Goal: Task Accomplishment & Management: Complete application form

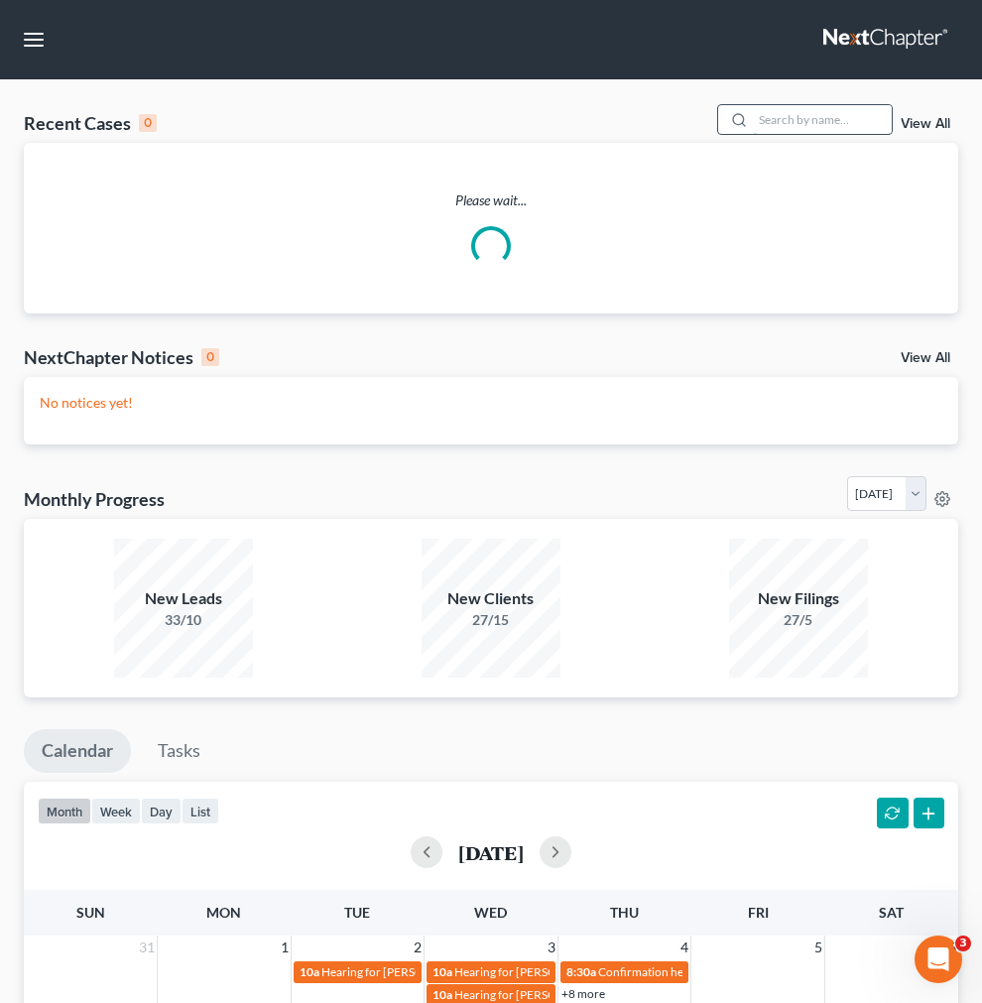
click at [753, 134] on input "search" at bounding box center [822, 119] width 139 height 29
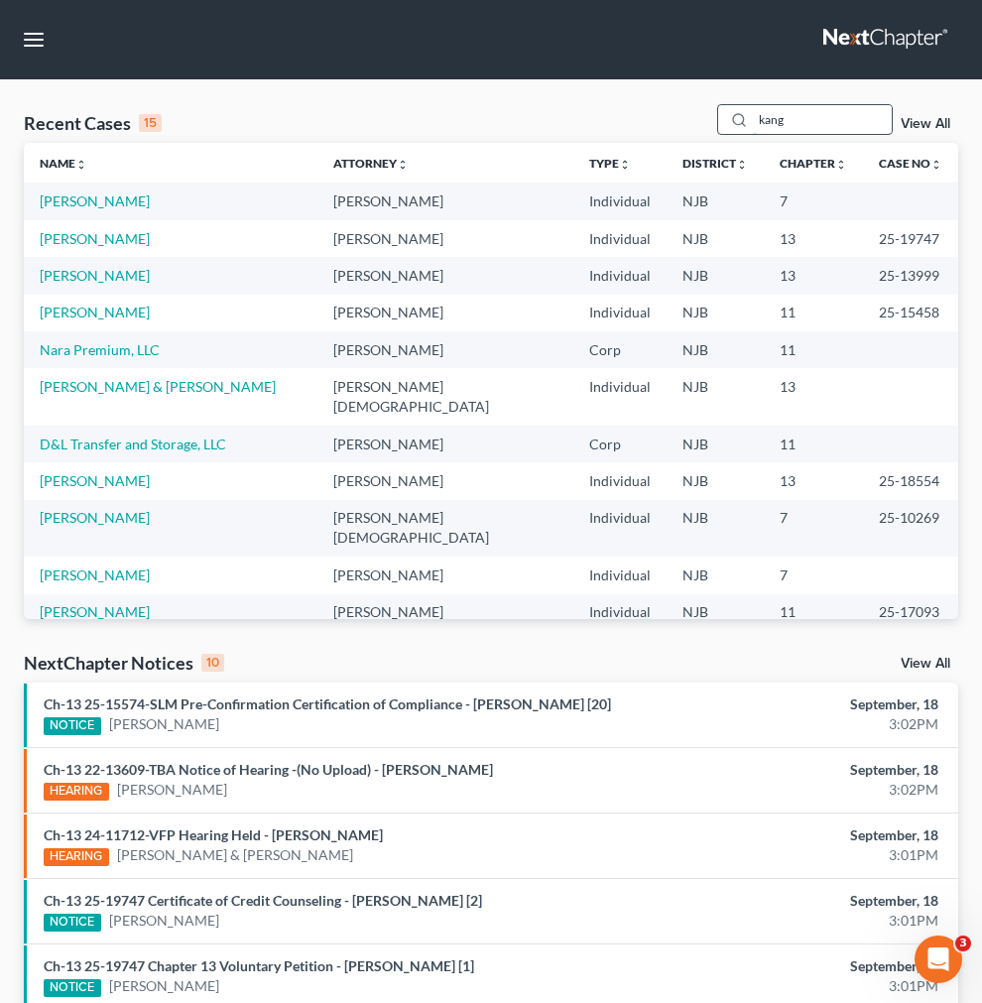
click at [753, 134] on input "kang" at bounding box center [822, 119] width 139 height 29
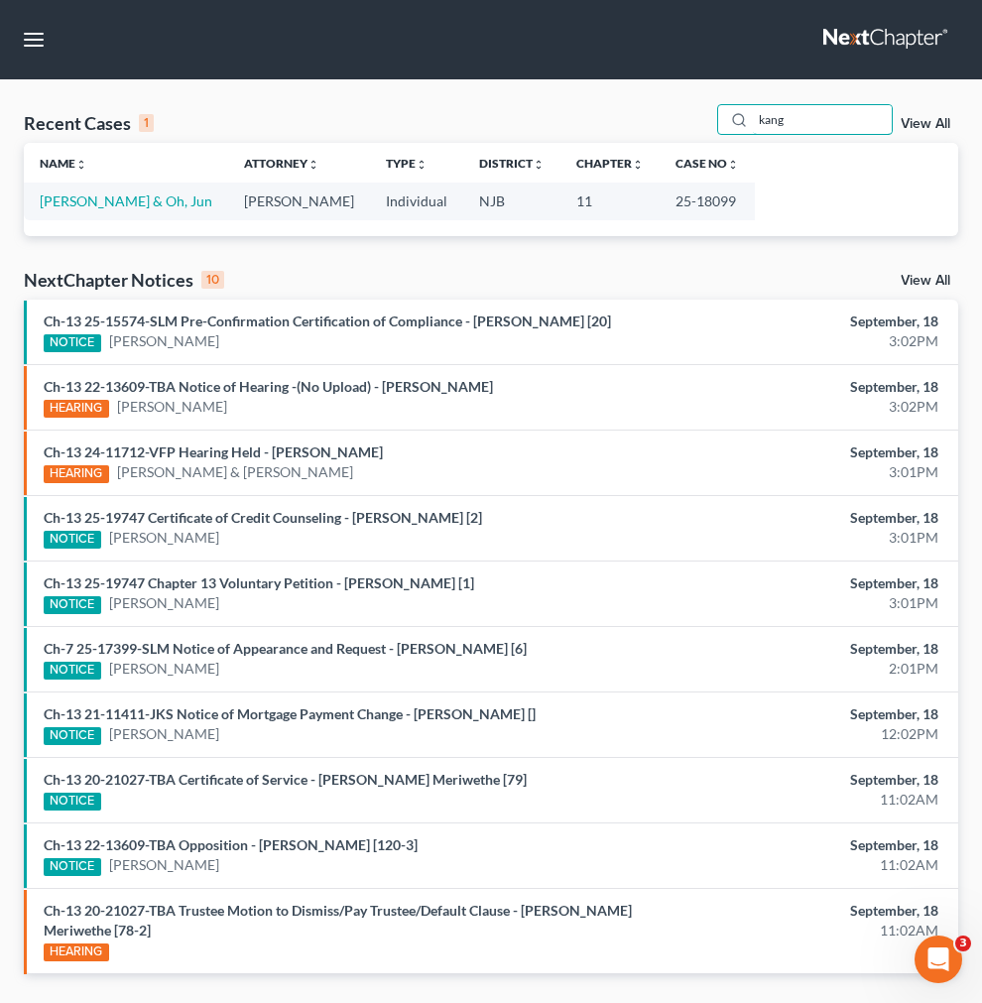
type input "kang"
click at [46, 219] on td "[PERSON_NAME] & Oh, Jun" at bounding box center [126, 201] width 204 height 37
click at [46, 209] on link "Kang, Soo & Oh, Jun" at bounding box center [126, 200] width 173 height 17
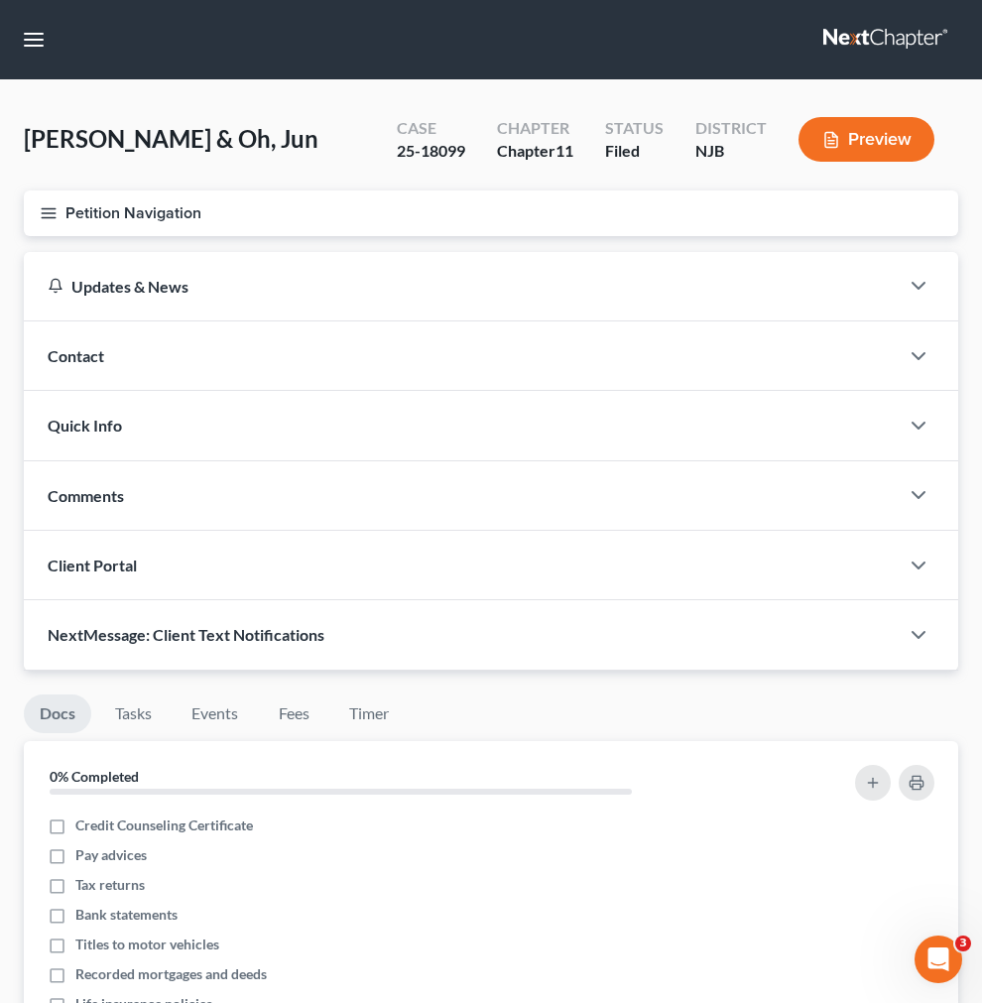
click at [0, 0] on link "Credit Report" at bounding box center [0, 0] width 0 height 0
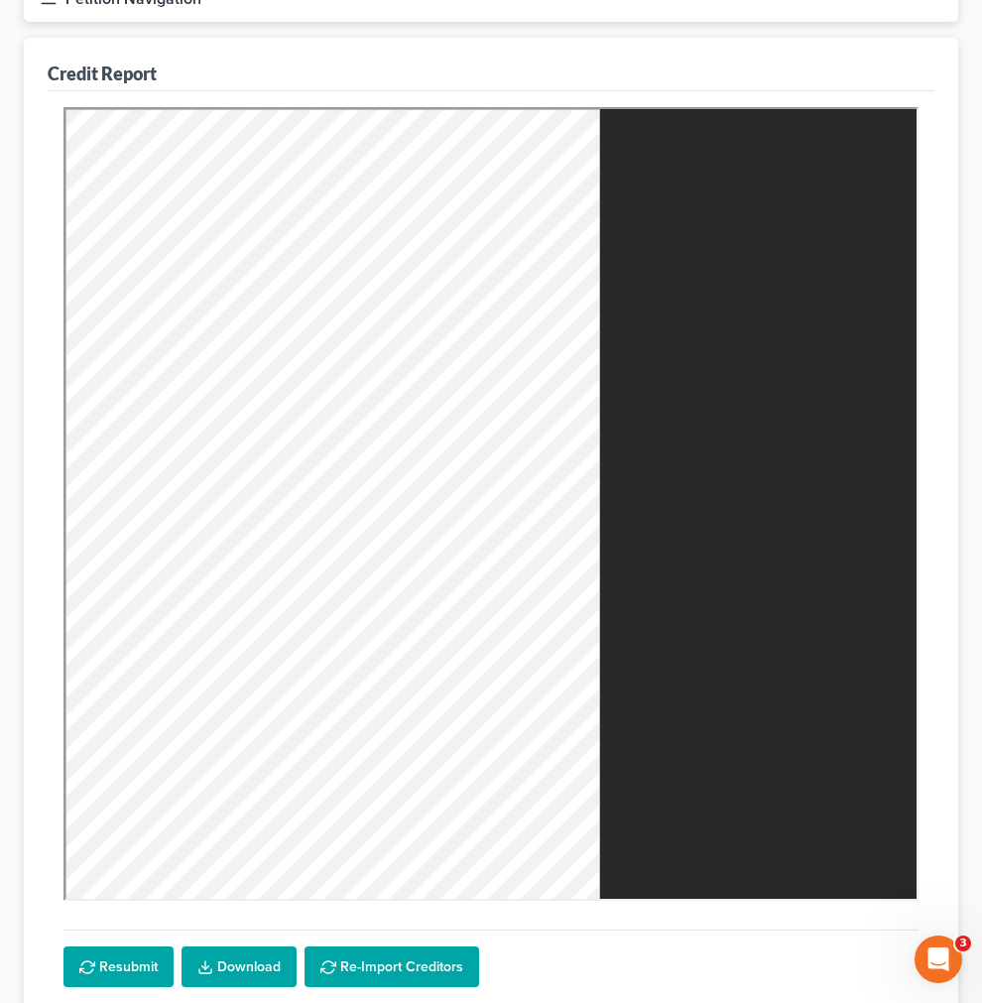
scroll to position [220, 0]
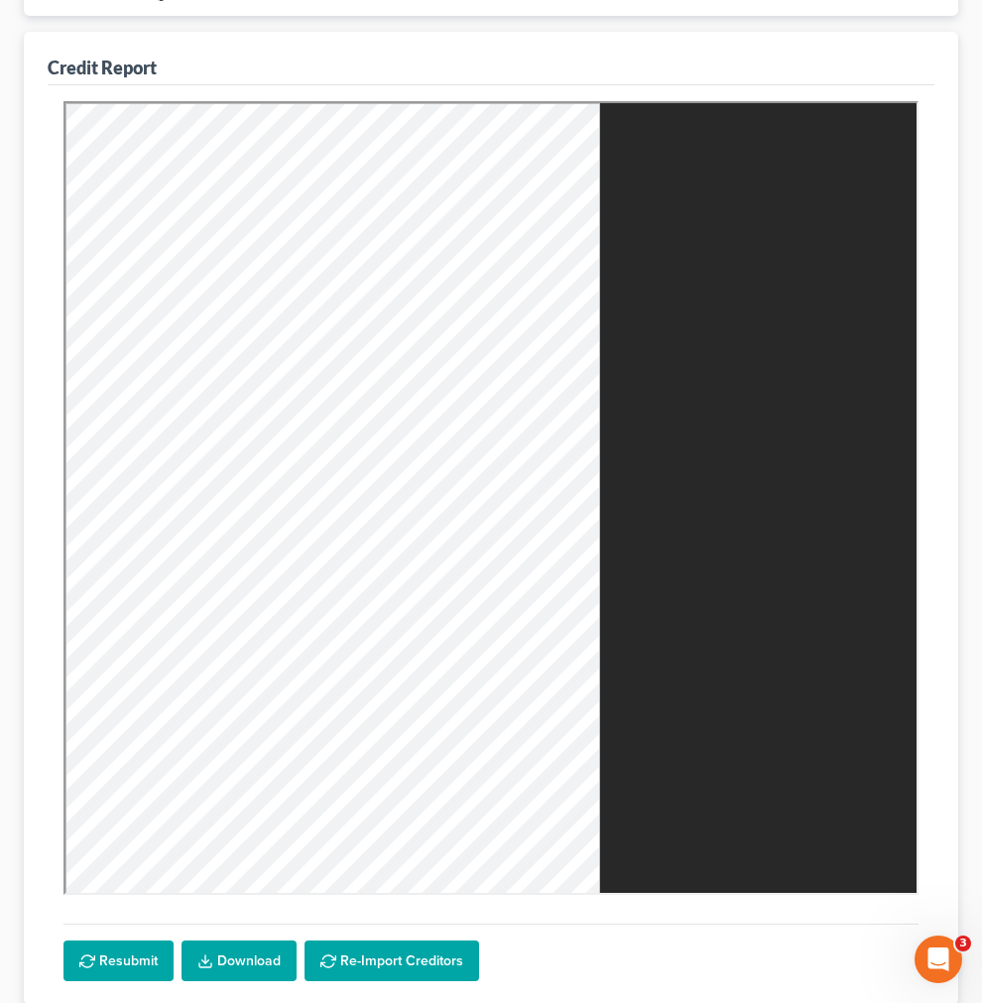
click at [0, 0] on link "Unsecured Nonpriority Claims" at bounding box center [0, 0] width 0 height 0
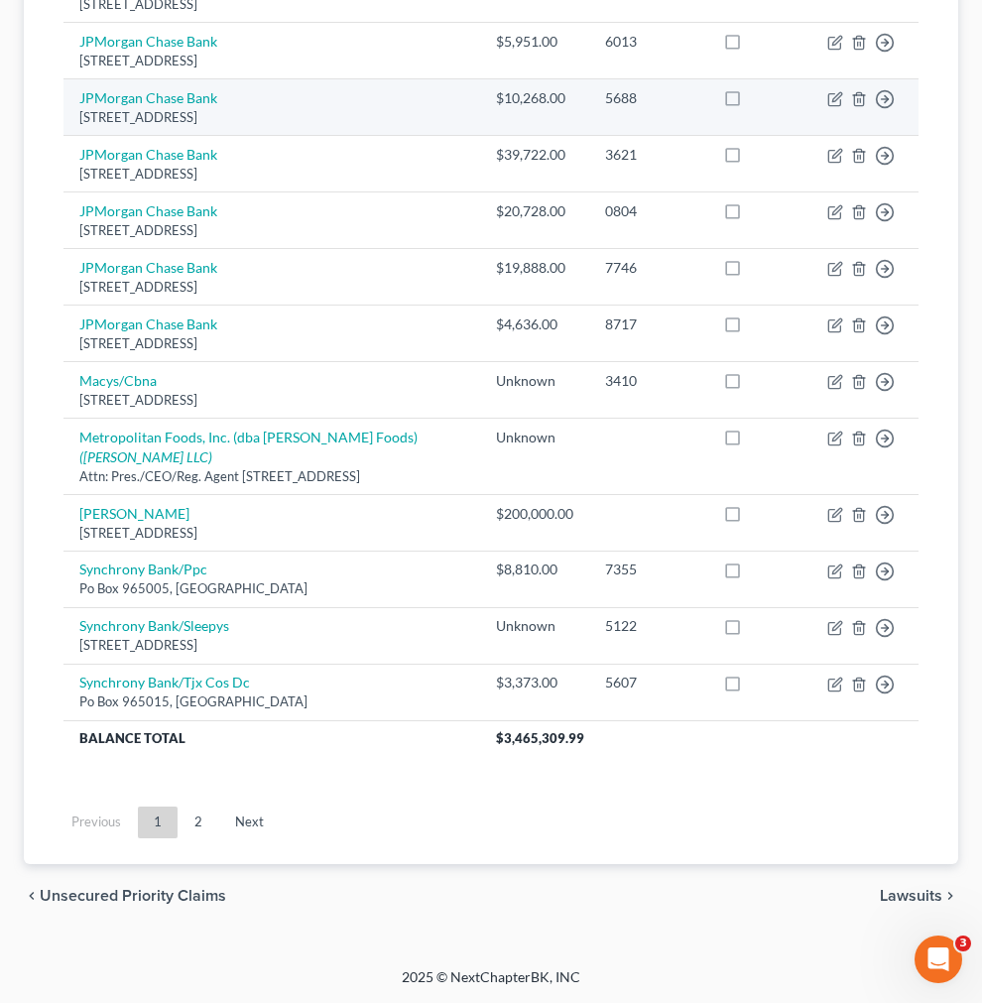
scroll to position [2091, 0]
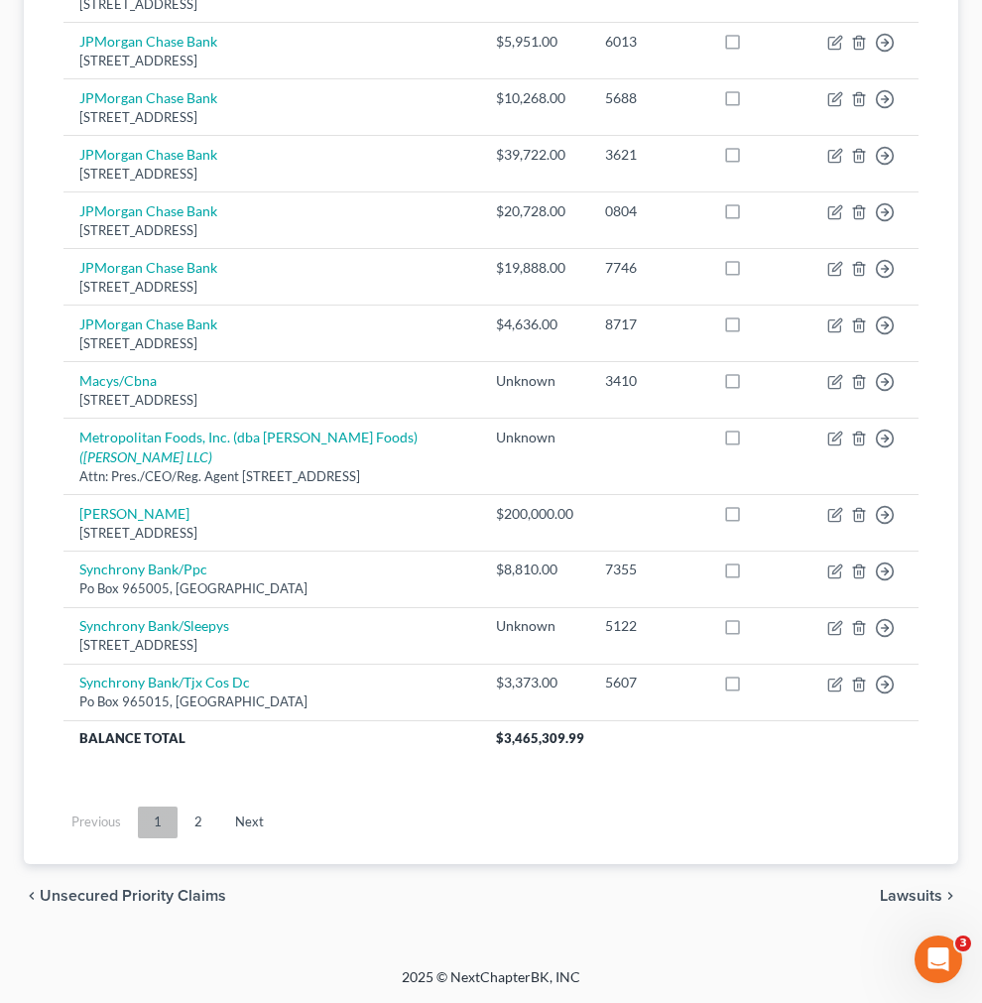
click at [178, 831] on link "1" at bounding box center [158, 823] width 40 height 32
click at [218, 828] on link "2" at bounding box center [199, 823] width 40 height 32
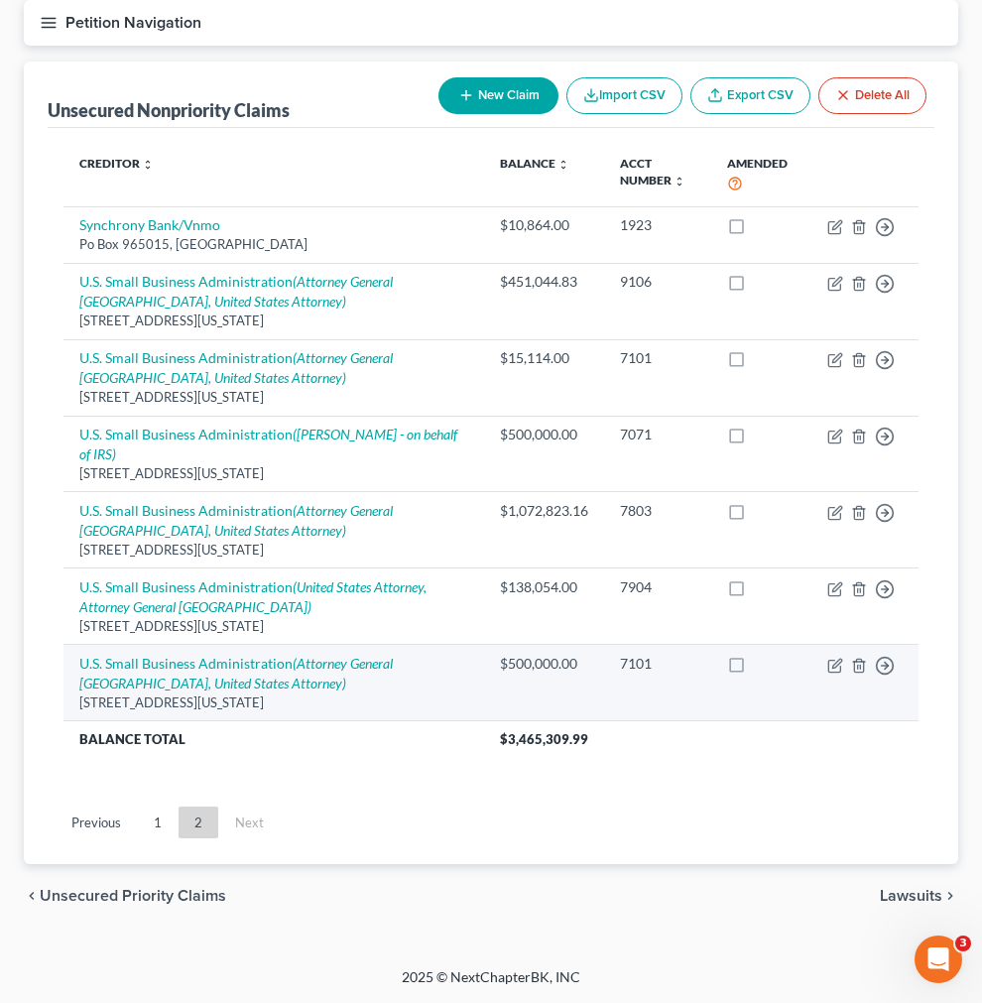
scroll to position [1072, 0]
drag, startPoint x: 536, startPoint y: 658, endPoint x: 530, endPoint y: 676, distance: 18.8
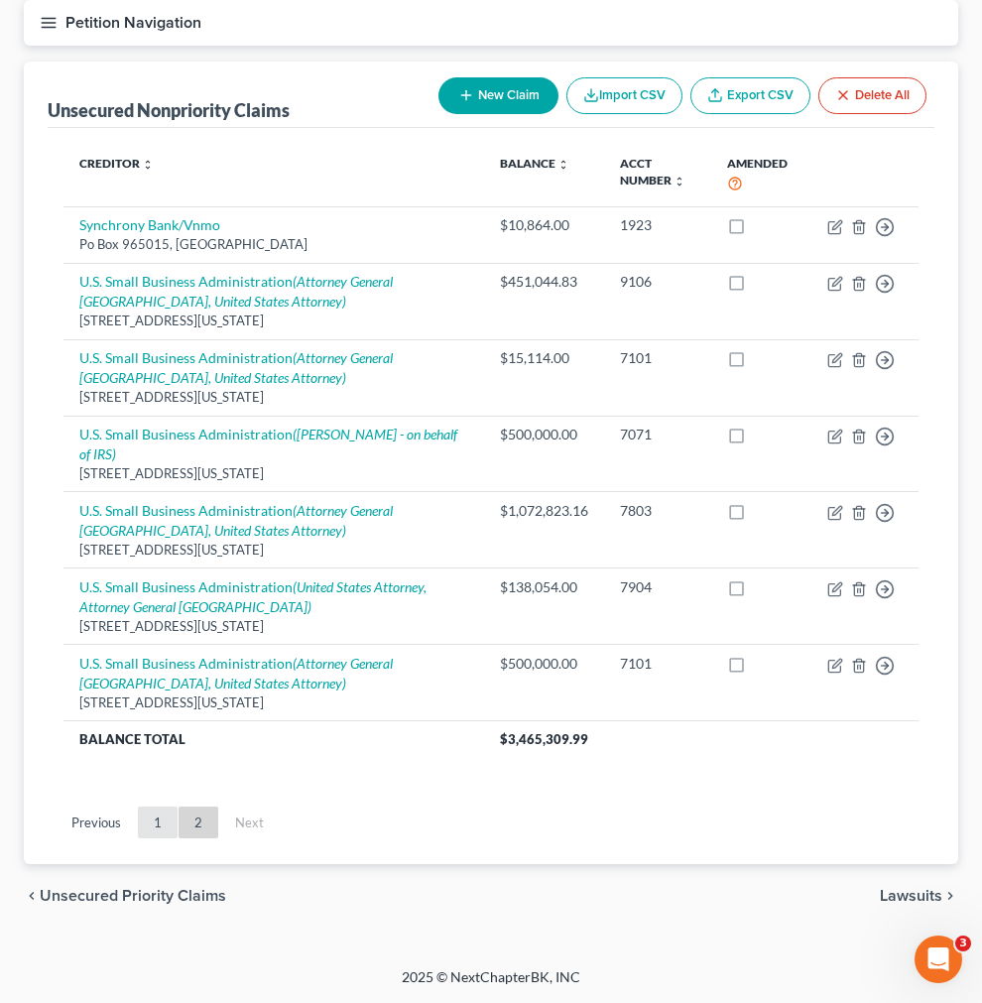
click at [178, 821] on link "1" at bounding box center [158, 823] width 40 height 32
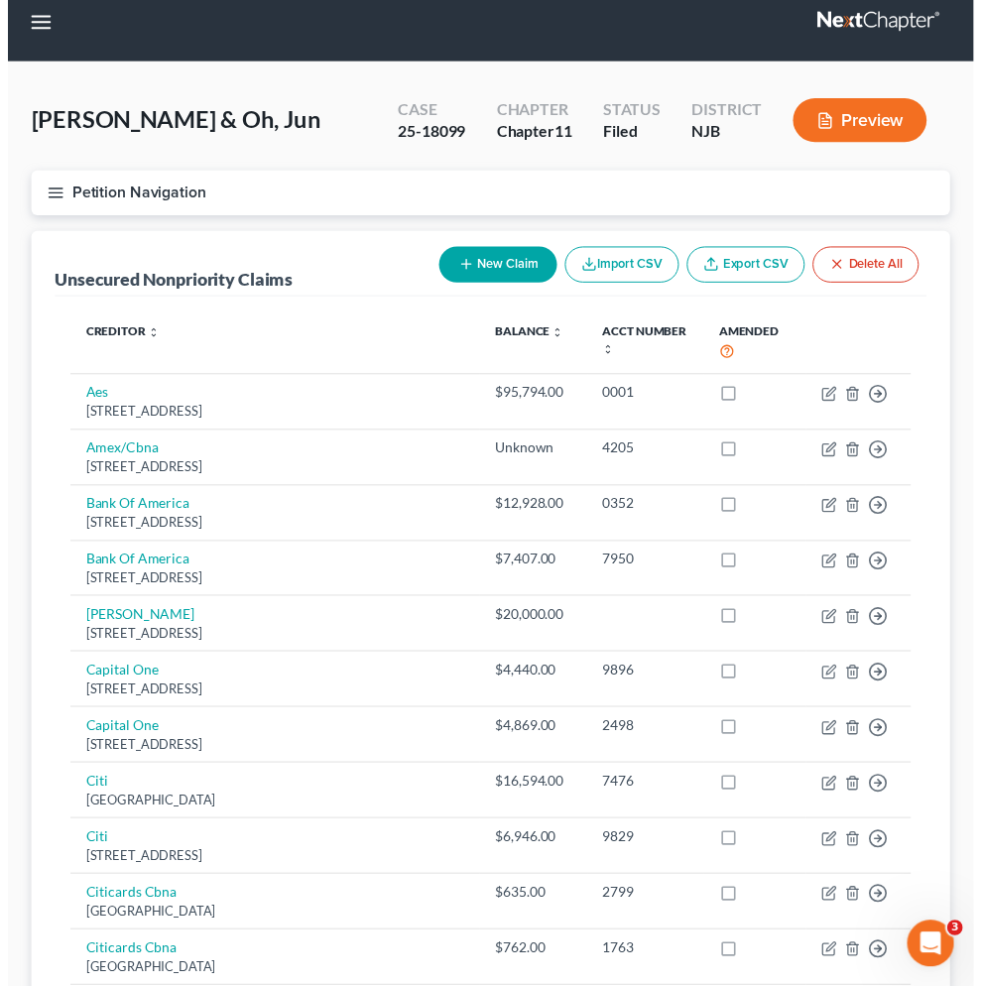
scroll to position [0, 0]
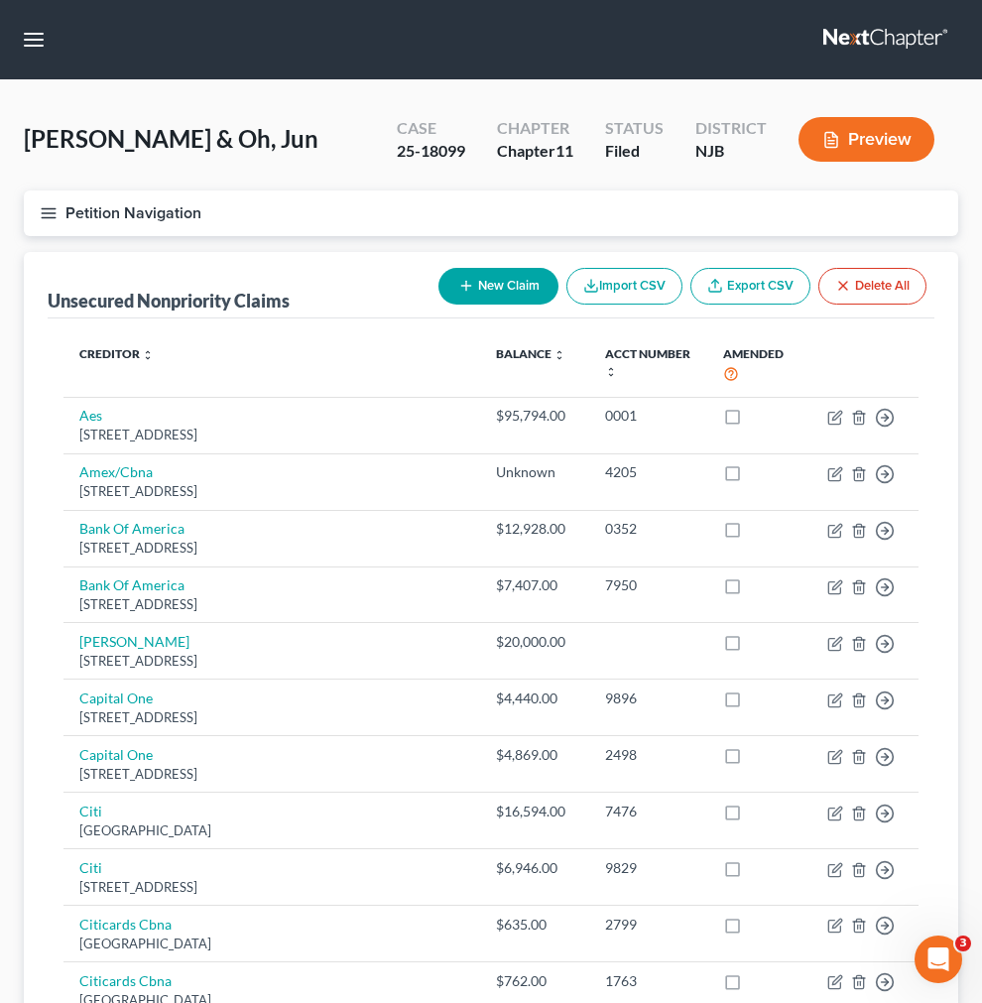
click at [0, 0] on link "Unsecured Priority Claims" at bounding box center [0, 0] width 0 height 0
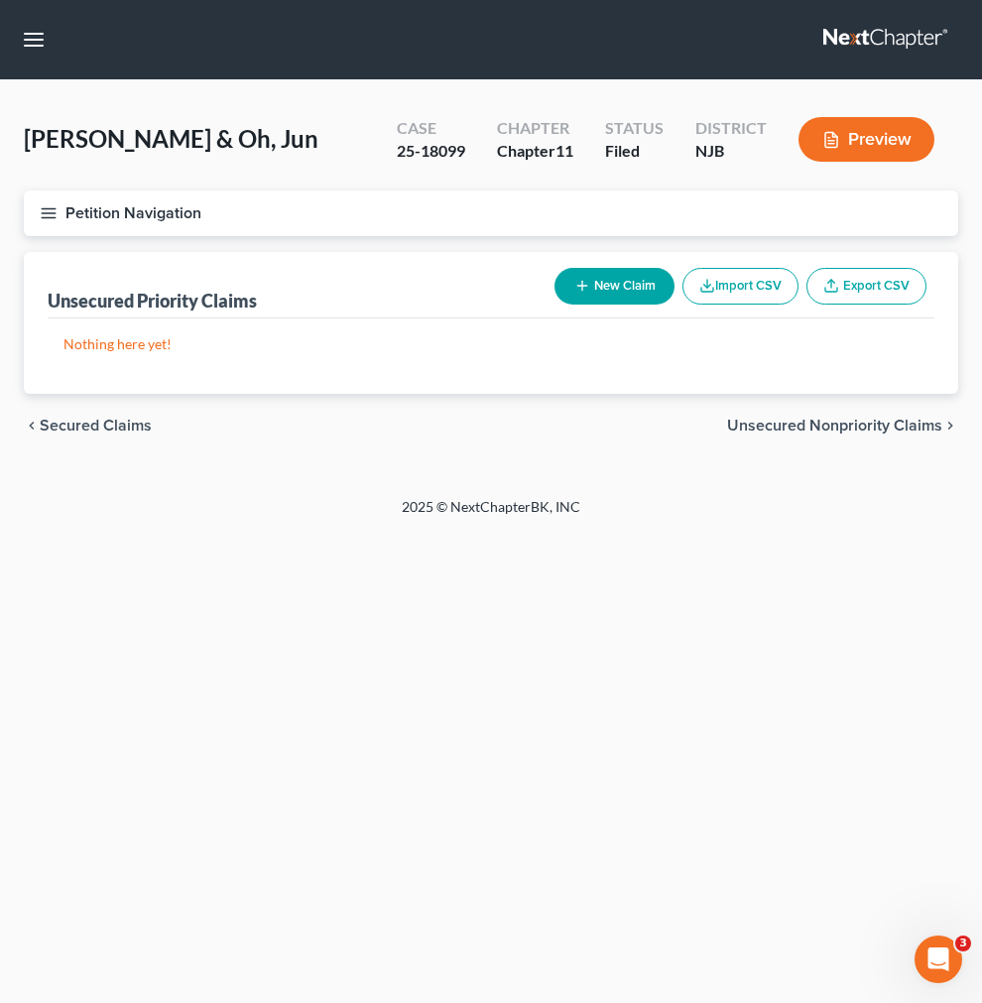
click at [0, 0] on link "Unsecured Priority Claims" at bounding box center [0, 0] width 0 height 0
click at [0, 0] on link "Secured Claims" at bounding box center [0, 0] width 0 height 0
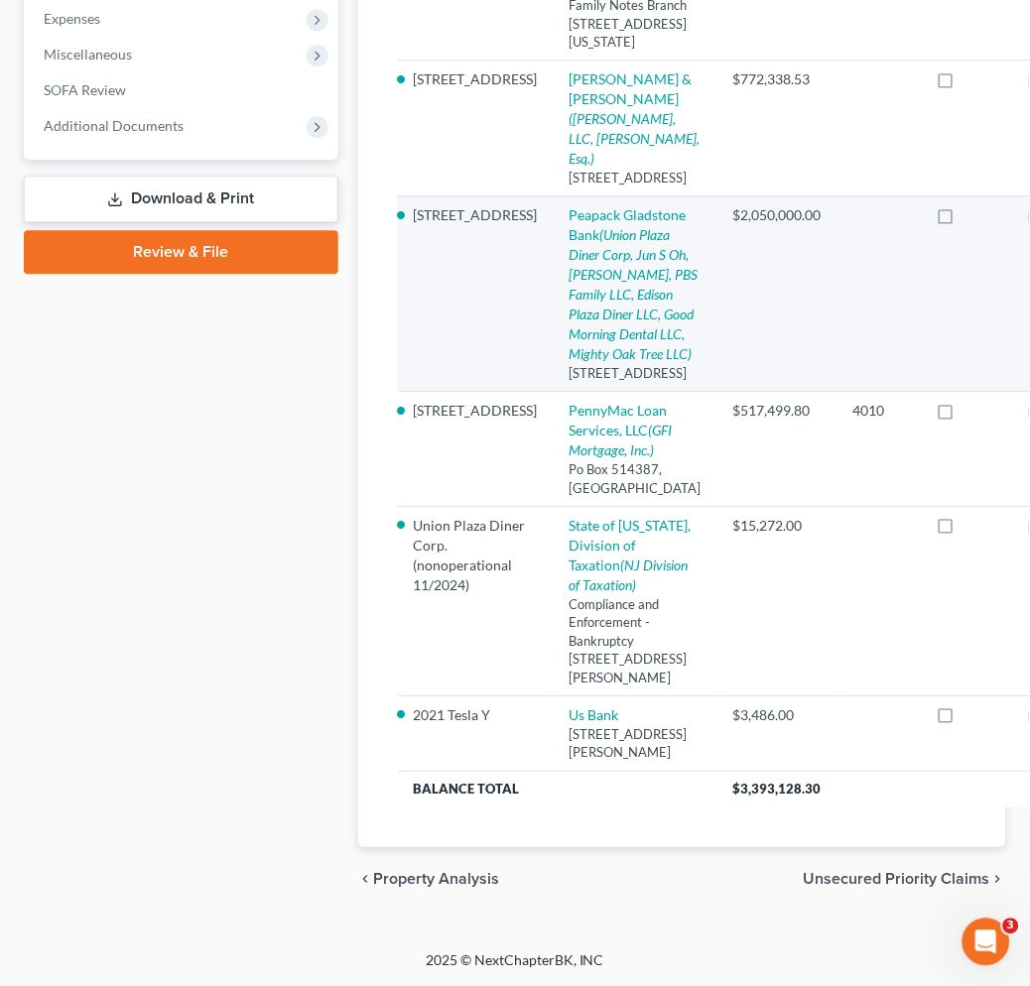
scroll to position [1102, 0]
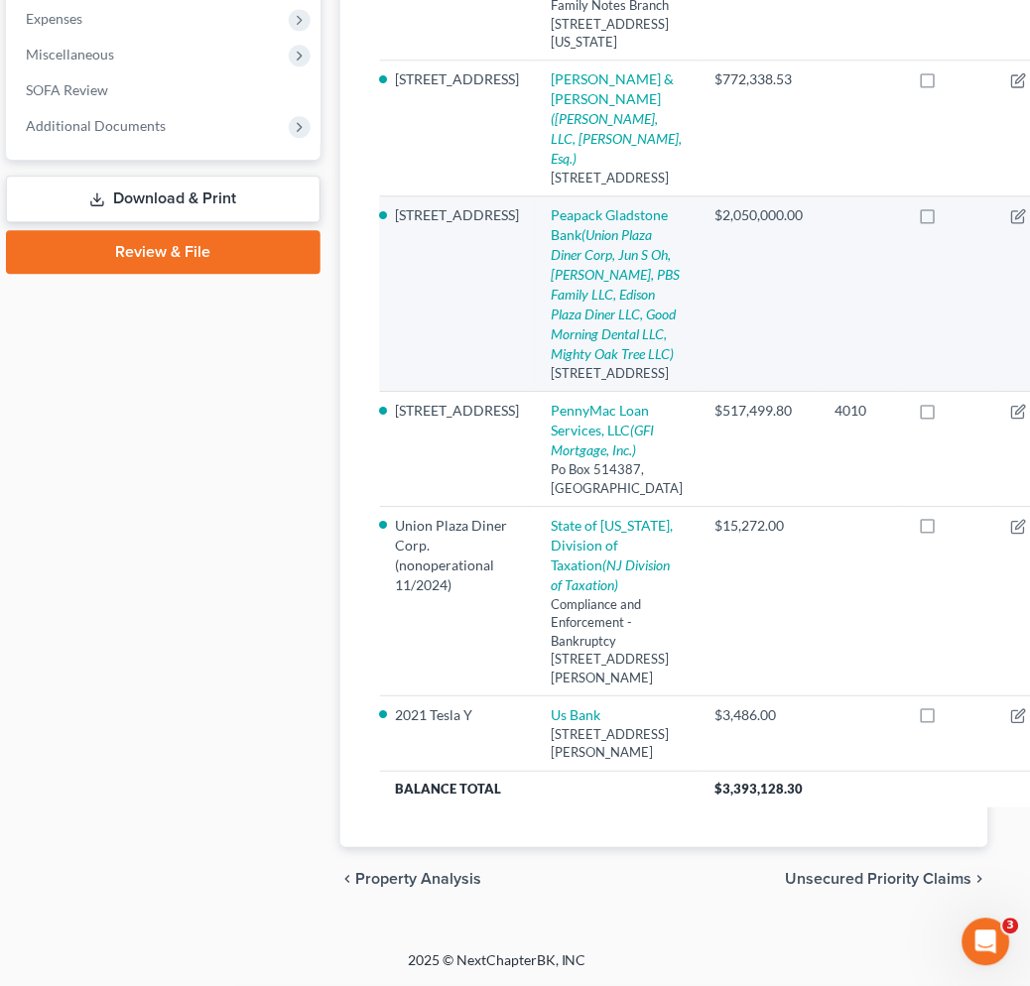
drag, startPoint x: 784, startPoint y: 445, endPoint x: 855, endPoint y: 445, distance: 71.4
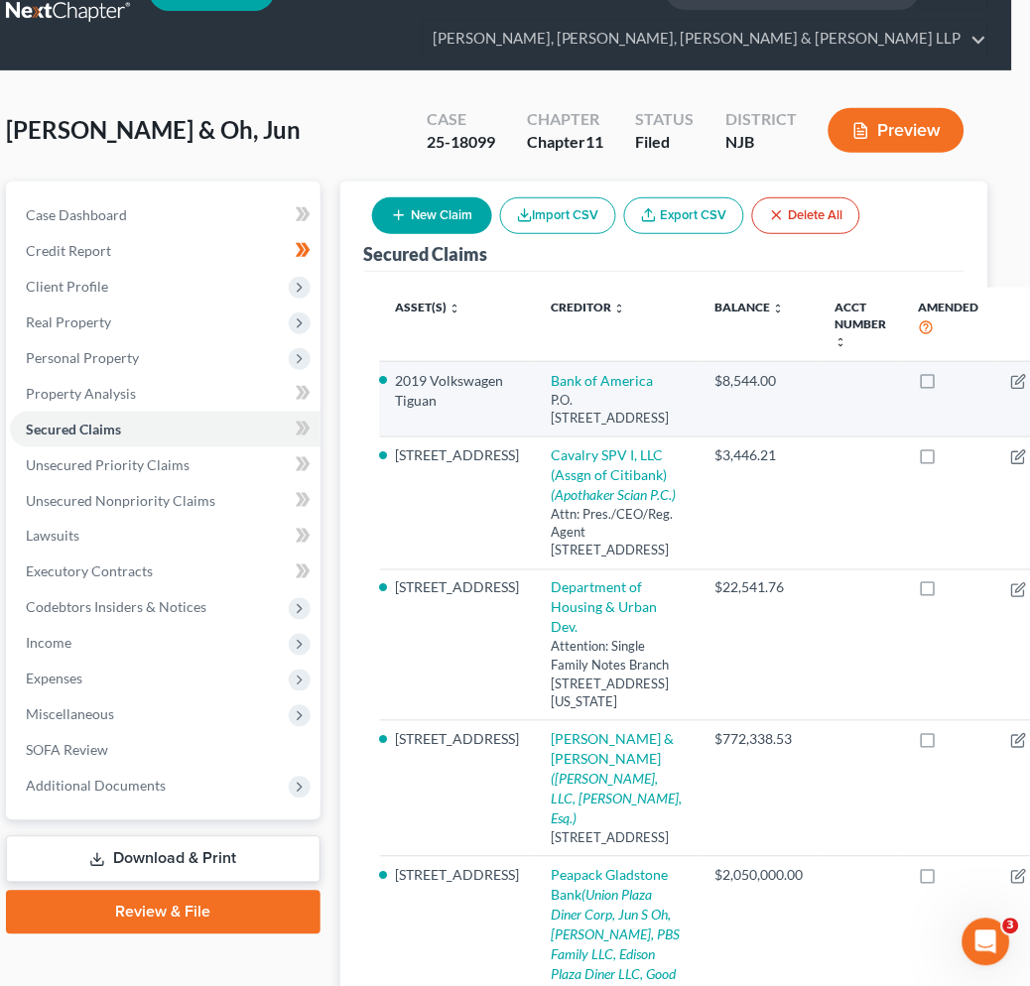
scroll to position [155, 18]
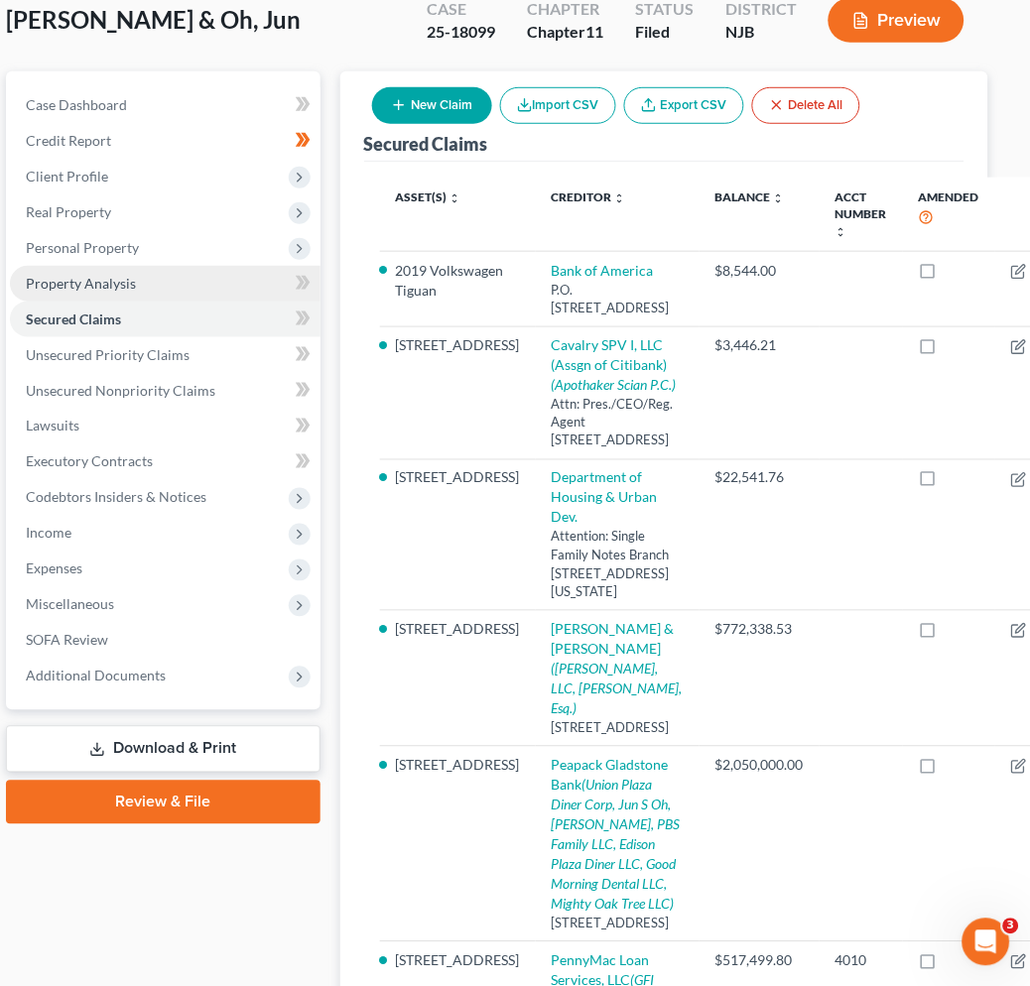
click at [184, 279] on link "Property Analysis" at bounding box center [165, 284] width 311 height 36
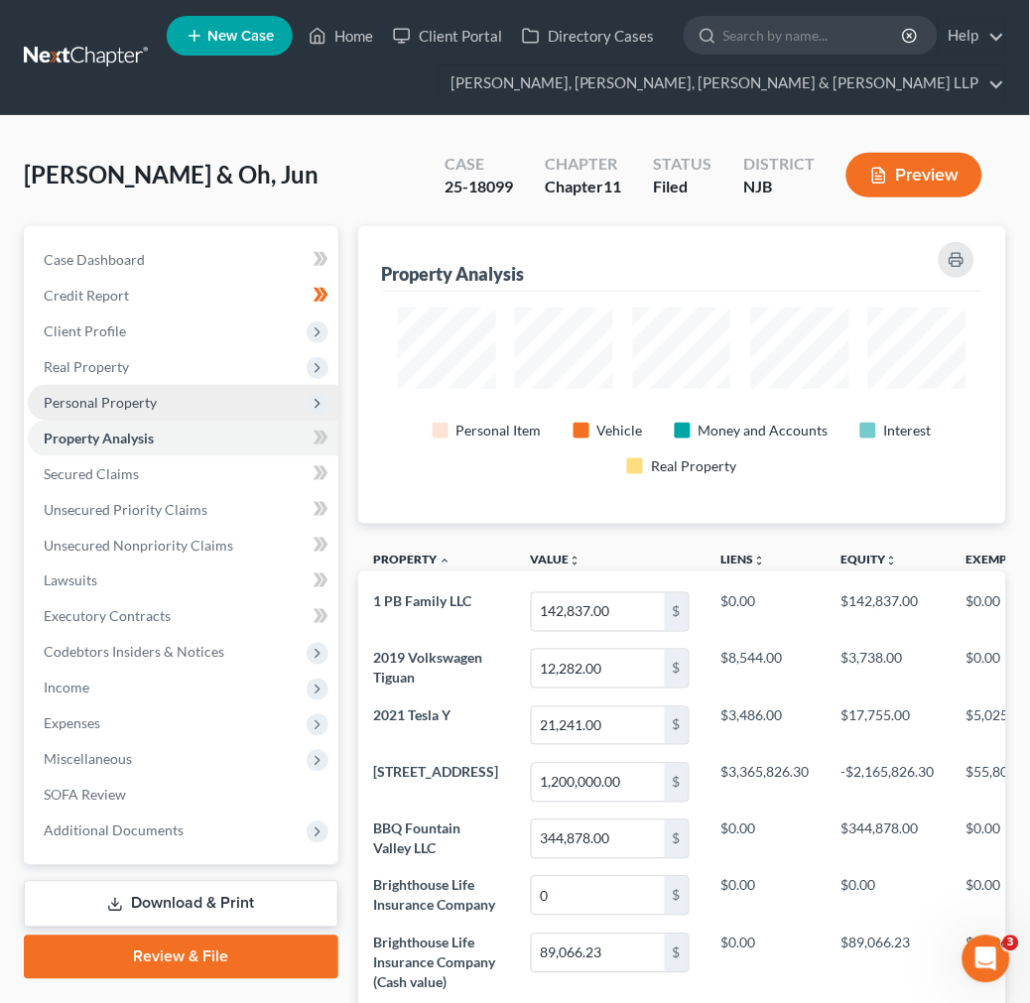
click at [210, 397] on span "Personal Property" at bounding box center [183, 403] width 311 height 36
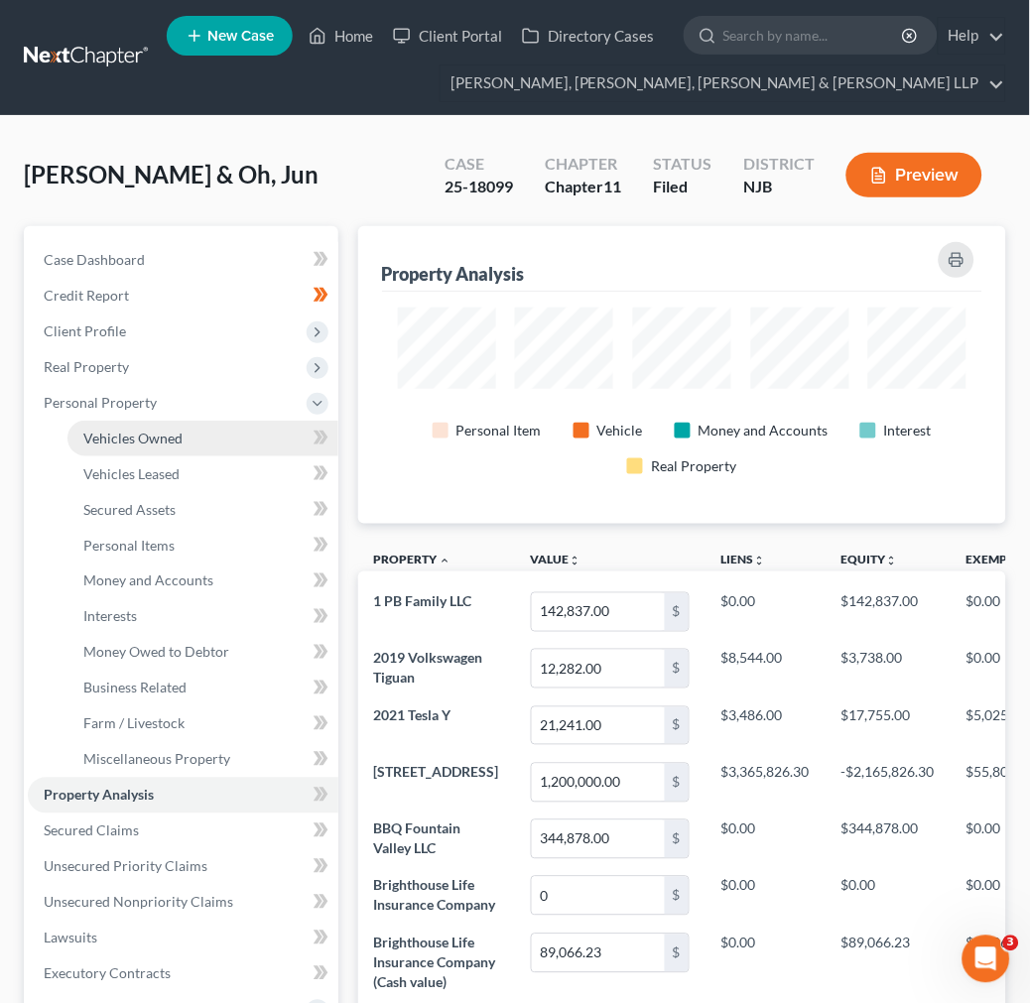
click at [213, 421] on link "Vehicles Owned" at bounding box center [202, 439] width 271 height 36
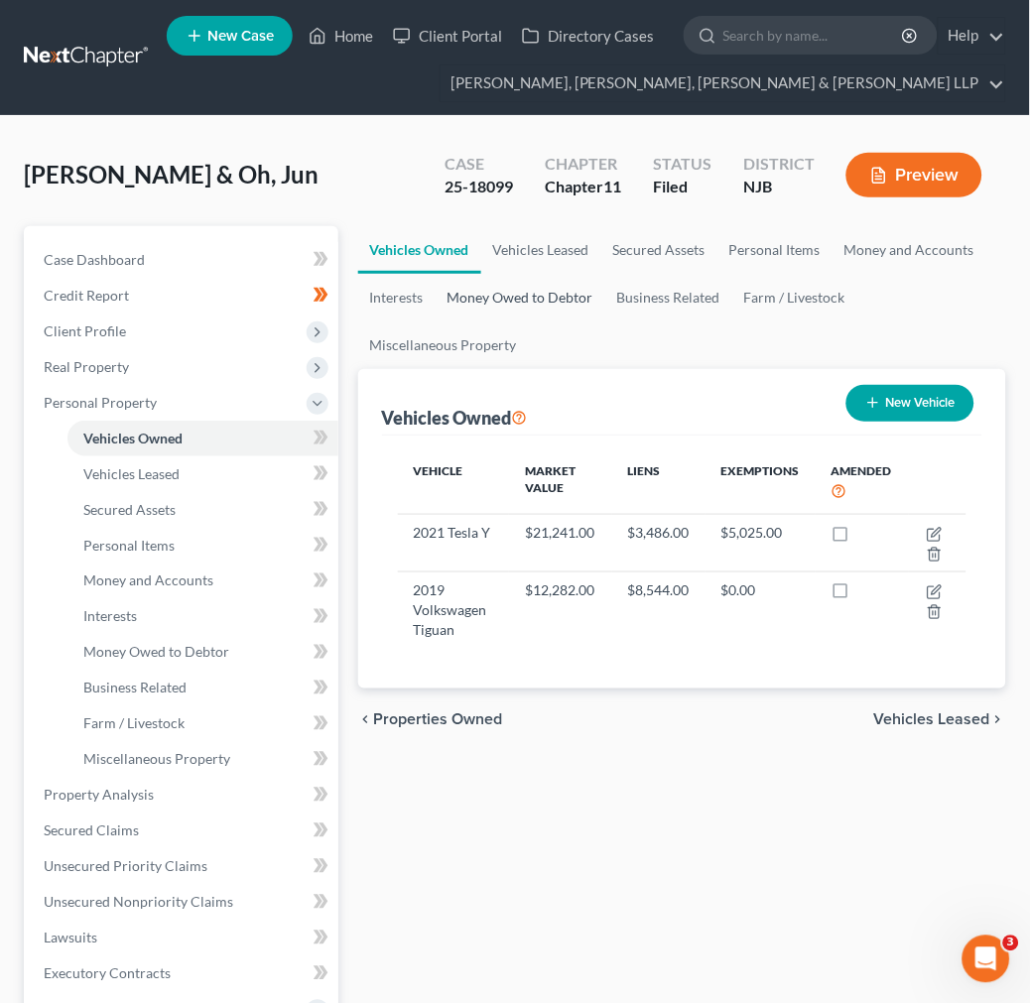
click at [518, 279] on link "Money Owed to Debtor" at bounding box center [521, 298] width 170 height 48
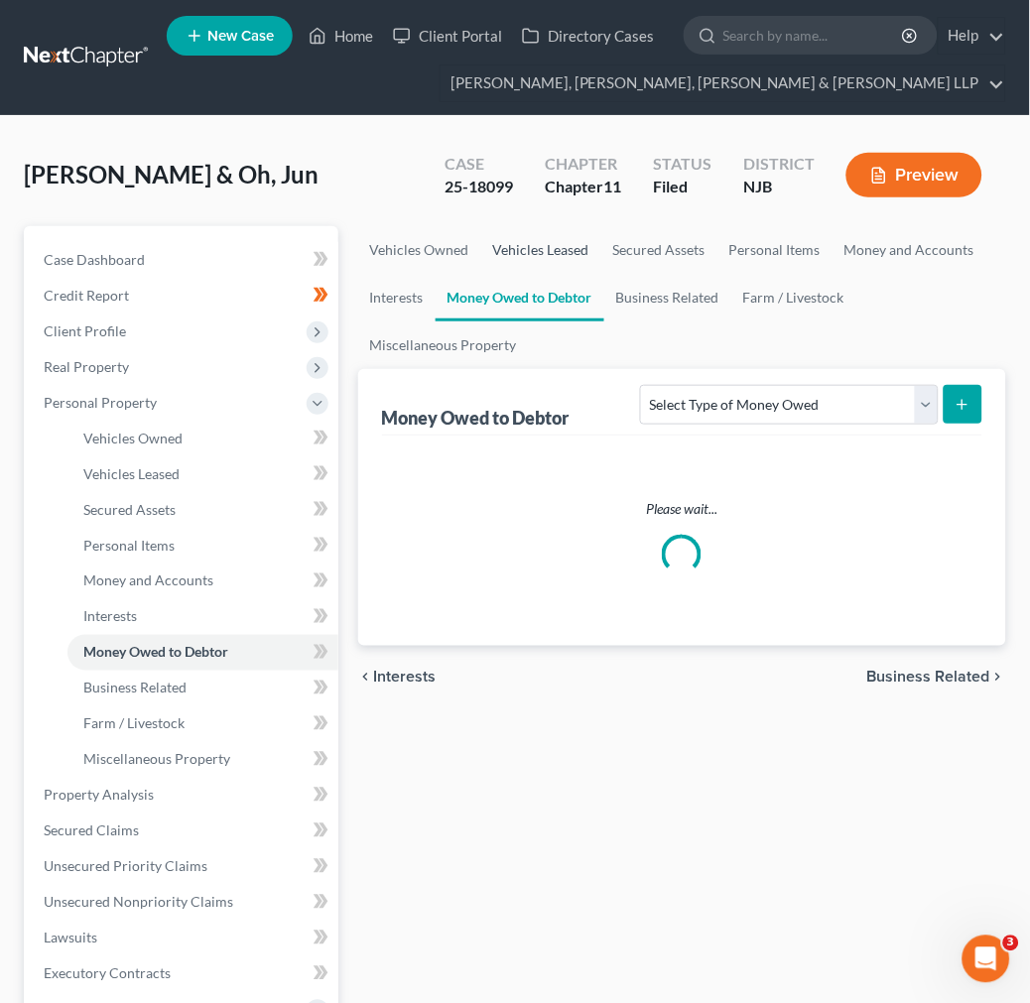
click at [534, 258] on link "Vehicles Leased" at bounding box center [541, 250] width 120 height 48
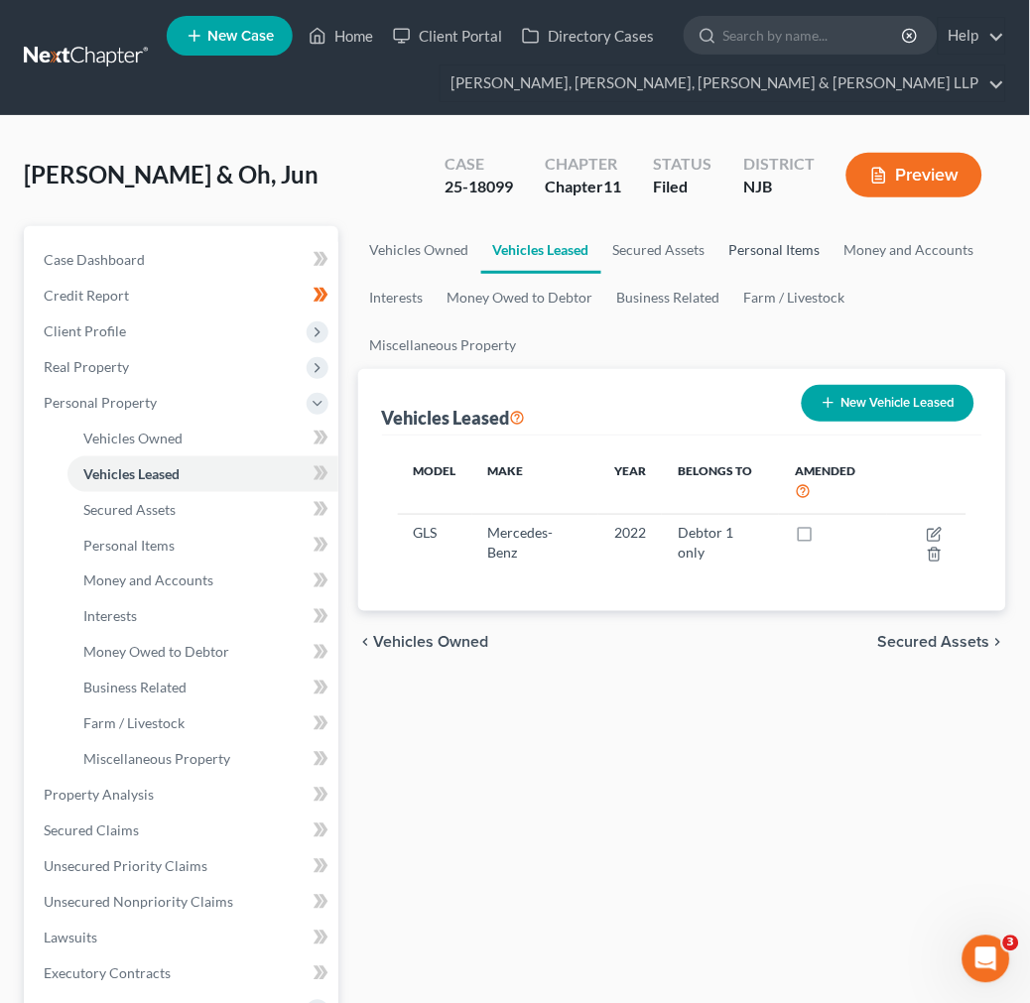
click at [721, 255] on link "Personal Items" at bounding box center [774, 250] width 115 height 48
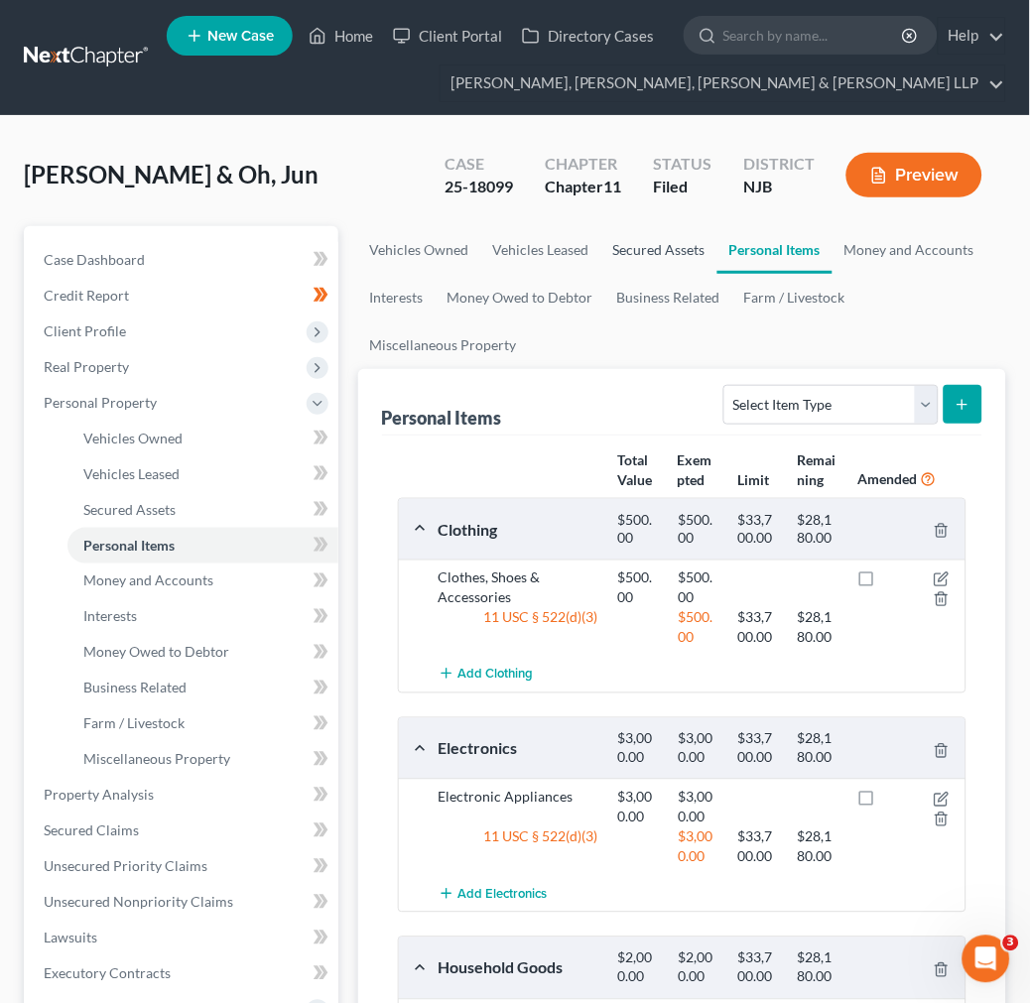
click at [686, 262] on link "Secured Assets" at bounding box center [659, 250] width 116 height 48
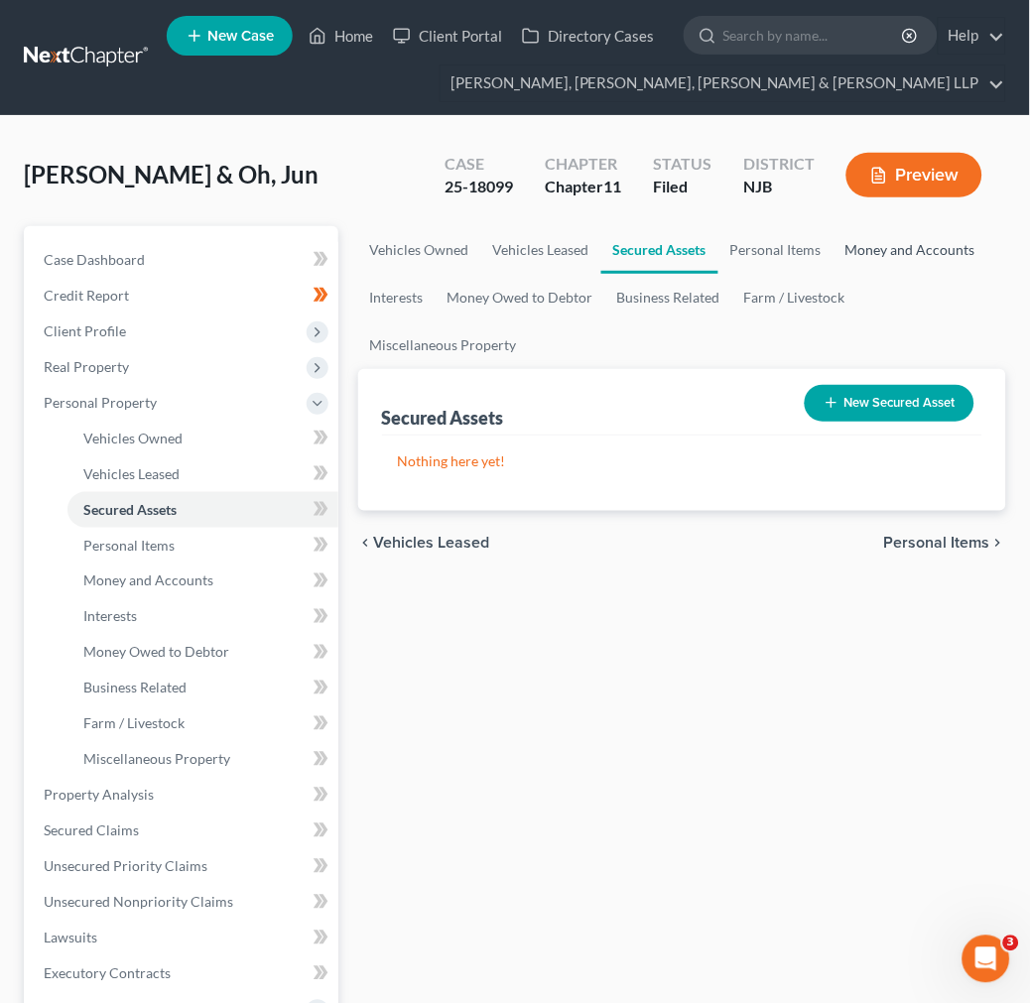
click at [875, 258] on link "Money and Accounts" at bounding box center [910, 250] width 154 height 48
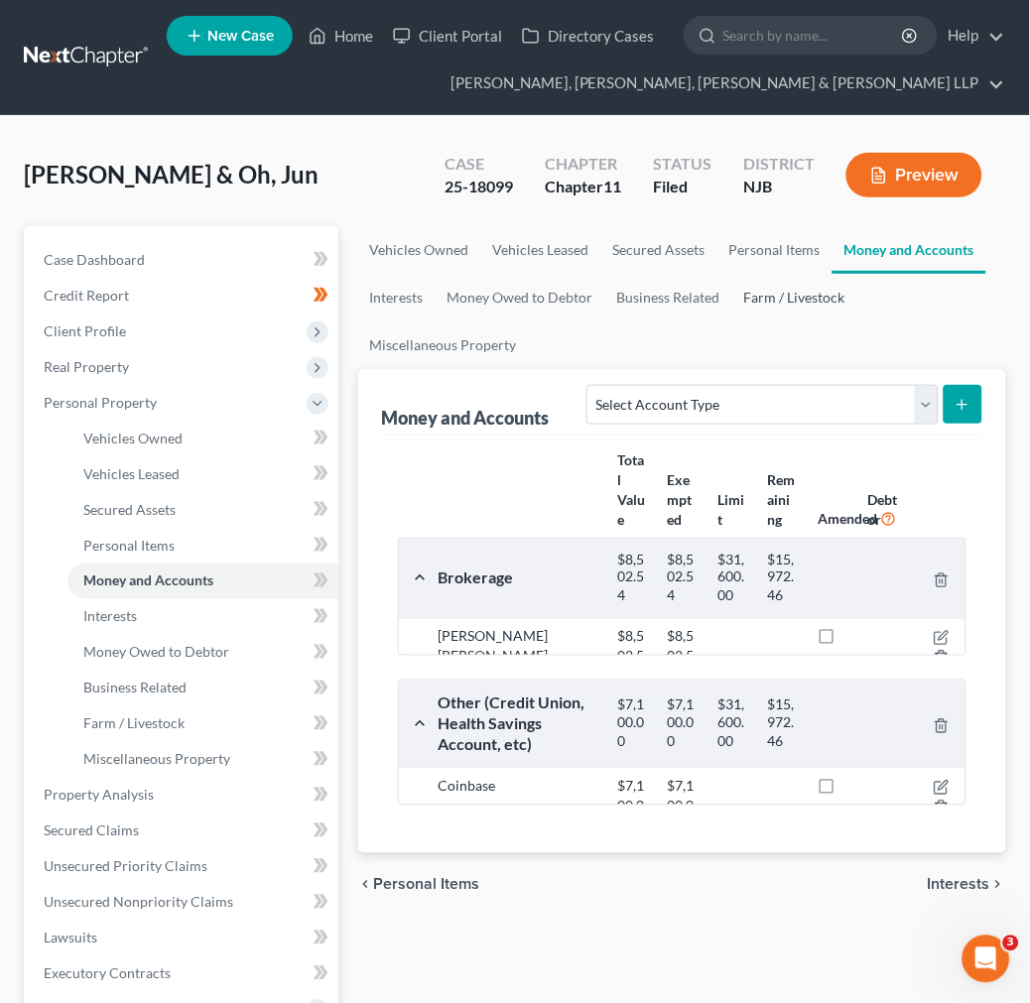
click at [812, 304] on link "Farm / Livestock" at bounding box center [794, 298] width 125 height 48
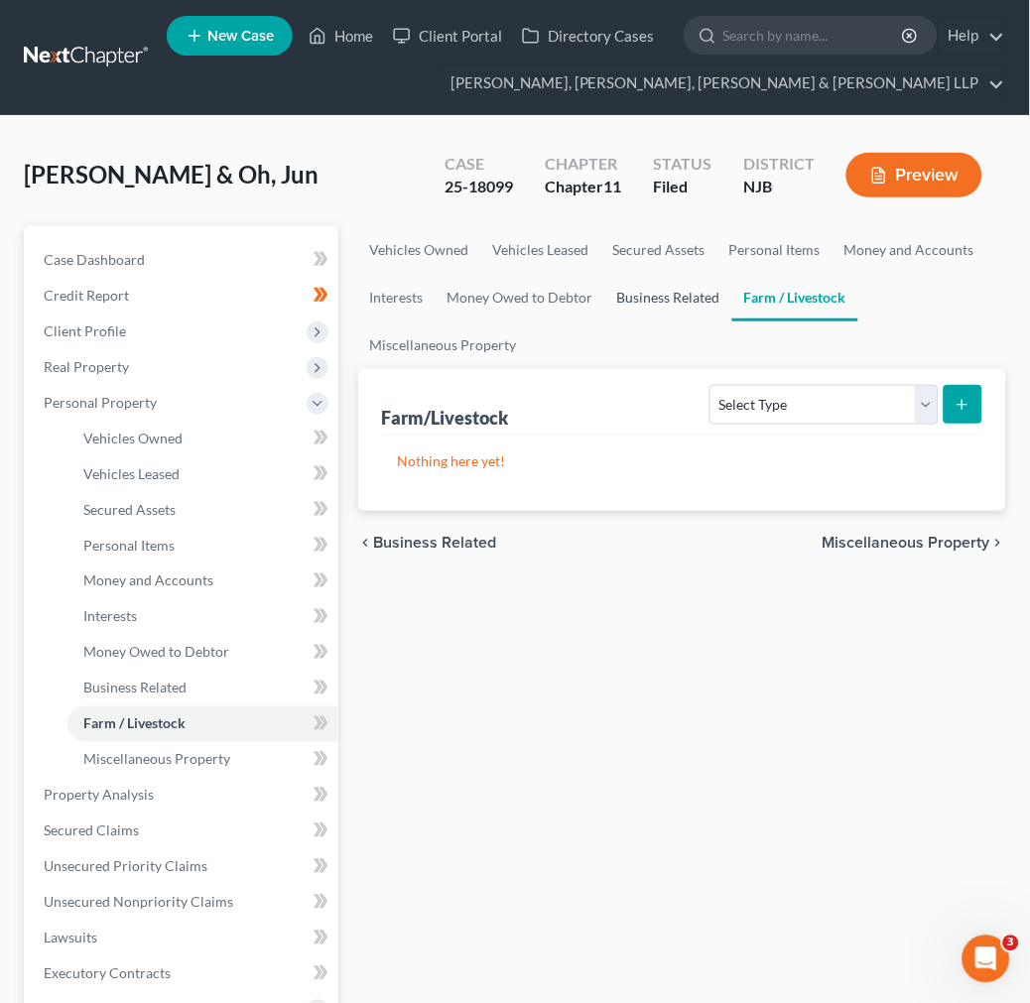
click at [662, 304] on link "Business Related" at bounding box center [668, 298] width 127 height 48
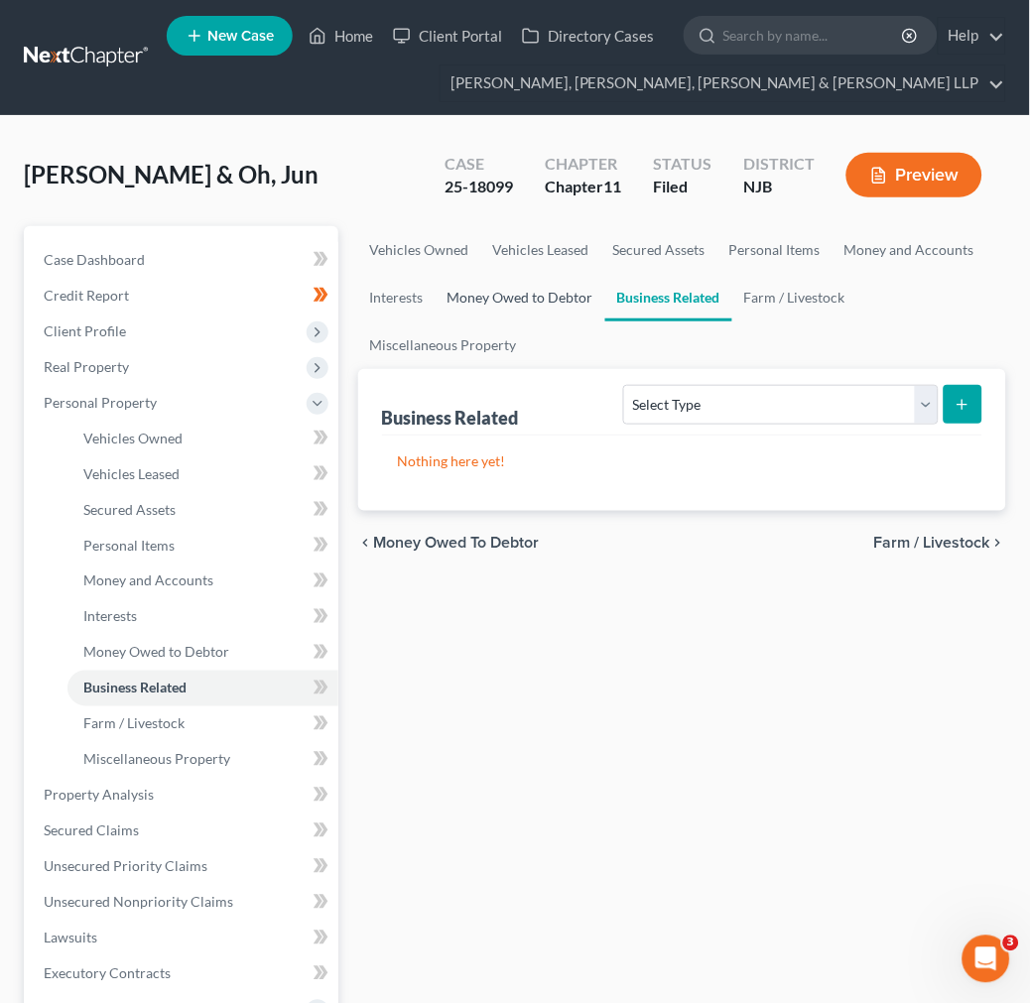
click at [540, 310] on link "Money Owed to Debtor" at bounding box center [521, 298] width 170 height 48
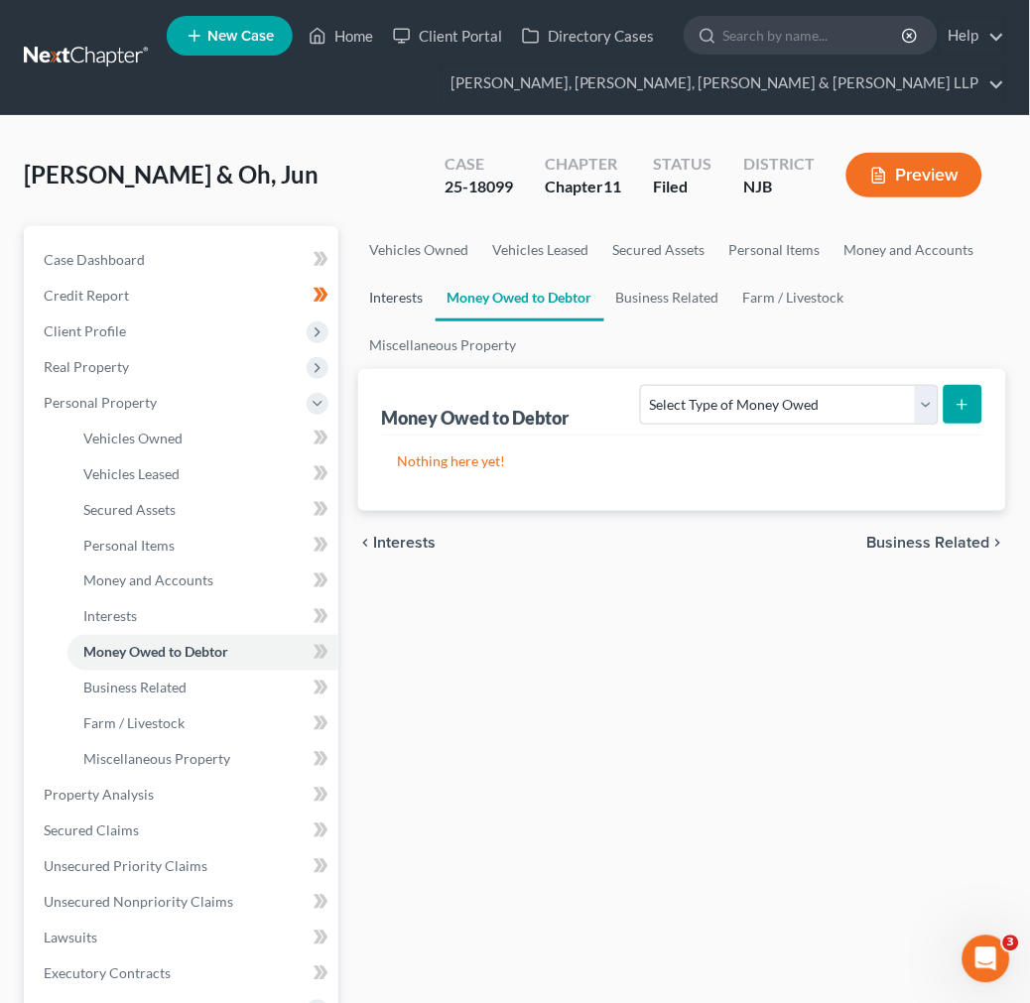
click at [388, 290] on link "Interests" at bounding box center [396, 298] width 77 height 48
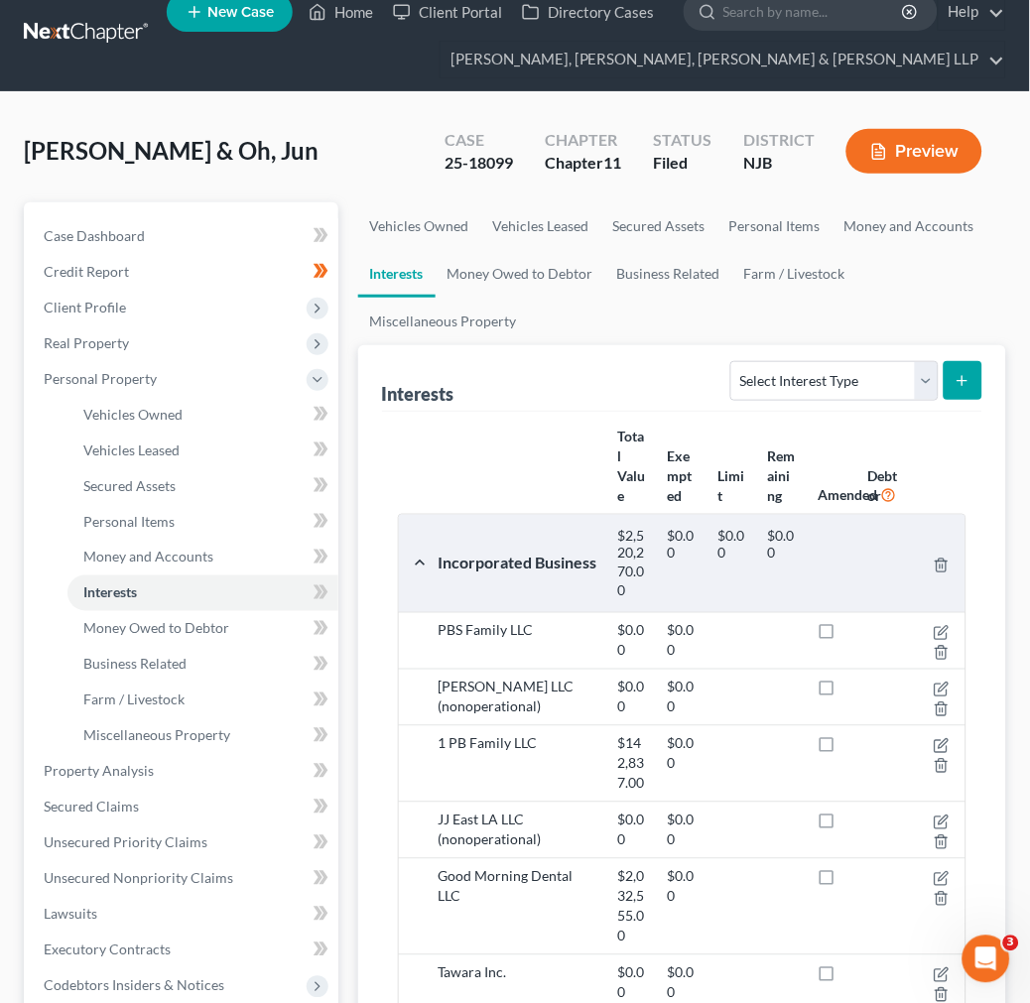
scroll to position [17, 0]
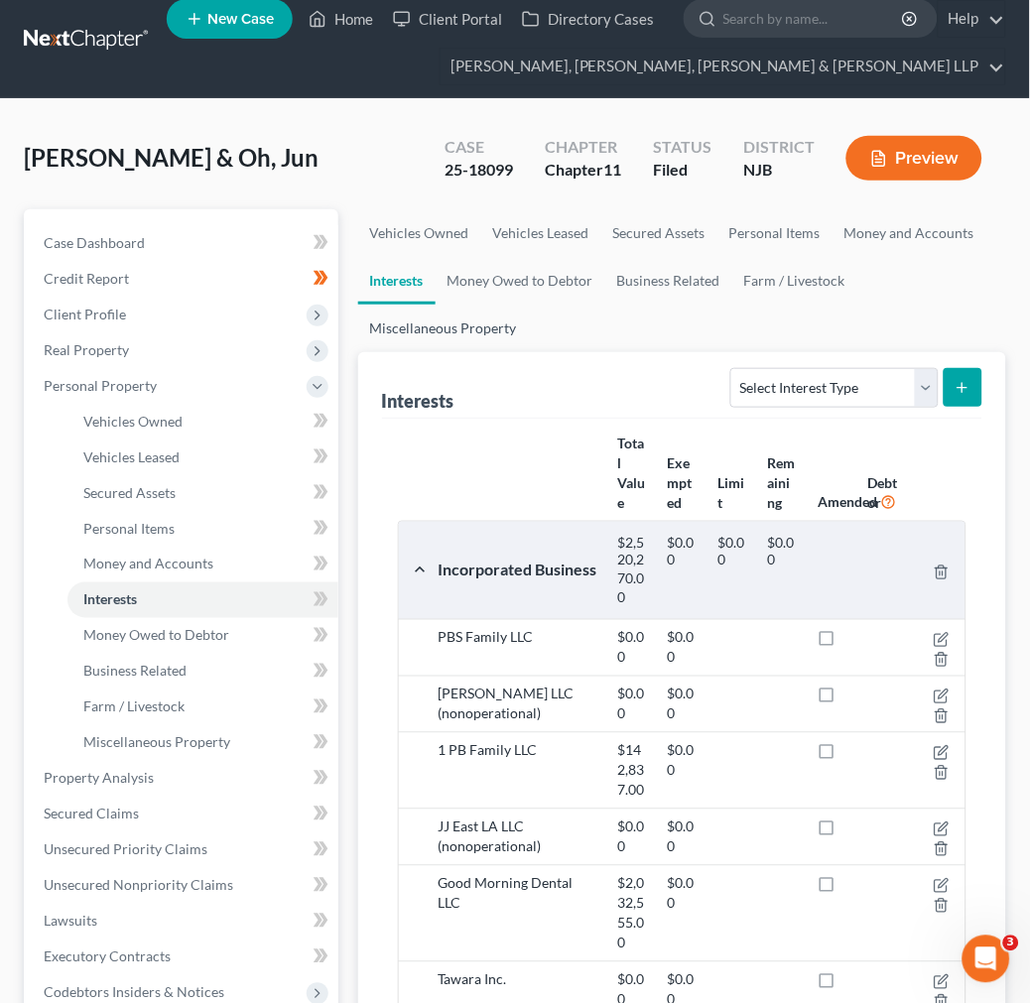
click at [460, 347] on link "Miscellaneous Property" at bounding box center [443, 329] width 171 height 48
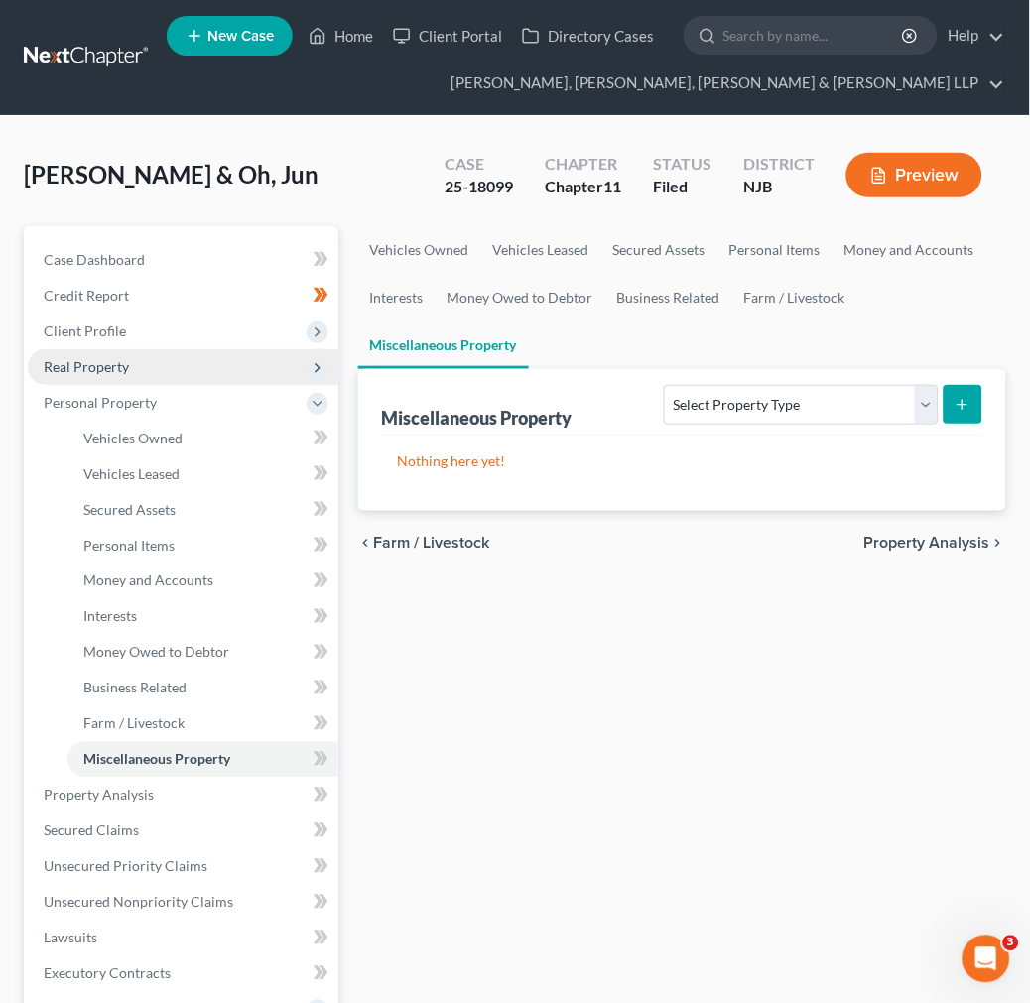
click at [182, 361] on span "Real Property" at bounding box center [183, 367] width 311 height 36
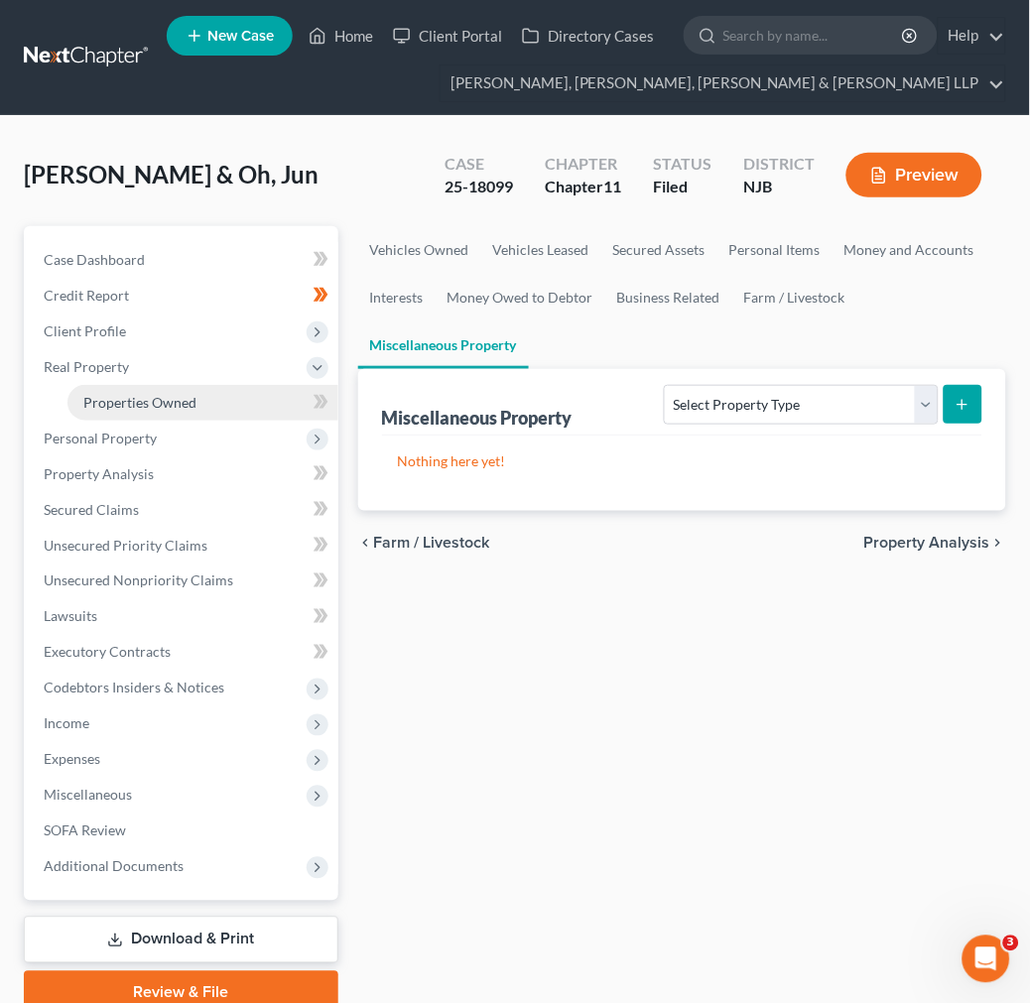
click at [190, 389] on link "Properties Owned" at bounding box center [202, 403] width 271 height 36
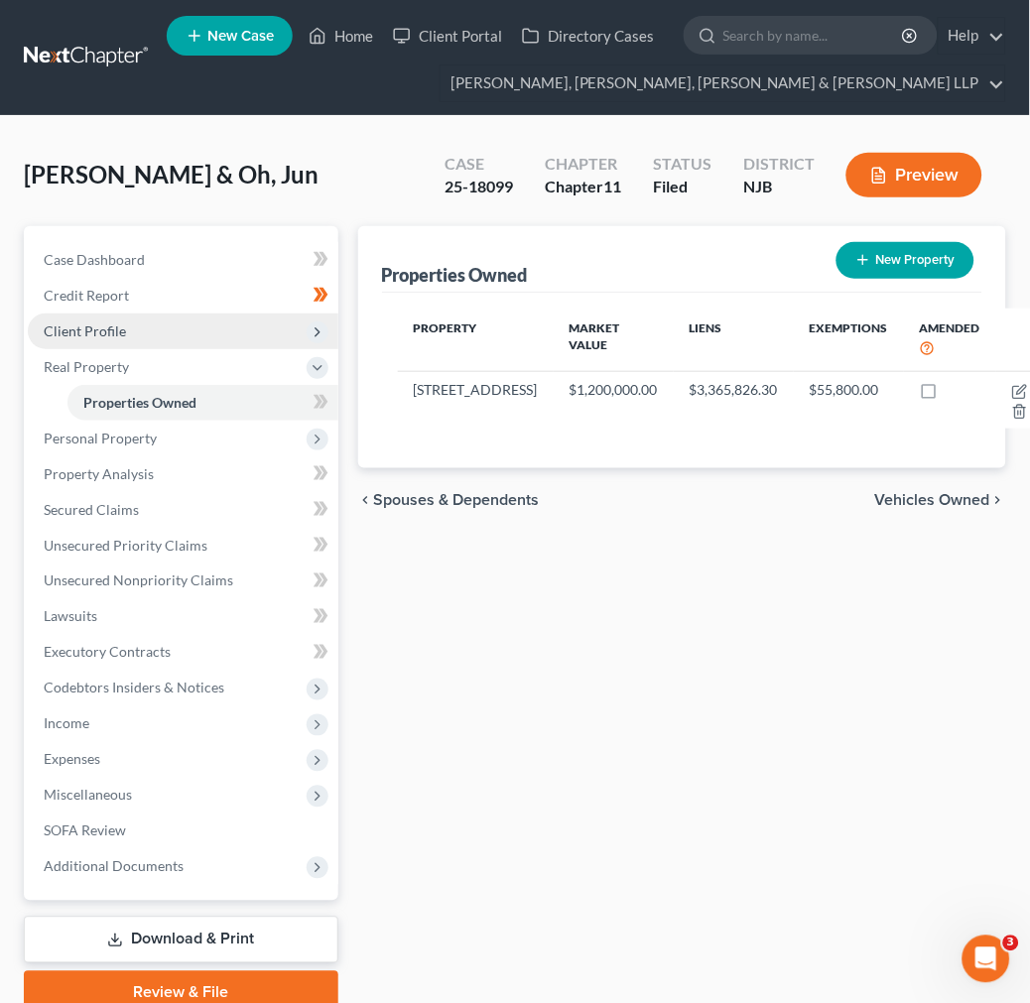
click at [190, 324] on span "Client Profile" at bounding box center [183, 332] width 311 height 36
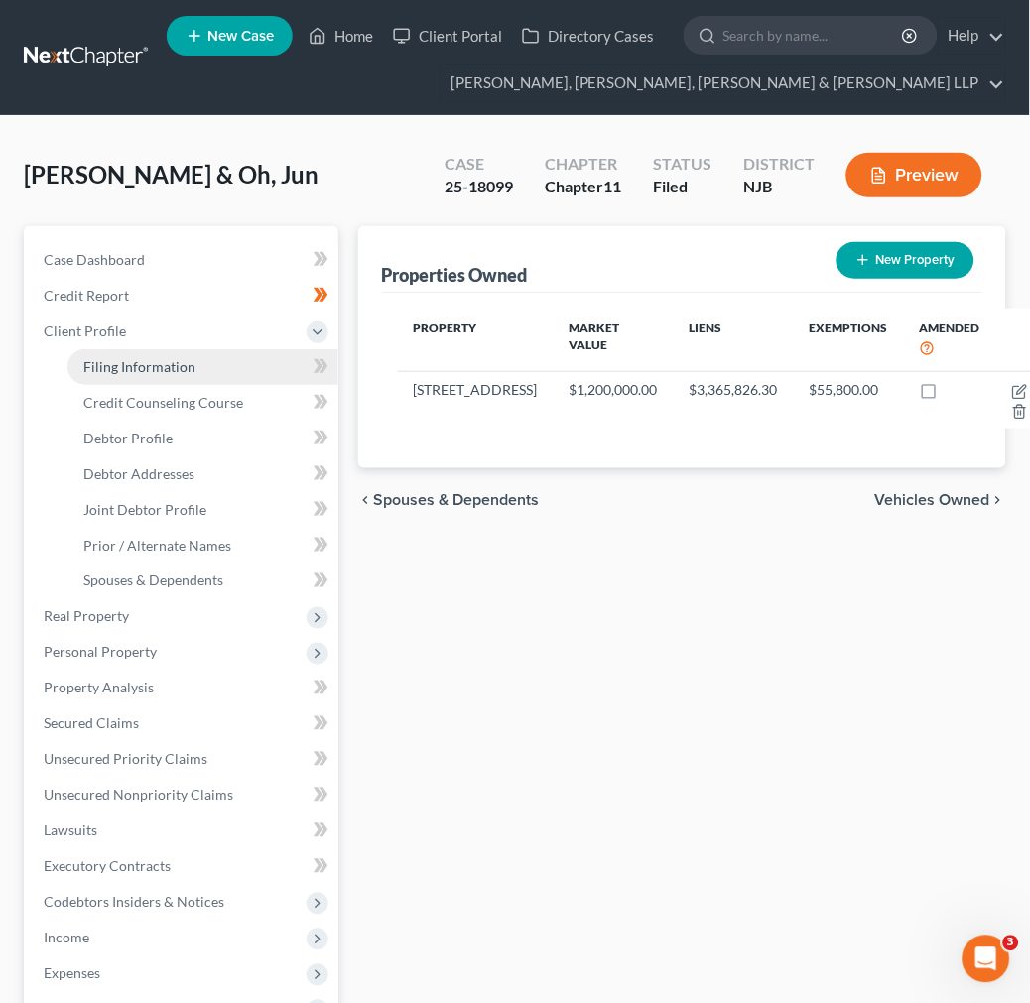
click at [203, 363] on link "Filing Information" at bounding box center [202, 367] width 271 height 36
select select "1"
select select "0"
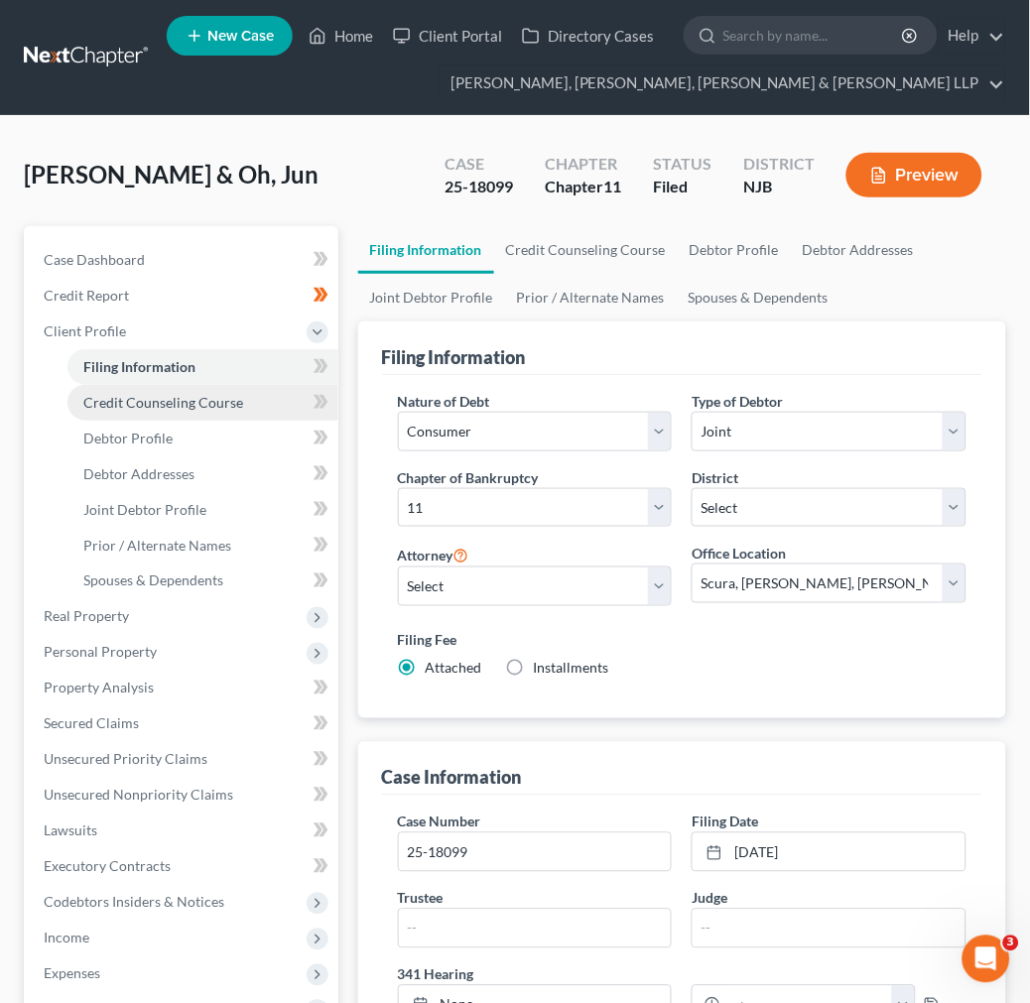
click at [204, 394] on span "Credit Counseling Course" at bounding box center [163, 402] width 160 height 17
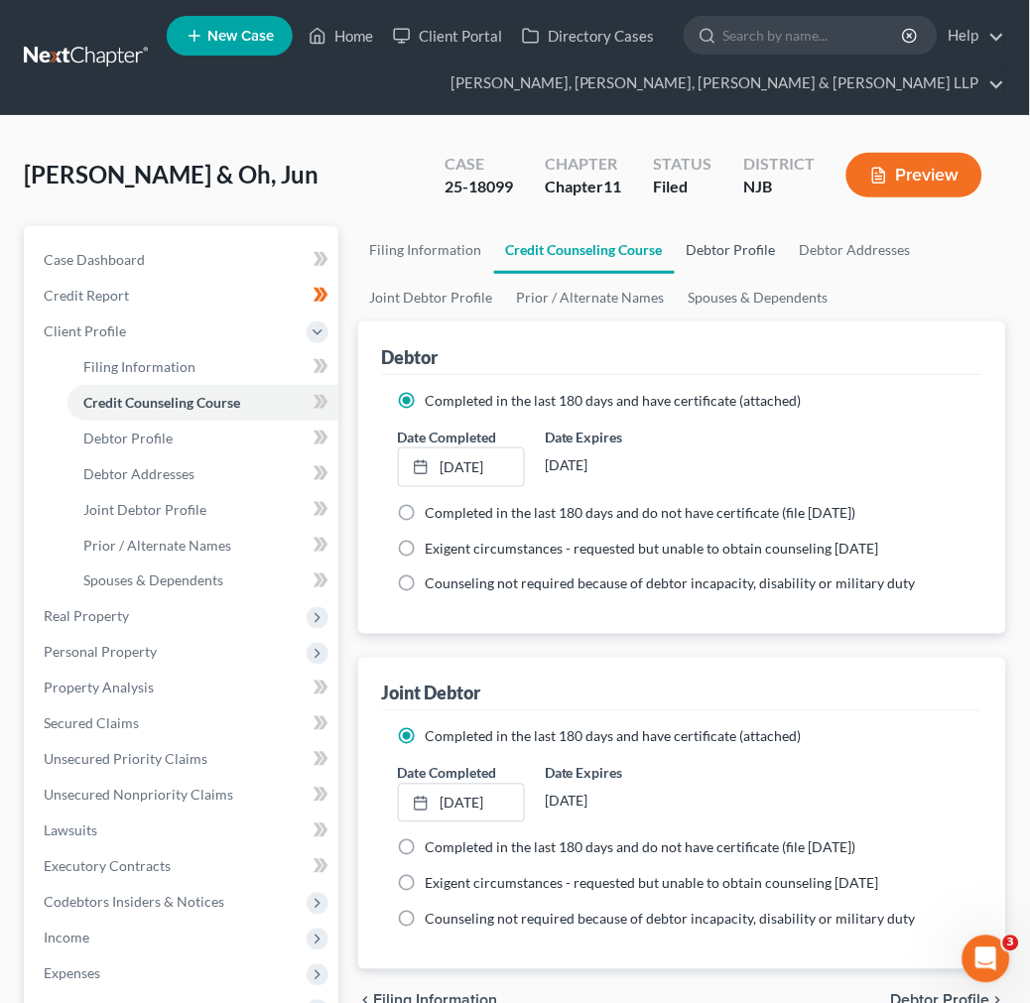
click at [706, 260] on link "Debtor Profile" at bounding box center [731, 250] width 113 height 48
select select "1"
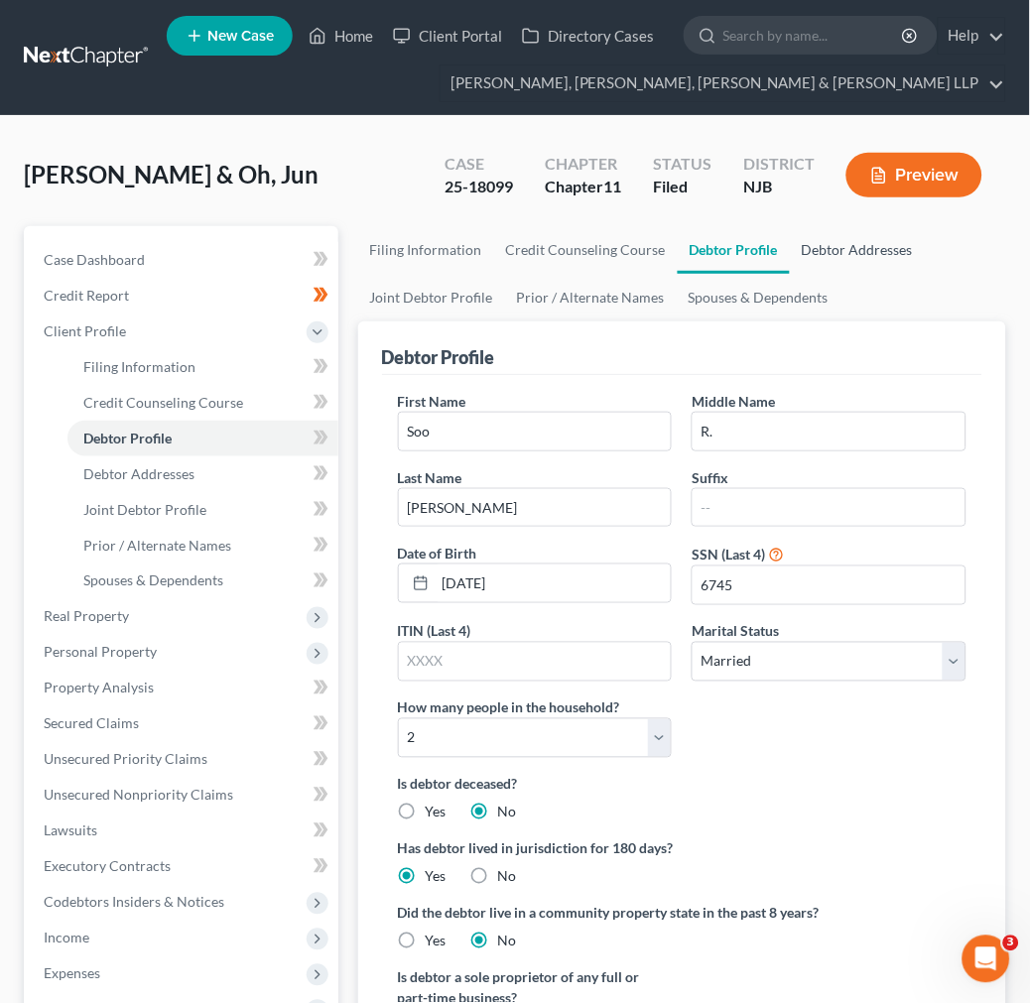
click at [831, 248] on link "Debtor Addresses" at bounding box center [857, 250] width 135 height 48
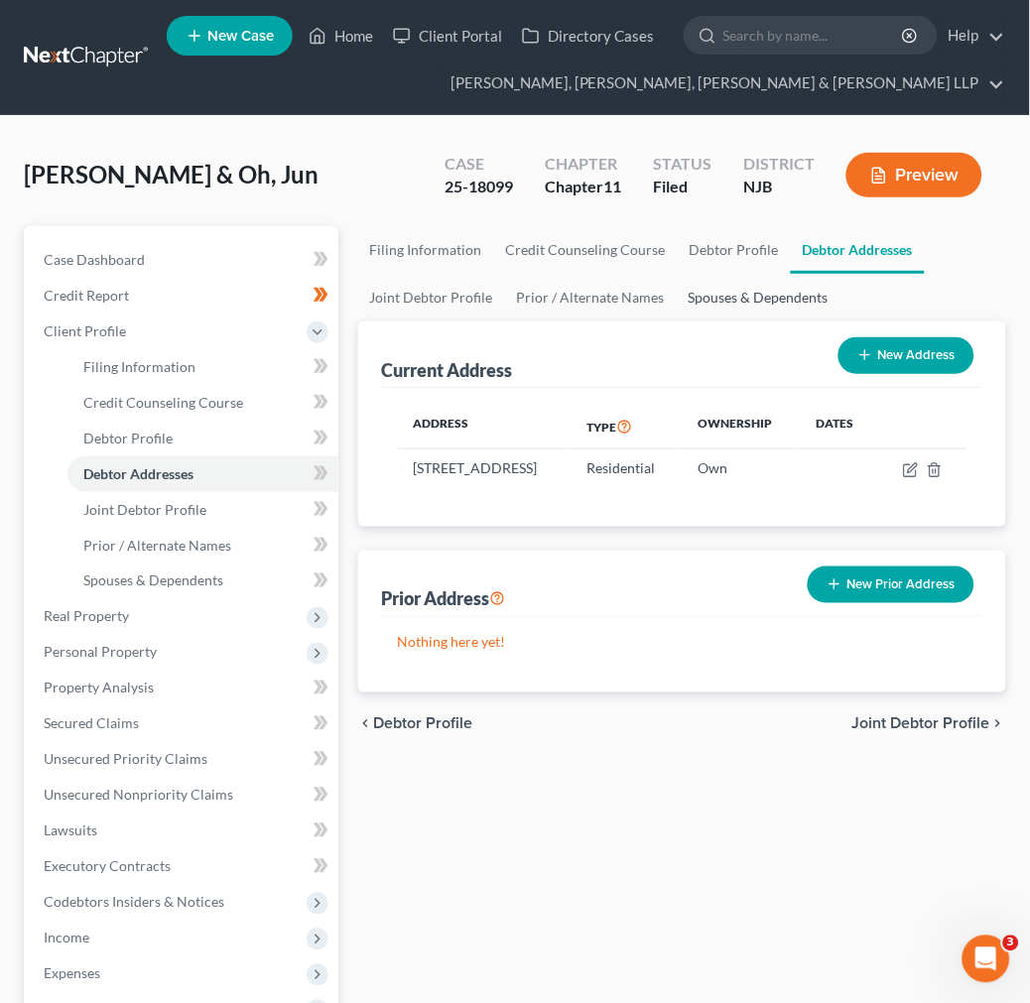
click at [771, 304] on link "Spouses & Dependents" at bounding box center [759, 298] width 164 height 48
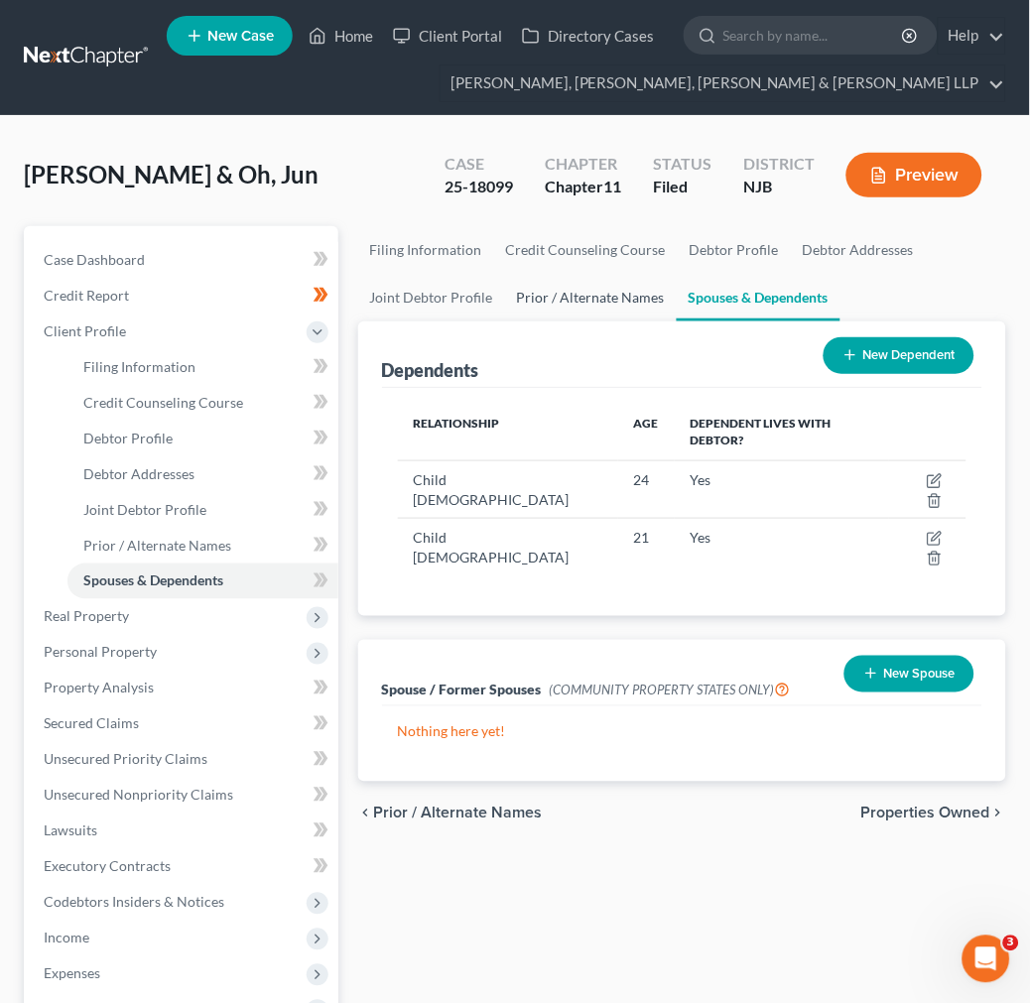
click at [612, 304] on link "Prior / Alternate Names" at bounding box center [591, 298] width 172 height 48
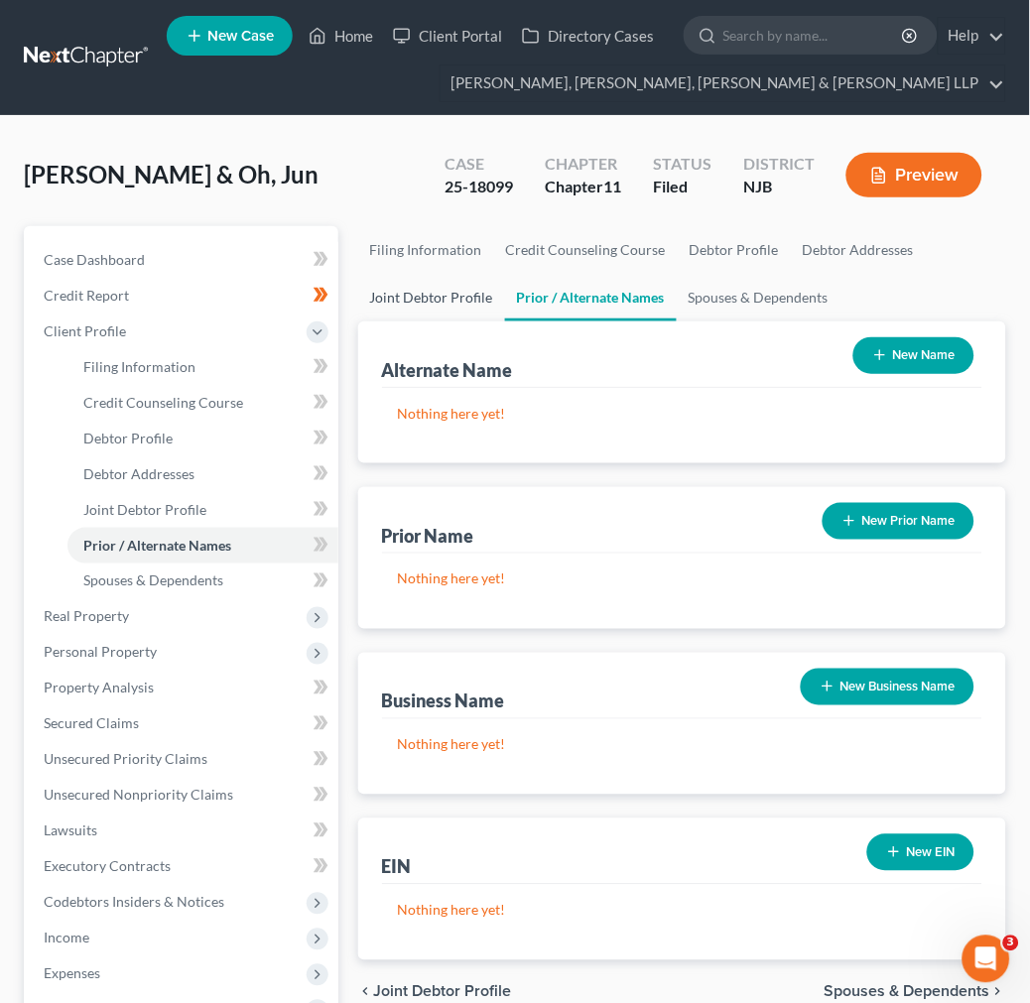
click at [488, 304] on link "Joint Debtor Profile" at bounding box center [431, 298] width 147 height 48
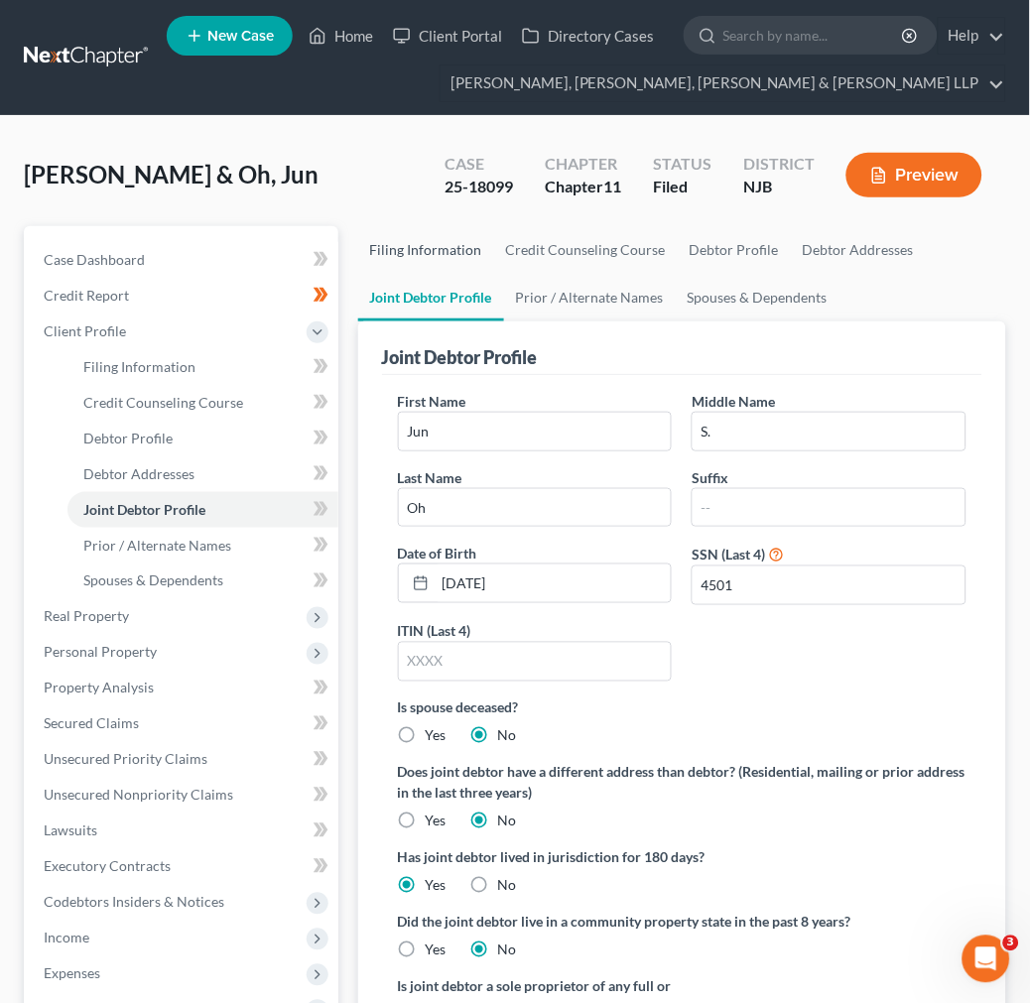
click at [462, 259] on link "Filing Information" at bounding box center [426, 250] width 136 height 48
select select "1"
select select "51"
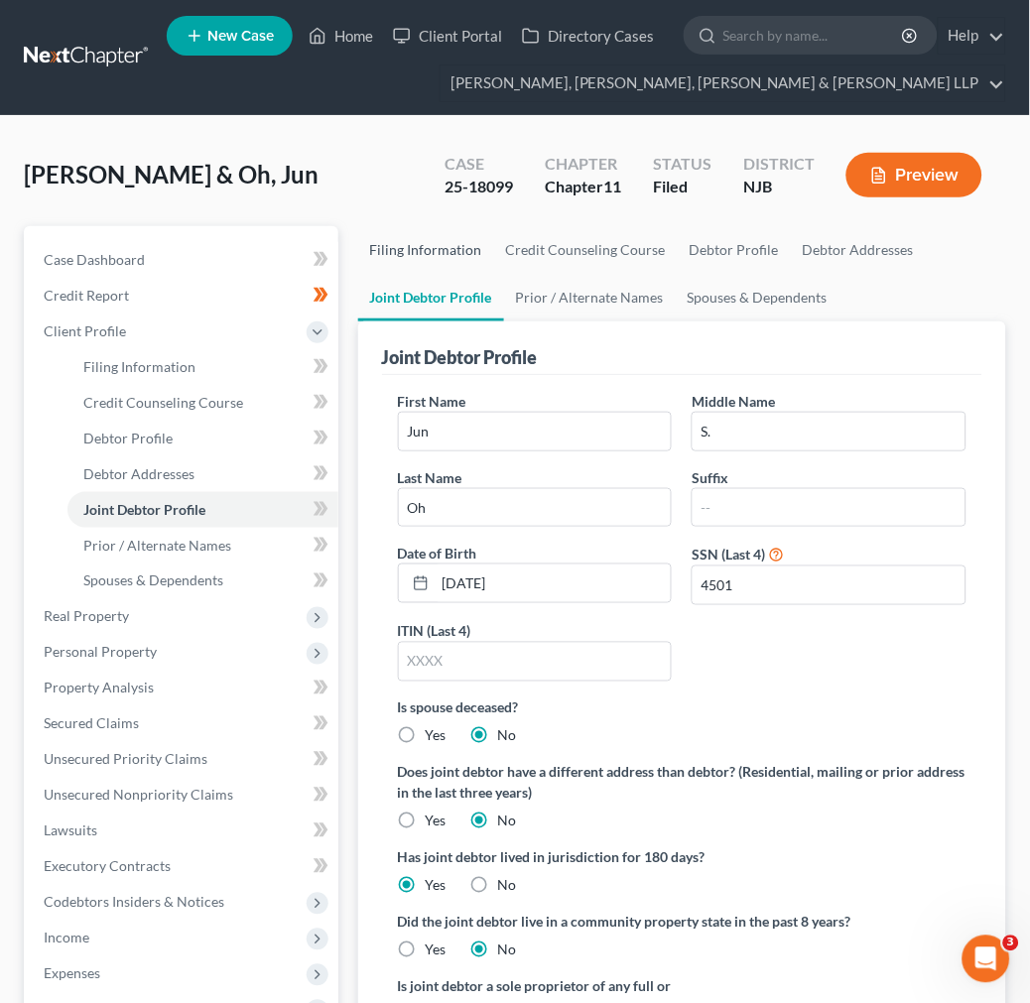
select select "0"
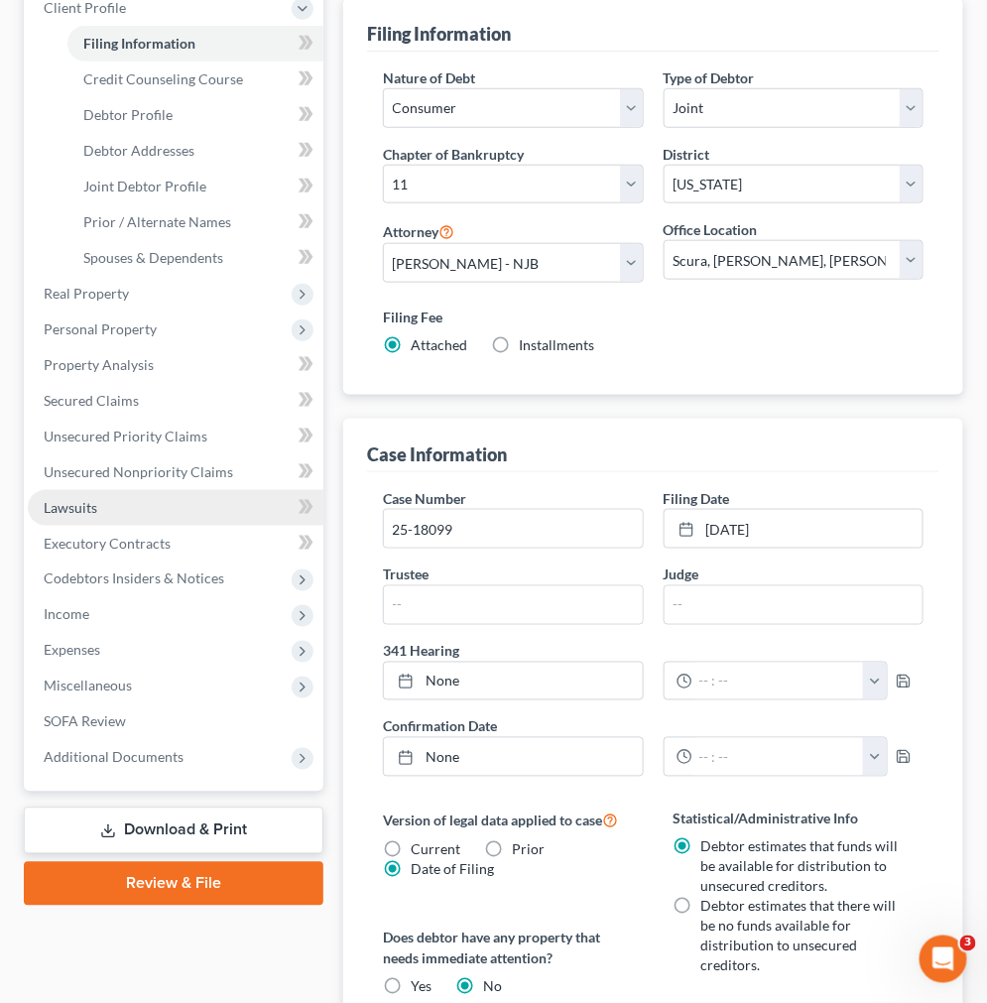
scroll to position [330, 0]
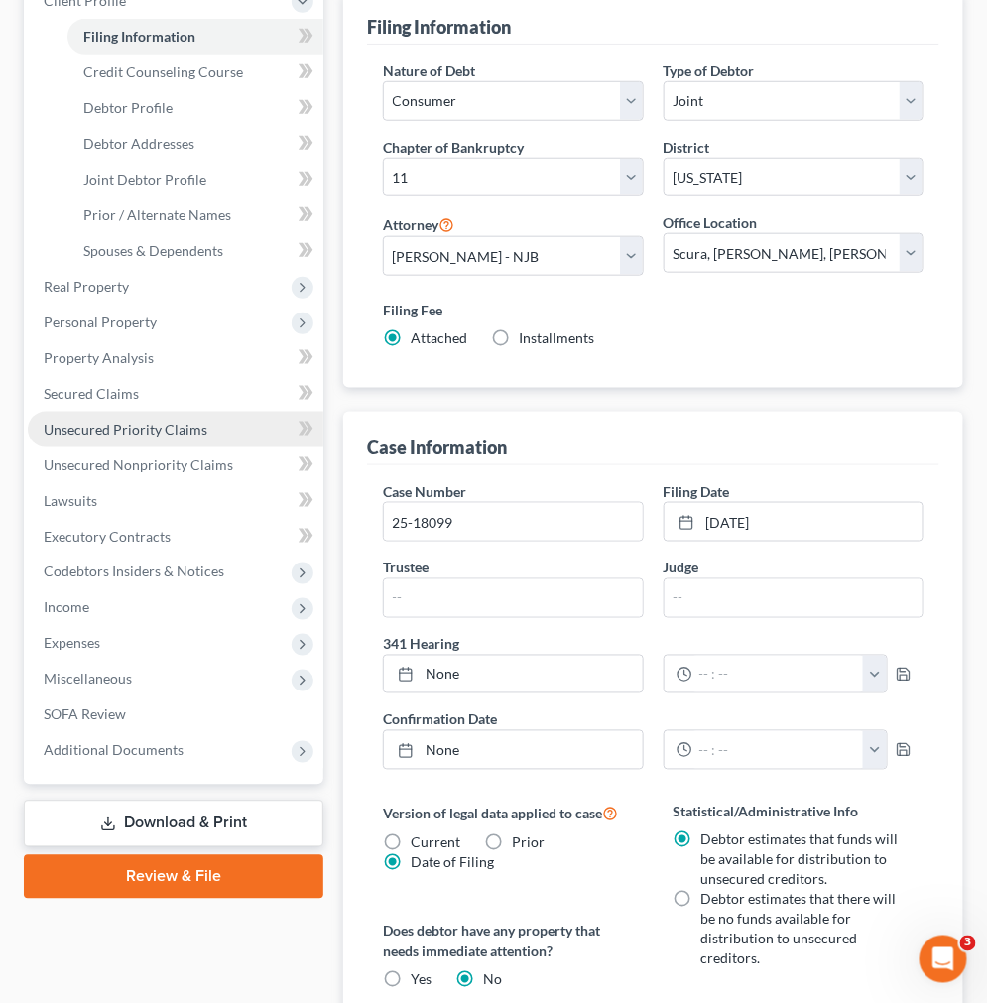
drag, startPoint x: 140, startPoint y: 596, endPoint x: 154, endPoint y: 439, distance: 158.4
click at [136, 599] on span "Income" at bounding box center [176, 608] width 296 height 36
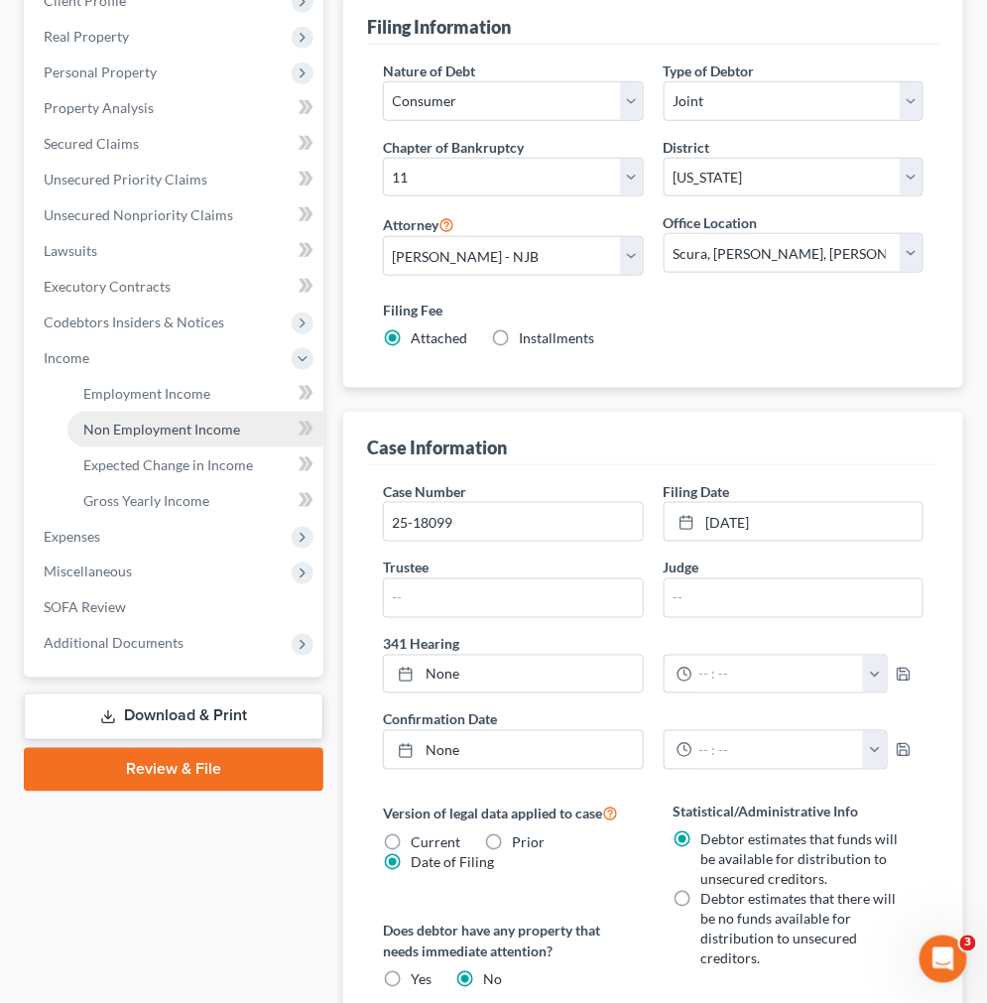
click at [175, 413] on link "Non Employment Income" at bounding box center [195, 430] width 256 height 36
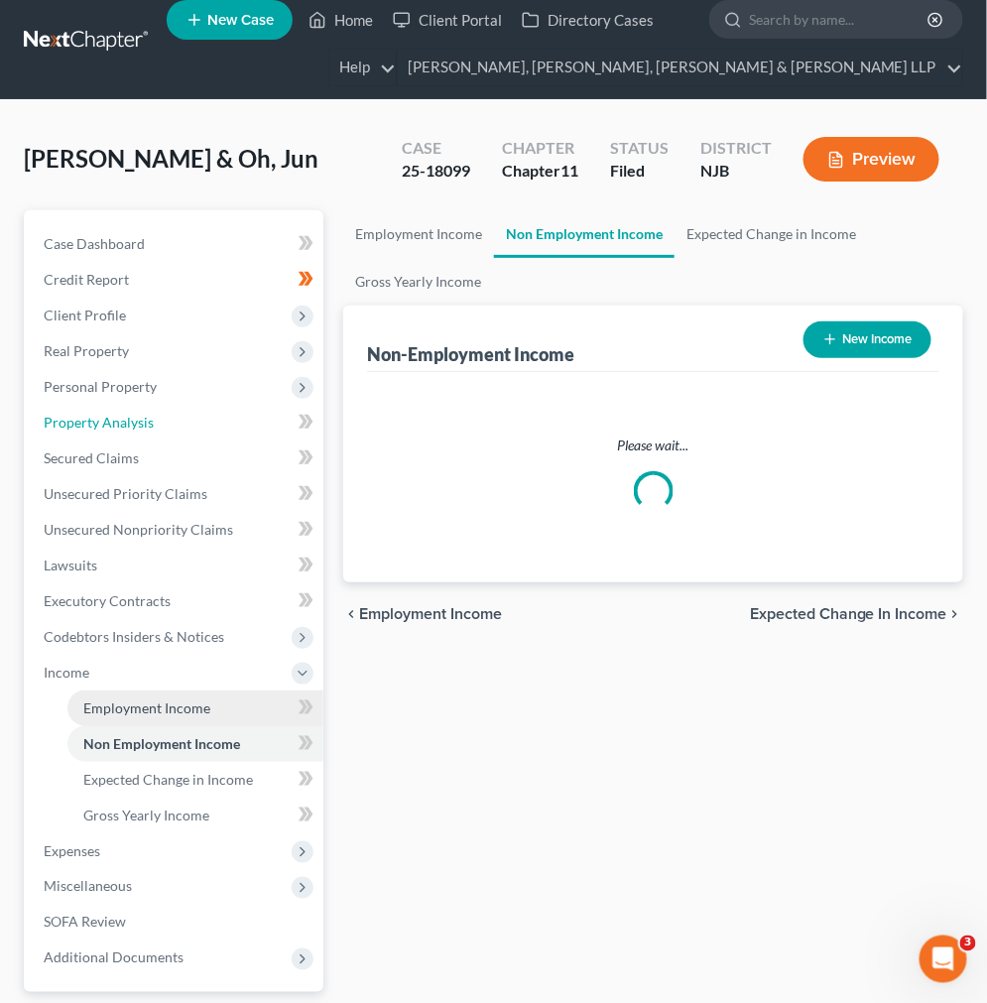
click at [177, 399] on ul "Case Dashboard Payments Invoices Payments Payments Credit Report Client Profile" at bounding box center [176, 601] width 296 height 750
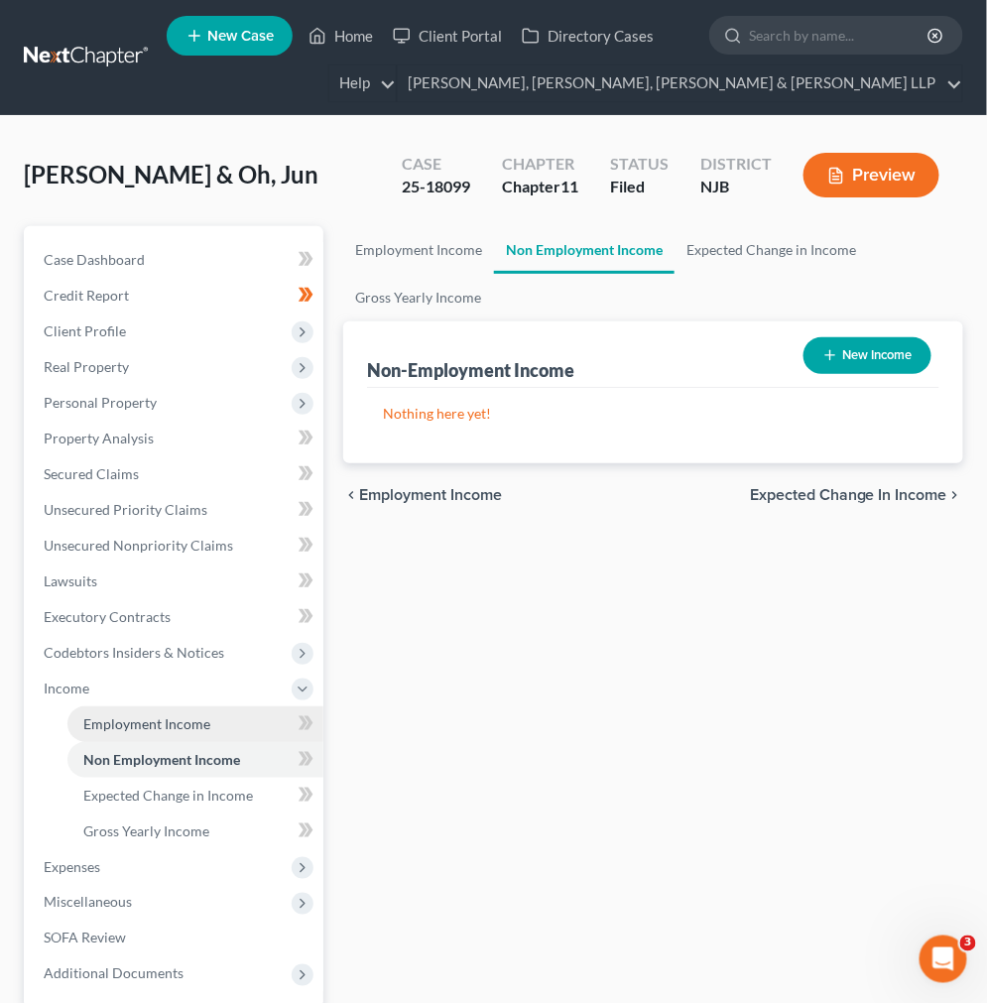
click at [208, 720] on link "Employment Income" at bounding box center [195, 724] width 256 height 36
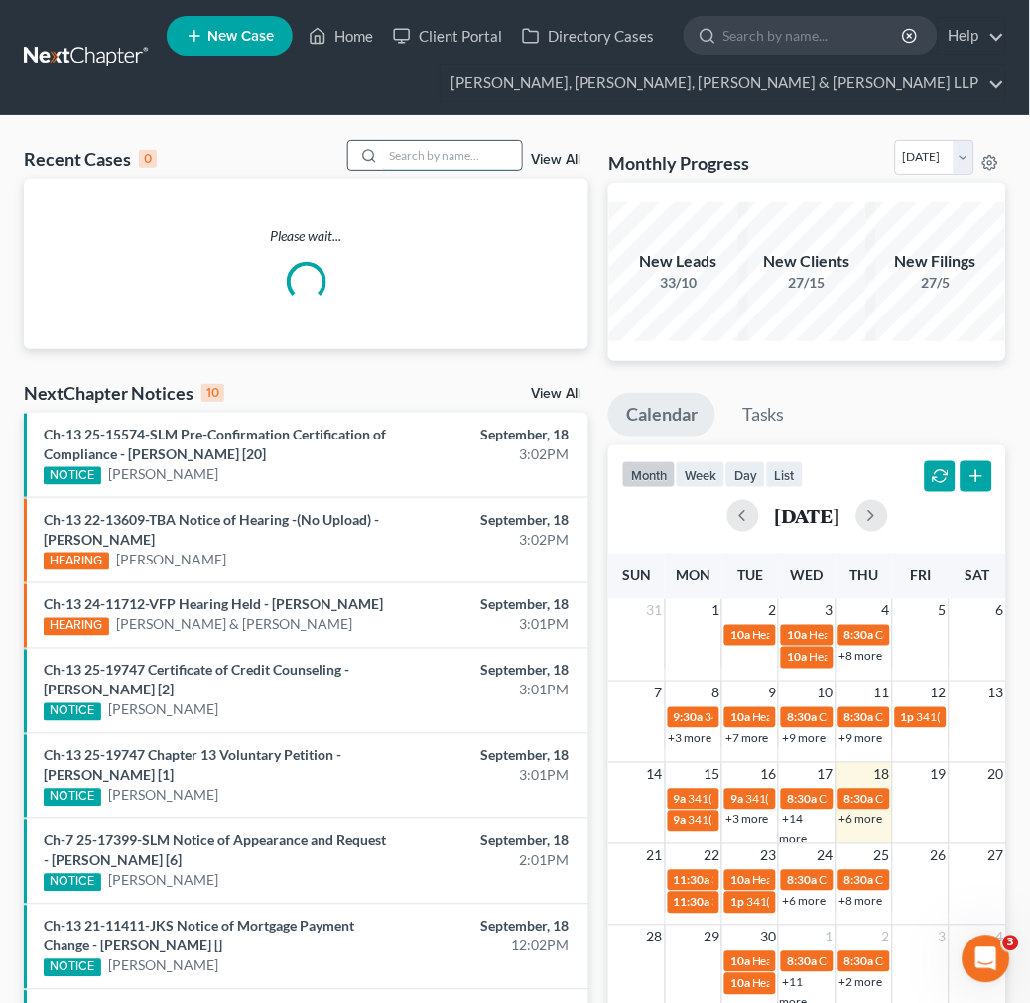
click at [415, 155] on input "search" at bounding box center [452, 155] width 139 height 29
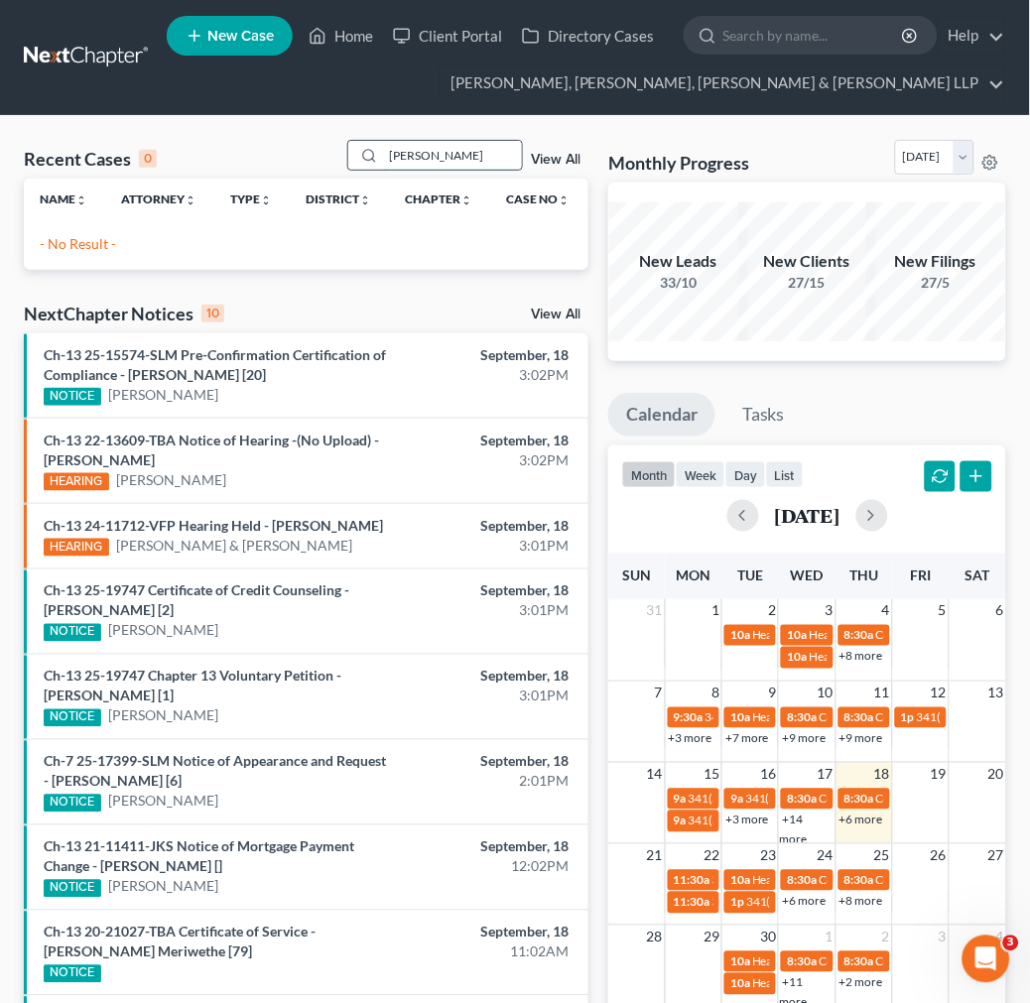
click at [482, 159] on input "Michael sam" at bounding box center [452, 155] width 139 height 29
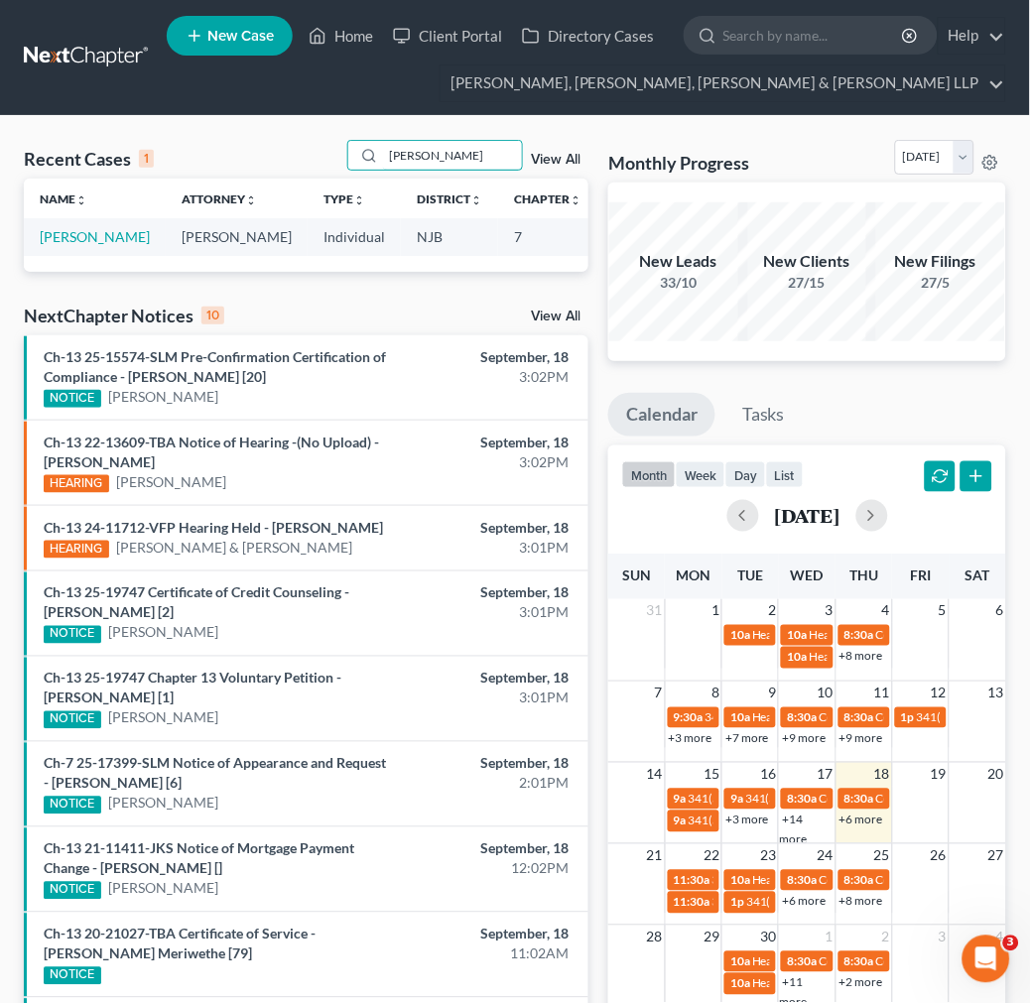
type input "Michael samuels"
click at [401, 238] on td "NJB" at bounding box center [449, 236] width 97 height 37
click at [56, 245] on link "Samuels, Michael" at bounding box center [95, 236] width 110 height 17
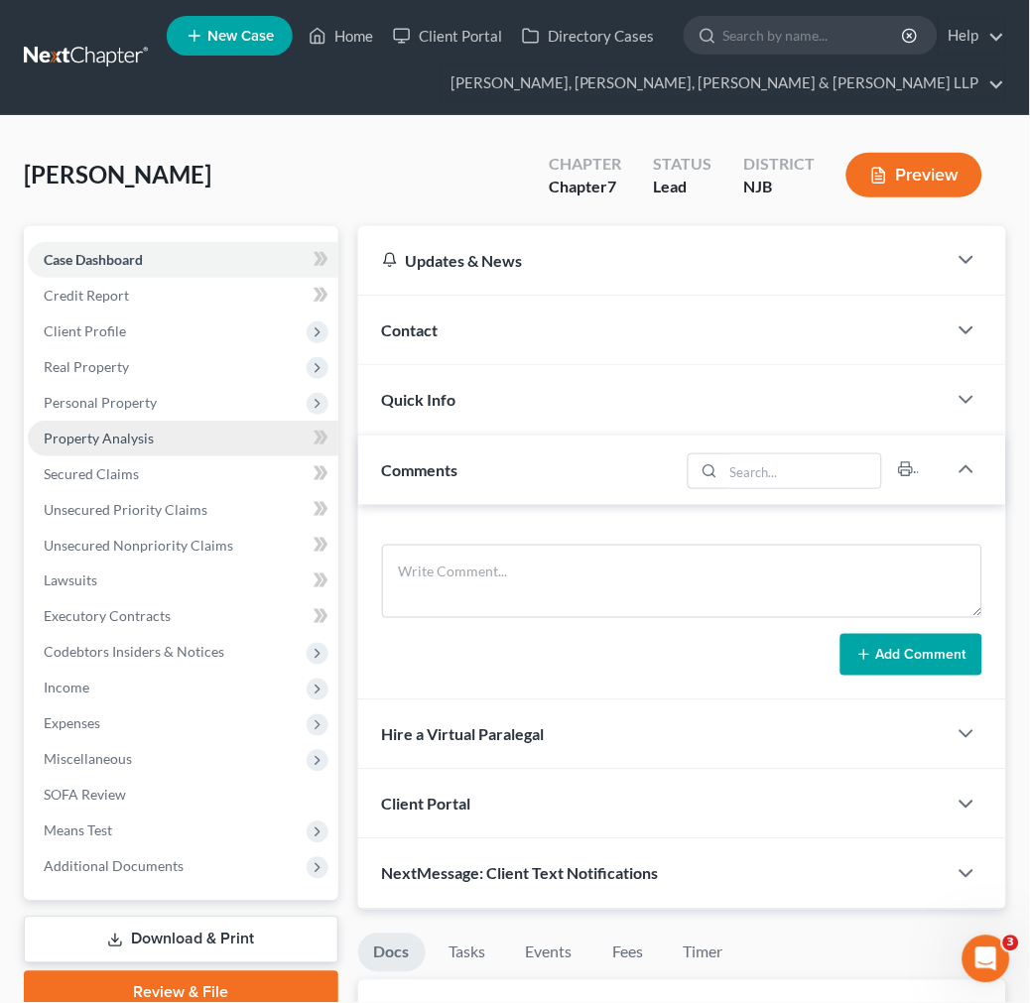
click at [253, 451] on link "Property Analysis" at bounding box center [183, 439] width 311 height 36
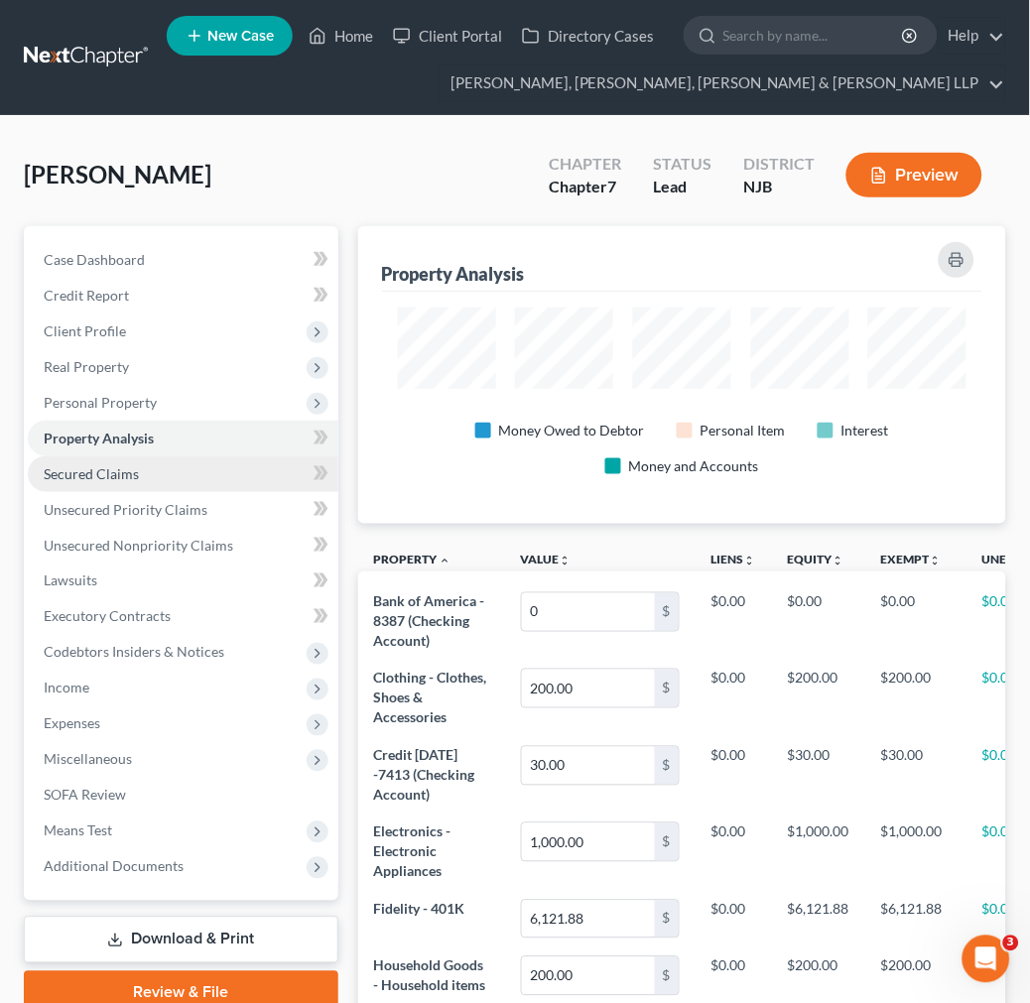
scroll to position [298, 648]
click at [249, 474] on link "Secured Claims" at bounding box center [183, 474] width 311 height 36
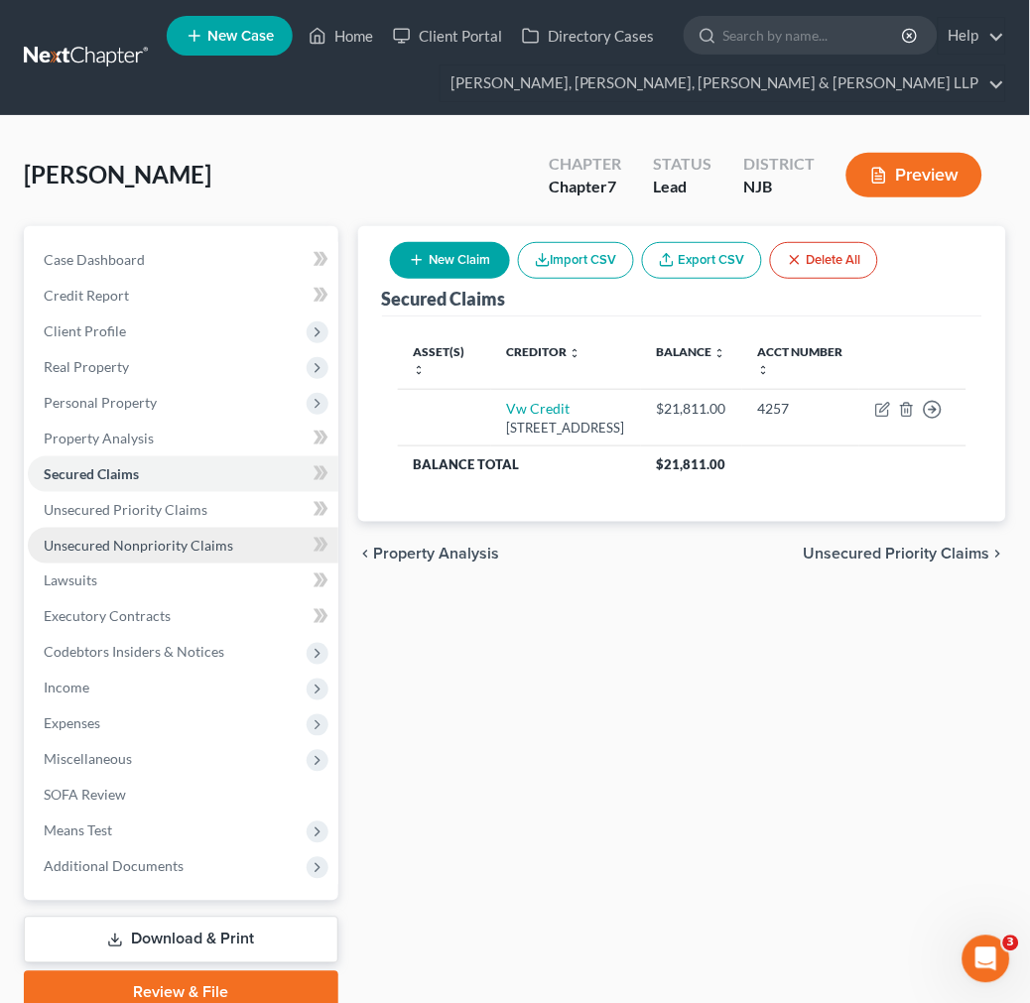
click at [222, 532] on link "Unsecured Nonpriority Claims" at bounding box center [183, 546] width 311 height 36
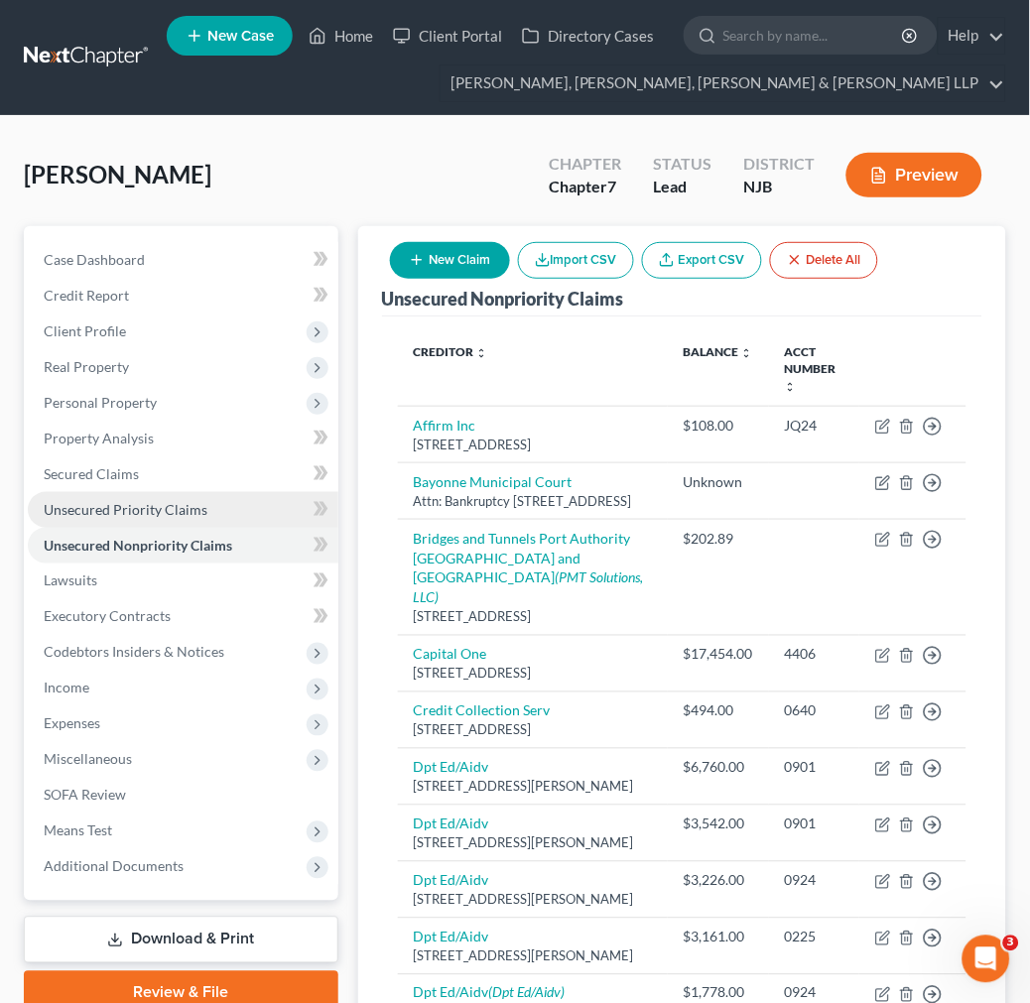
click at [221, 510] on link "Unsecured Priority Claims" at bounding box center [183, 510] width 311 height 36
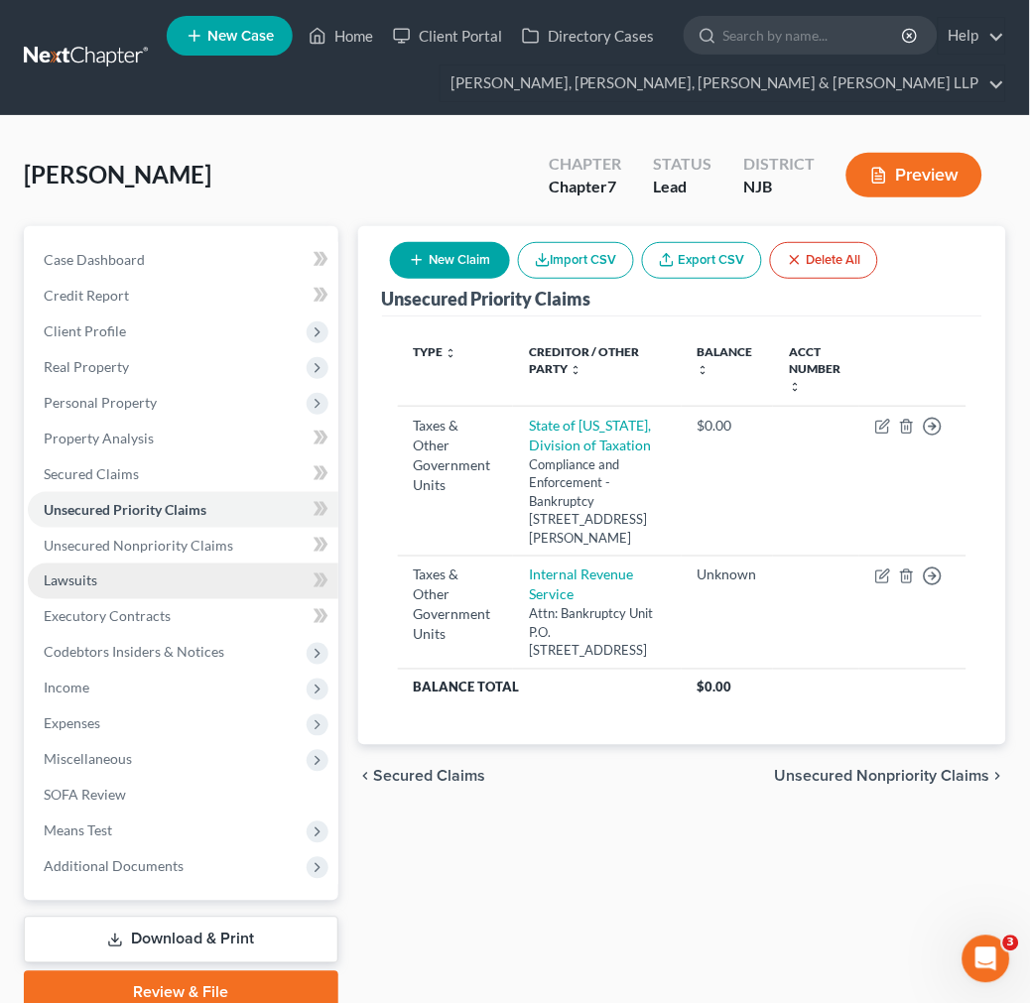
click at [216, 588] on link "Lawsuits" at bounding box center [183, 582] width 311 height 36
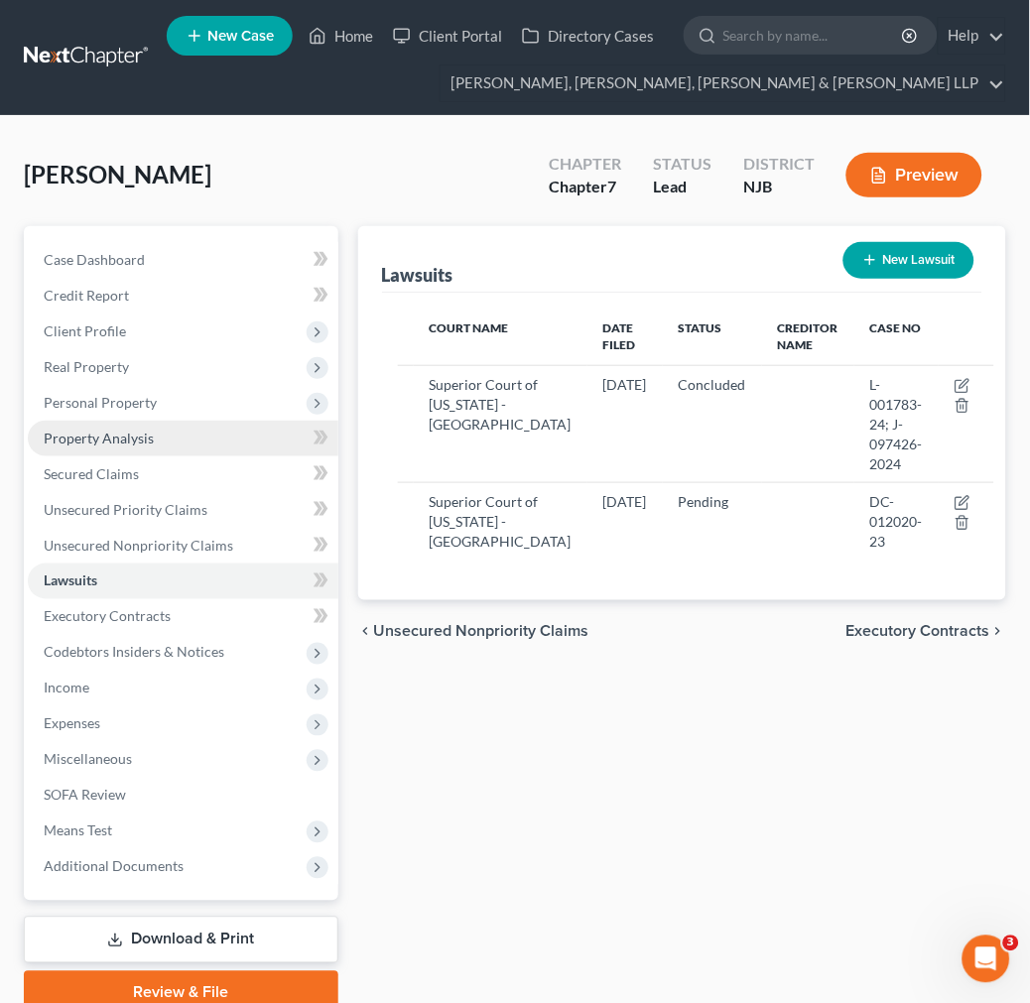
click at [206, 441] on link "Property Analysis" at bounding box center [183, 439] width 311 height 36
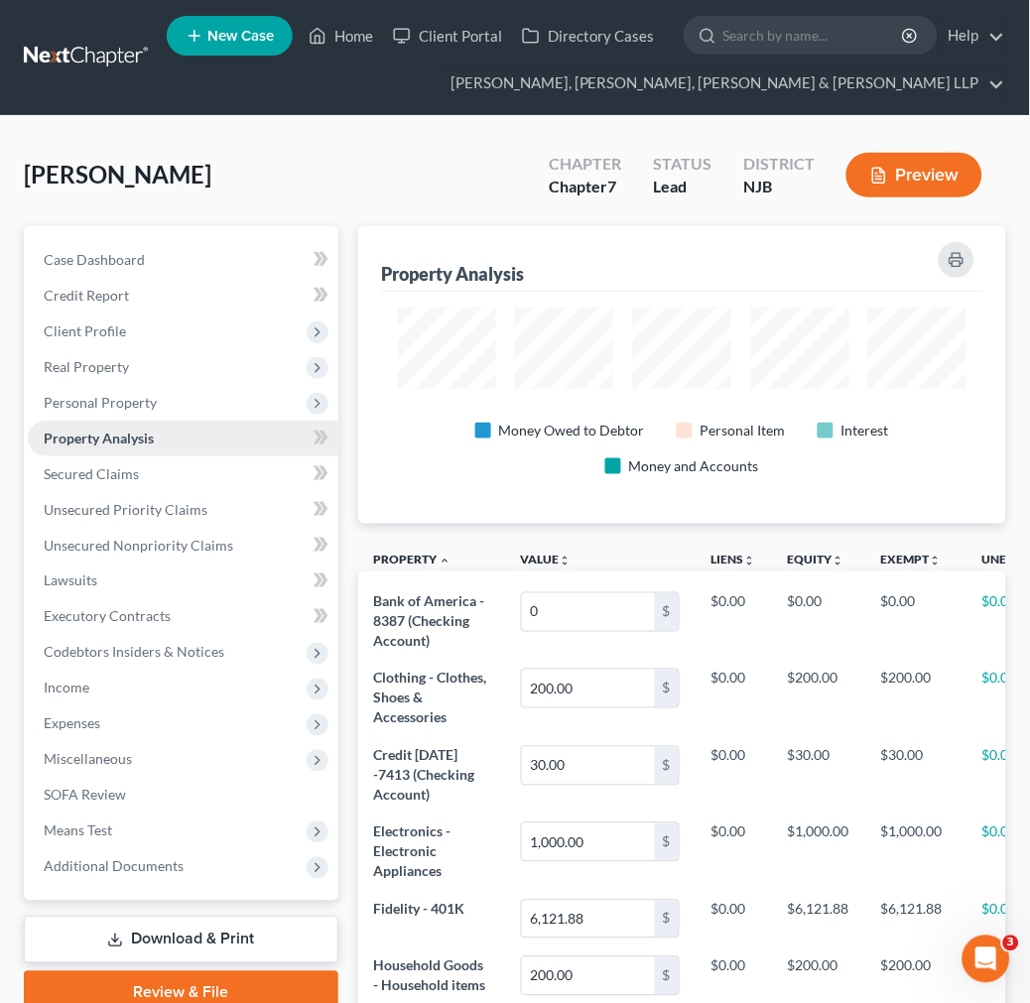
scroll to position [298, 648]
click at [214, 496] on link "Unsecured Priority Claims" at bounding box center [183, 510] width 311 height 36
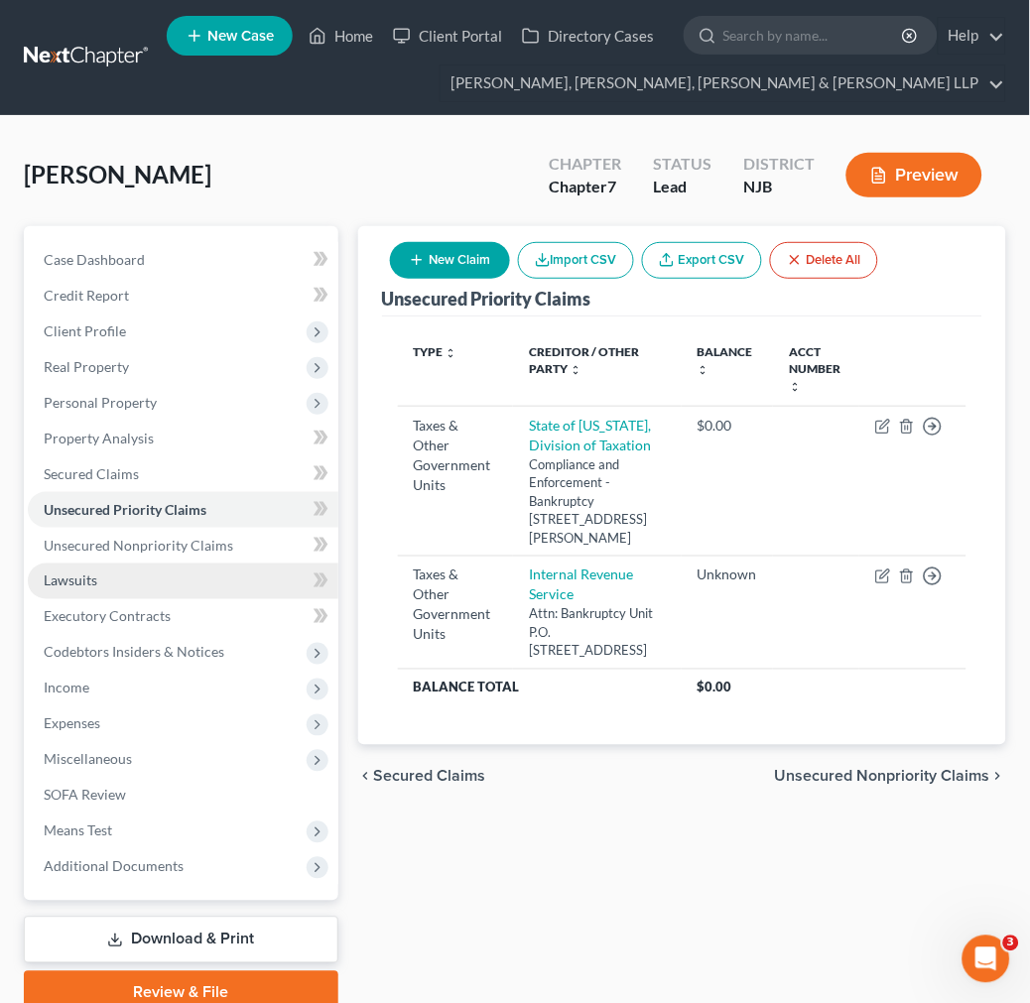
click at [236, 583] on link "Lawsuits" at bounding box center [183, 582] width 311 height 36
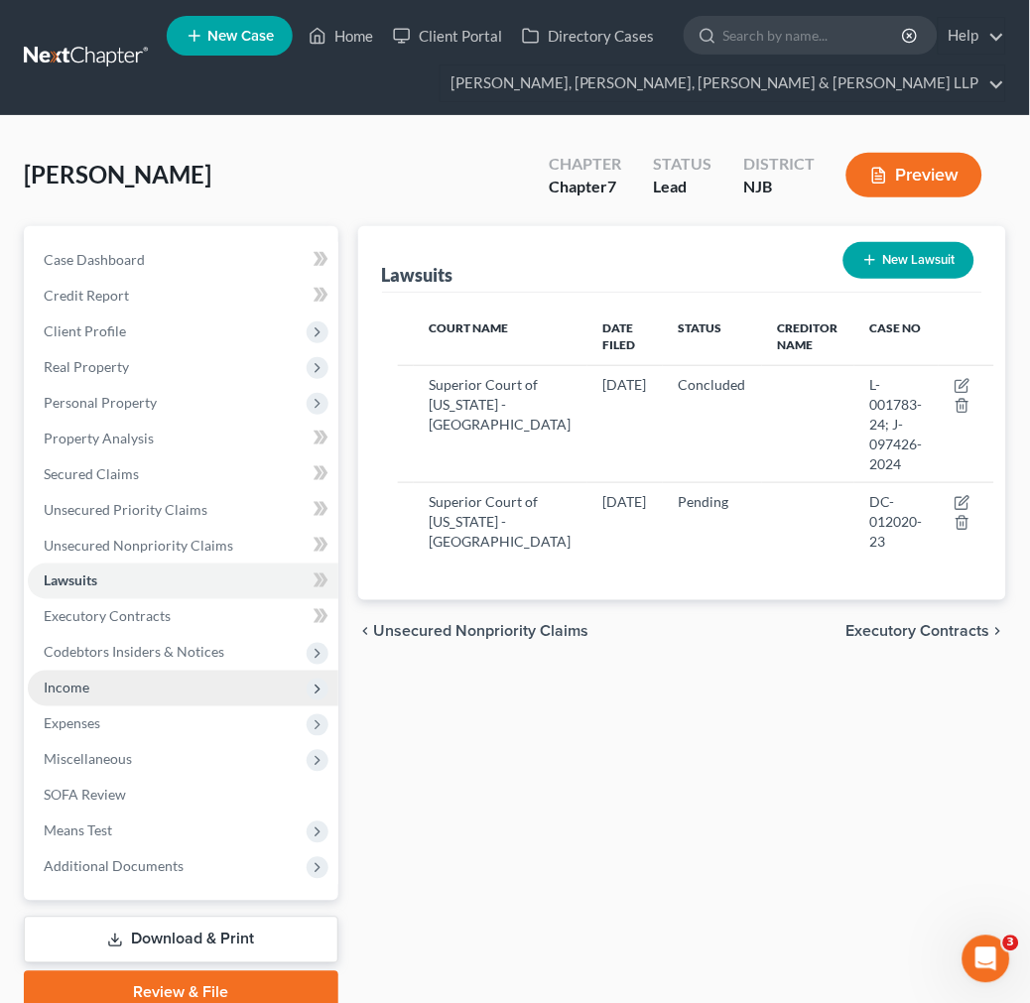
click at [230, 671] on span "Income" at bounding box center [183, 689] width 311 height 36
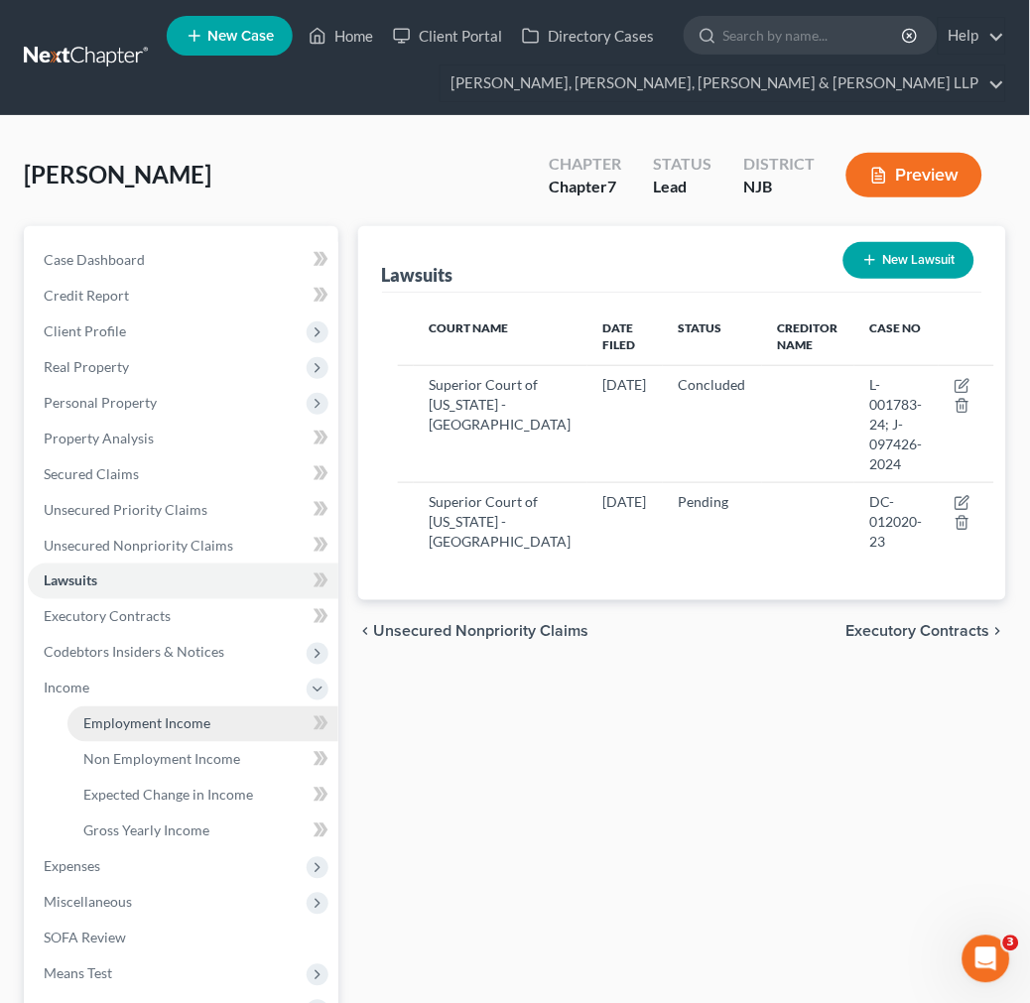
click at [240, 734] on link "Employment Income" at bounding box center [202, 724] width 271 height 36
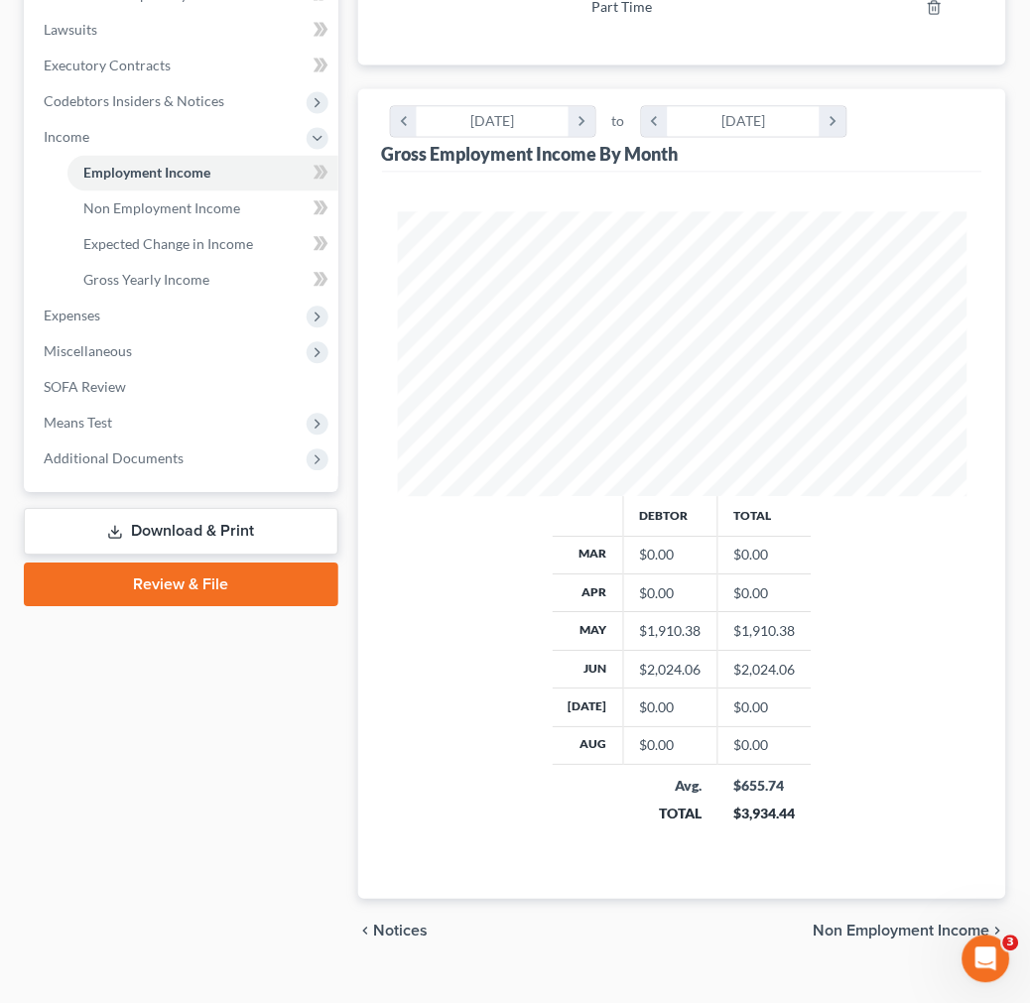
scroll to position [220, 0]
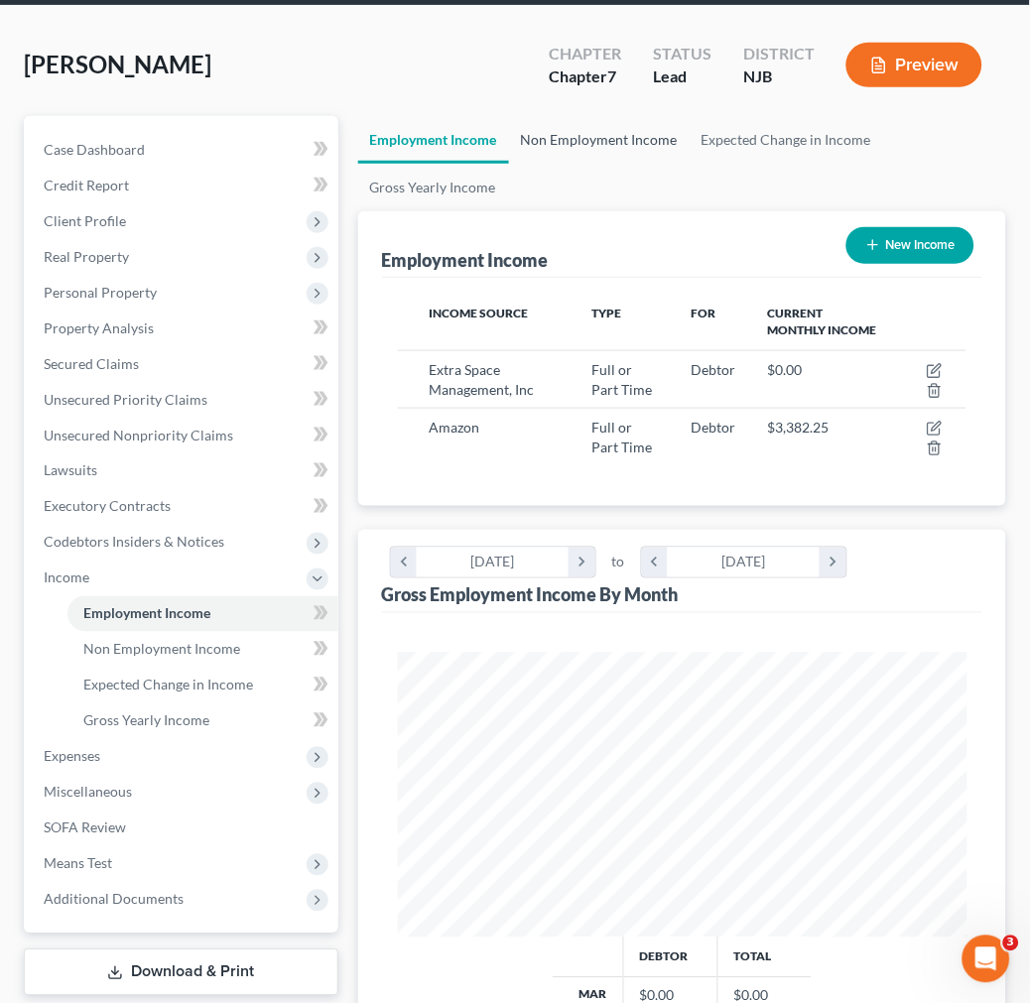
click at [551, 133] on link "Non Employment Income" at bounding box center [599, 140] width 181 height 48
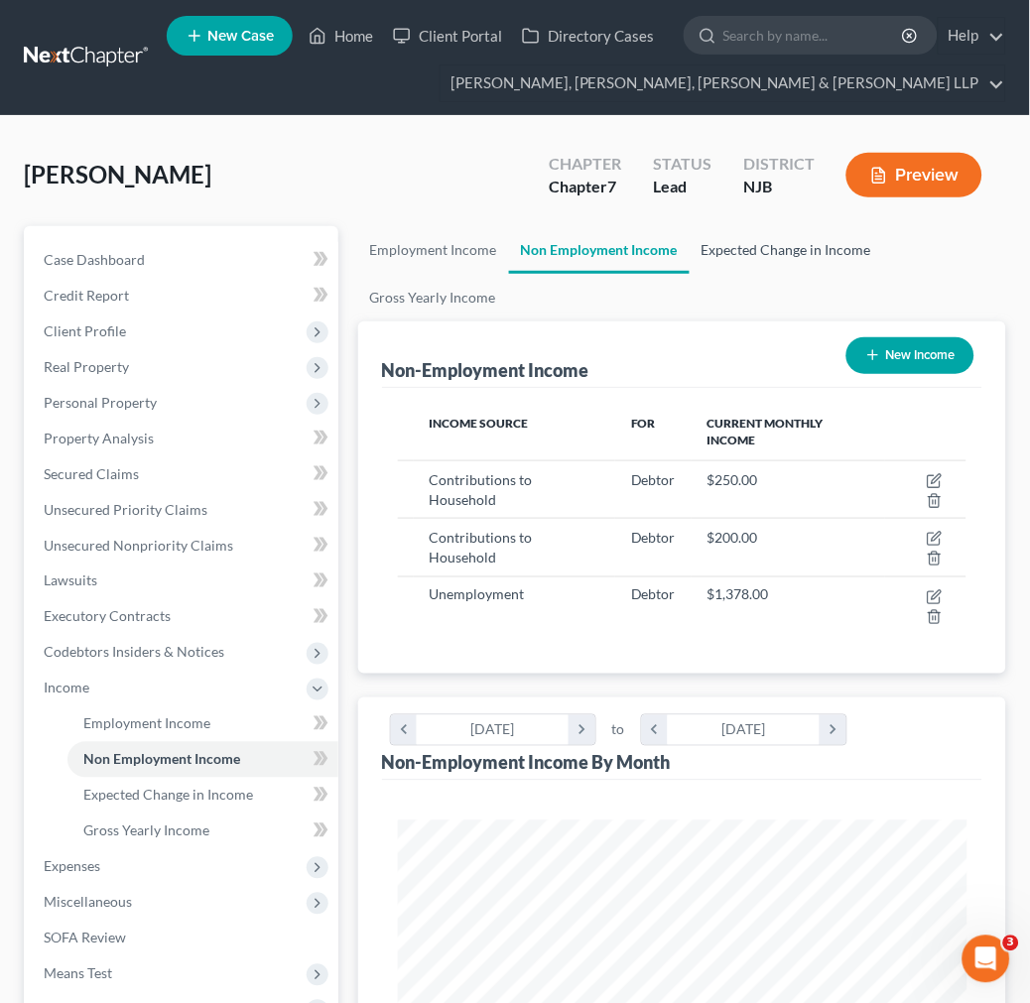
scroll to position [285, 608]
click at [804, 252] on link "Expected Change in Income" at bounding box center [786, 250] width 193 height 48
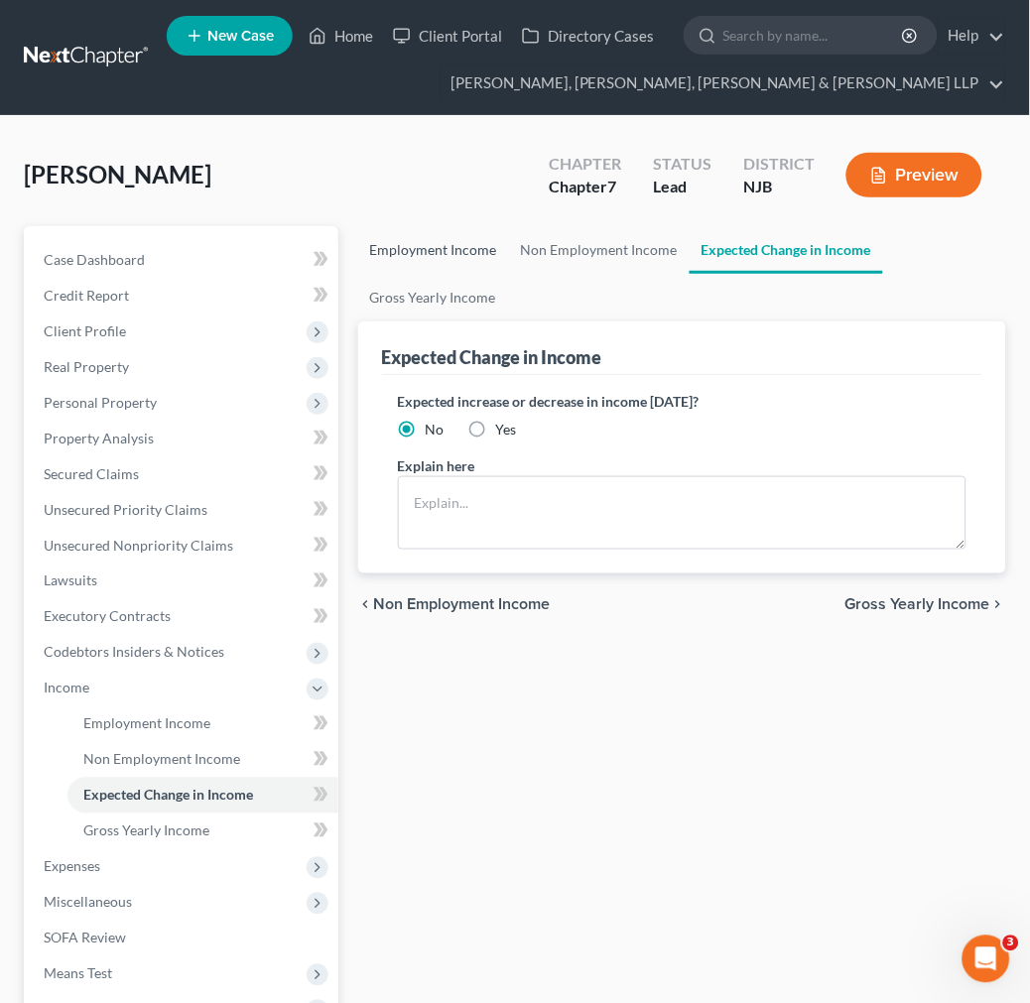
click at [448, 264] on link "Employment Income" at bounding box center [433, 250] width 151 height 48
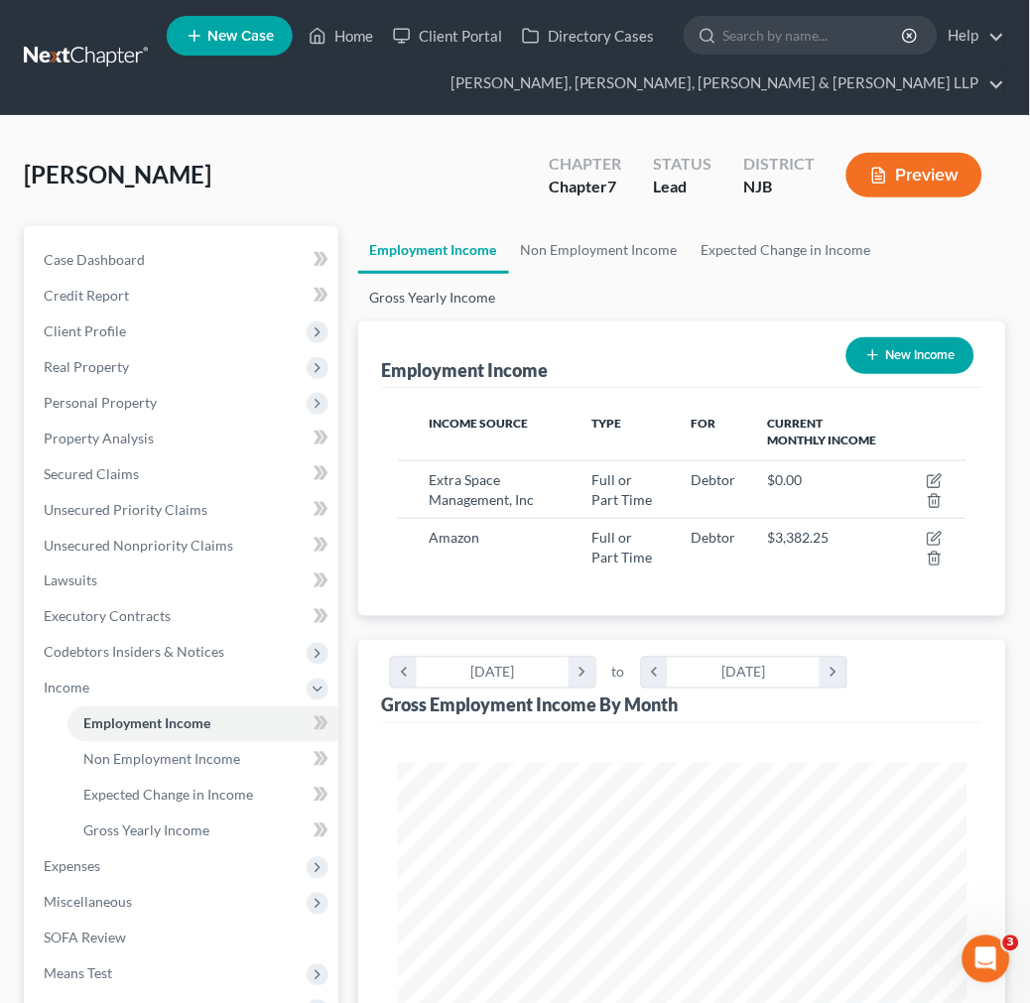
click at [460, 285] on link "Gross Yearly Income" at bounding box center [433, 298] width 150 height 48
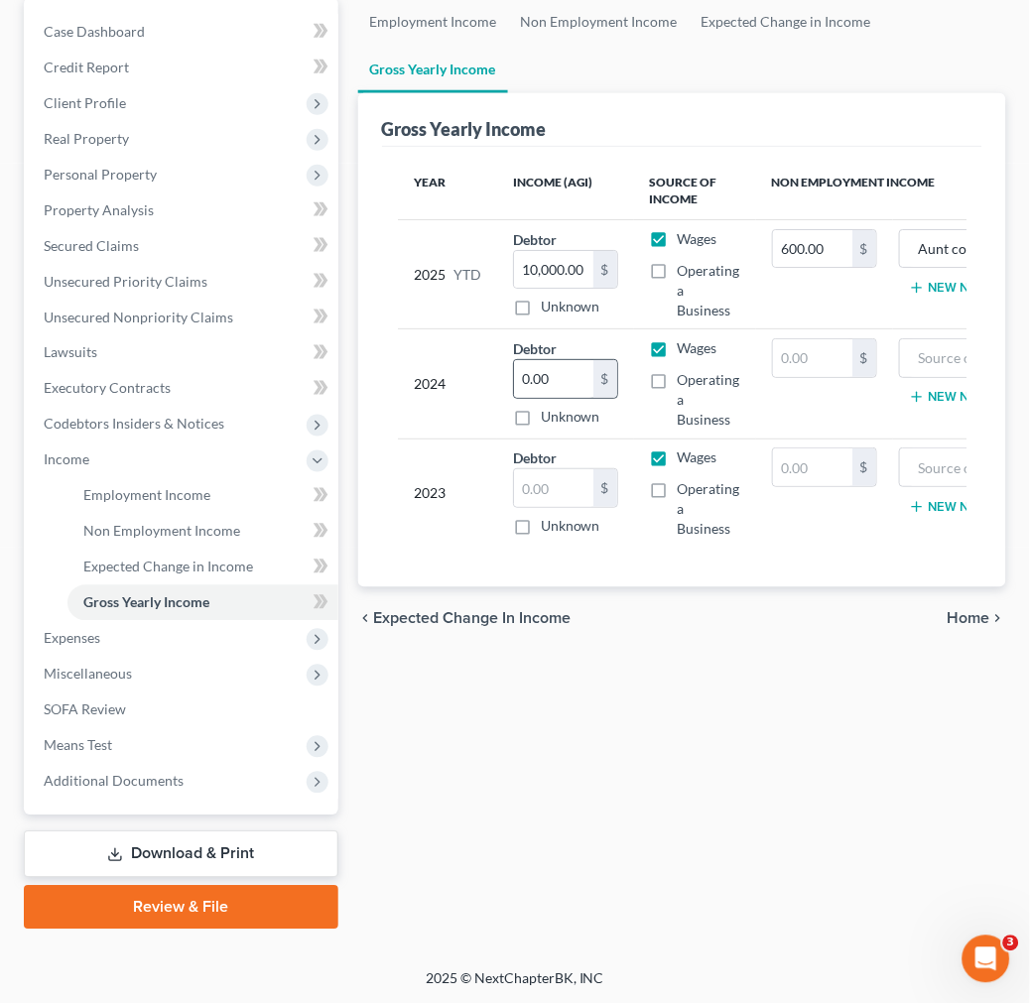
click at [608, 566] on div "Year Income (AGI) Source of Income Non Employment Income 2025 YTD Debtor 10,000…" at bounding box center [682, 367] width 600 height 441
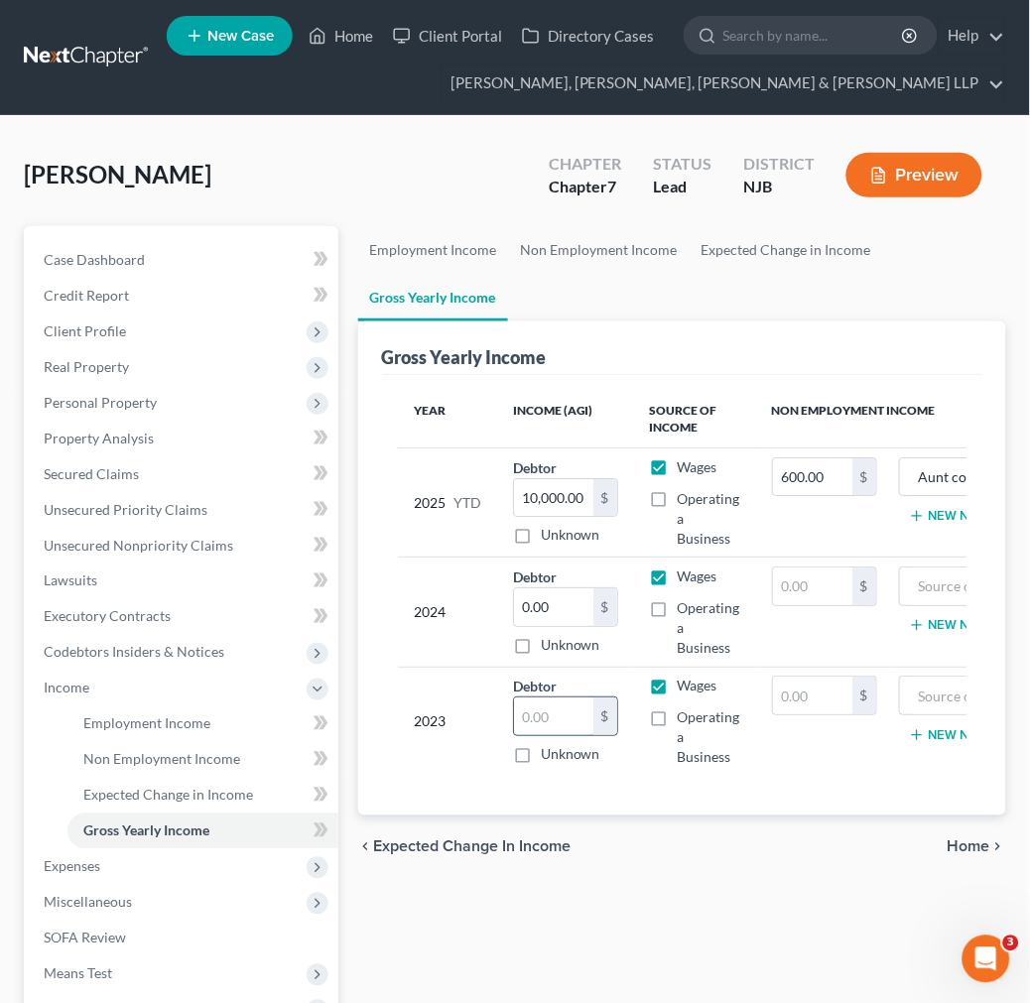
click at [562, 724] on input "text" at bounding box center [553, 717] width 79 height 38
type input "0"
click at [755, 328] on div "Gross Yearly Income" at bounding box center [682, 348] width 600 height 54
click at [629, 265] on link "Non Employment Income" at bounding box center [599, 250] width 181 height 48
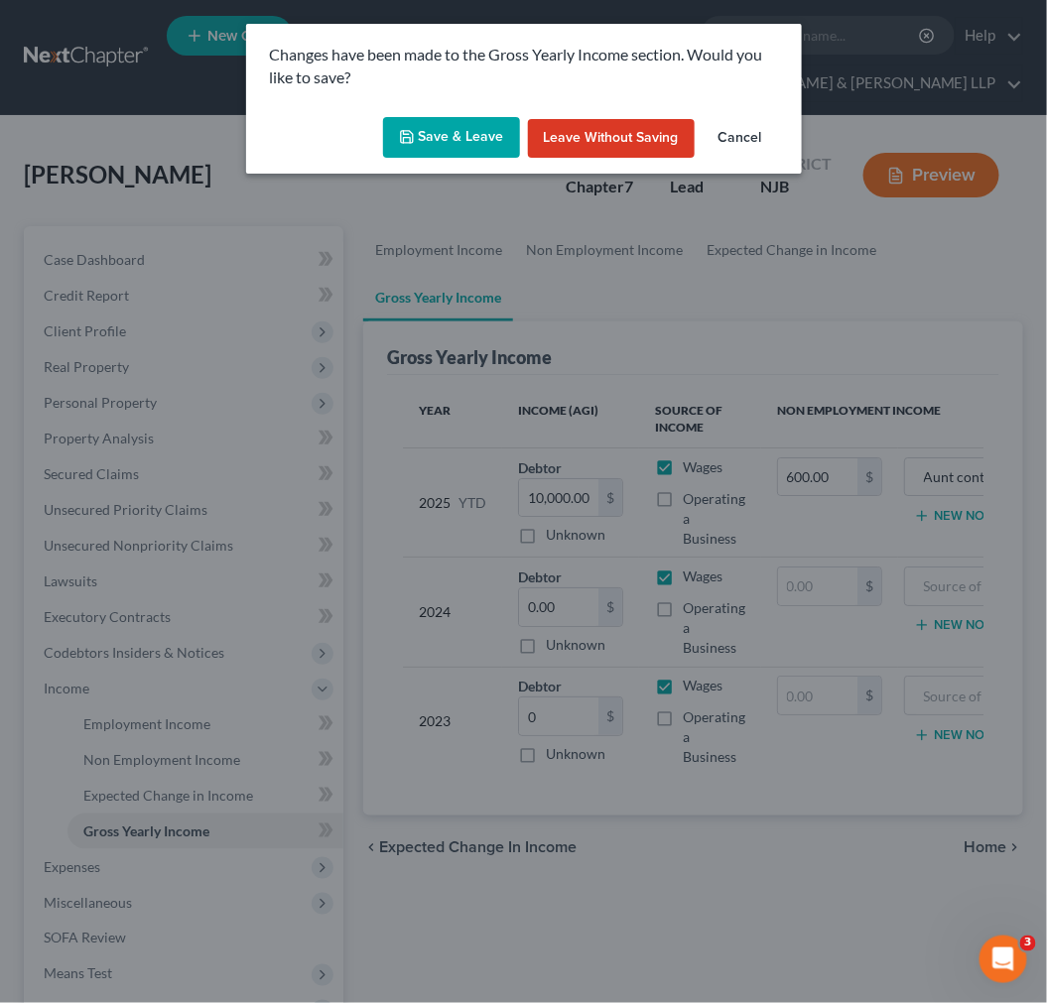
click at [487, 147] on button "Save & Leave" at bounding box center [451, 138] width 137 height 42
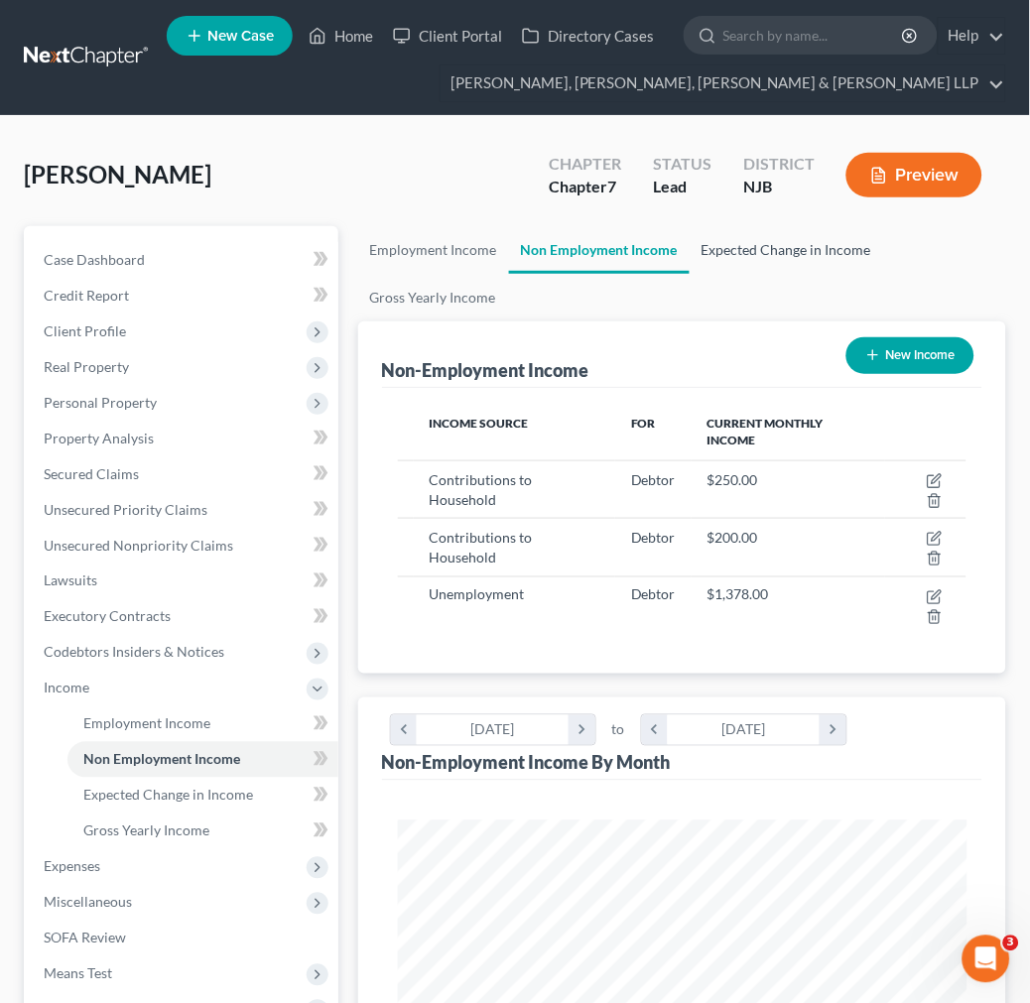
scroll to position [285, 608]
click at [811, 250] on link "Expected Change in Income" at bounding box center [786, 250] width 193 height 48
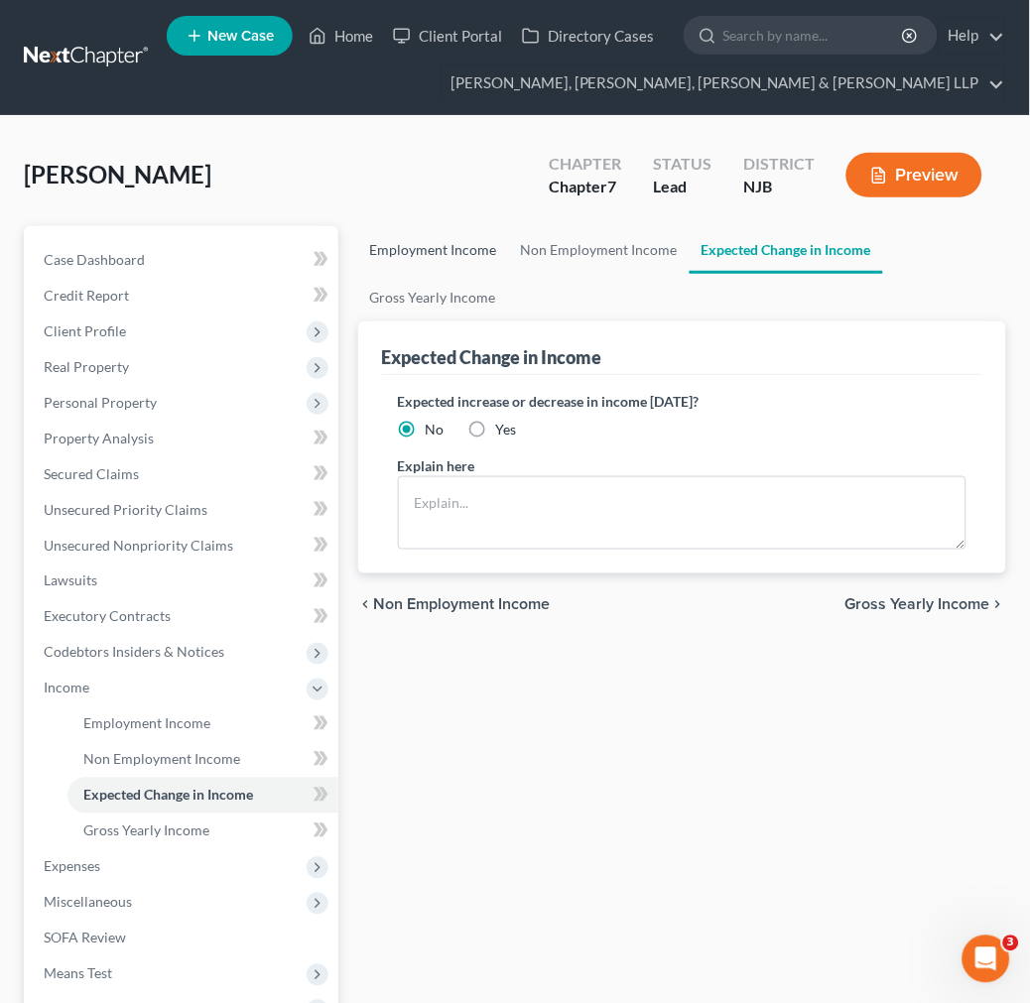
click at [499, 249] on link "Employment Income" at bounding box center [433, 250] width 151 height 48
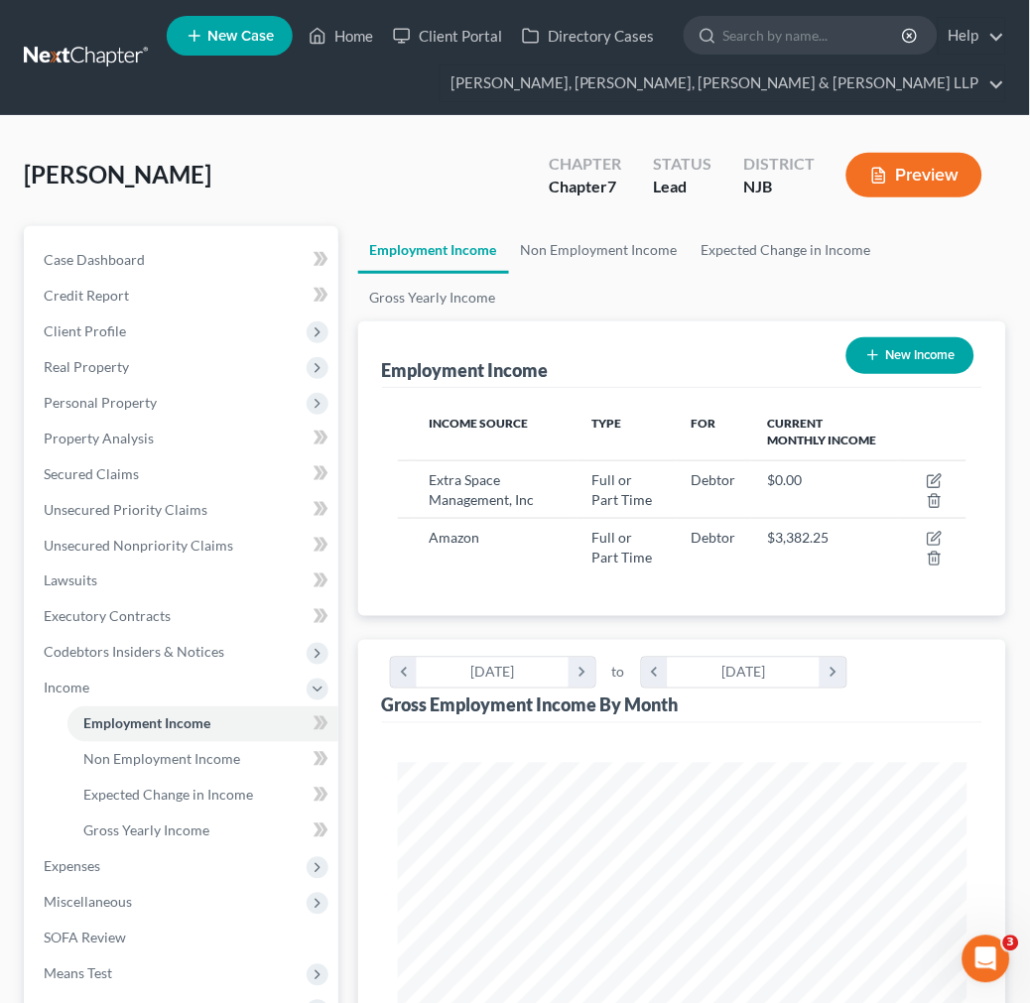
scroll to position [285, 608]
click at [206, 639] on span "Codebtors Insiders & Notices" at bounding box center [183, 653] width 311 height 36
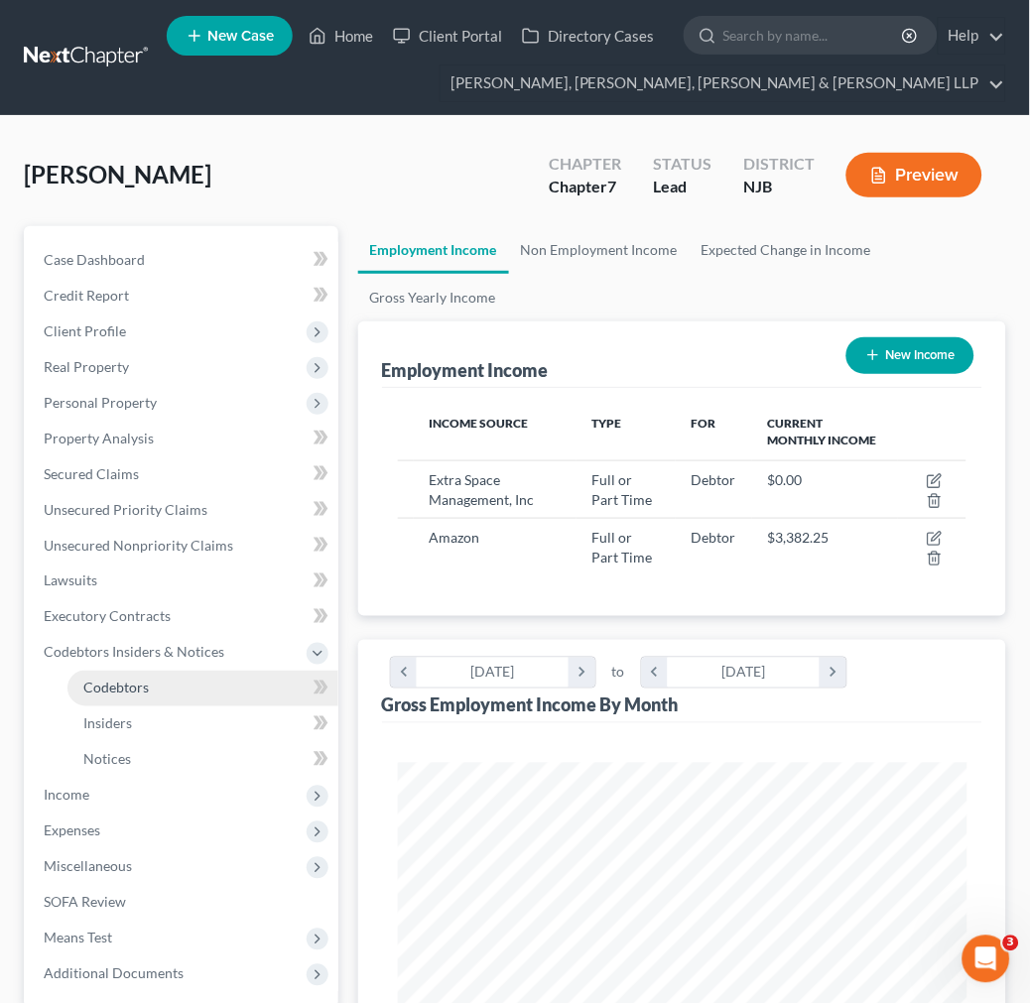
click at [204, 690] on link "Codebtors" at bounding box center [202, 689] width 271 height 36
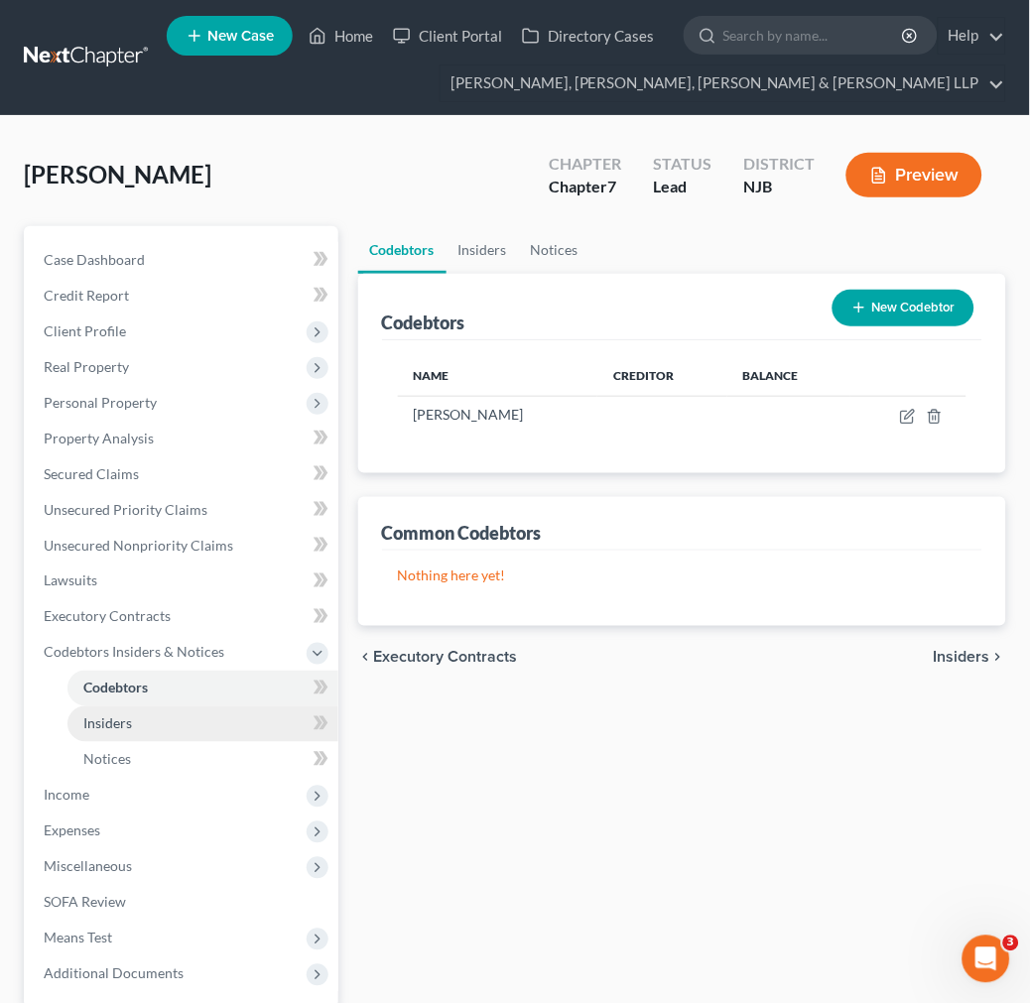
click at [204, 717] on link "Insiders" at bounding box center [202, 724] width 271 height 36
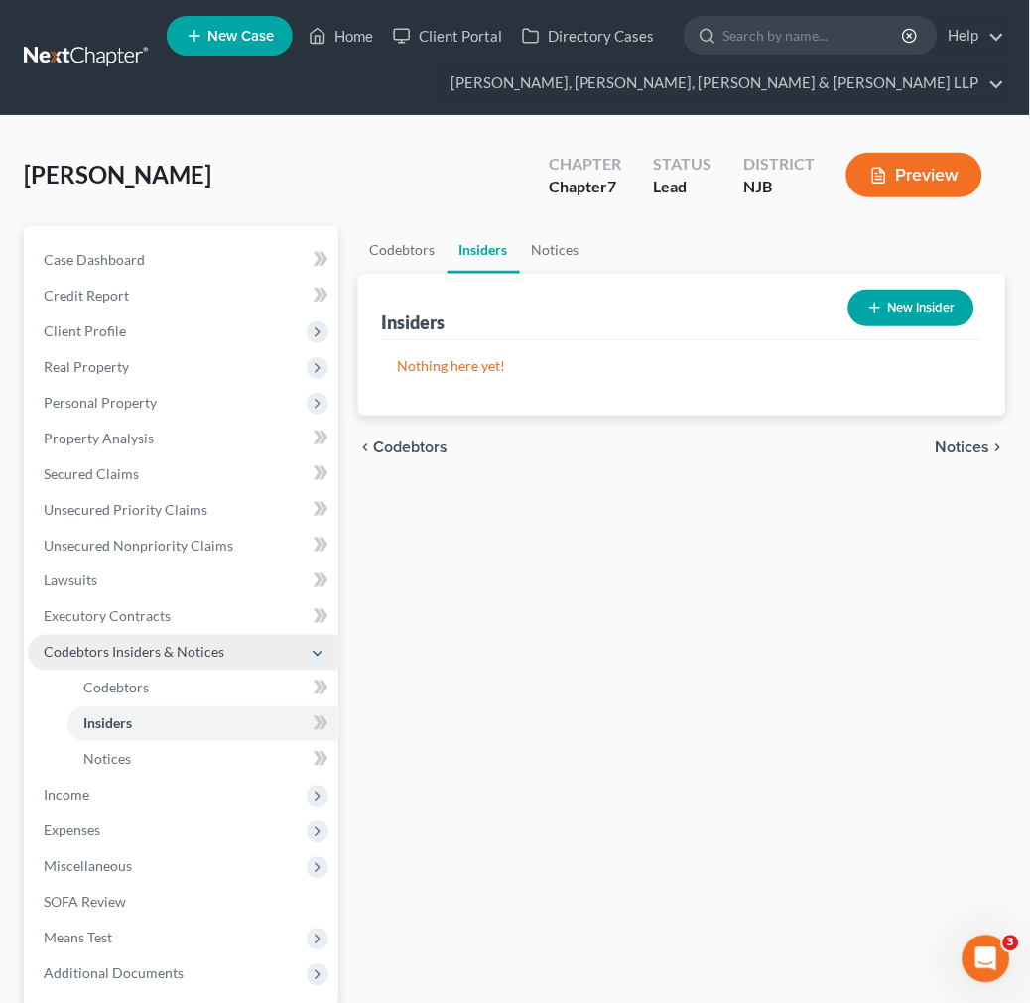
click at [183, 647] on span "Codebtors Insiders & Notices" at bounding box center [134, 652] width 181 height 17
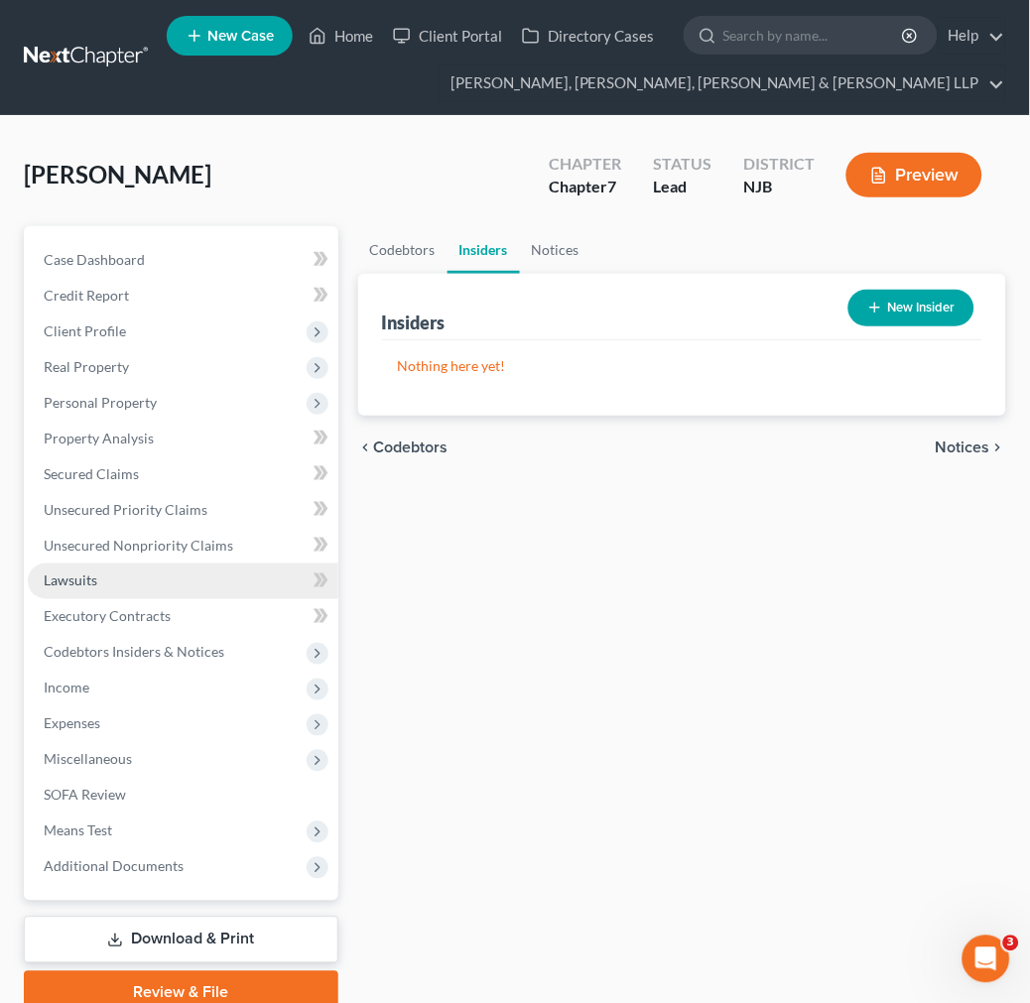
click at [174, 596] on link "Lawsuits" at bounding box center [183, 582] width 311 height 36
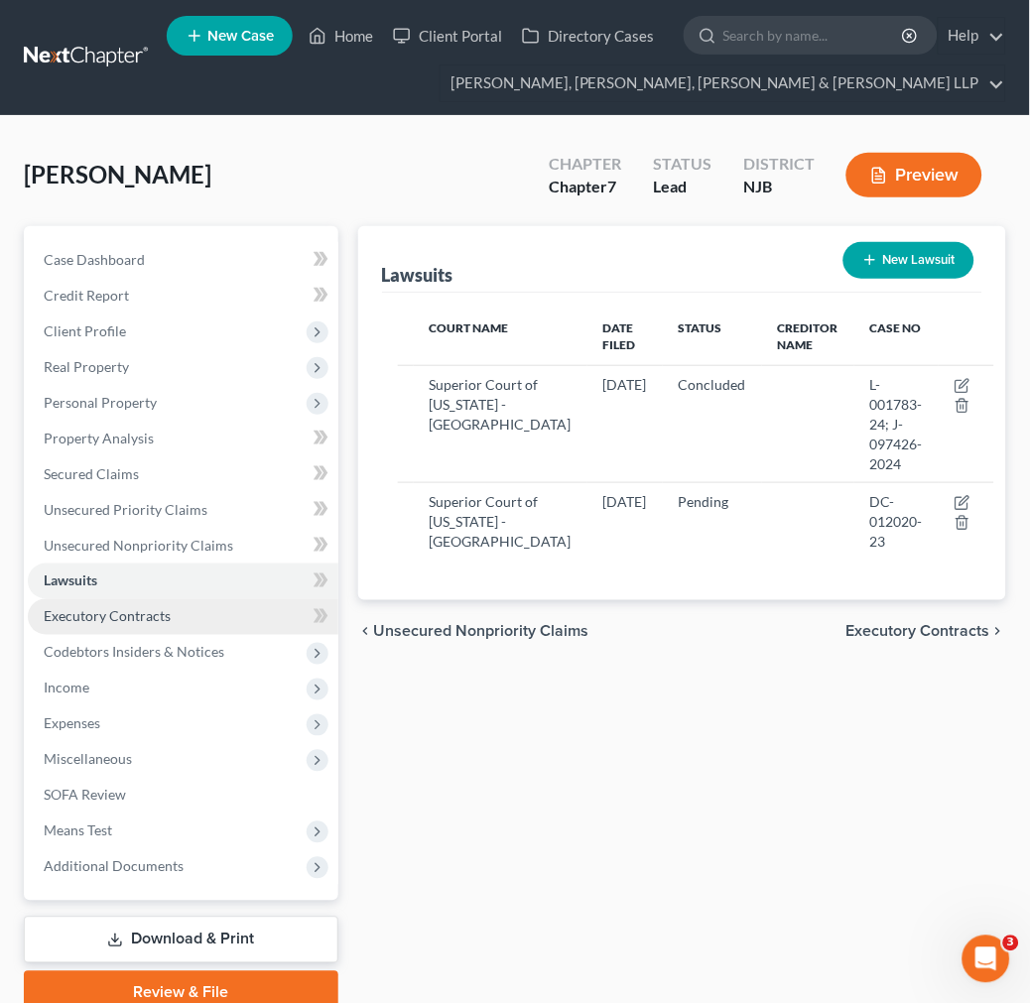
click at [172, 609] on link "Executory Contracts" at bounding box center [183, 617] width 311 height 36
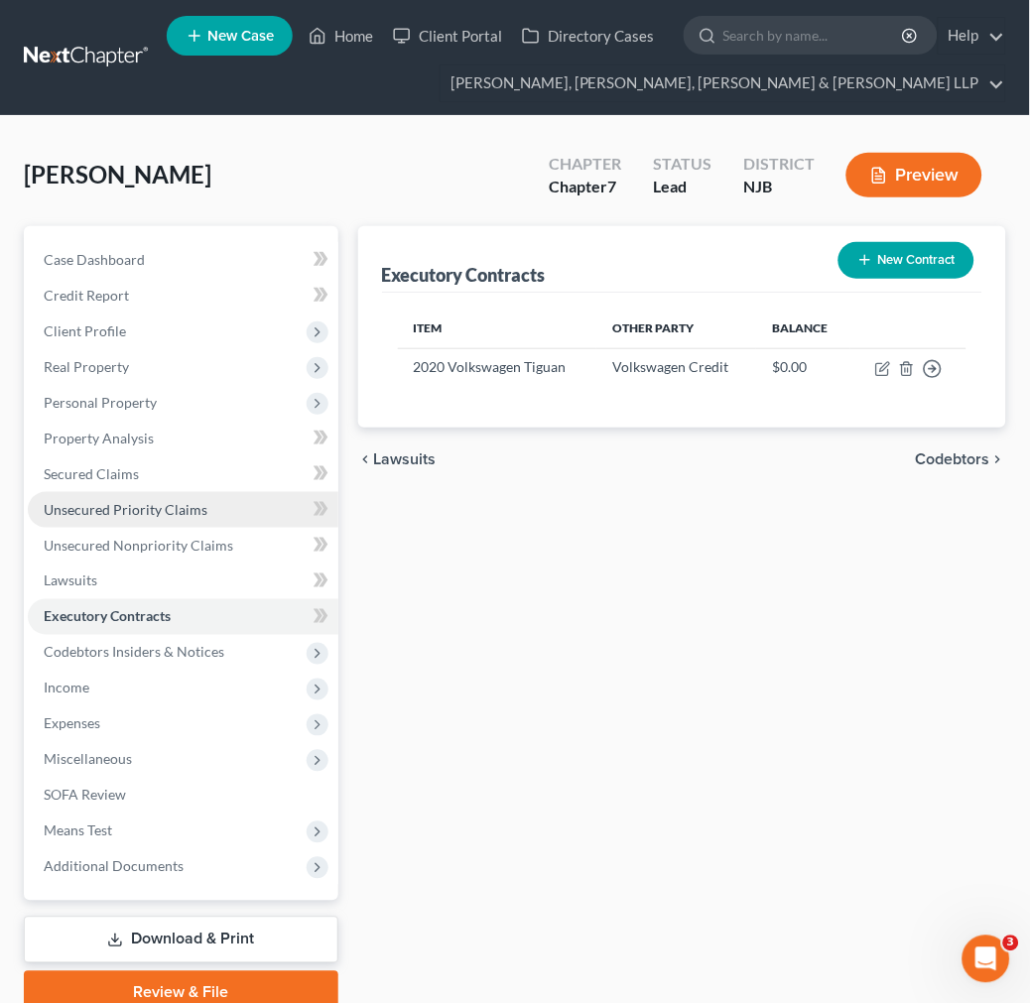
click at [225, 516] on link "Unsecured Priority Claims" at bounding box center [183, 510] width 311 height 36
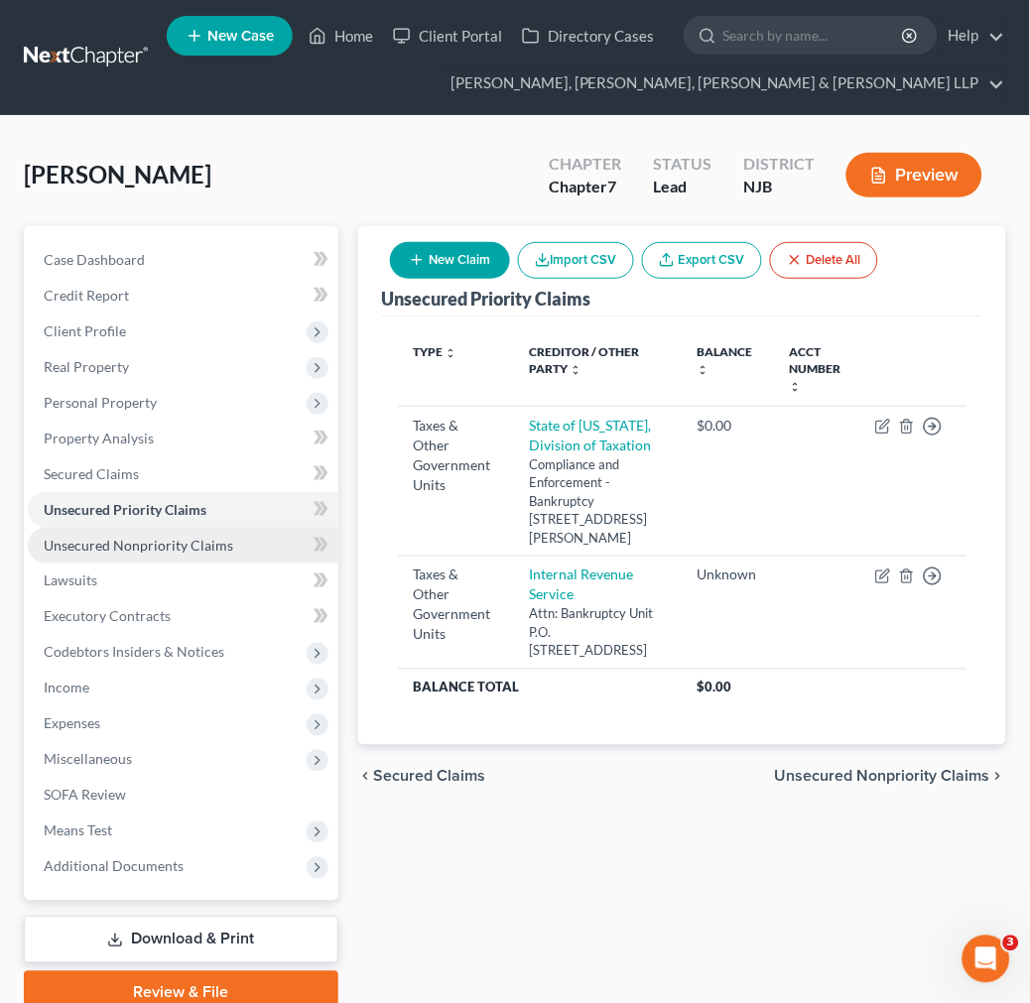
click at [238, 541] on link "Unsecured Nonpriority Claims" at bounding box center [183, 546] width 311 height 36
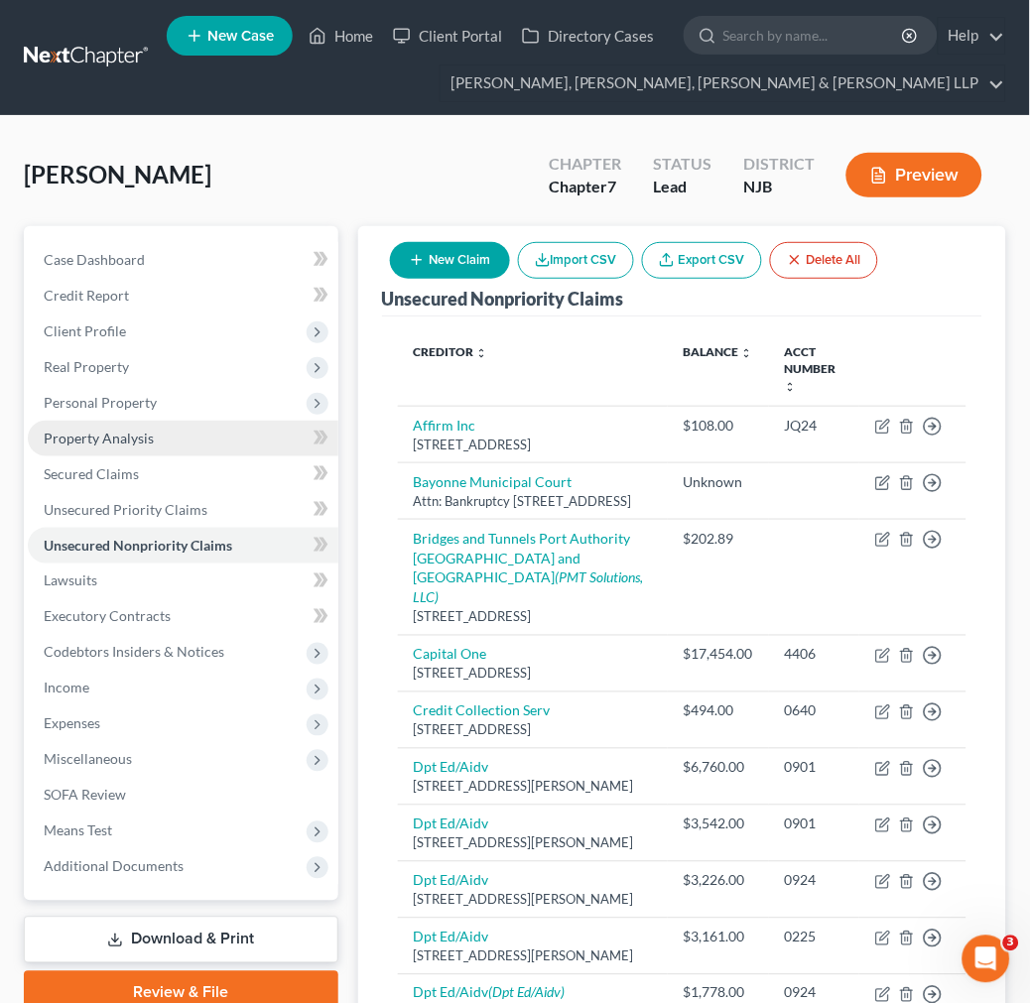
click at [223, 444] on link "Property Analysis" at bounding box center [183, 439] width 311 height 36
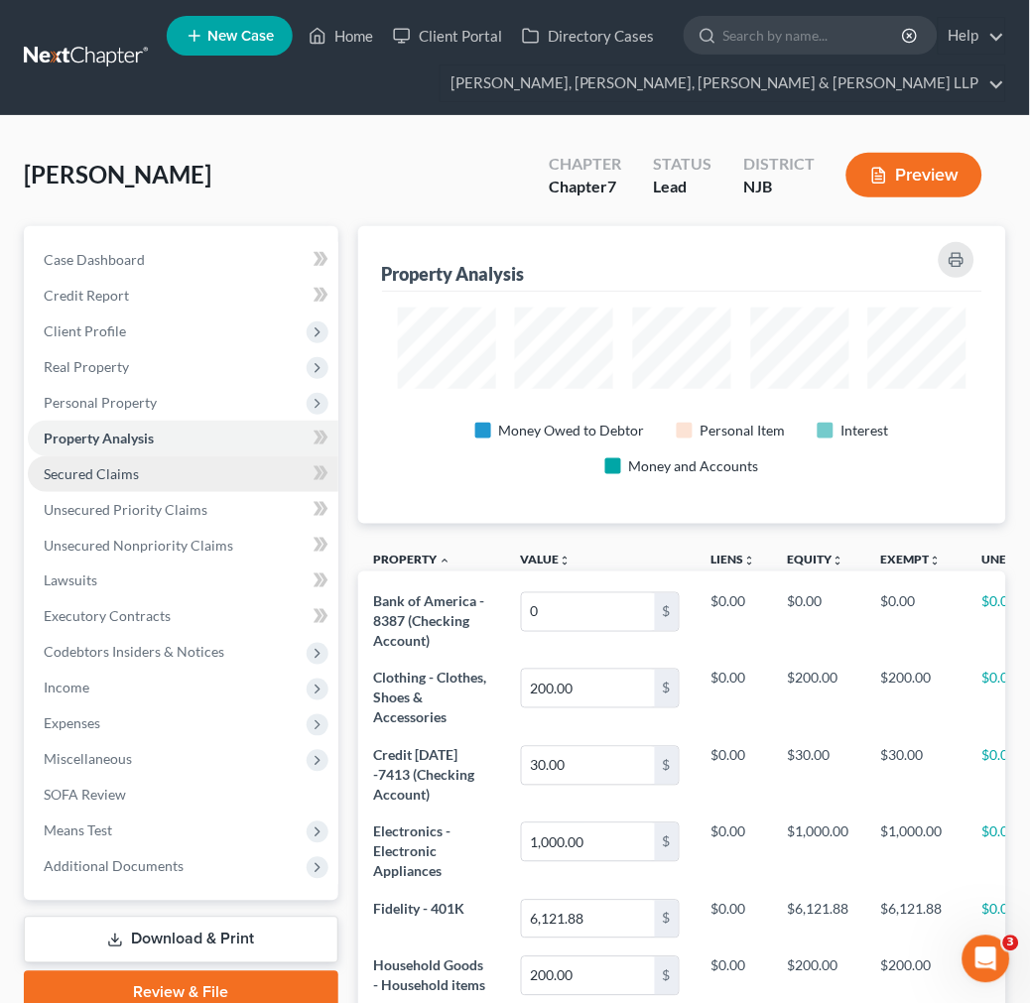
scroll to position [298, 648]
click at [223, 468] on link "Secured Claims" at bounding box center [183, 474] width 311 height 36
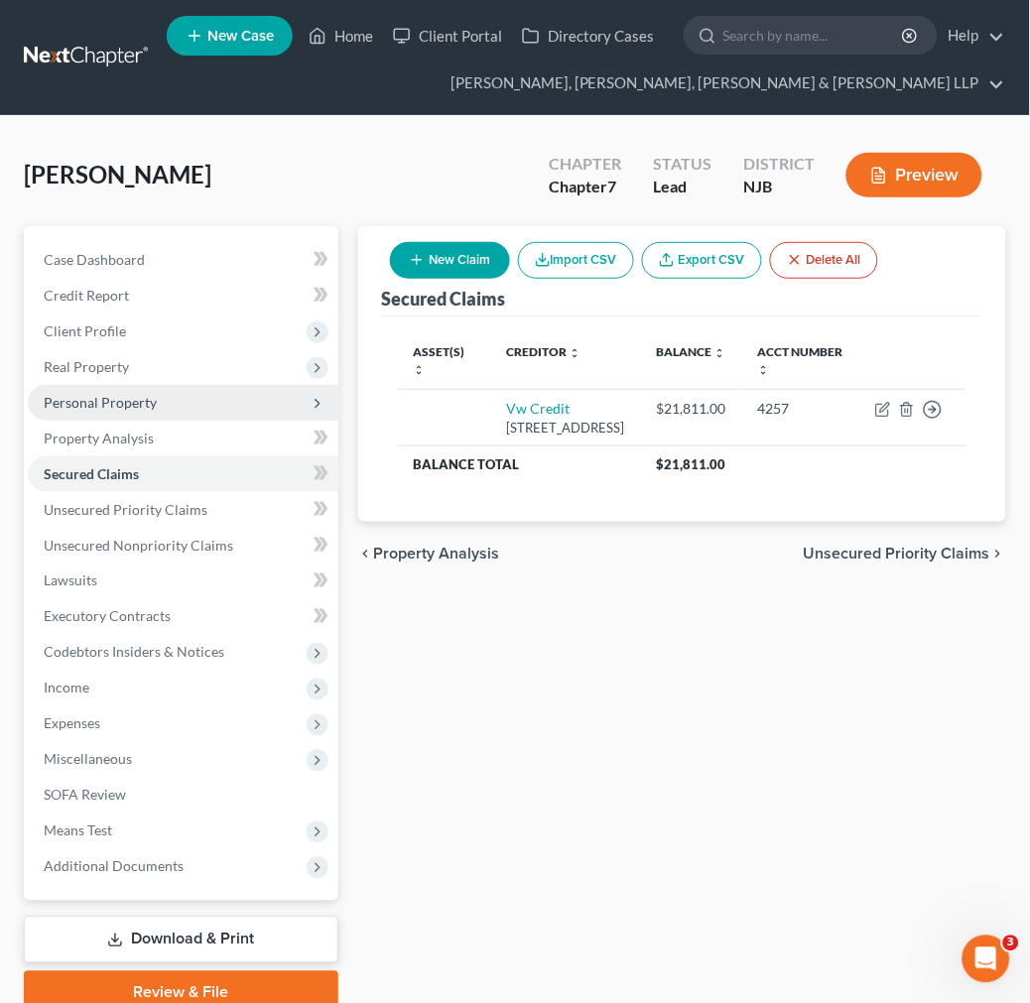
click at [223, 411] on span "Personal Property" at bounding box center [183, 403] width 311 height 36
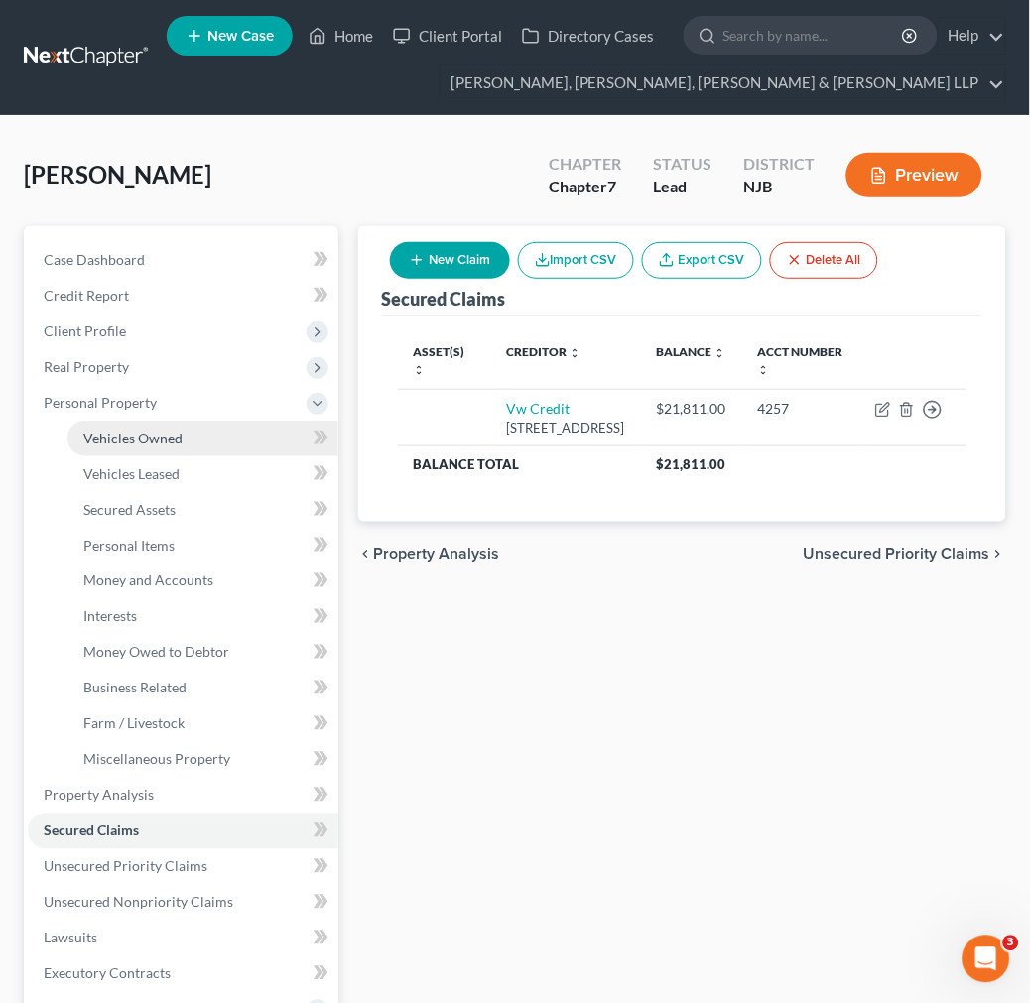
click at [229, 445] on link "Vehicles Owned" at bounding box center [202, 439] width 271 height 36
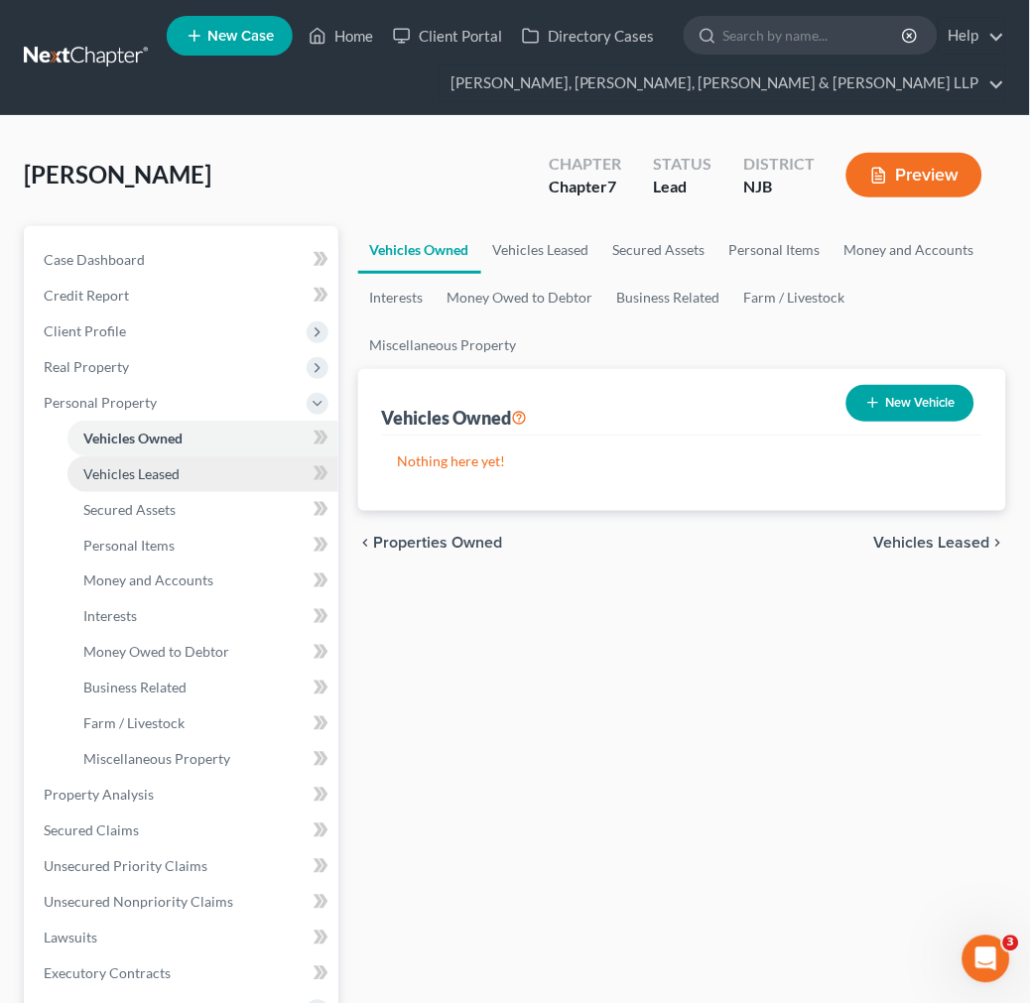
click at [232, 463] on link "Vehicles Leased" at bounding box center [202, 474] width 271 height 36
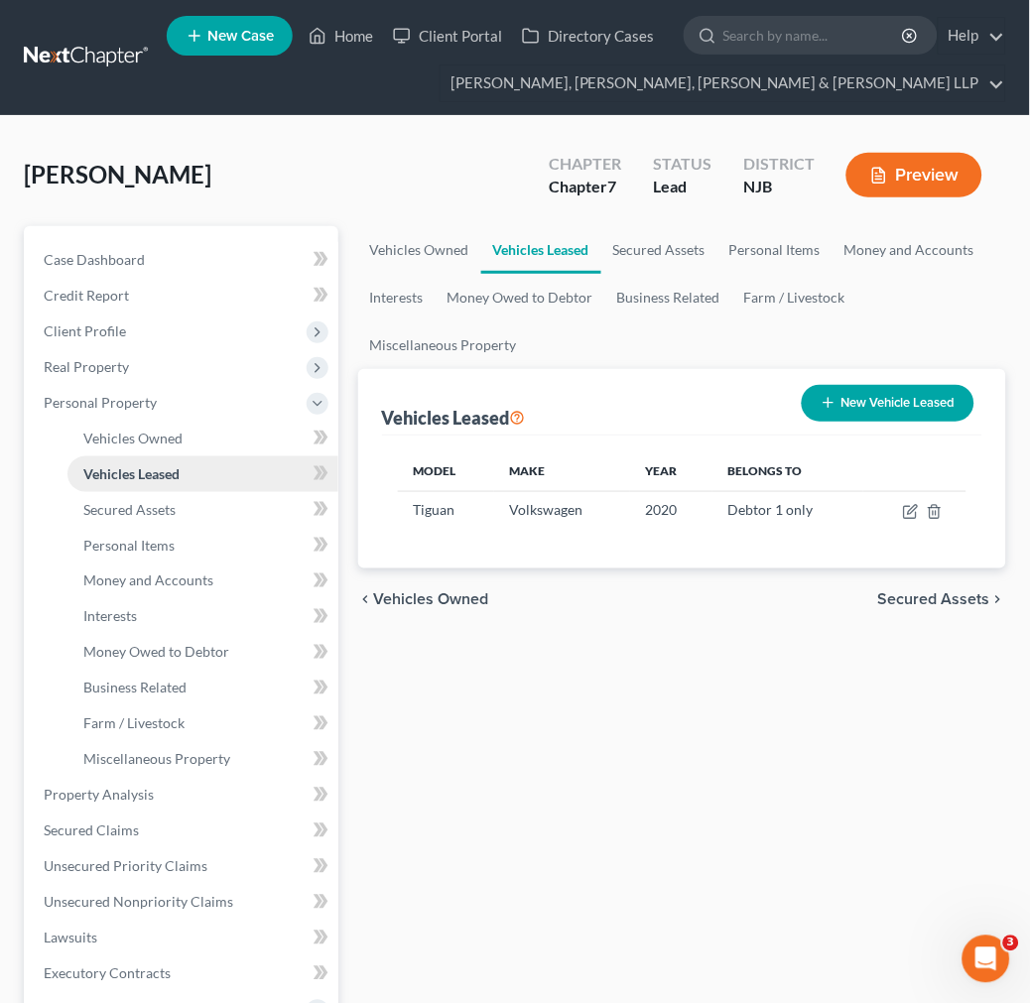
click at [232, 482] on link "Vehicles Leased" at bounding box center [202, 474] width 271 height 36
click at [233, 499] on link "Secured Assets" at bounding box center [202, 510] width 271 height 36
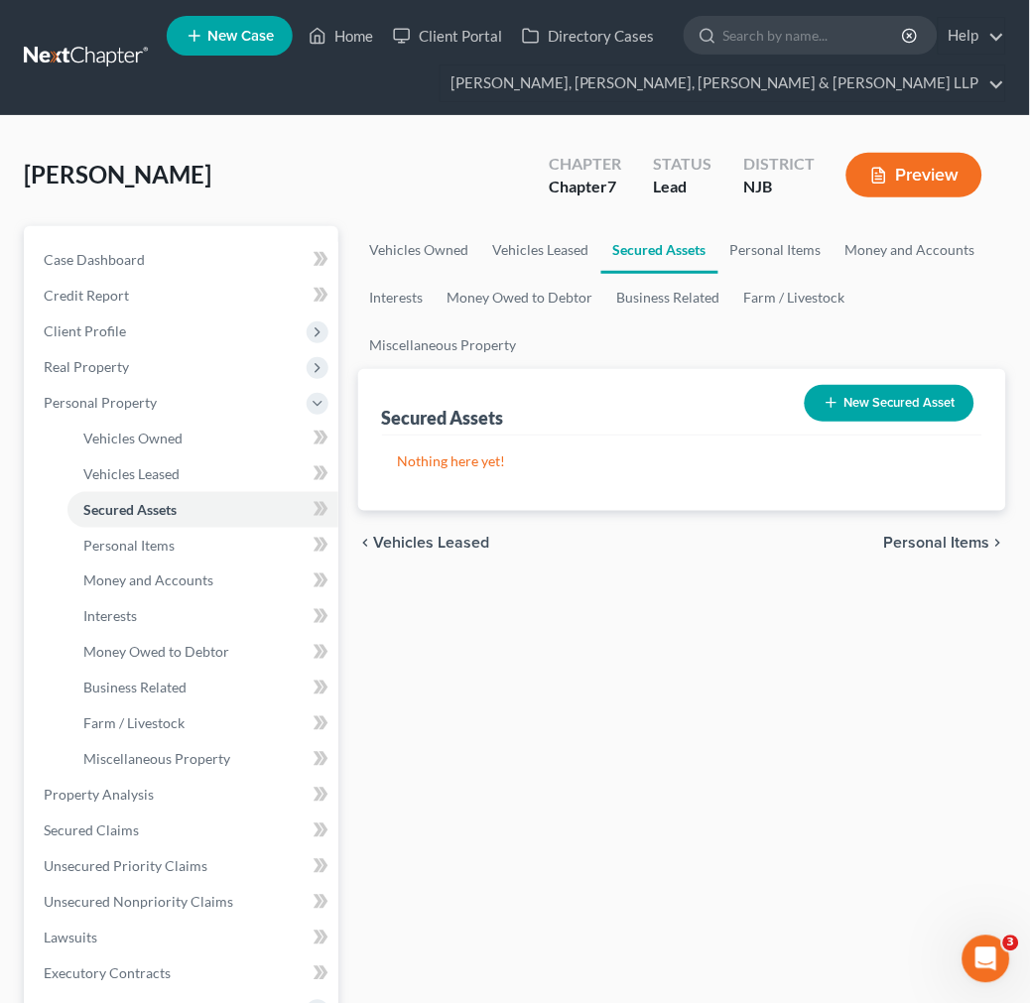
click at [692, 258] on link "Secured Assets" at bounding box center [659, 250] width 117 height 48
click at [820, 252] on link "Personal Items" at bounding box center [775, 250] width 115 height 48
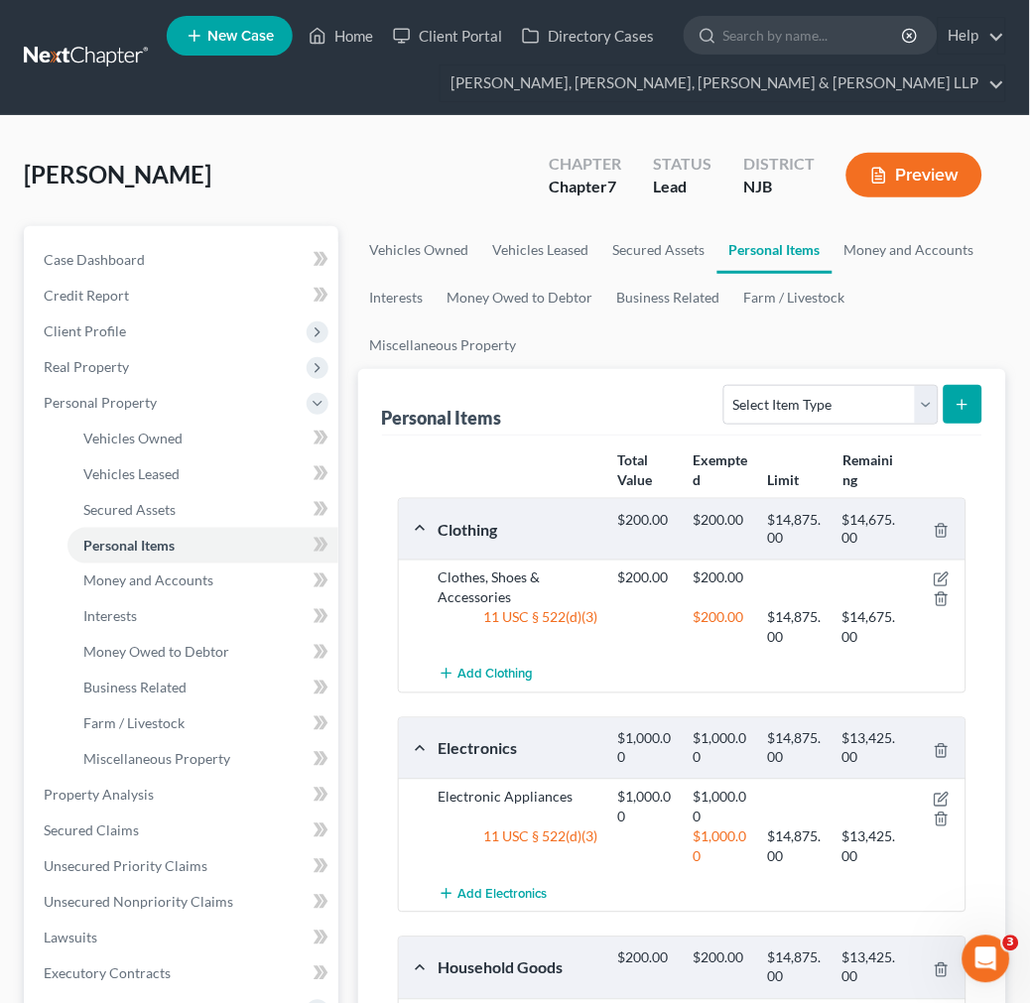
scroll to position [536, 0]
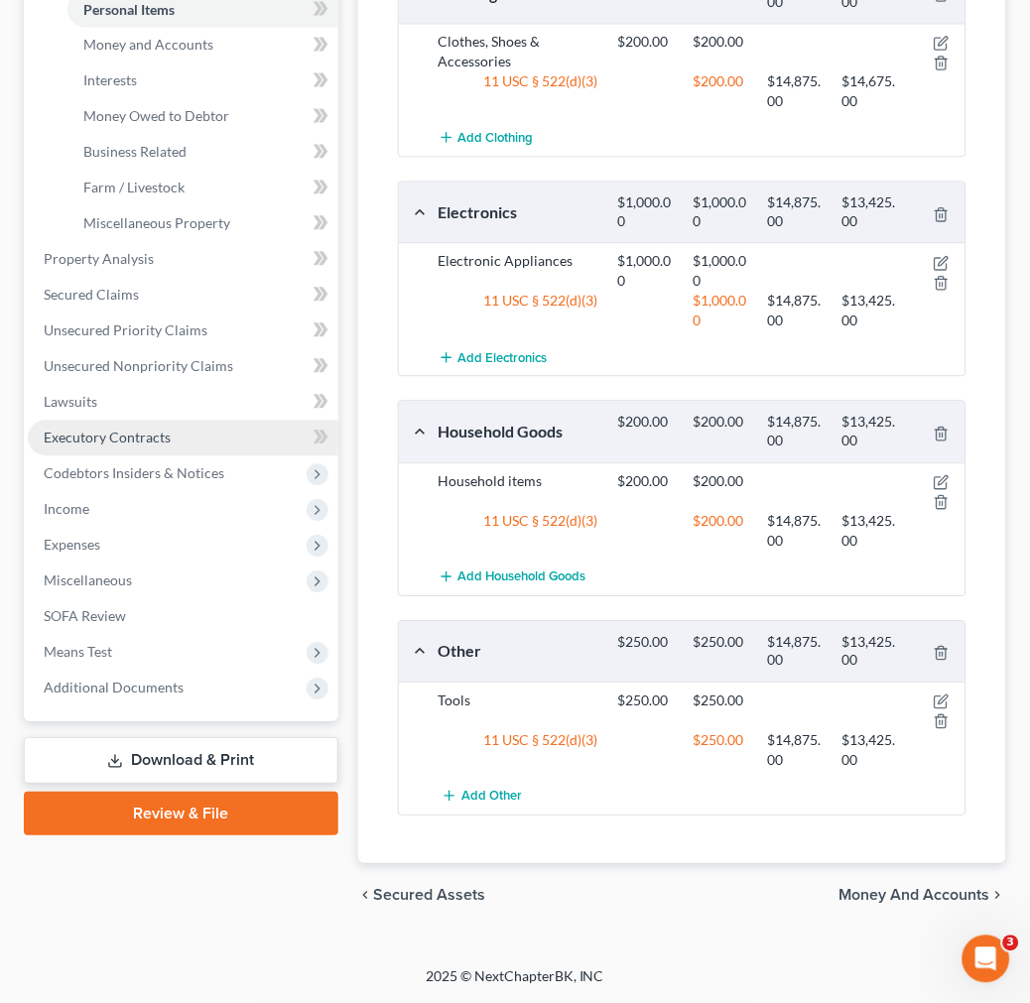
click at [242, 434] on link "Executory Contracts" at bounding box center [183, 439] width 311 height 36
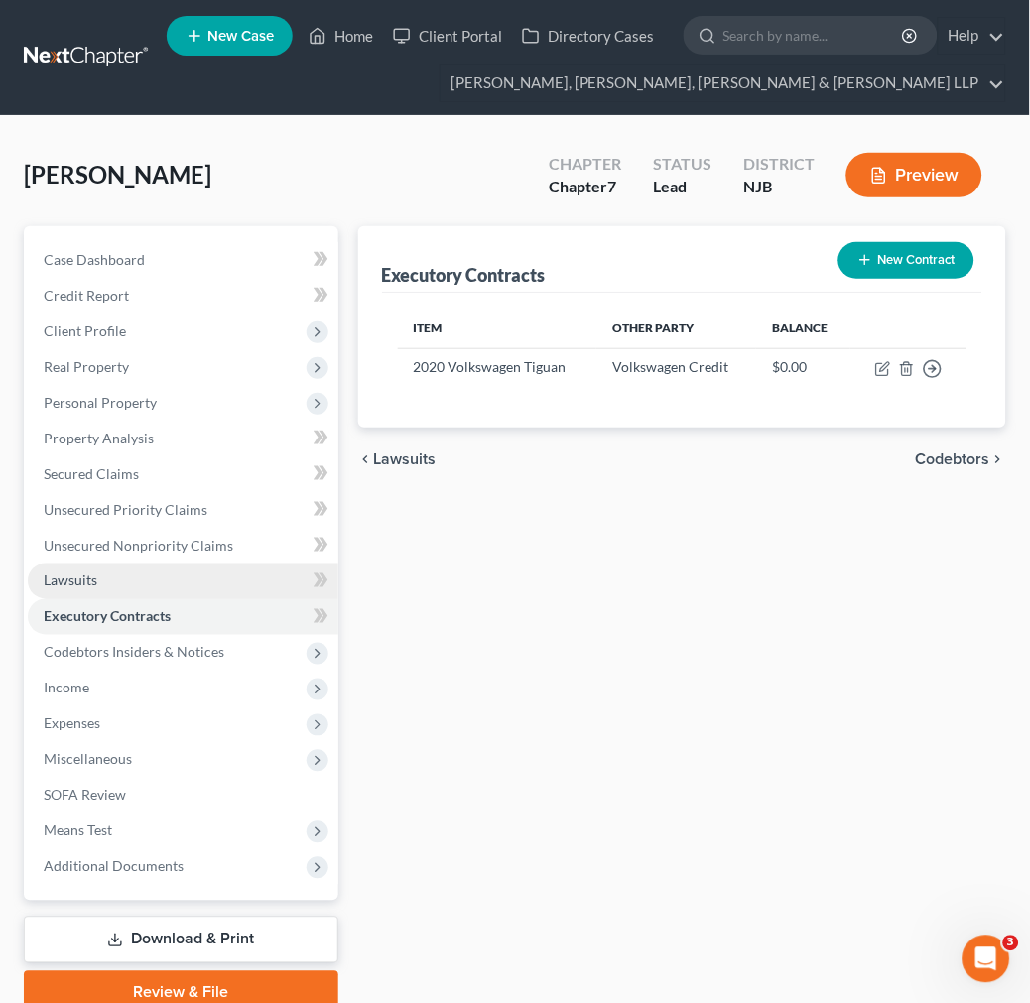
click at [218, 564] on link "Lawsuits" at bounding box center [183, 582] width 311 height 36
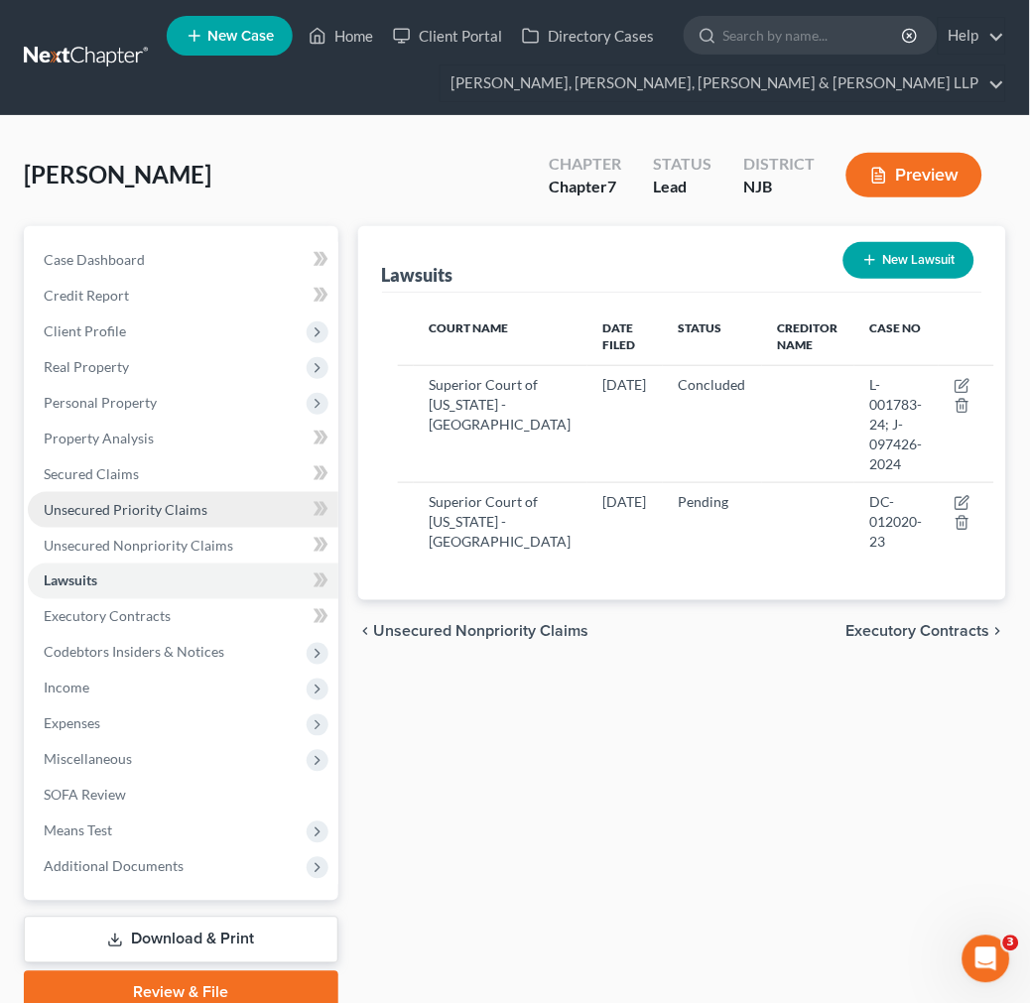
click at [229, 501] on link "Unsecured Priority Claims" at bounding box center [183, 510] width 311 height 36
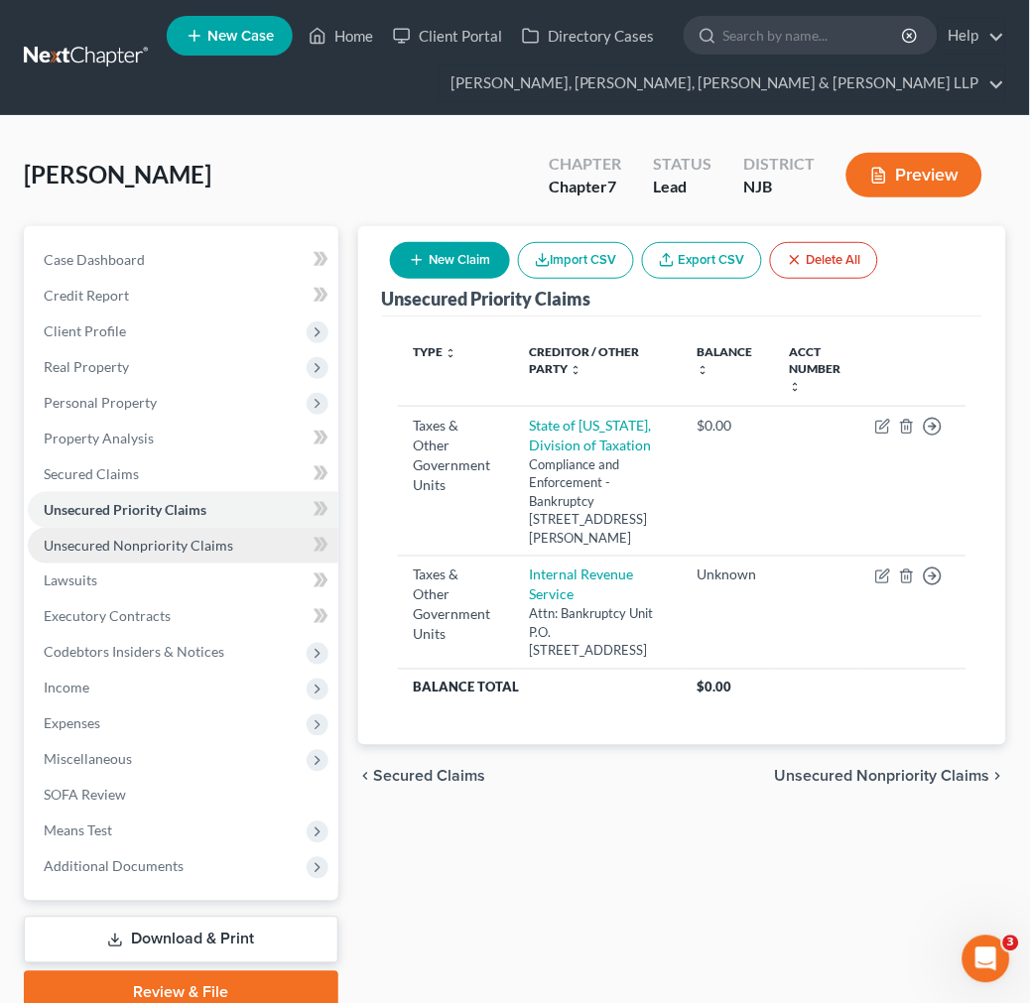
click at [190, 534] on link "Unsecured Nonpriority Claims" at bounding box center [183, 546] width 311 height 36
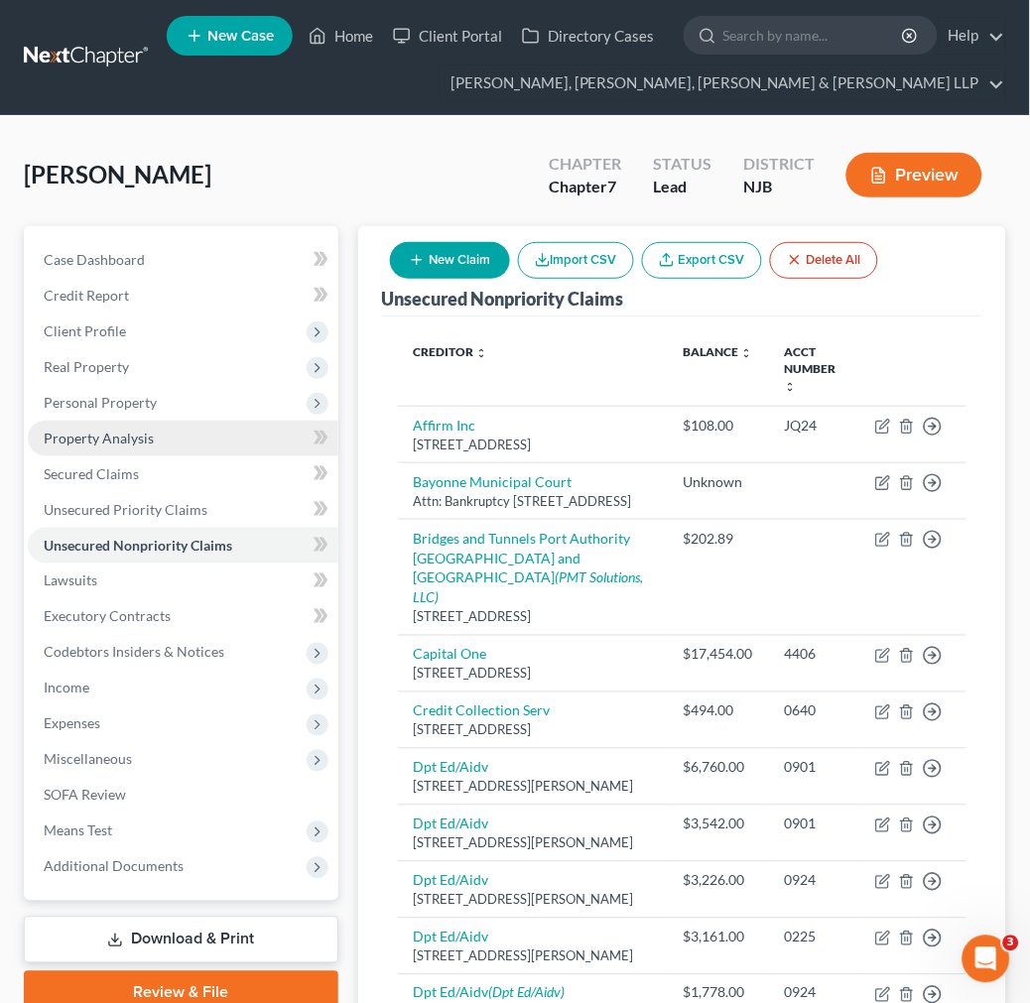
click at [209, 427] on link "Property Analysis" at bounding box center [183, 439] width 311 height 36
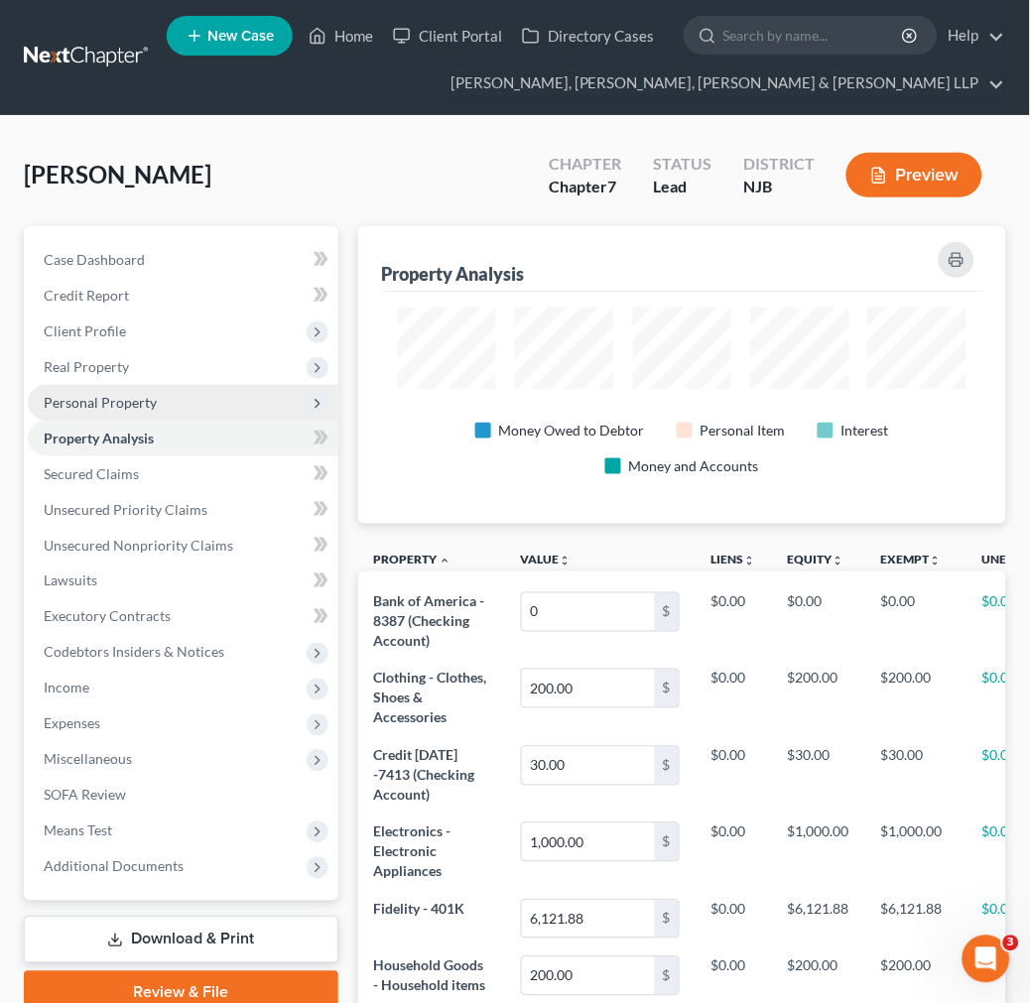
click at [209, 398] on span "Personal Property" at bounding box center [183, 403] width 311 height 36
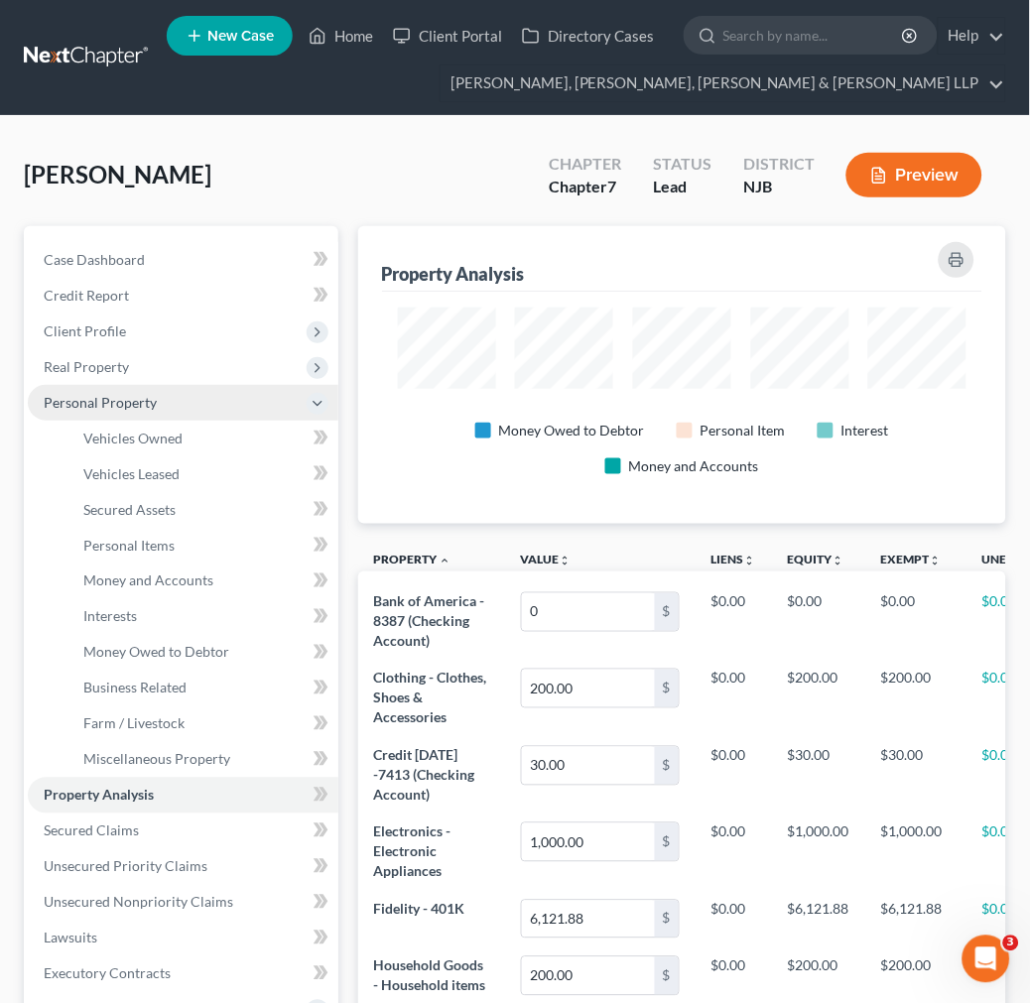
scroll to position [298, 648]
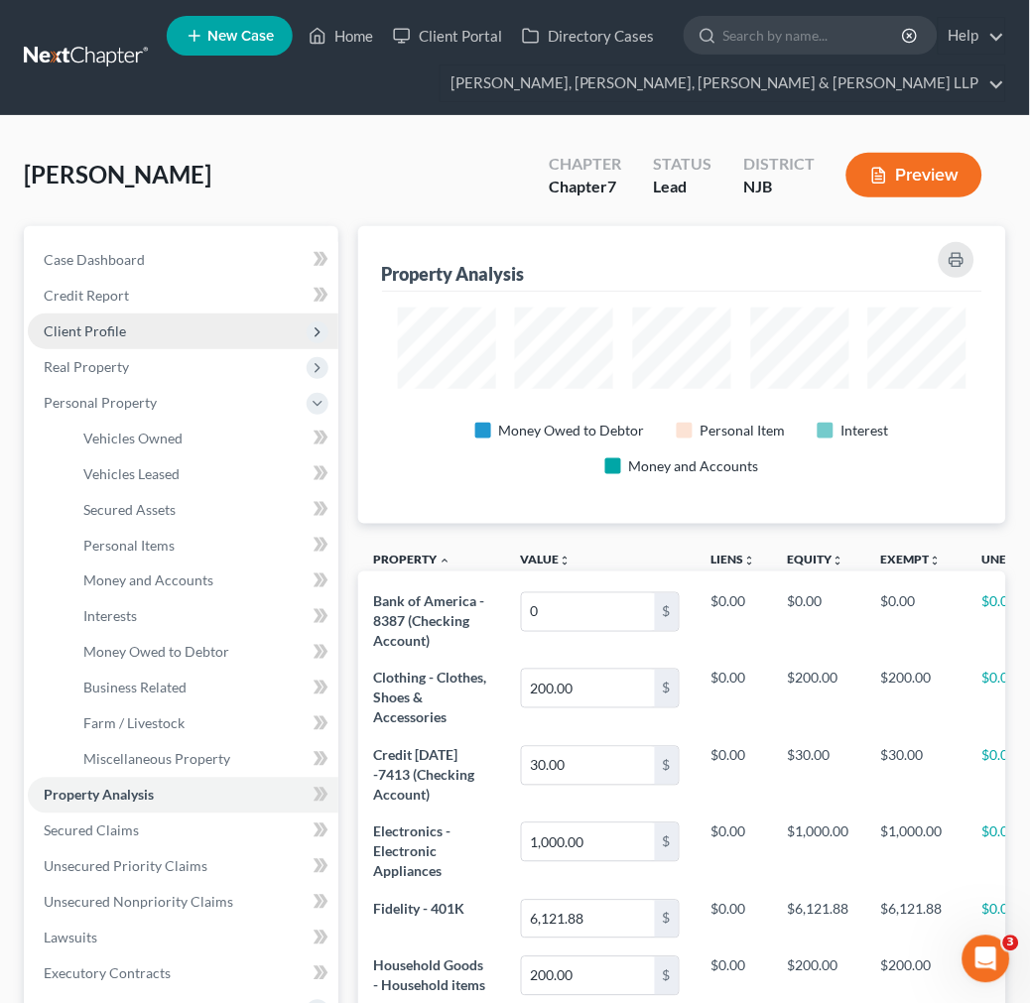
click at [204, 345] on span "Client Profile" at bounding box center [183, 332] width 311 height 36
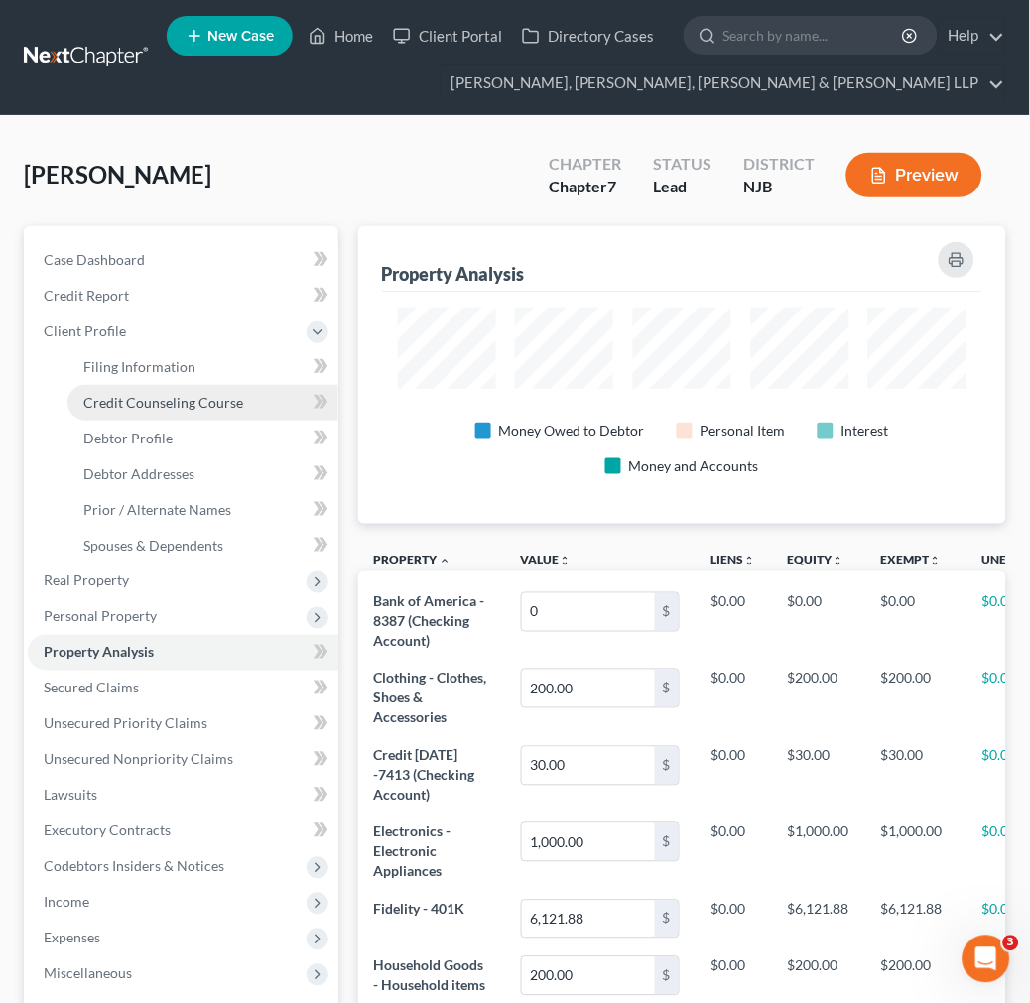
click at [204, 385] on link "Credit Counseling Course" at bounding box center [202, 403] width 271 height 36
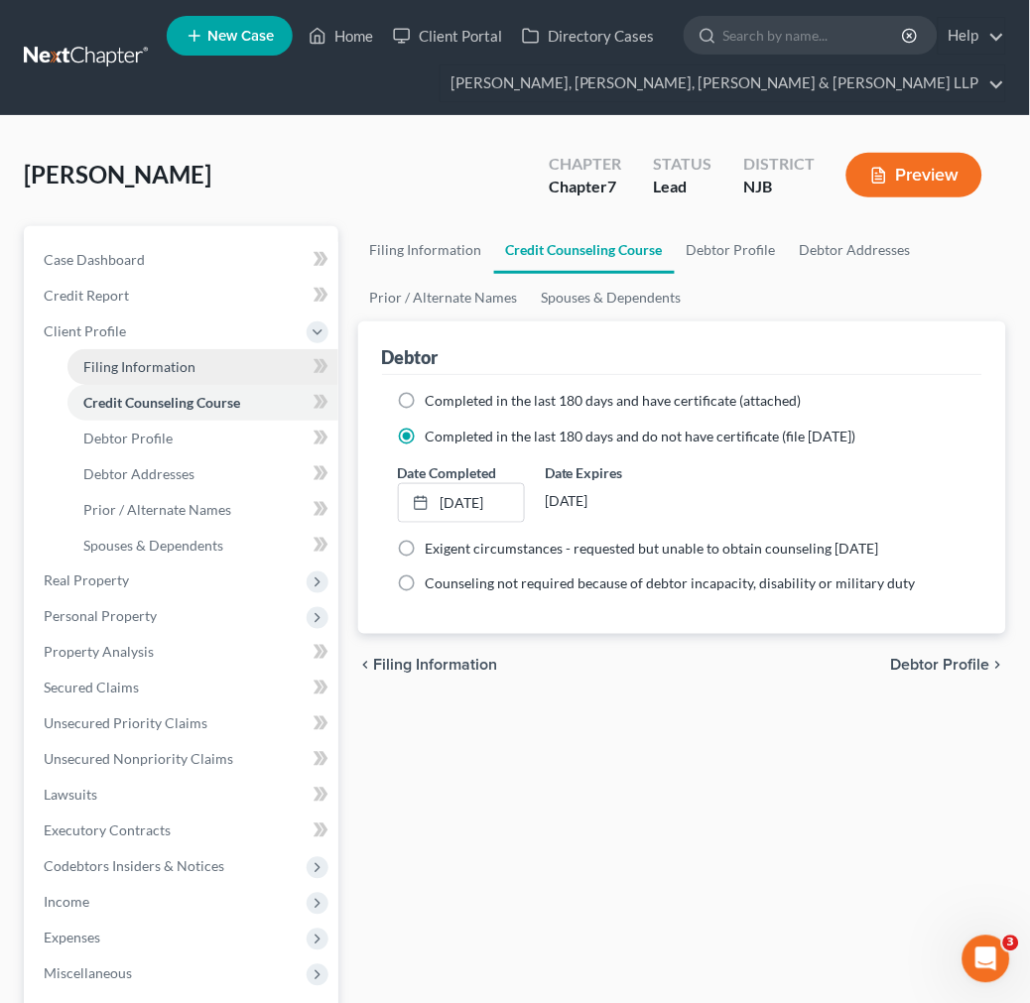
click at [206, 371] on link "Filing Information" at bounding box center [202, 367] width 271 height 36
select select "1"
select select "0"
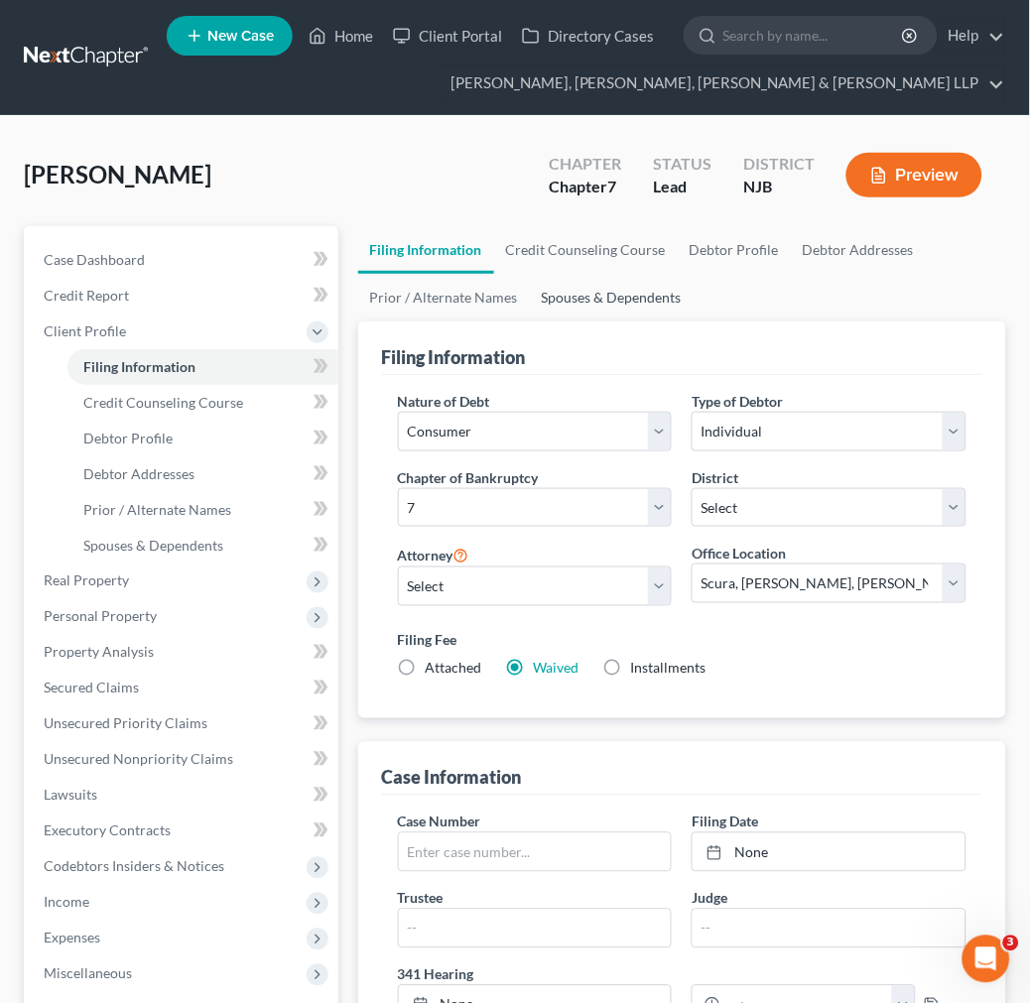
click at [585, 312] on link "Spouses & Dependents" at bounding box center [612, 298] width 164 height 48
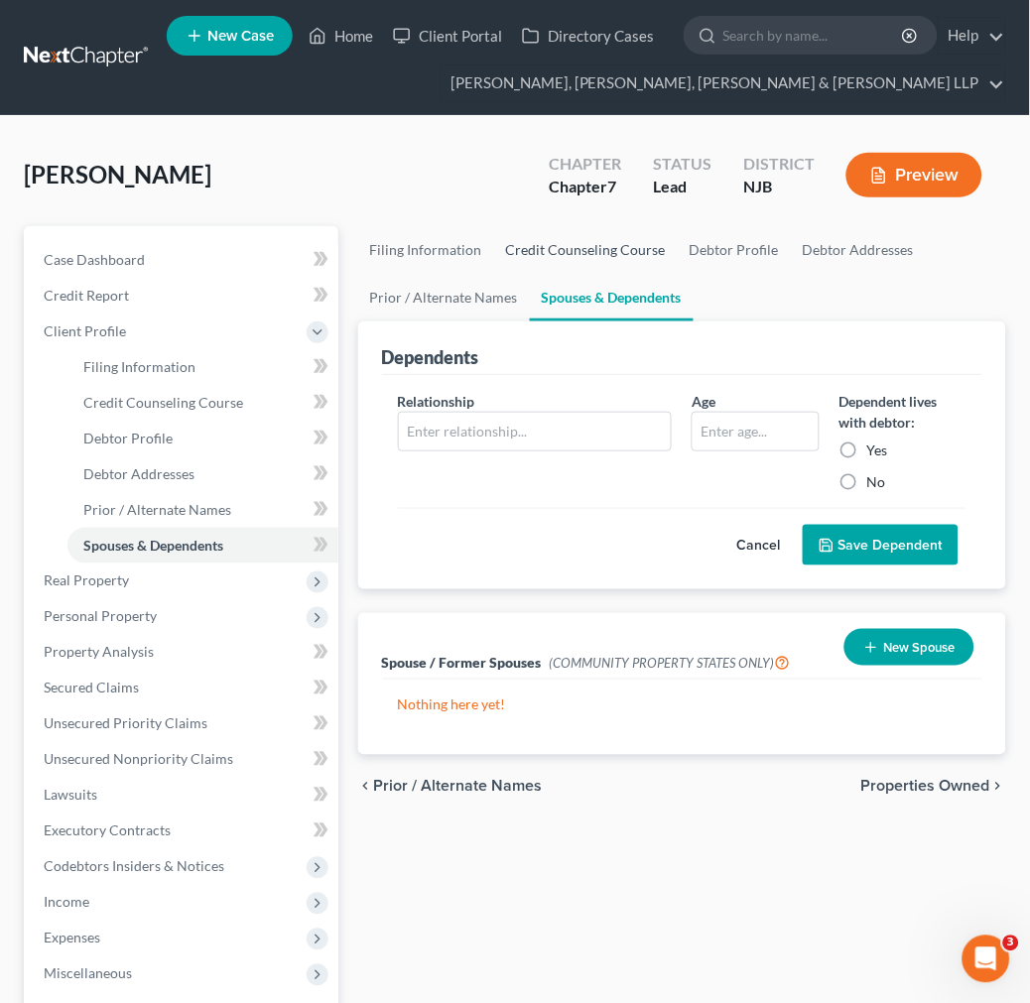
click at [611, 258] on link "Credit Counseling Course" at bounding box center [586, 250] width 184 height 48
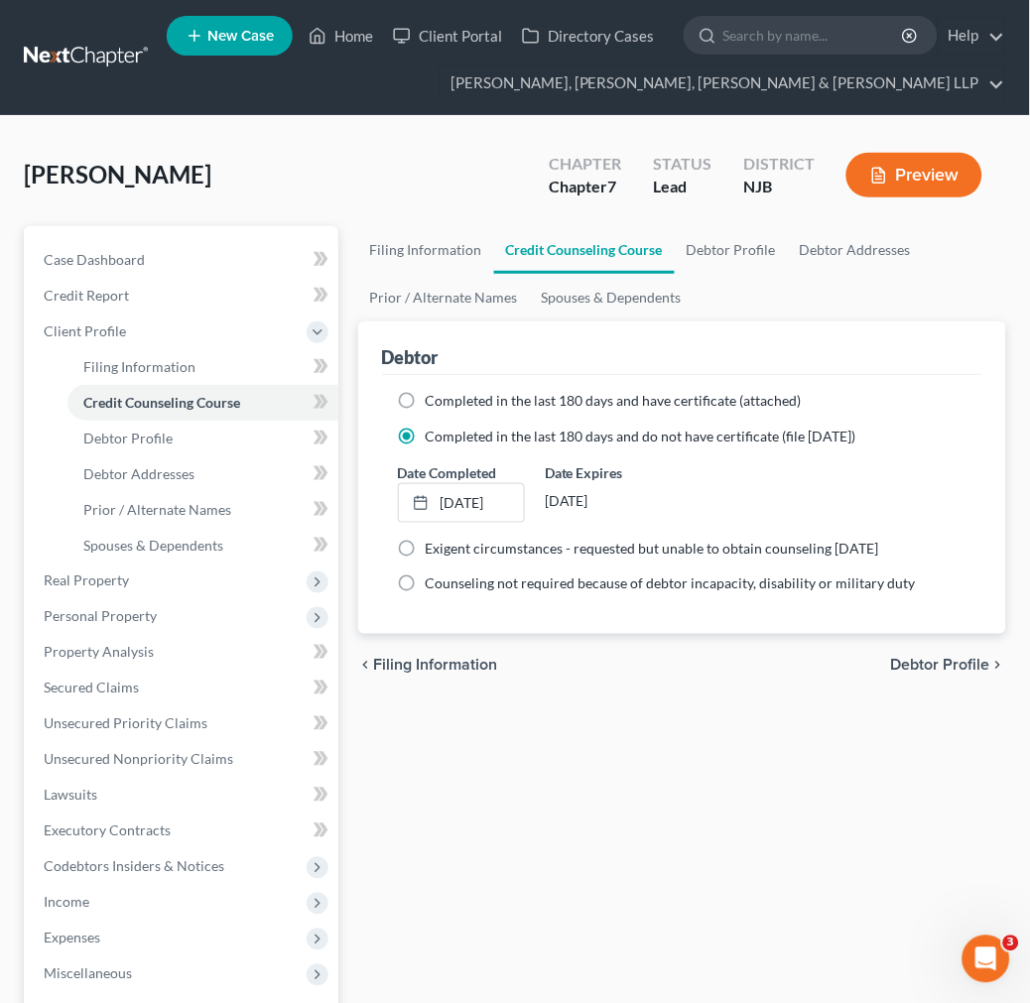
click at [836, 289] on ul "Filing Information Credit Counseling Course Debtor Profile Debtor Addresses Pri…" at bounding box center [682, 273] width 648 height 95
click at [745, 249] on link "Debtor Profile" at bounding box center [731, 250] width 113 height 48
select select "0"
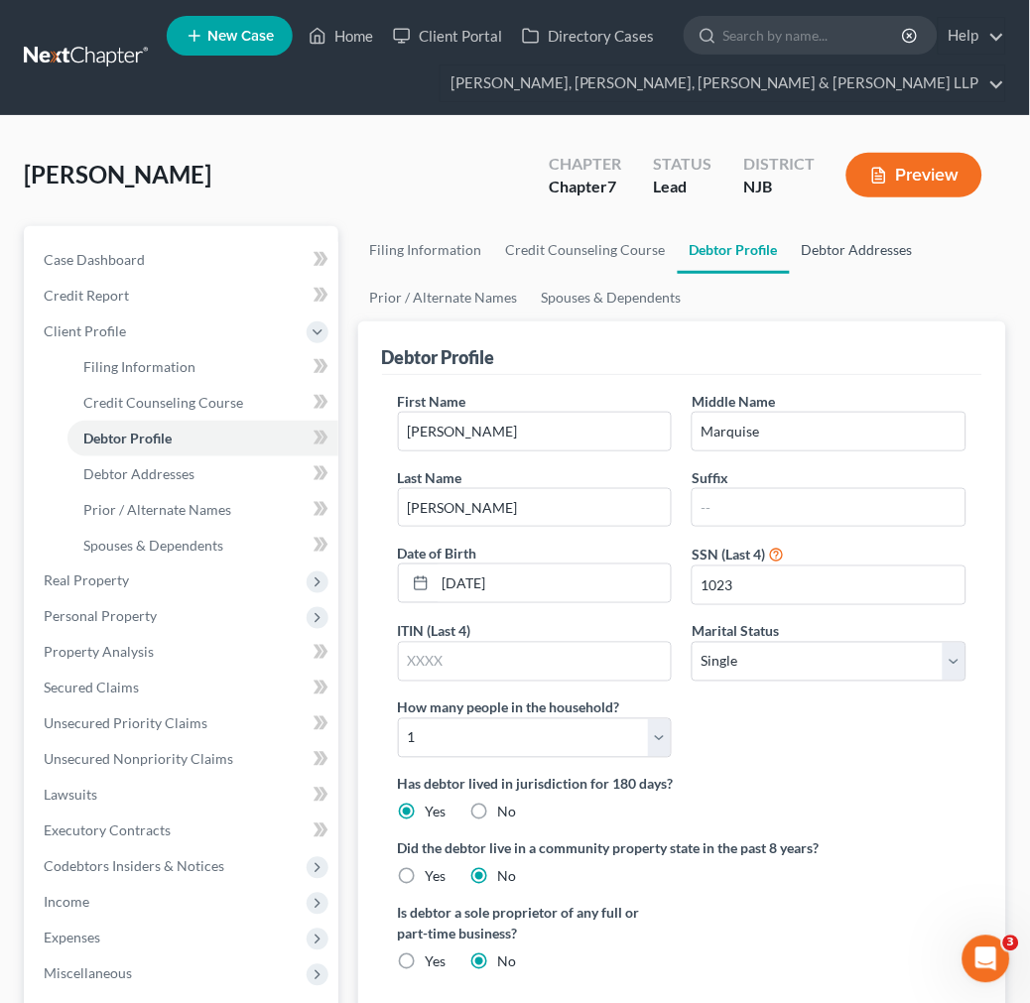
click at [832, 260] on link "Debtor Addresses" at bounding box center [857, 250] width 135 height 48
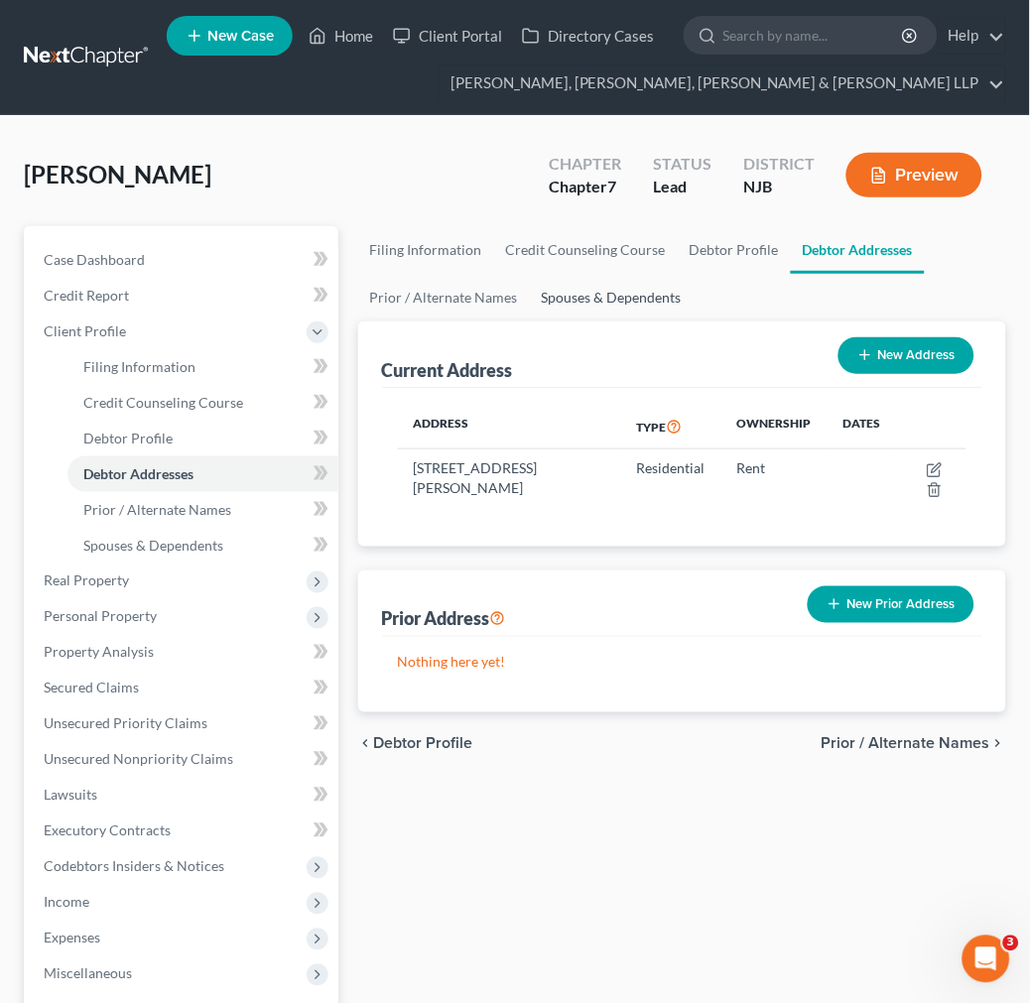
click at [615, 303] on link "Spouses & Dependents" at bounding box center [612, 298] width 164 height 48
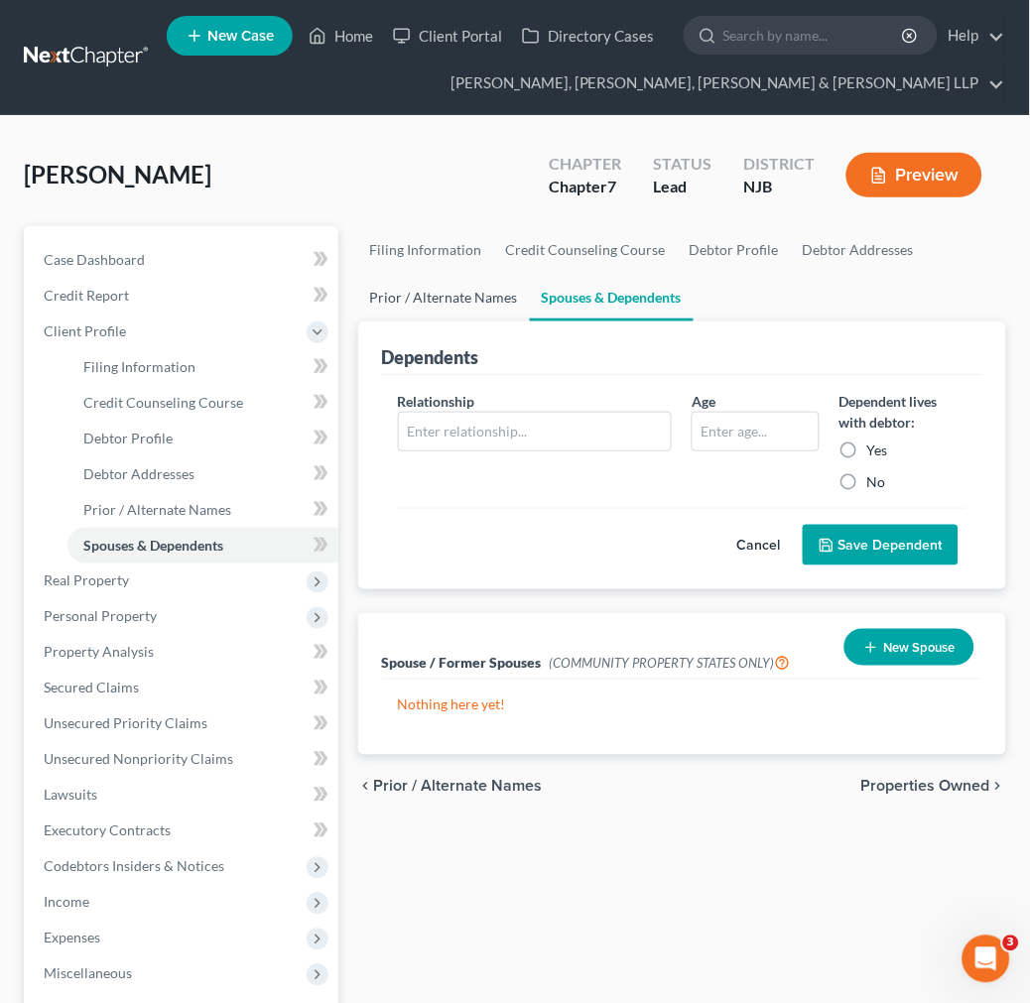
click at [491, 303] on link "Prior / Alternate Names" at bounding box center [444, 298] width 172 height 48
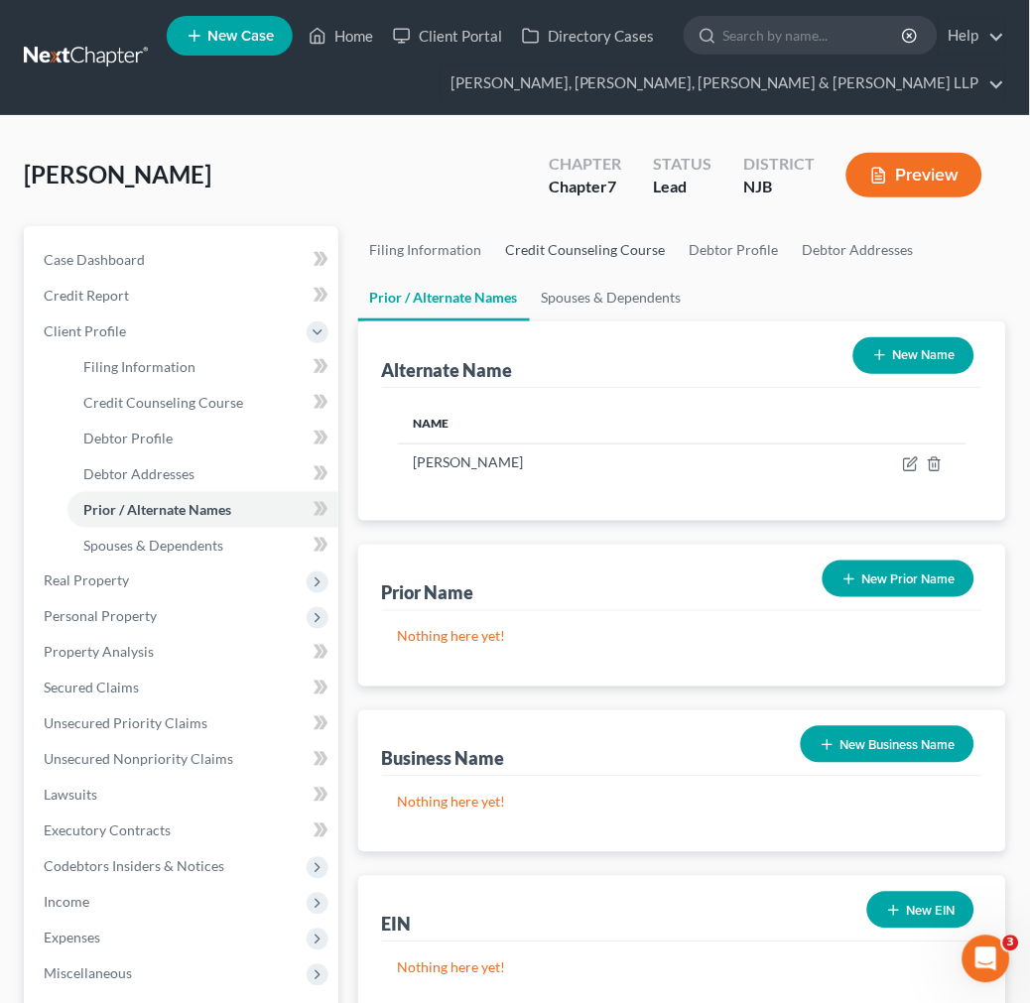
click at [557, 261] on link "Credit Counseling Course" at bounding box center [586, 250] width 184 height 48
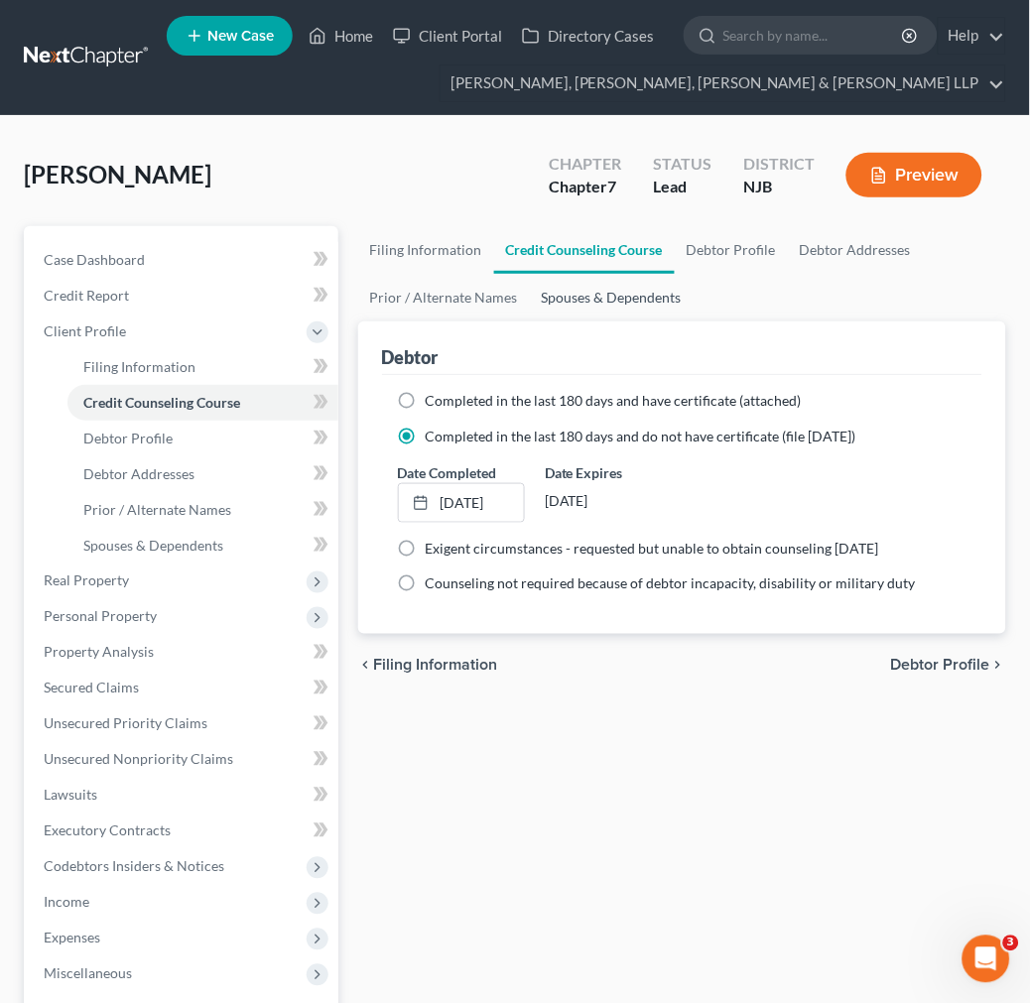
click at [554, 306] on link "Spouses & Dependents" at bounding box center [612, 298] width 164 height 48
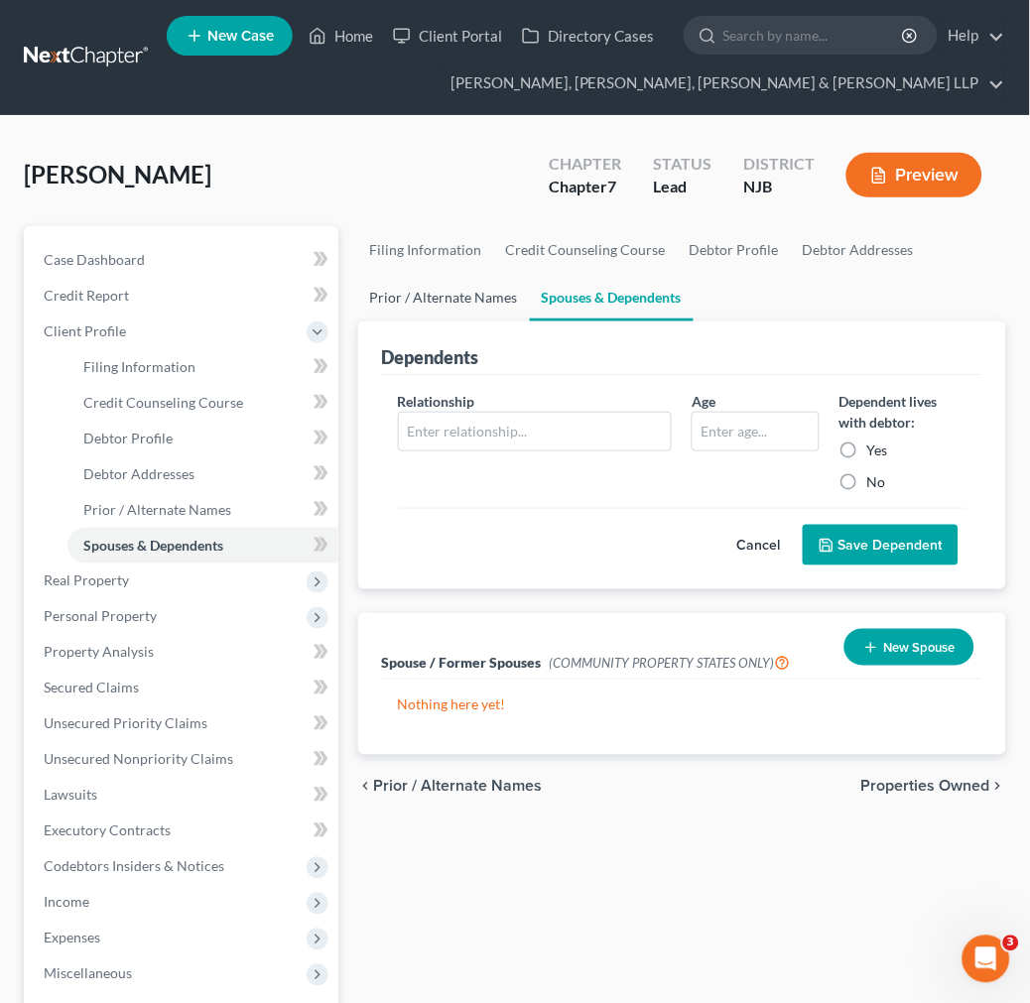
click at [478, 309] on link "Prior / Alternate Names" at bounding box center [444, 298] width 172 height 48
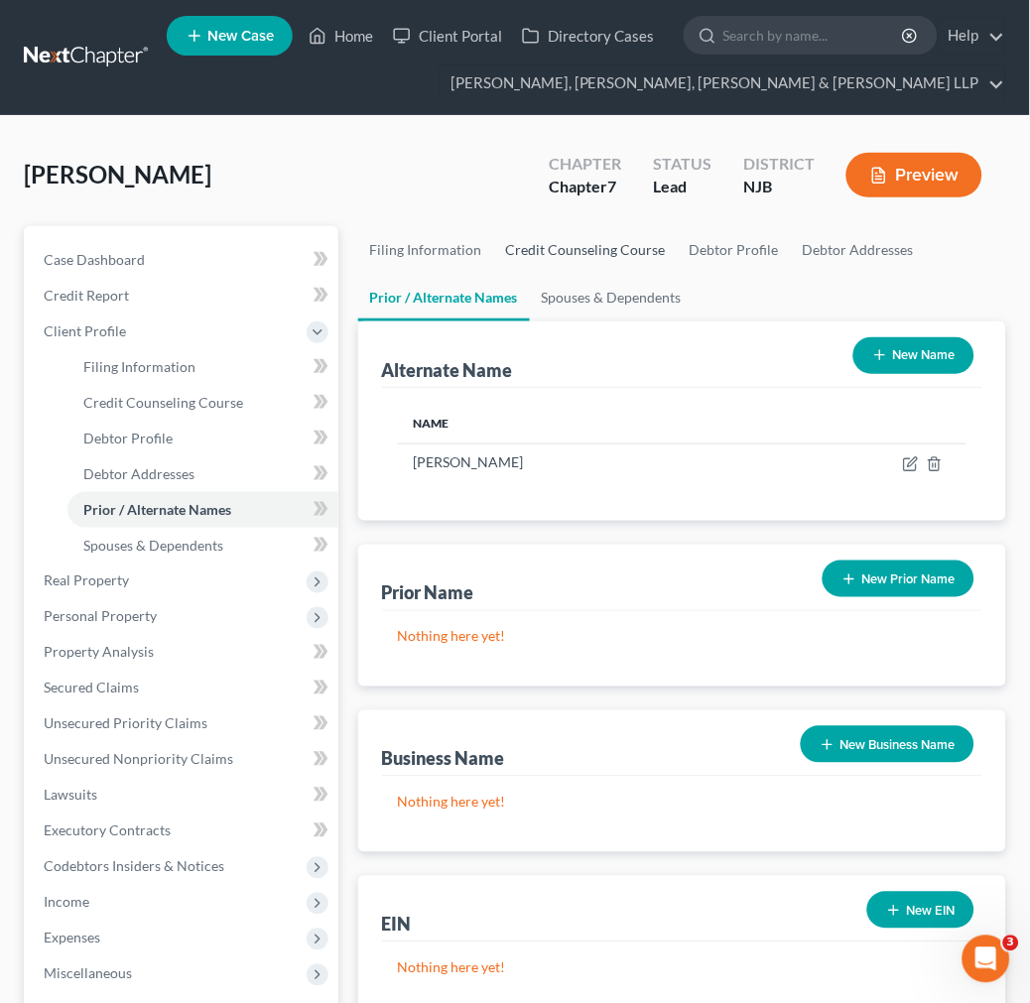
click at [539, 253] on link "Credit Counseling Course" at bounding box center [586, 250] width 184 height 48
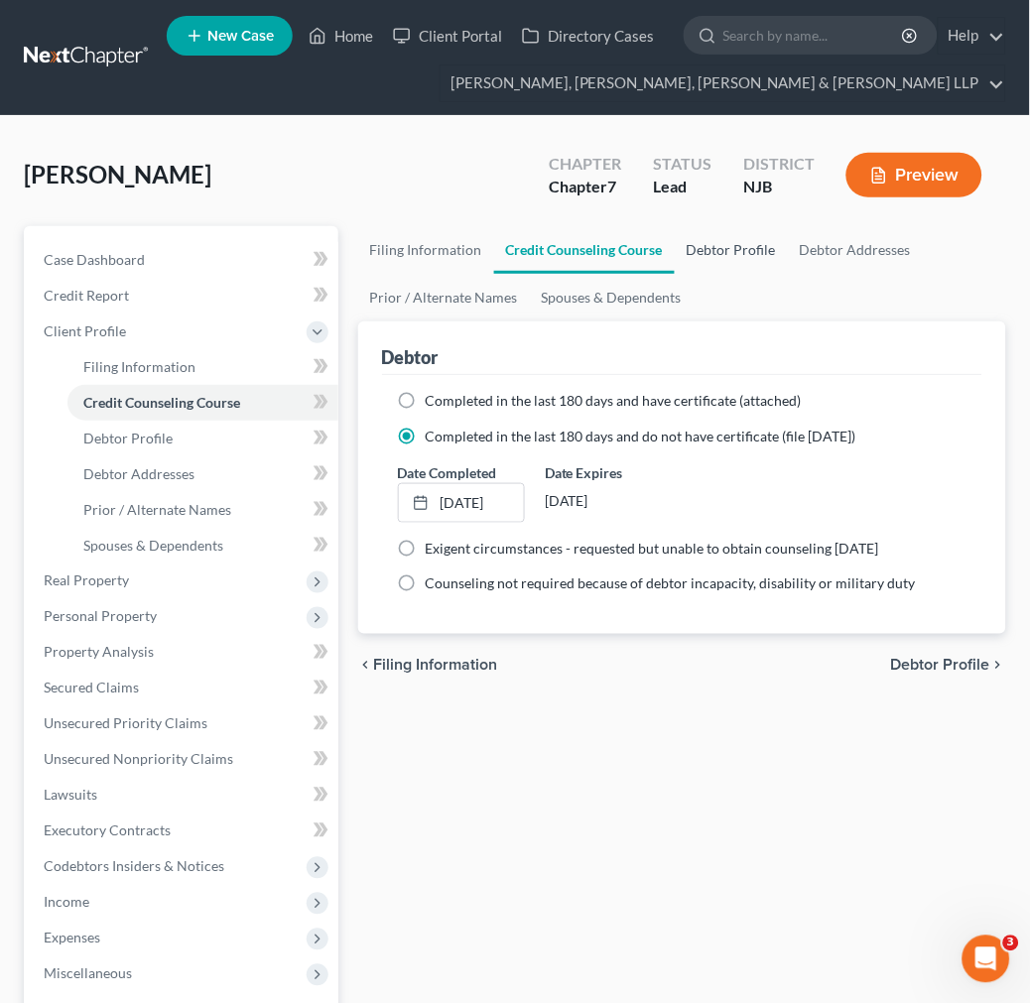
click at [708, 252] on link "Debtor Profile" at bounding box center [731, 250] width 113 height 48
select select "0"
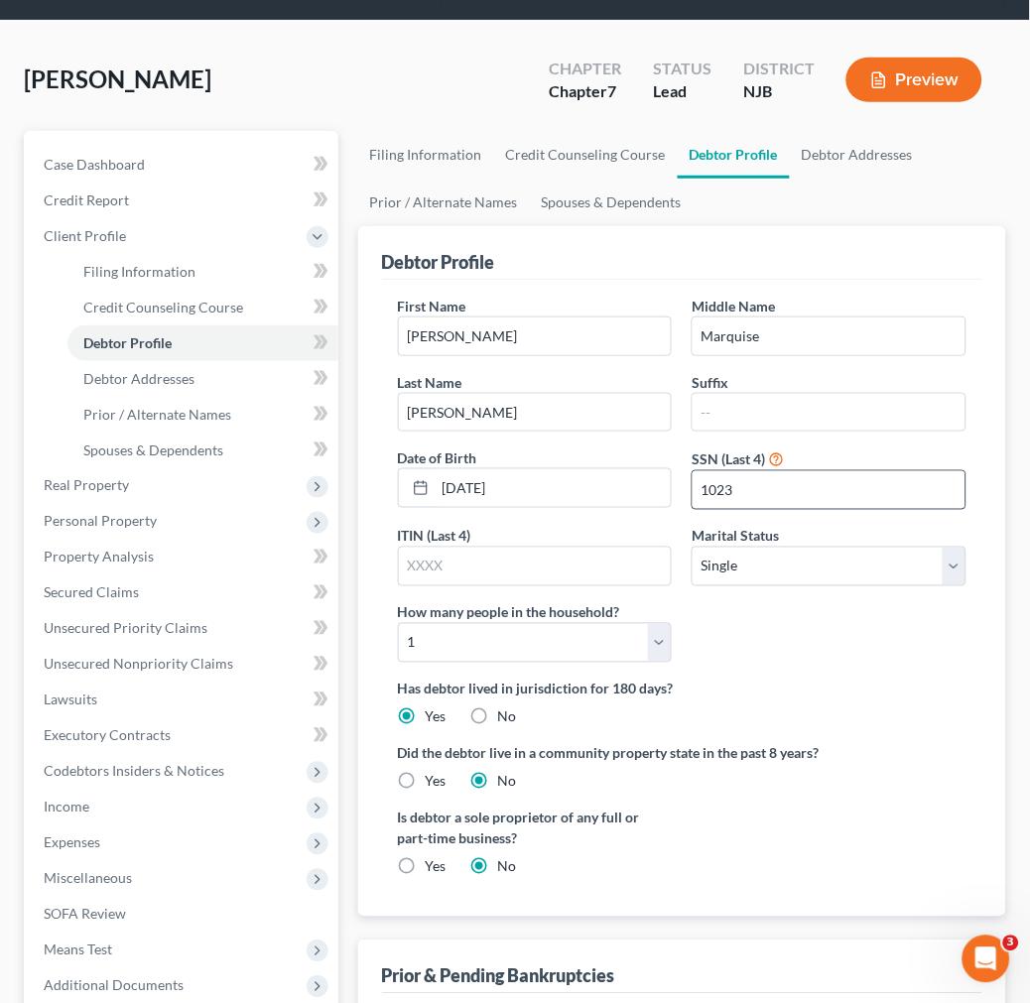
scroll to position [93, 0]
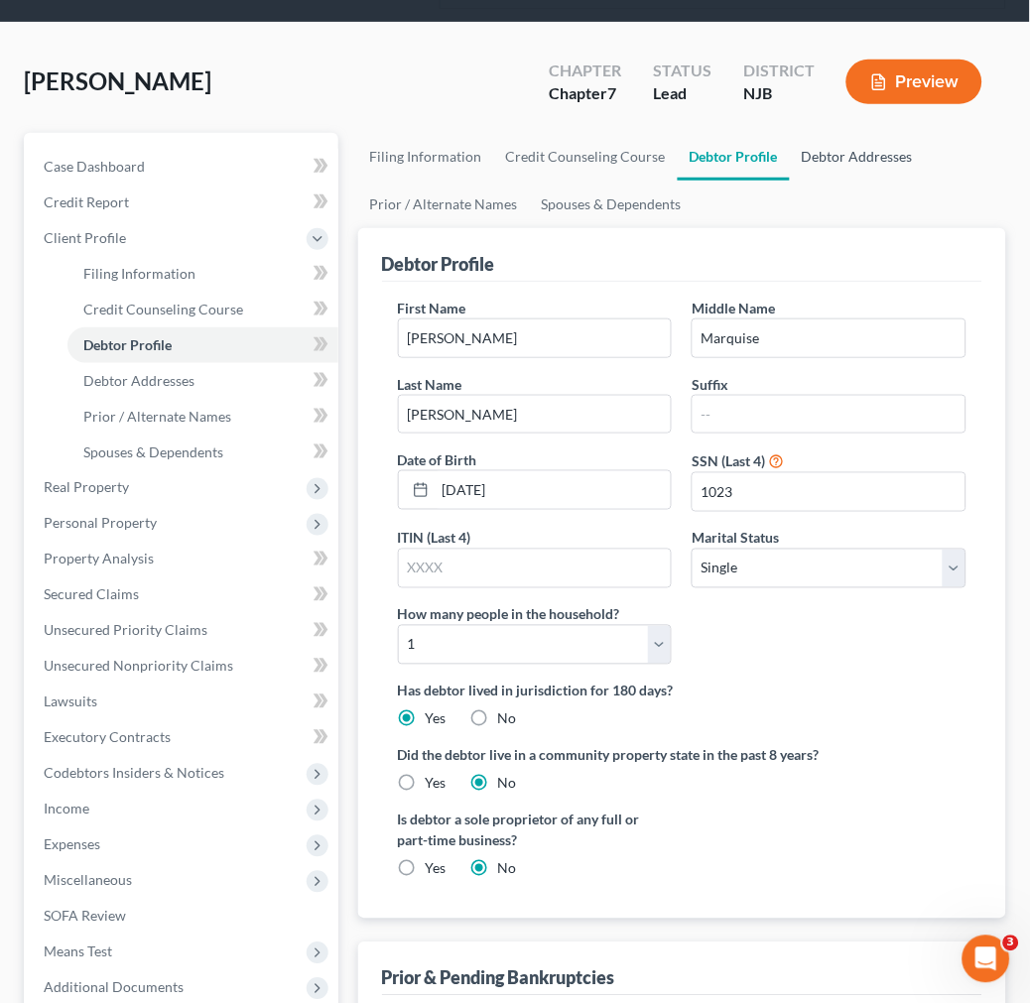
click at [824, 174] on link "Debtor Addresses" at bounding box center [857, 157] width 135 height 48
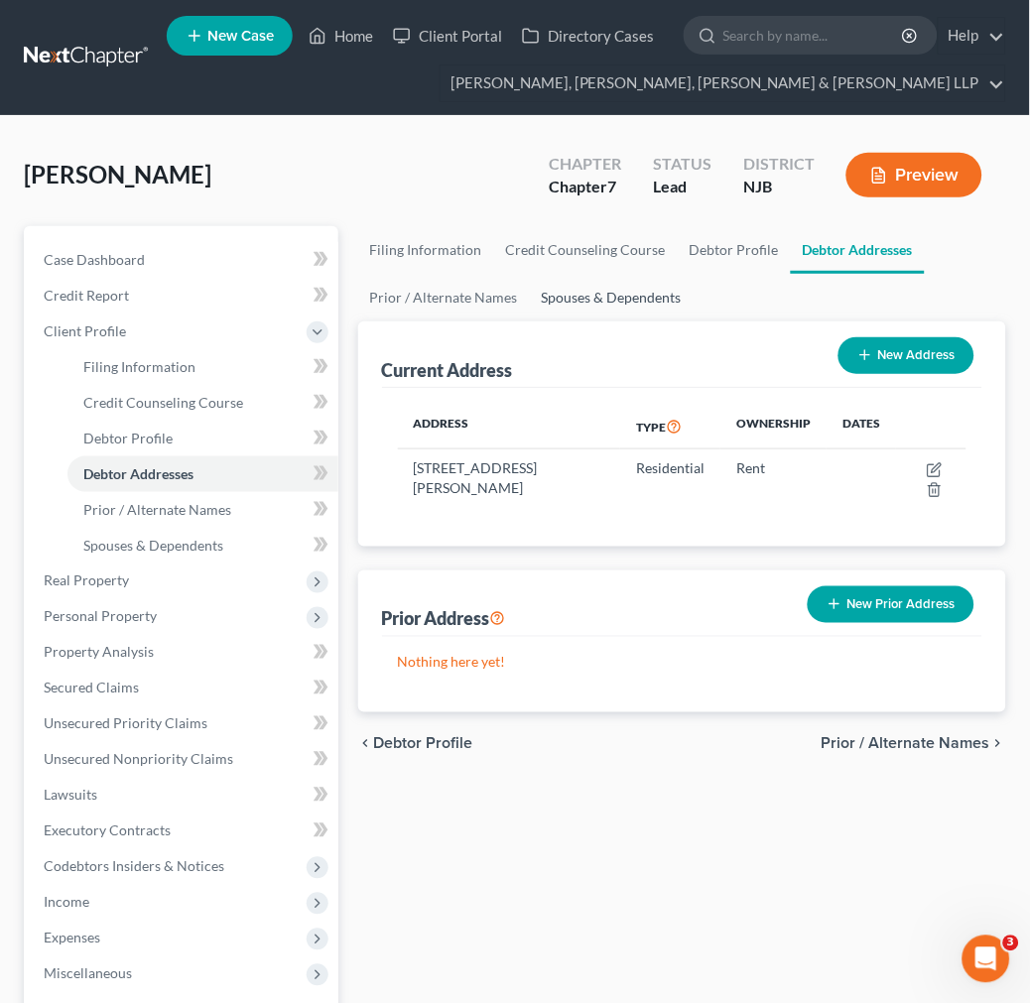
click at [599, 281] on link "Spouses & Dependents" at bounding box center [612, 298] width 164 height 48
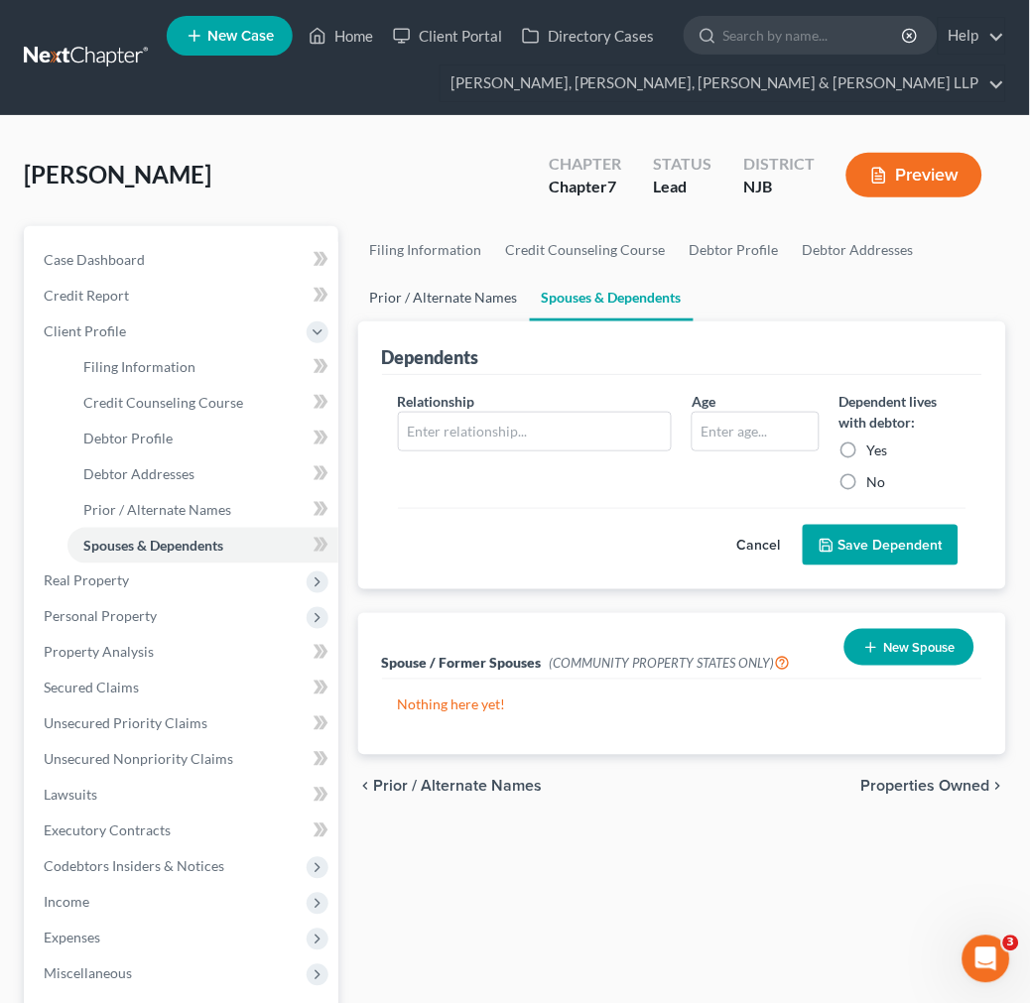
click at [435, 284] on link "Prior / Alternate Names" at bounding box center [444, 298] width 172 height 48
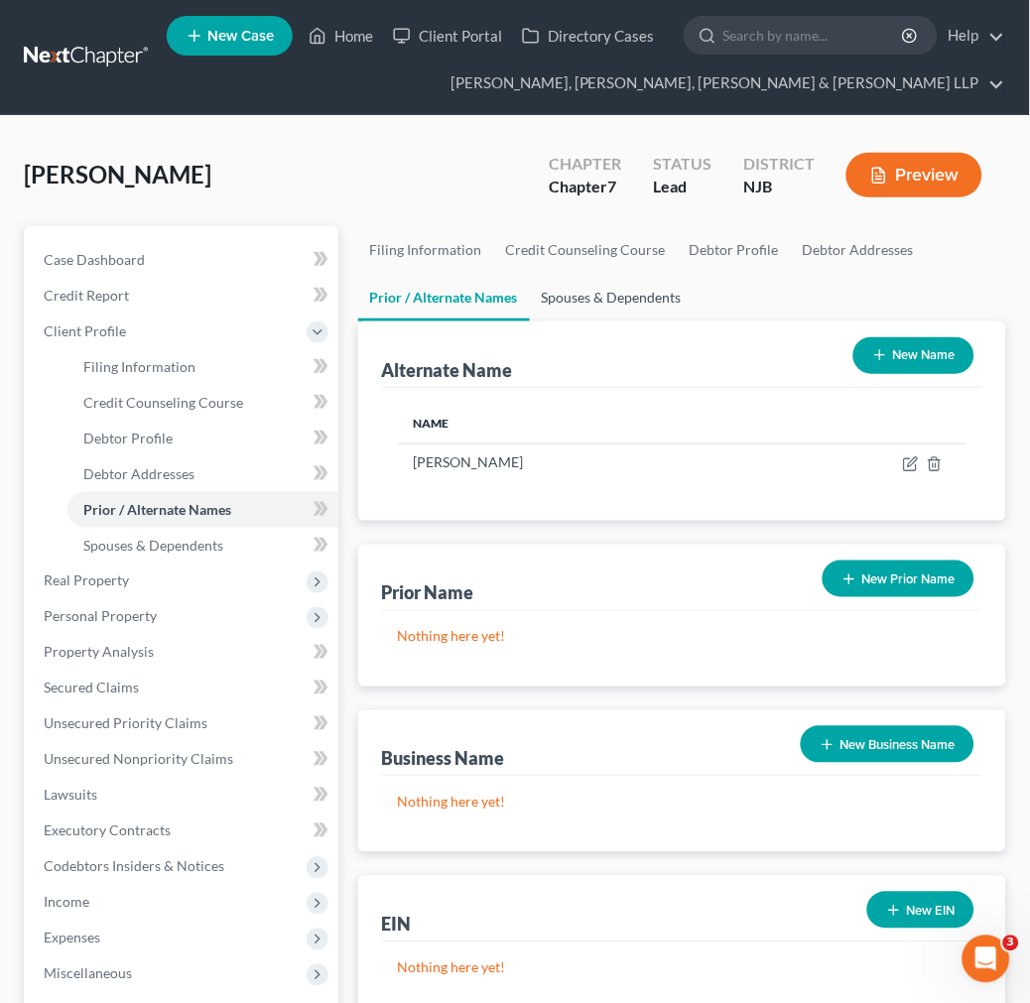
click at [583, 283] on link "Spouses & Dependents" at bounding box center [612, 298] width 164 height 48
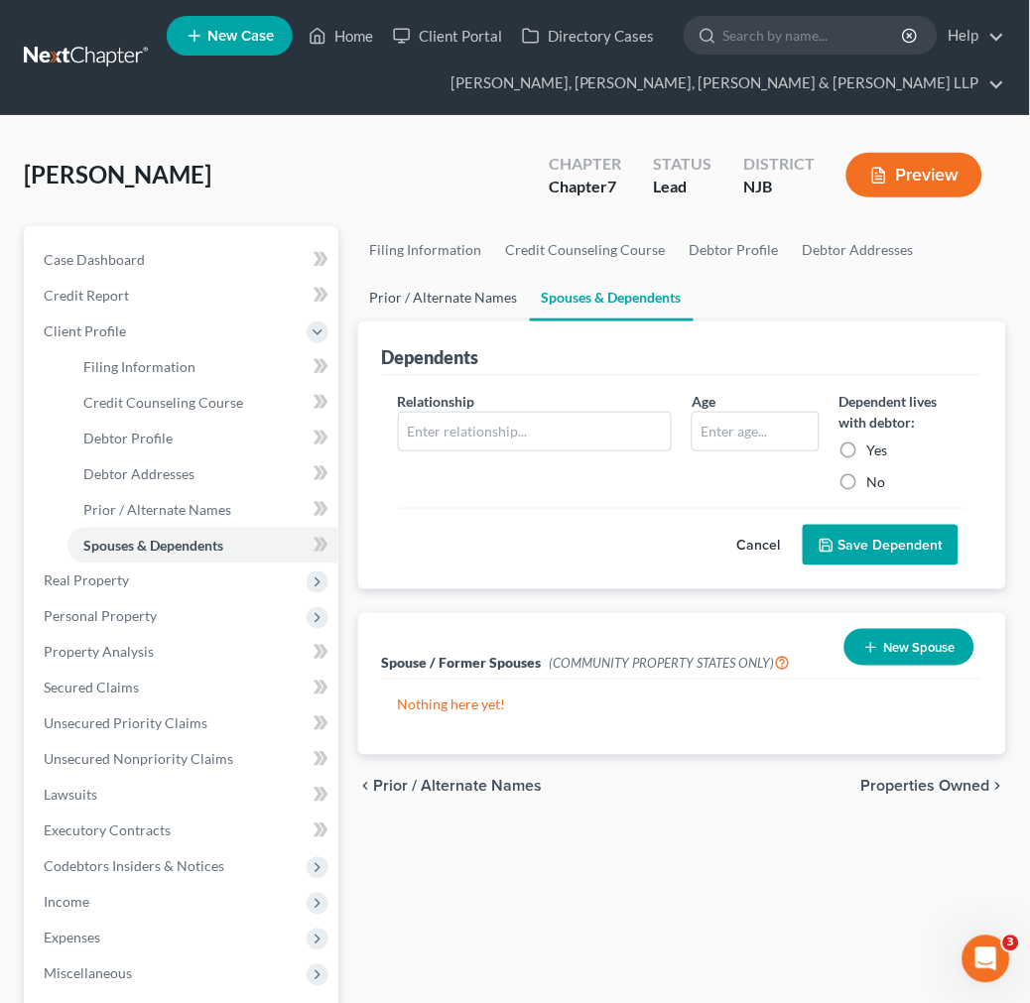
click at [498, 303] on link "Prior / Alternate Names" at bounding box center [444, 298] width 172 height 48
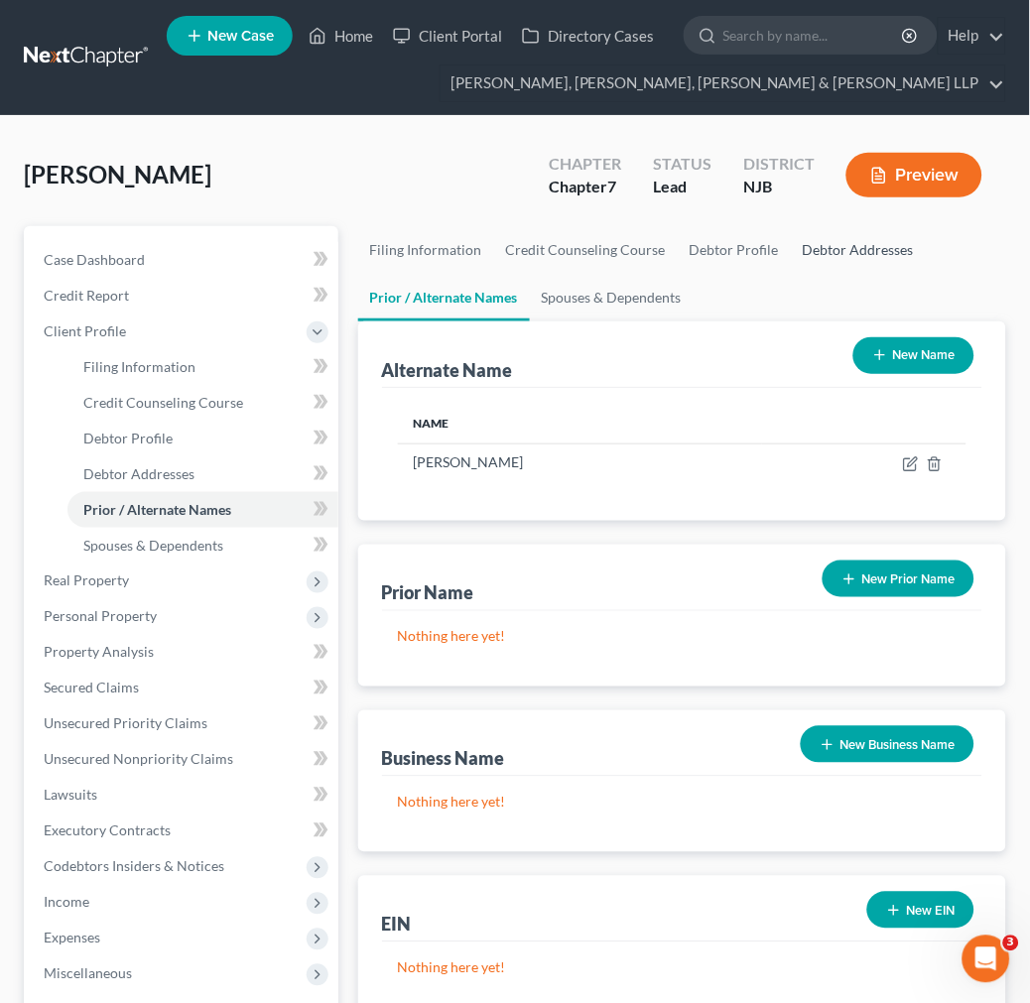
click at [828, 255] on link "Debtor Addresses" at bounding box center [858, 250] width 135 height 48
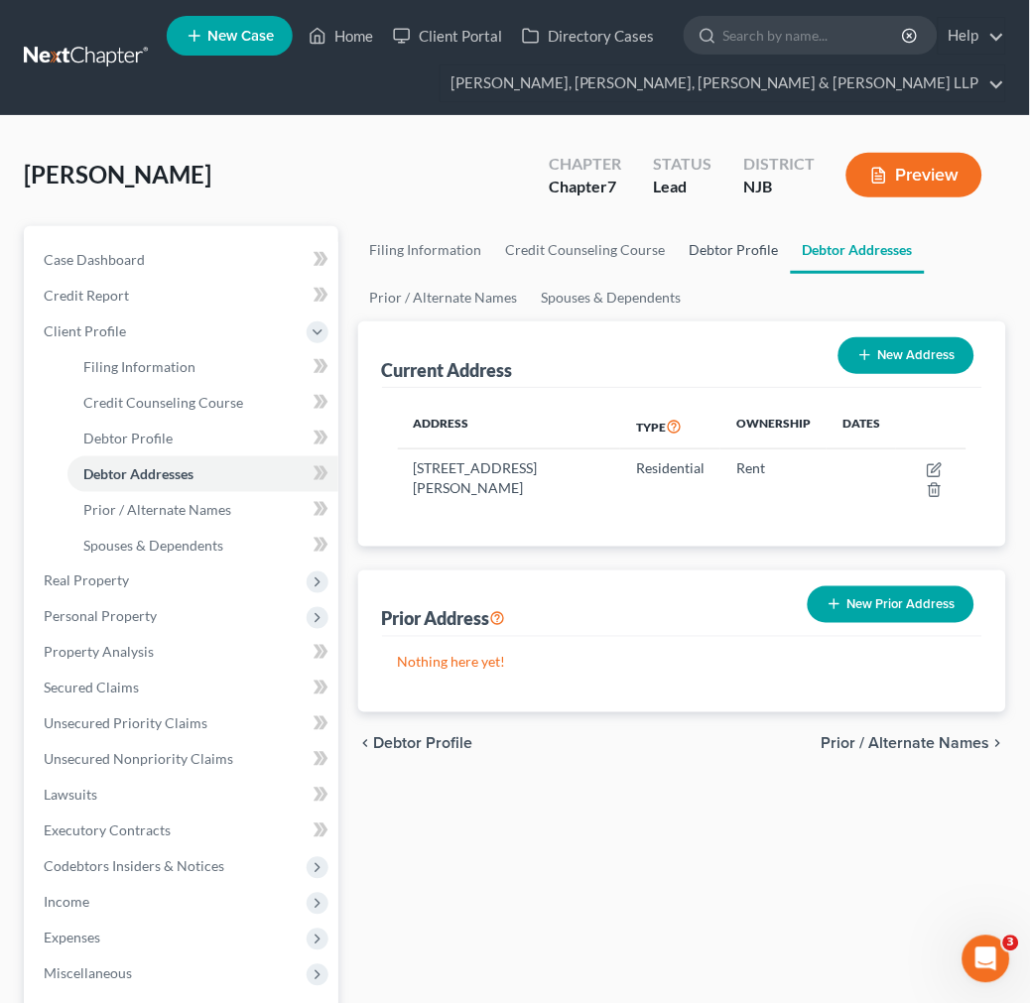
click at [754, 259] on link "Debtor Profile" at bounding box center [734, 250] width 113 height 48
select select "0"
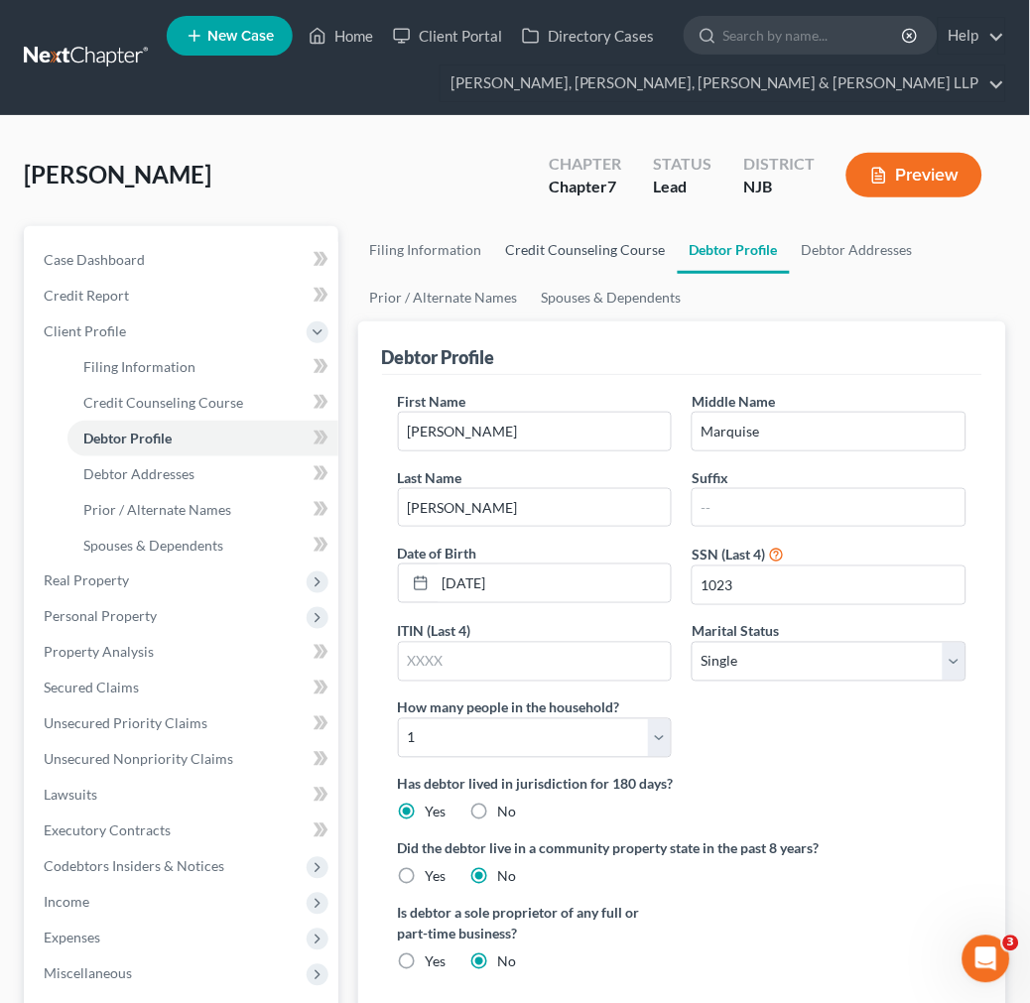
click at [621, 248] on link "Credit Counseling Course" at bounding box center [586, 250] width 184 height 48
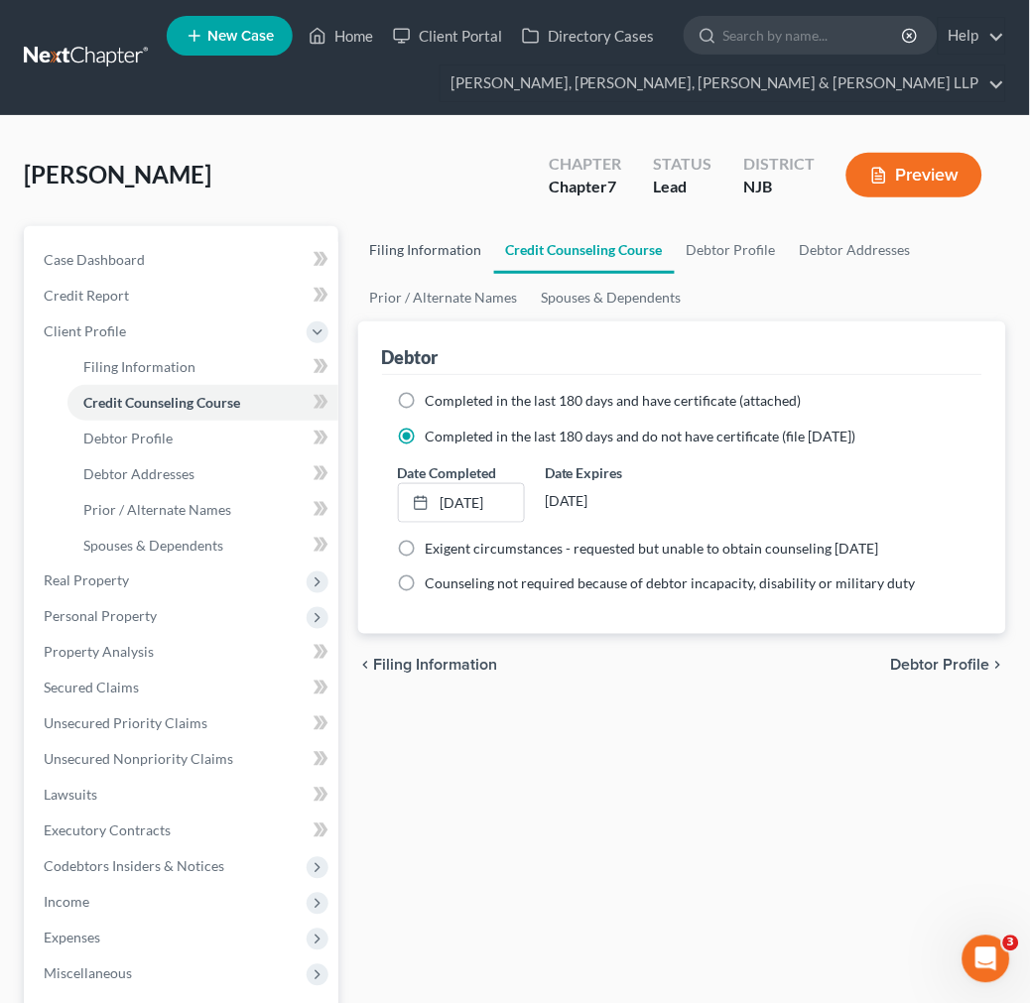
click at [452, 248] on link "Filing Information" at bounding box center [426, 250] width 136 height 48
select select "1"
select select "0"
select select "51"
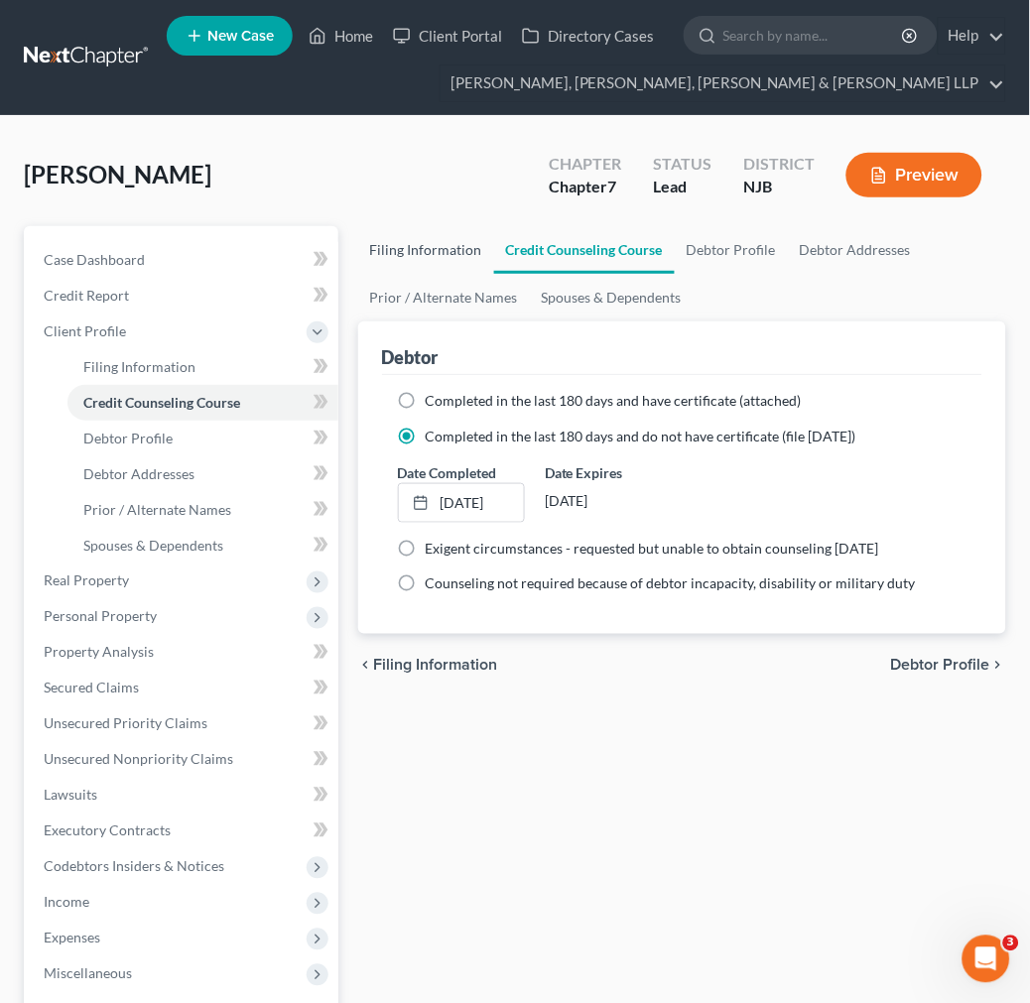
select select "7"
select select "0"
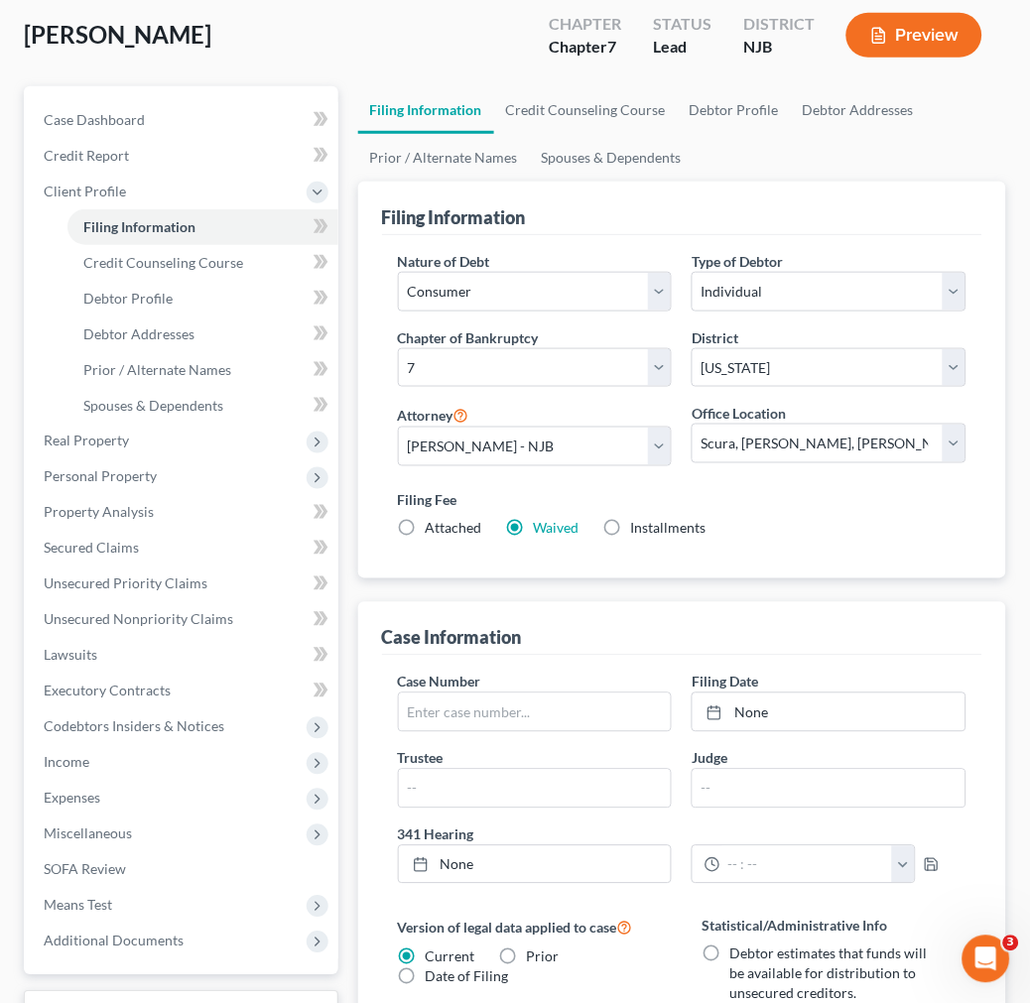
scroll to position [42, 0]
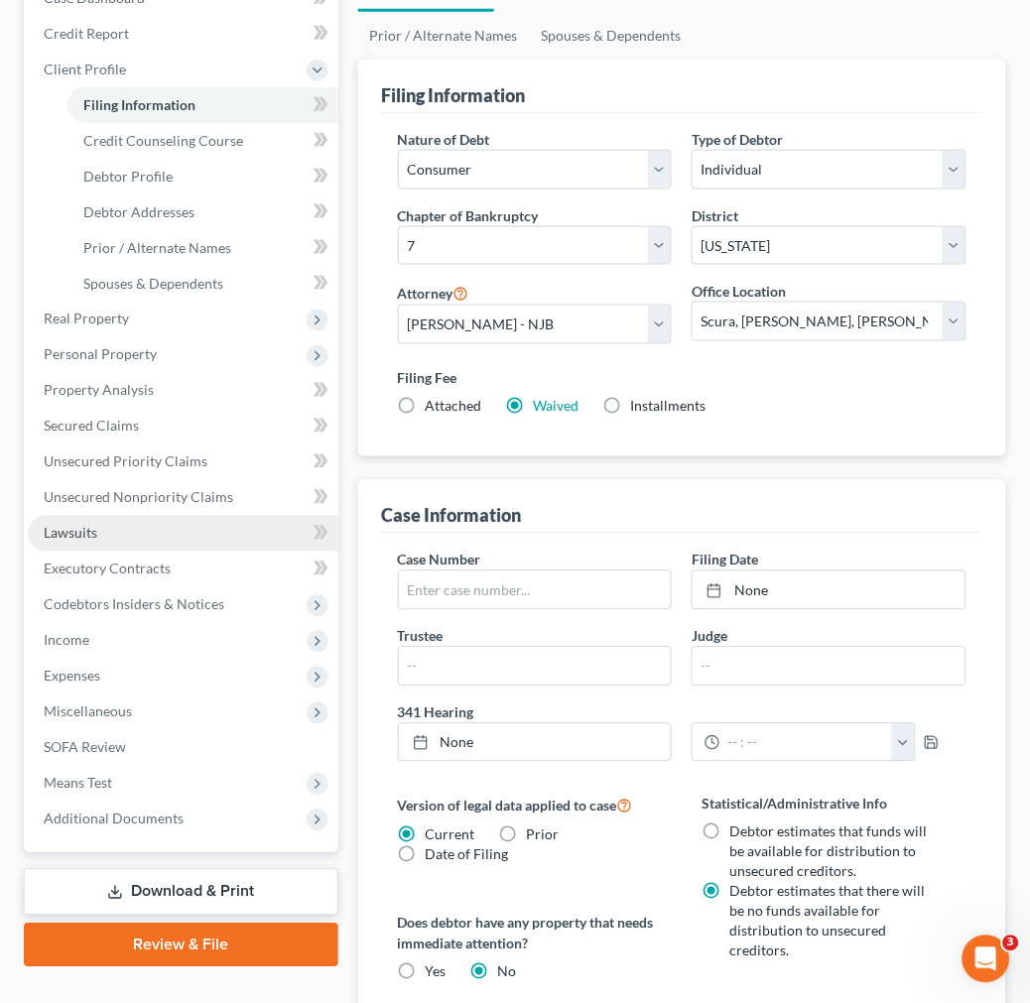
click at [165, 518] on link "Lawsuits" at bounding box center [183, 534] width 311 height 36
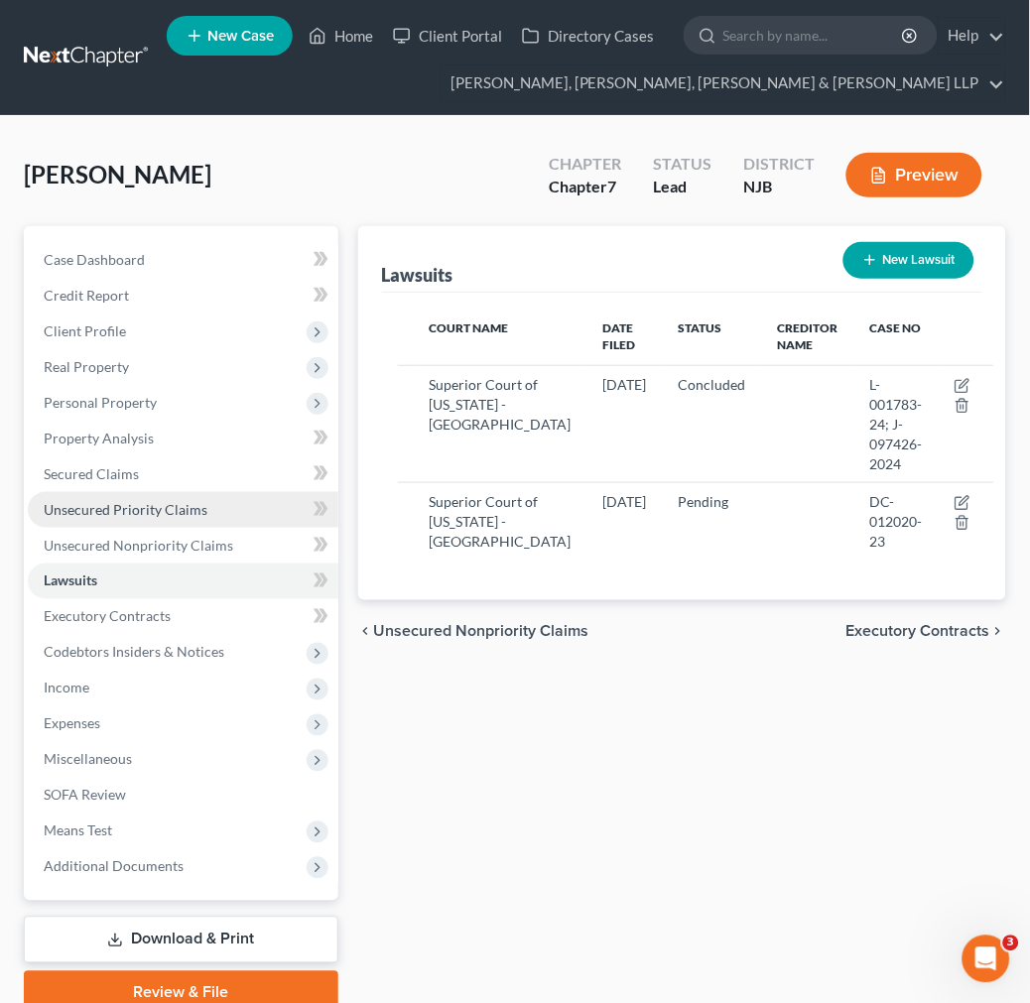
click at [195, 521] on link "Unsecured Priority Claims" at bounding box center [183, 510] width 311 height 36
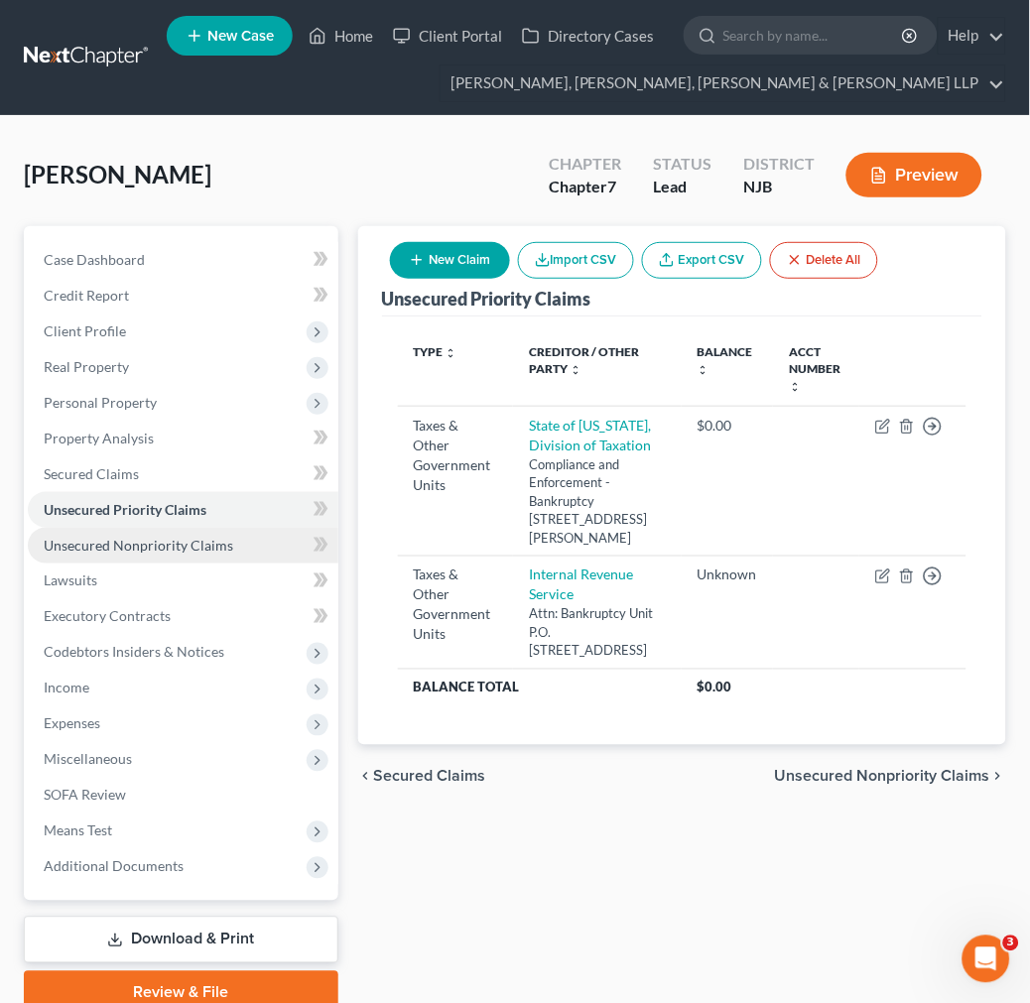
click at [186, 553] on link "Unsecured Nonpriority Claims" at bounding box center [183, 546] width 311 height 36
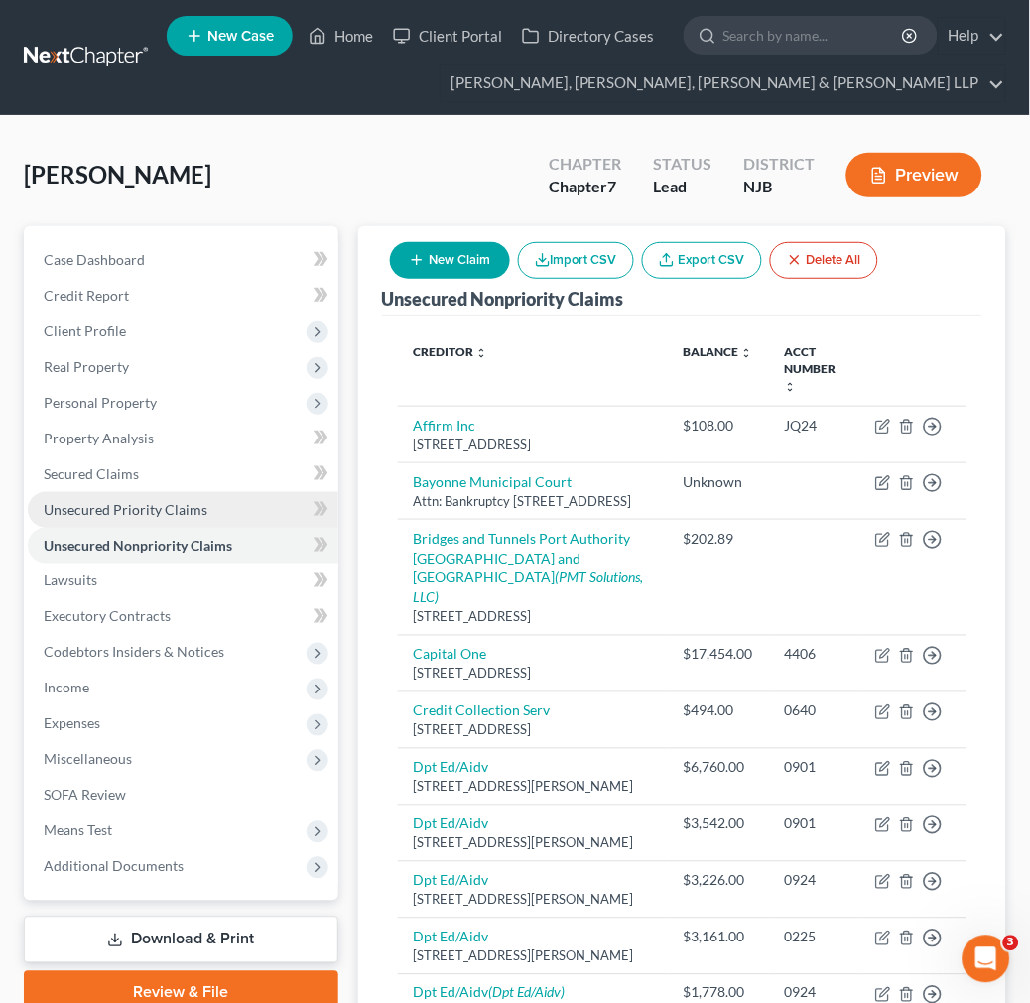
click at [177, 496] on link "Unsecured Priority Claims" at bounding box center [183, 510] width 311 height 36
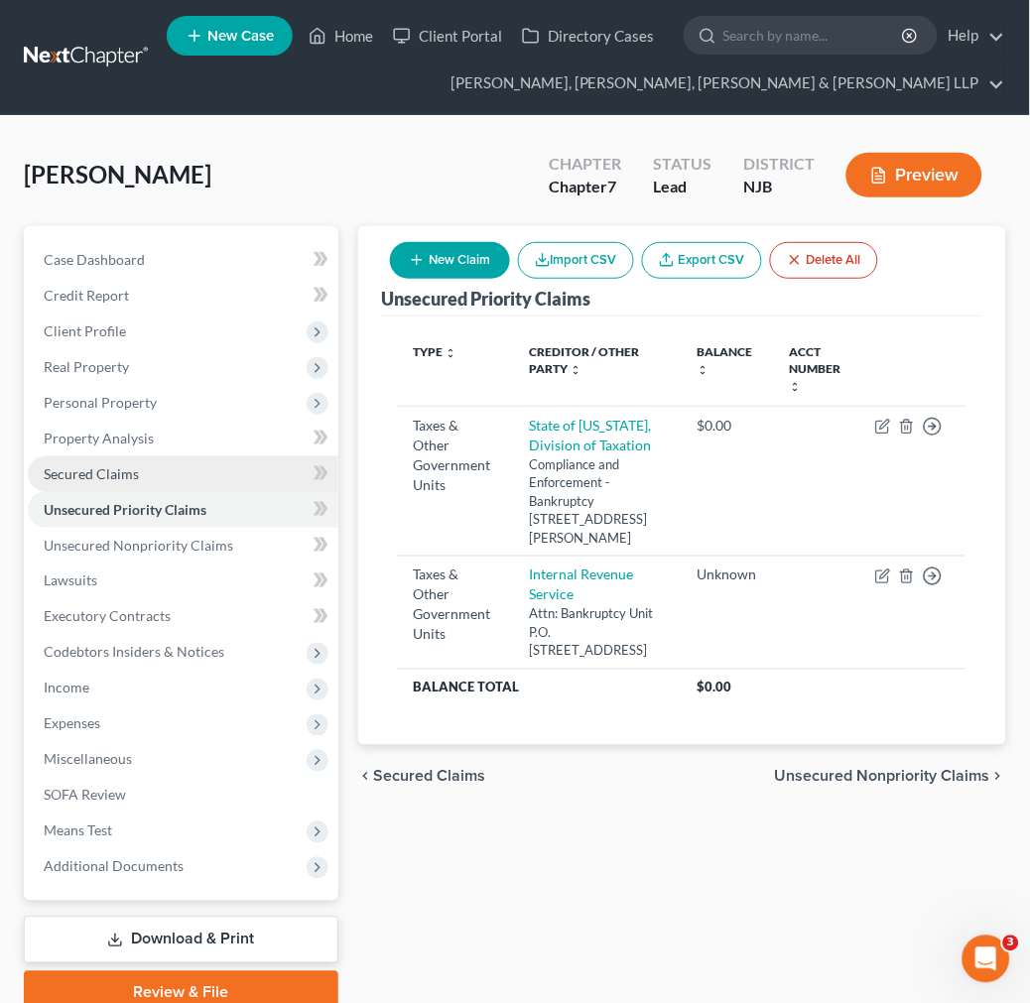
click at [177, 473] on link "Secured Claims" at bounding box center [183, 474] width 311 height 36
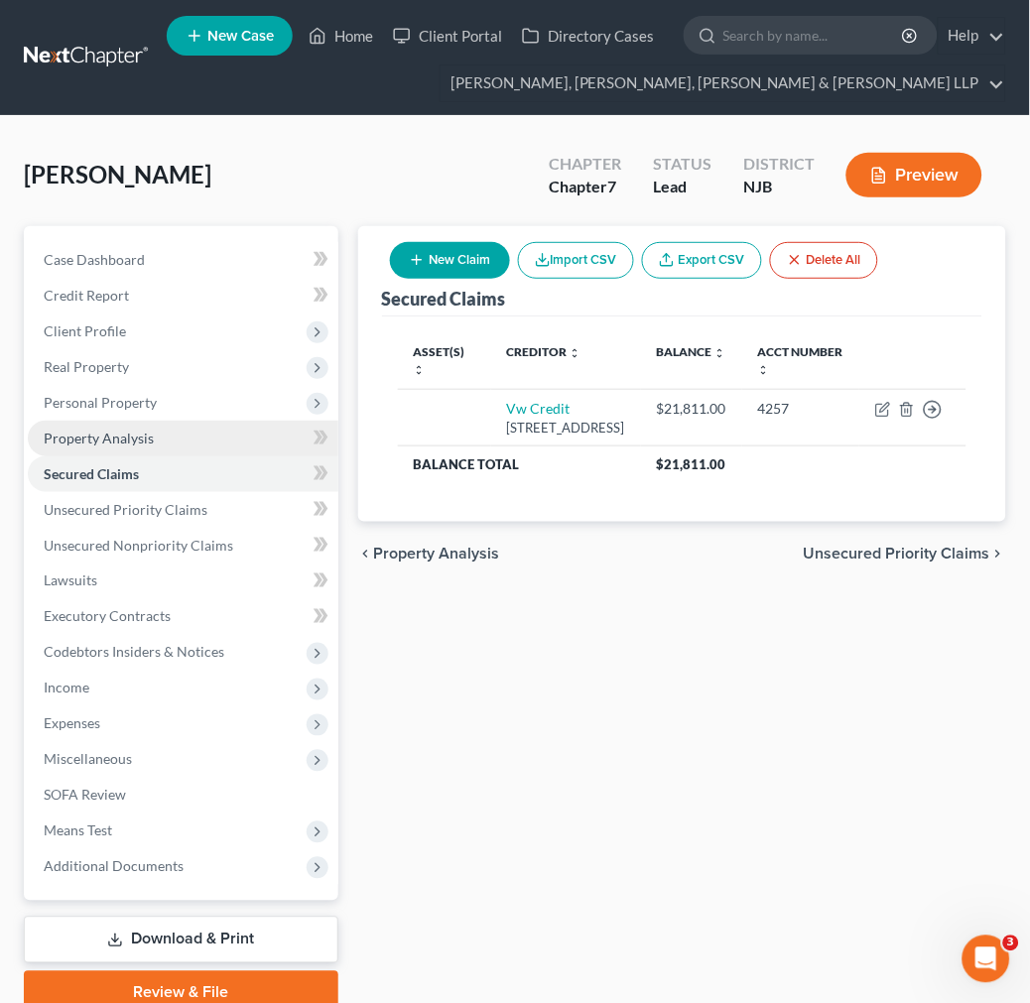
click at [177, 444] on link "Property Analysis" at bounding box center [183, 439] width 311 height 36
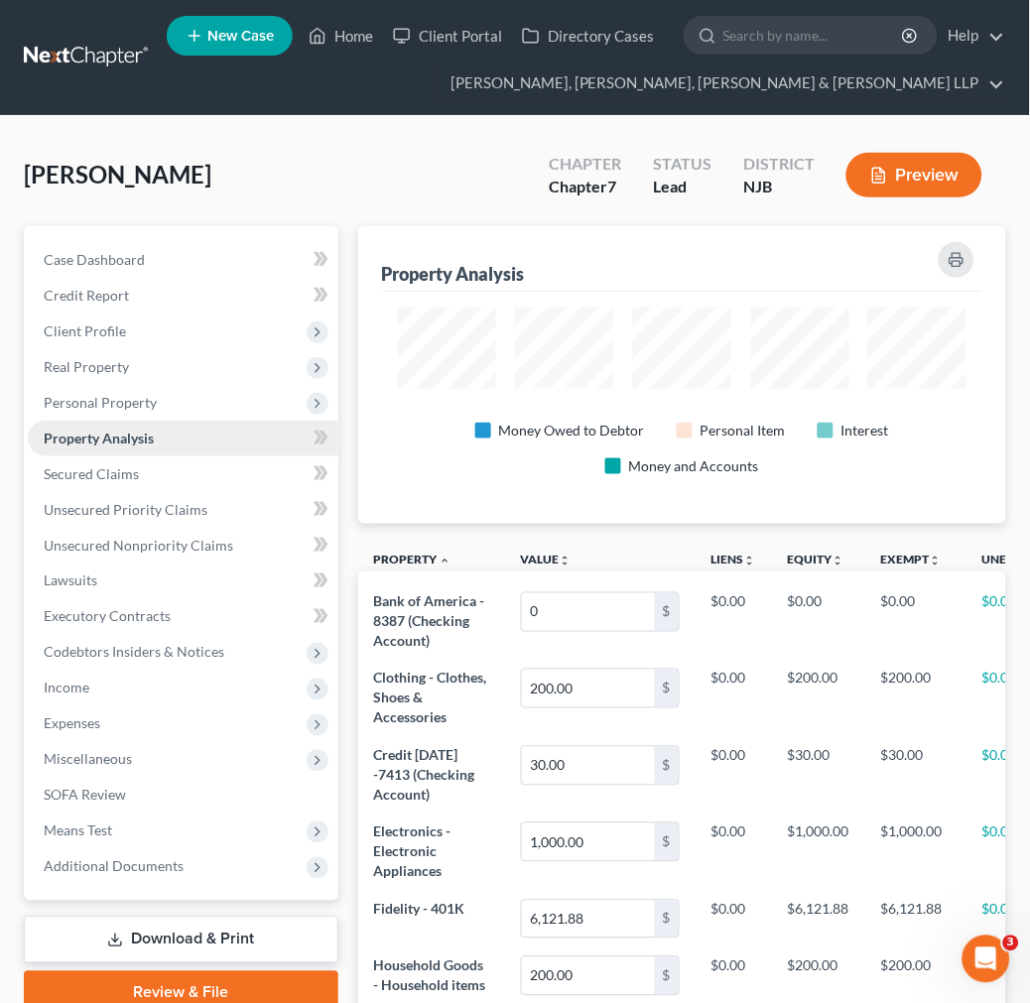
scroll to position [298, 648]
click at [174, 385] on span "Personal Property" at bounding box center [183, 403] width 311 height 36
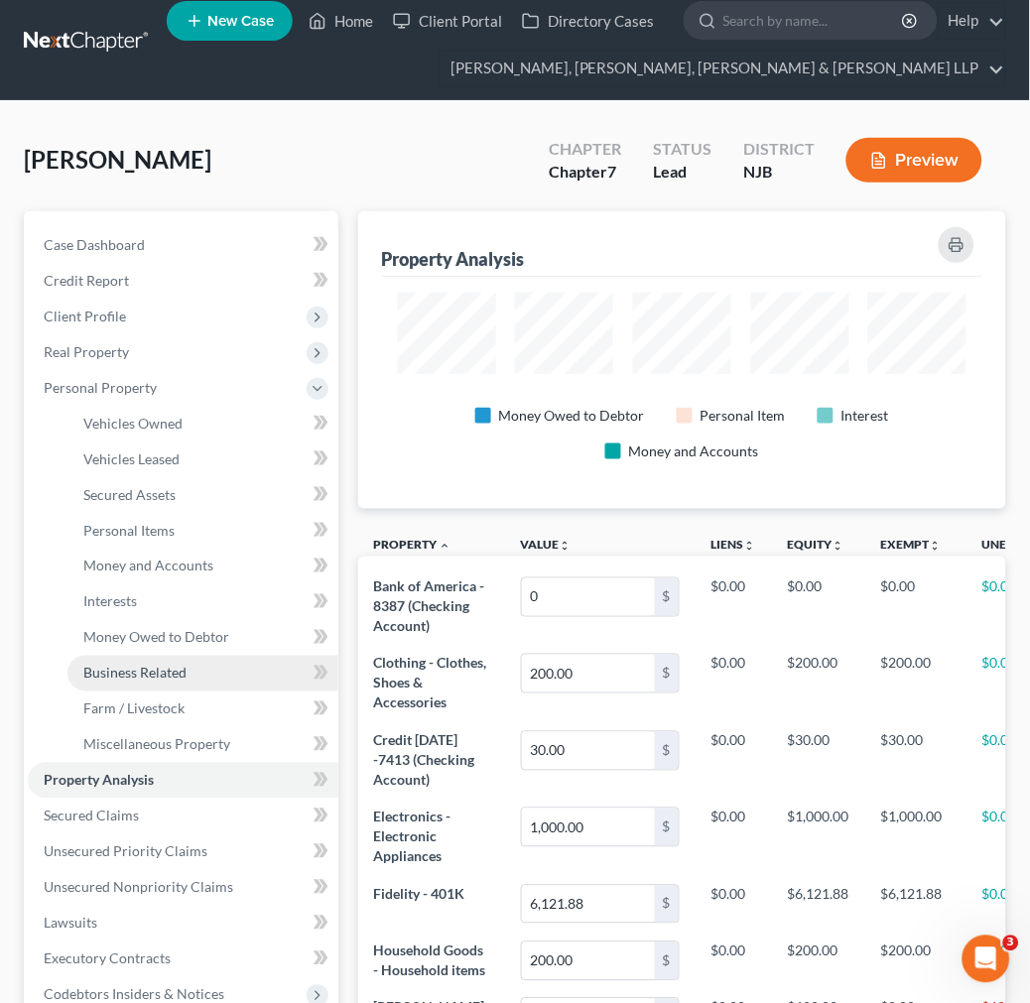
scroll to position [330, 0]
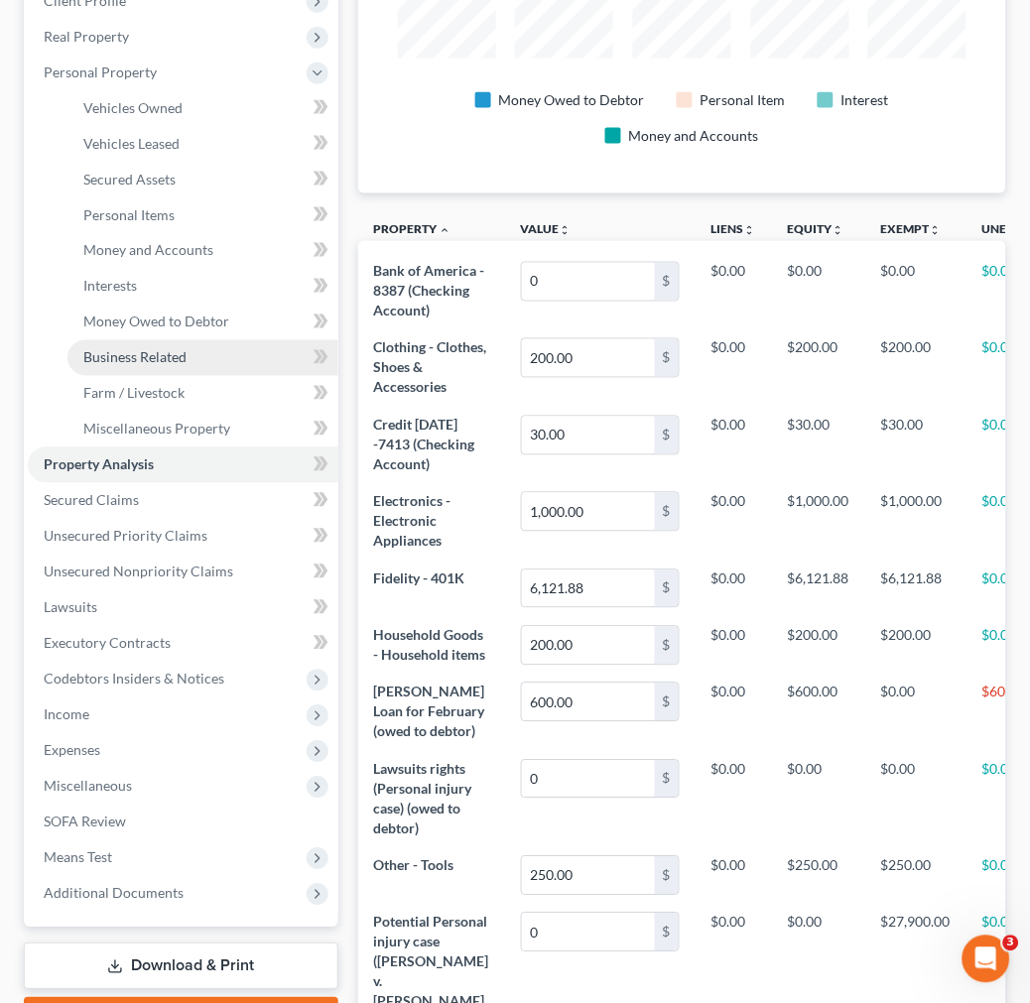
click at [141, 693] on span "Codebtors Insiders & Notices" at bounding box center [183, 680] width 311 height 36
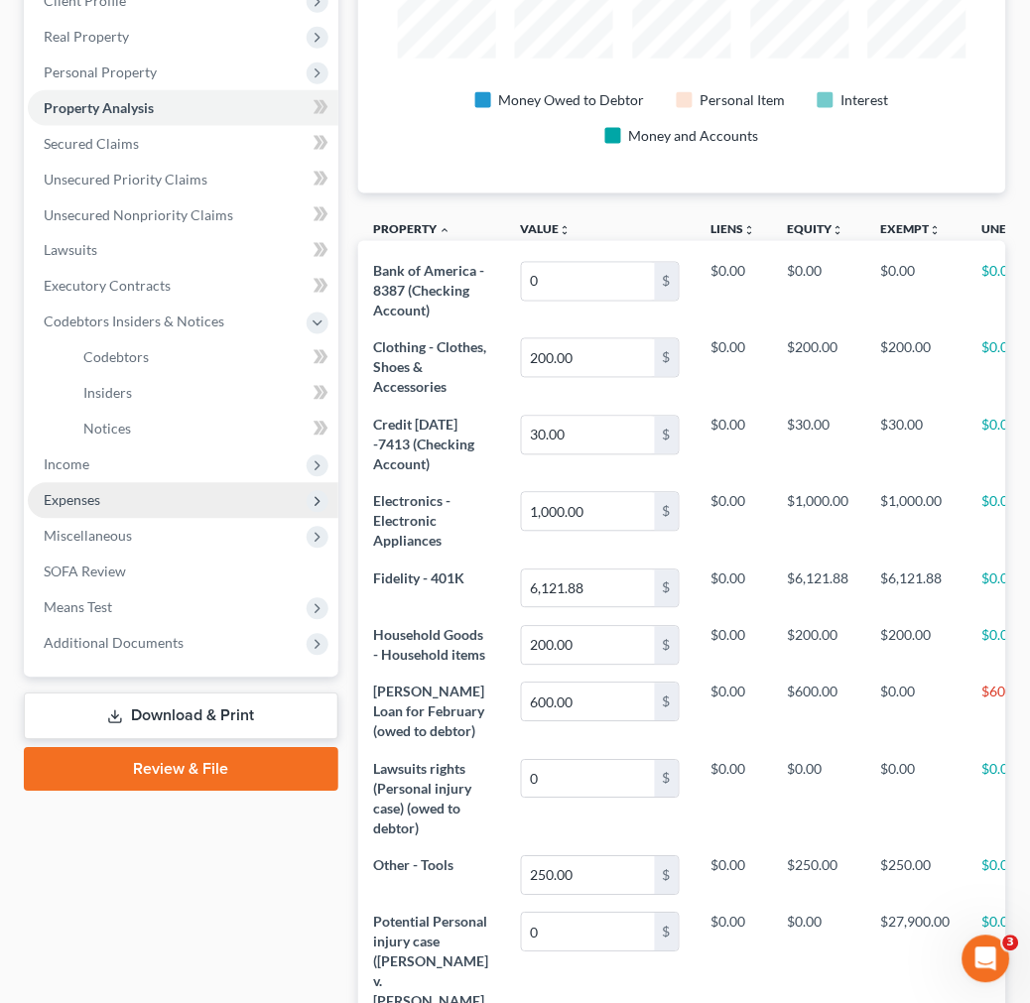
click at [179, 514] on span "Expenses" at bounding box center [183, 501] width 311 height 36
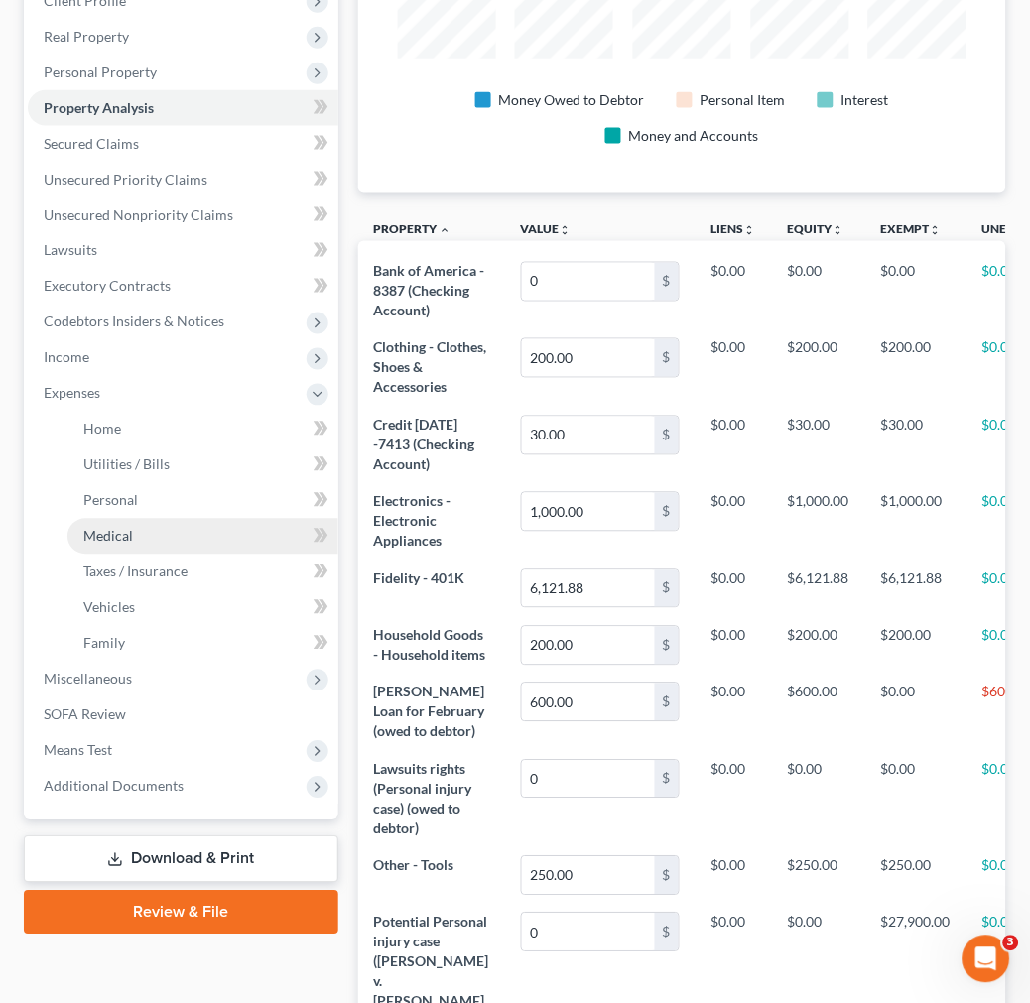
click at [171, 537] on link "Medical" at bounding box center [202, 537] width 271 height 36
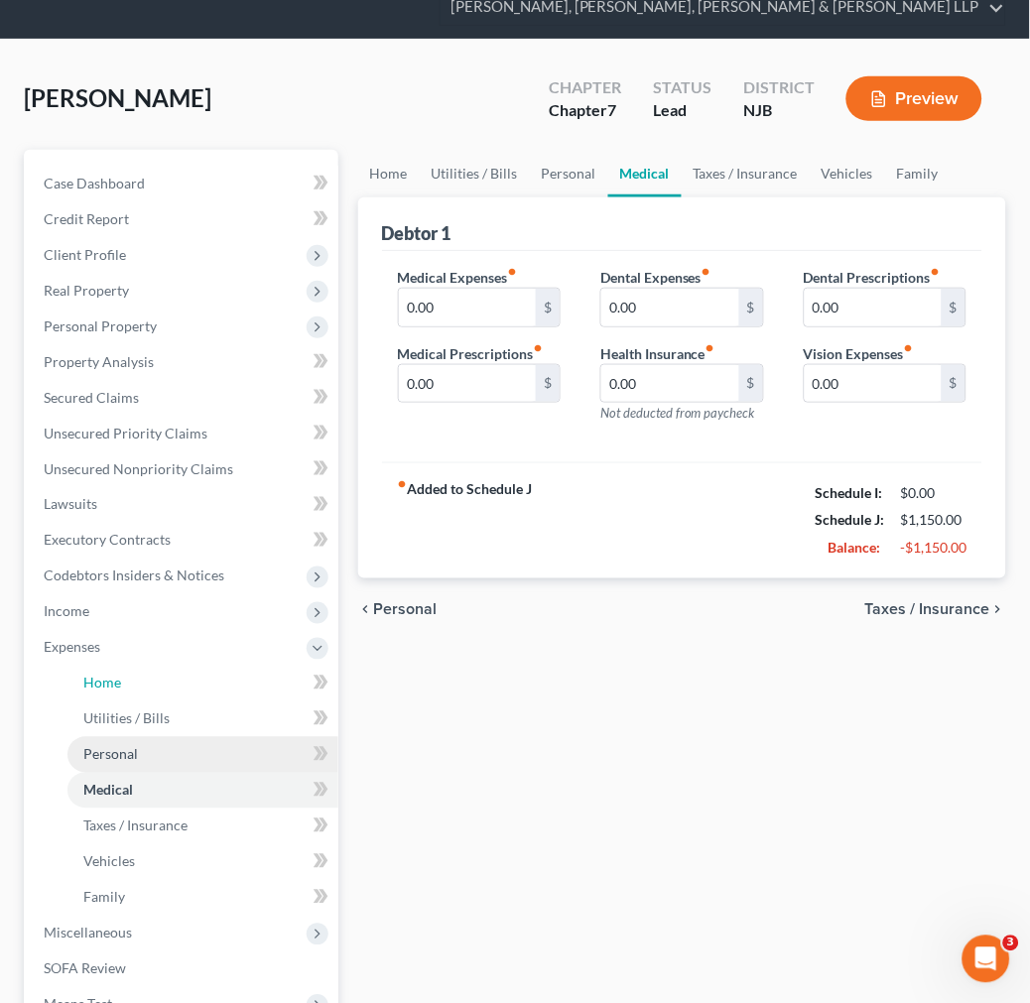
click at [150, 599] on ul "Case Dashboard Payments Invoices Payments Payments Credit Report Client Profile" at bounding box center [183, 612] width 311 height 893
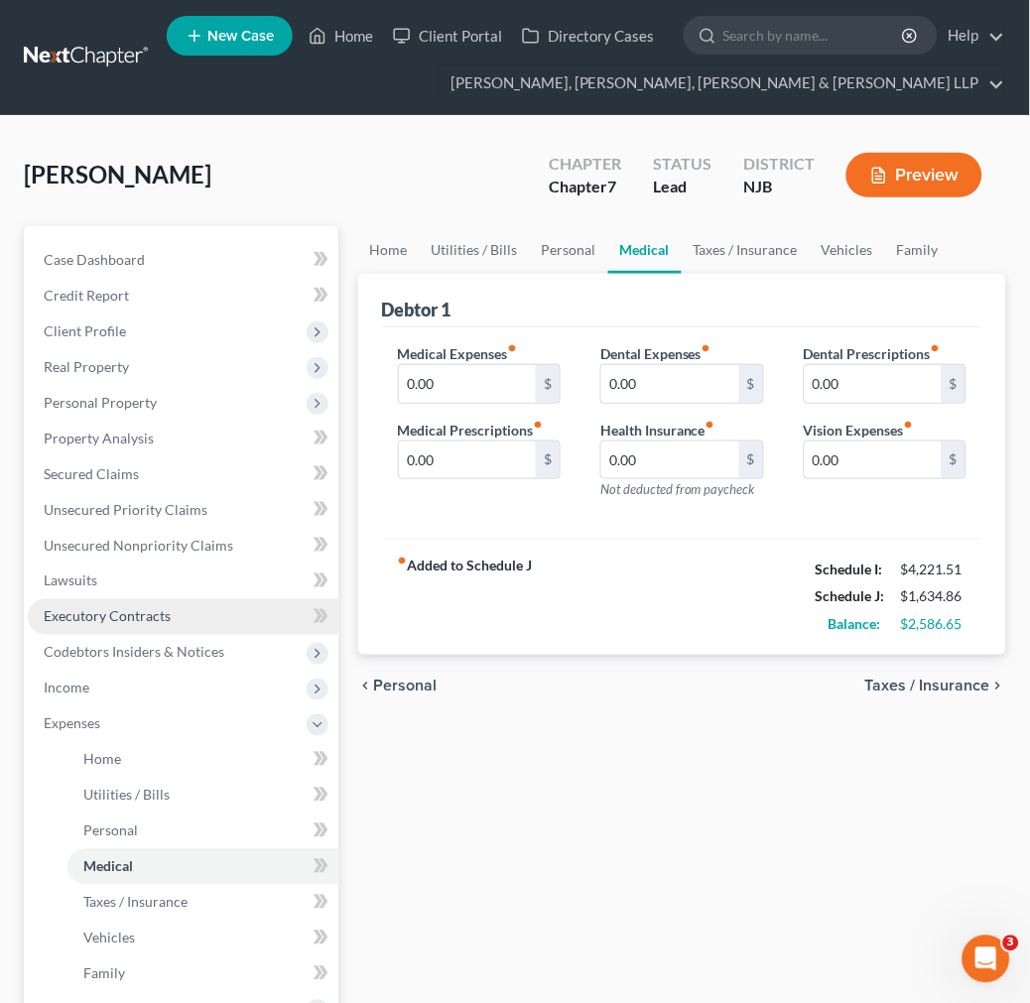
click at [165, 622] on span "Executory Contracts" at bounding box center [107, 616] width 127 height 17
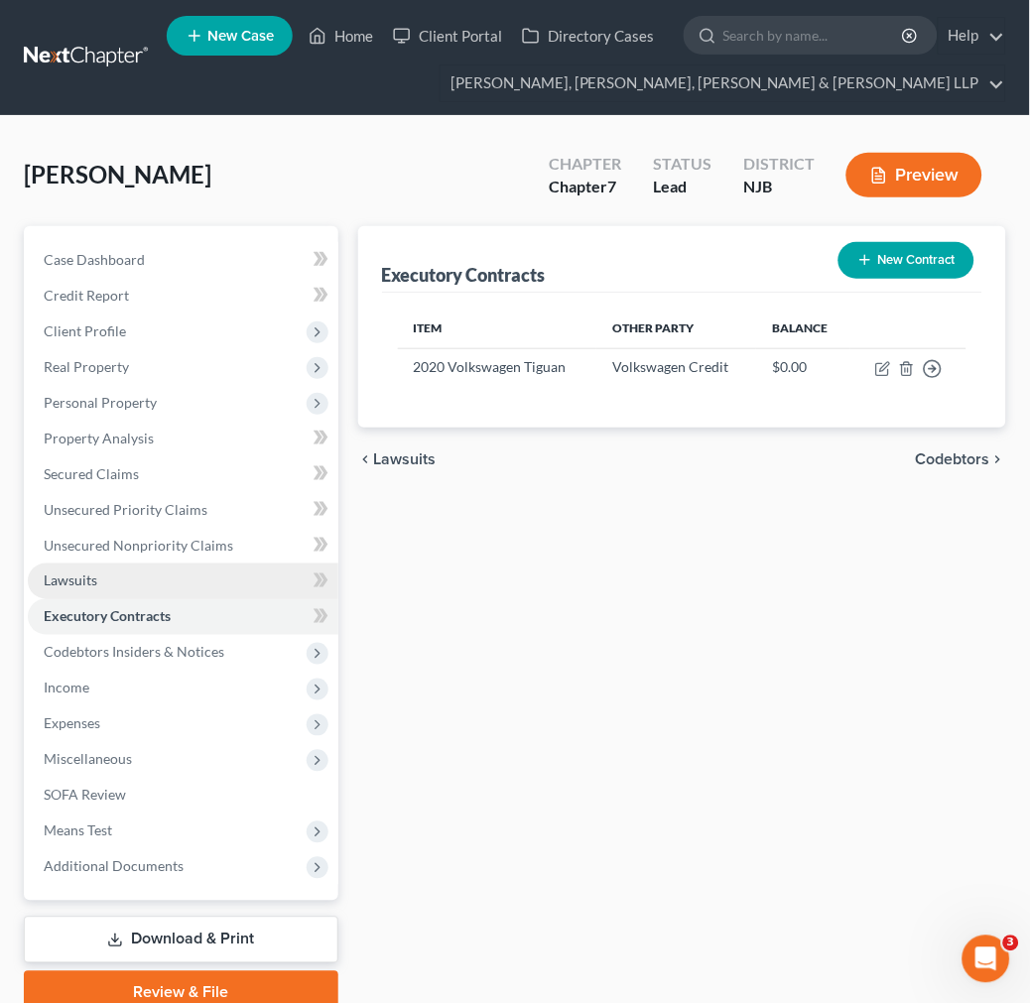
click at [165, 588] on link "Lawsuits" at bounding box center [183, 582] width 311 height 36
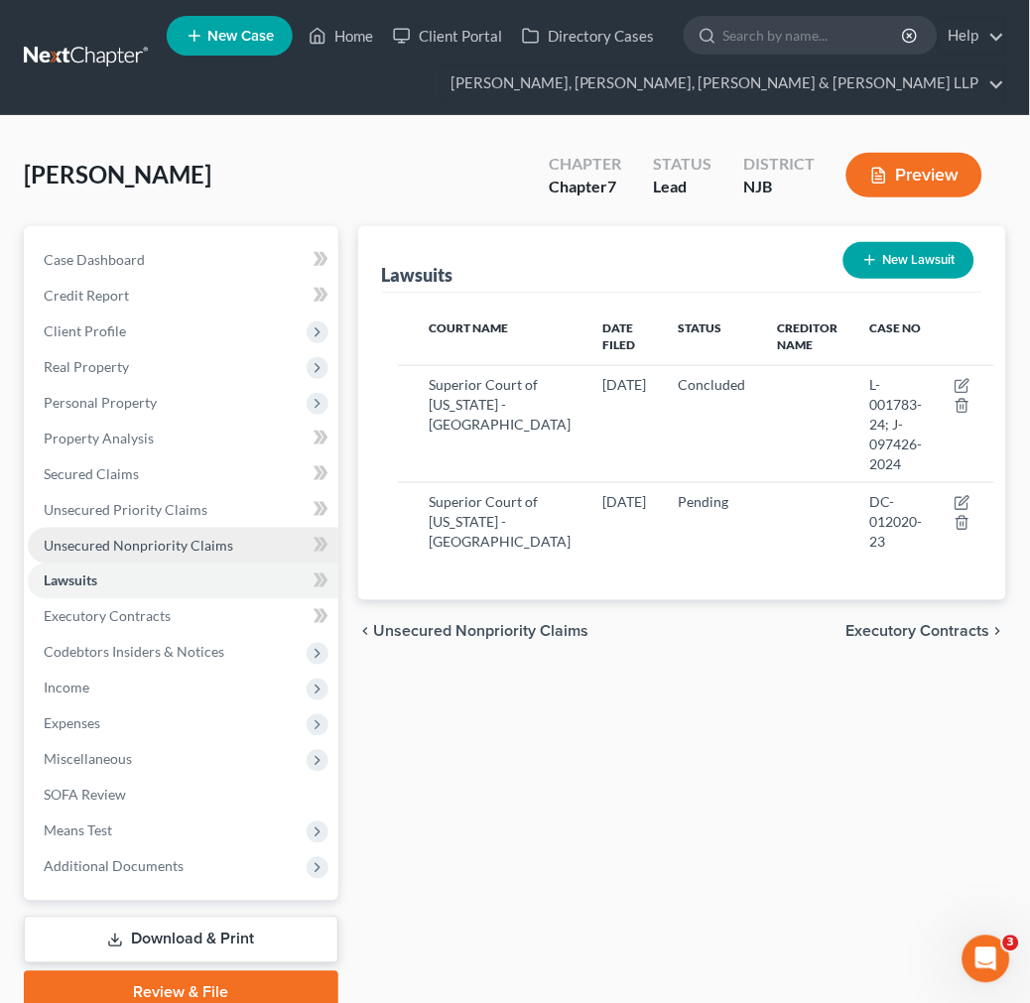
click at [162, 551] on span "Unsecured Nonpriority Claims" at bounding box center [139, 545] width 190 height 17
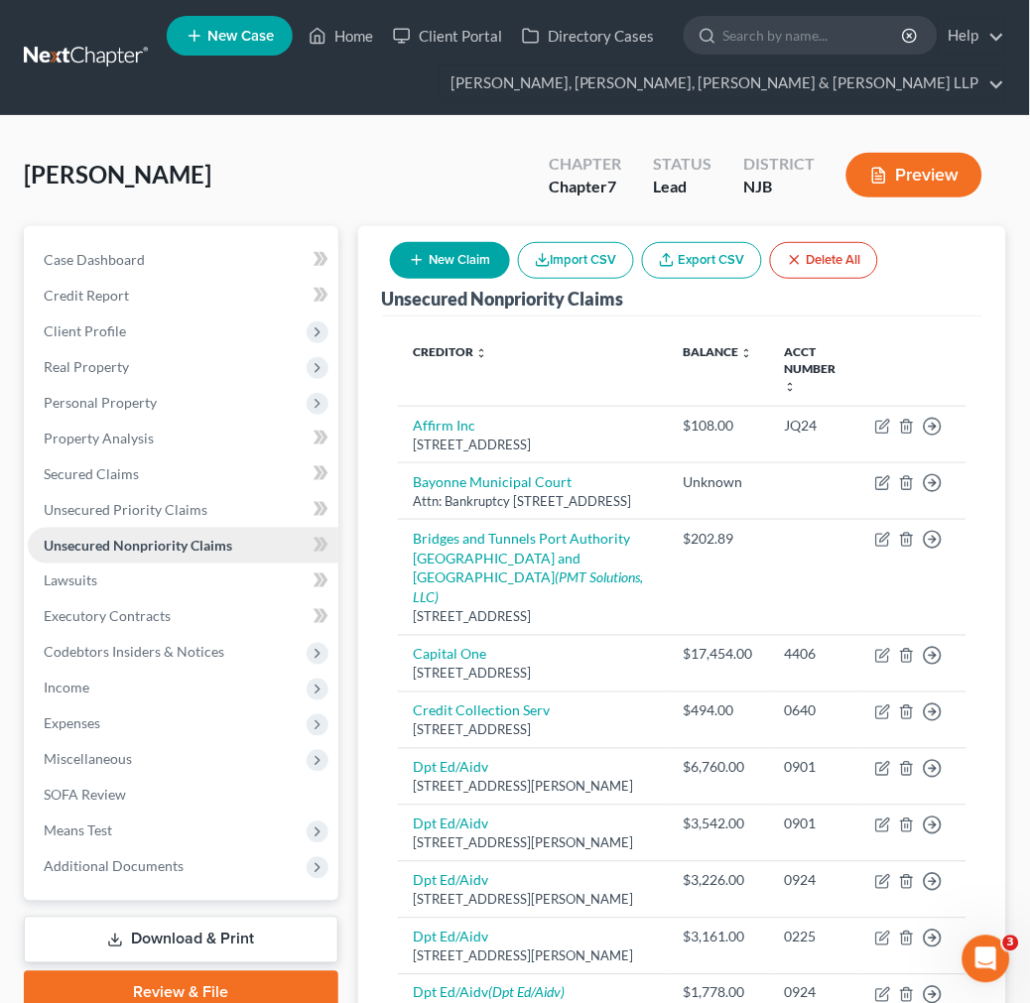
click at [184, 528] on link "Unsecured Nonpriority Claims" at bounding box center [183, 546] width 311 height 36
click at [185, 519] on link "Unsecured Priority Claims" at bounding box center [183, 510] width 311 height 36
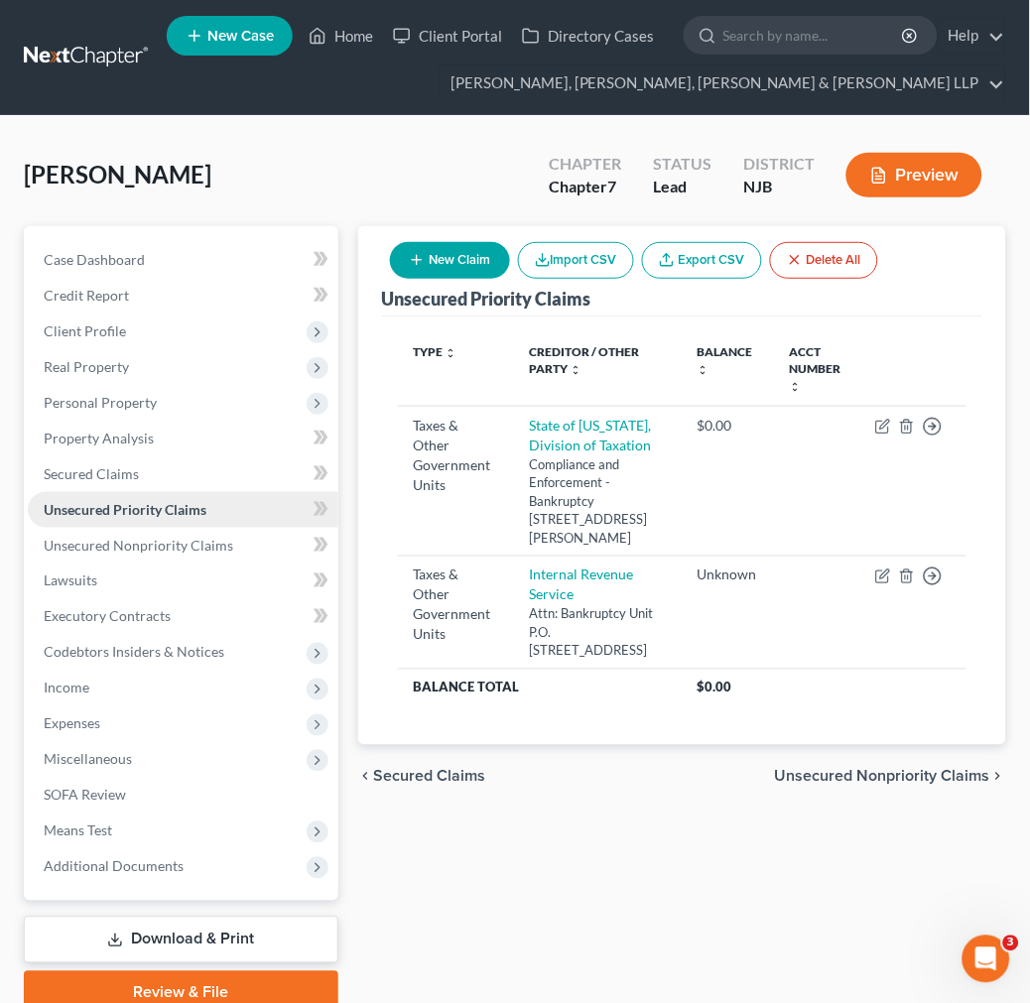
click at [185, 510] on span "Unsecured Priority Claims" at bounding box center [125, 509] width 163 height 17
click at [164, 673] on span "Income" at bounding box center [183, 689] width 311 height 36
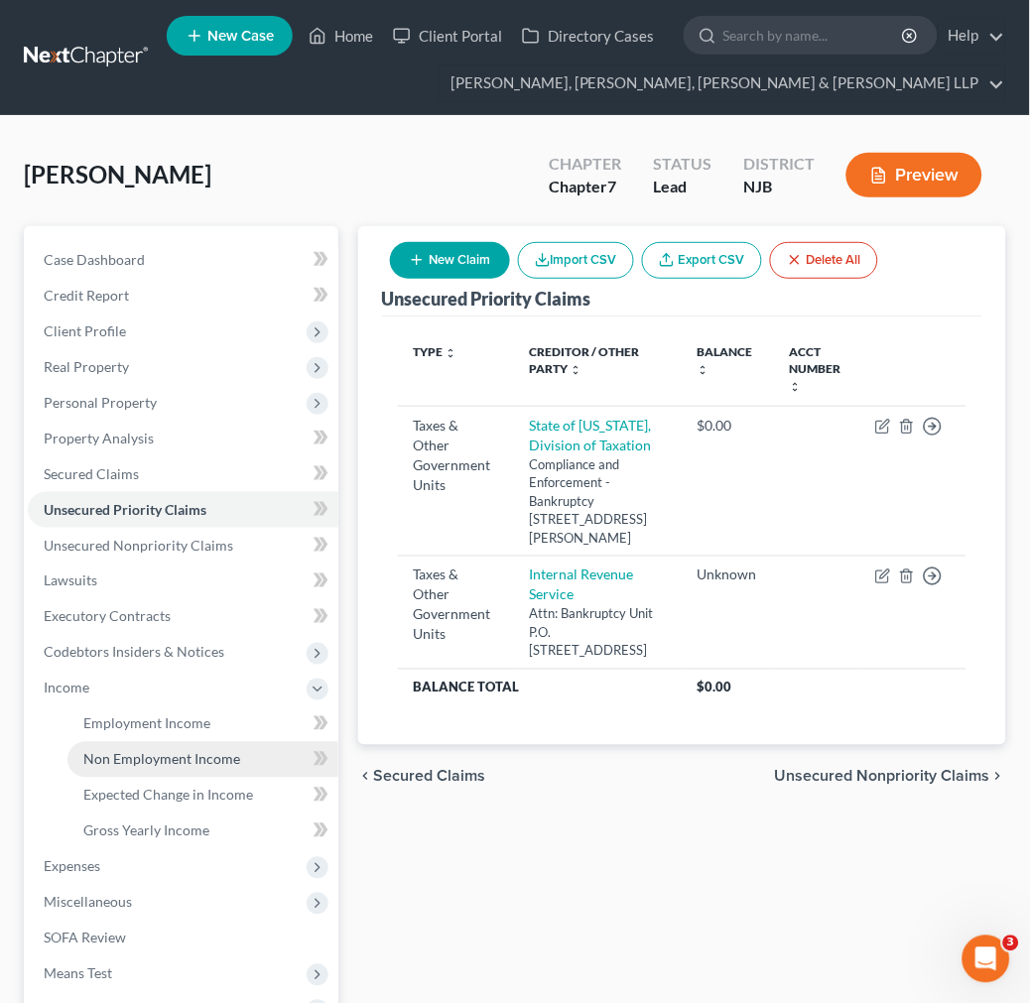
click at [153, 752] on span "Non Employment Income" at bounding box center [161, 759] width 157 height 17
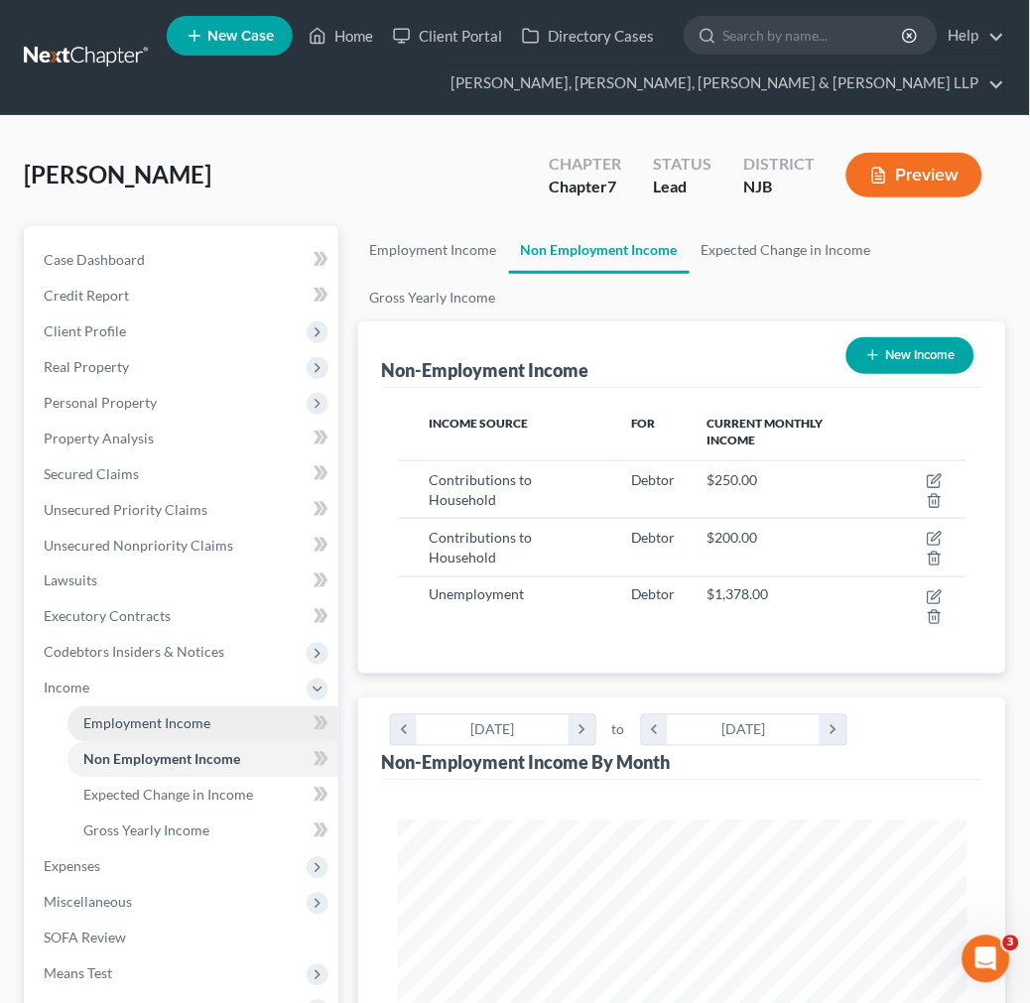
scroll to position [285, 608]
click at [162, 711] on link "Employment Income" at bounding box center [202, 724] width 271 height 36
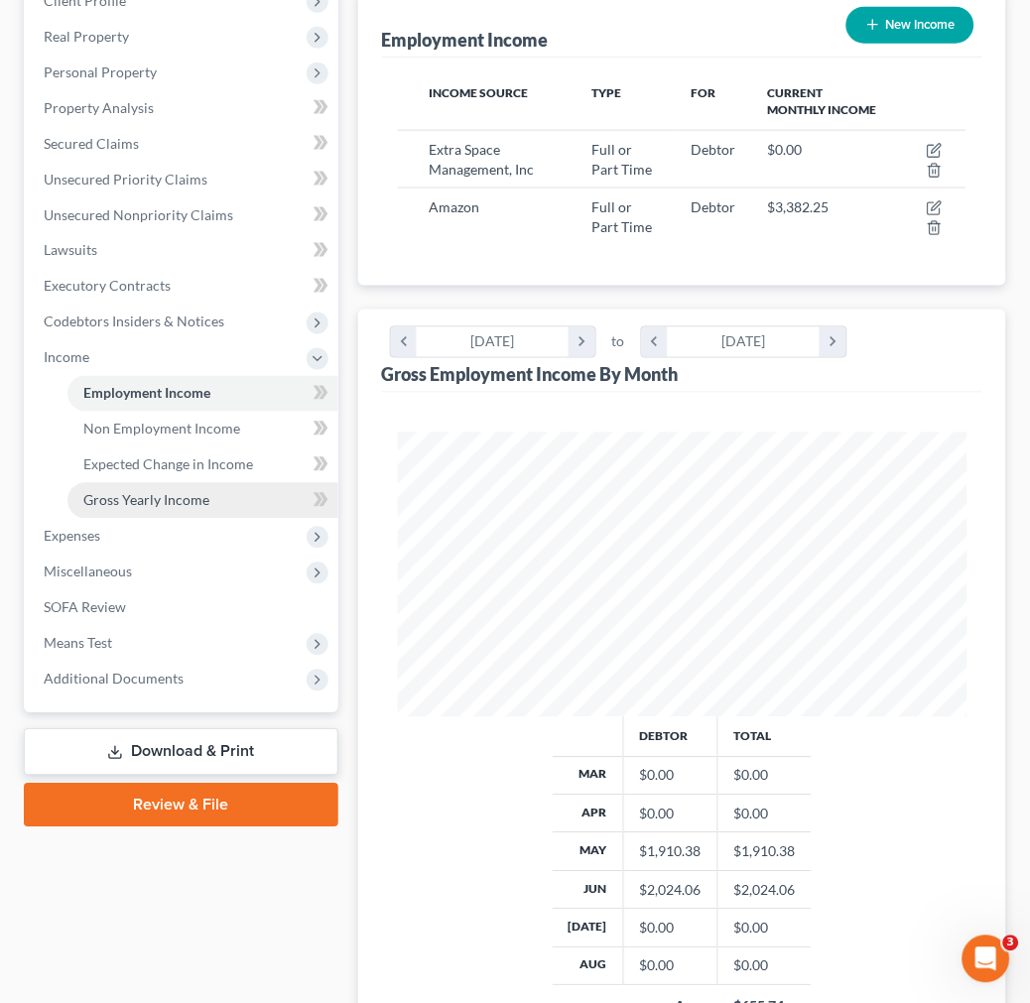
click at [213, 500] on link "Gross Yearly Income" at bounding box center [202, 501] width 271 height 36
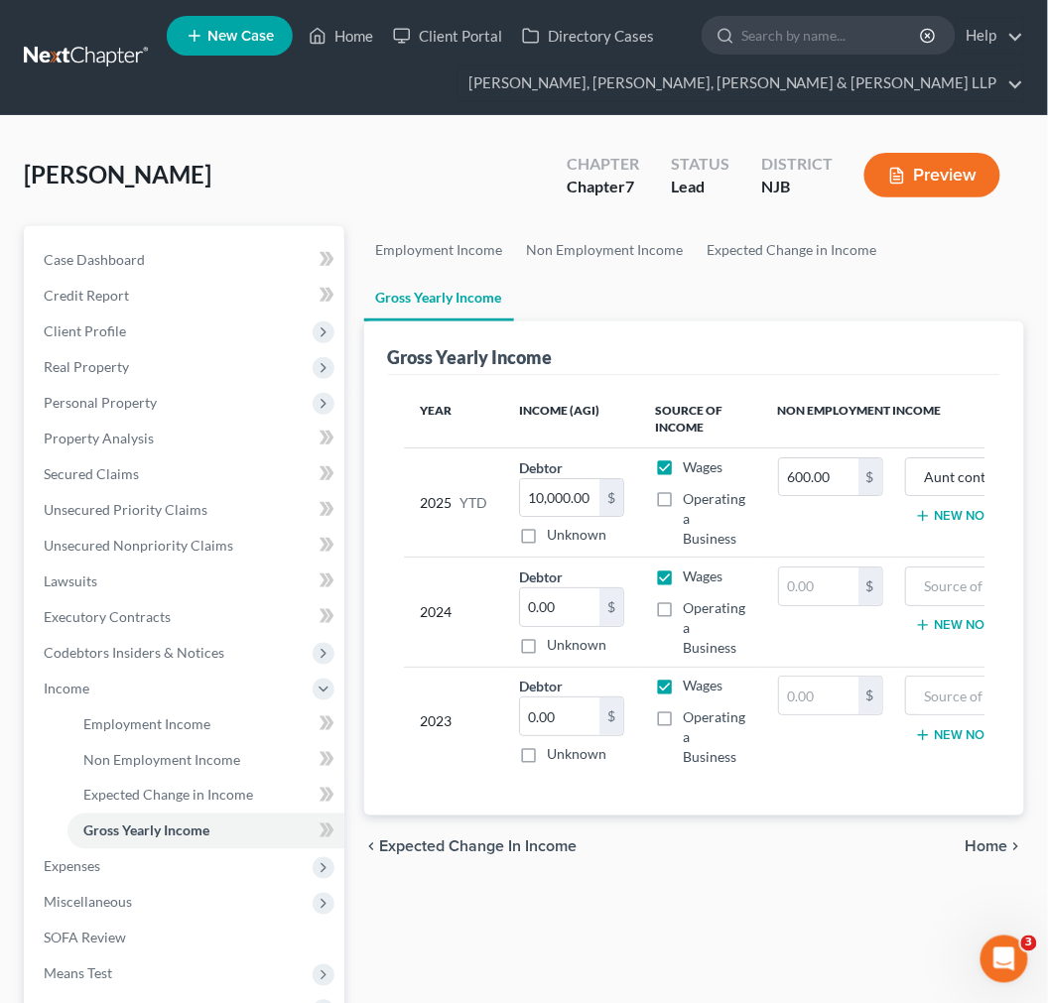
click at [635, 325] on div "Gross Yearly Income" at bounding box center [694, 348] width 612 height 54
click at [547, 599] on input "0.00" at bounding box center [559, 607] width 79 height 38
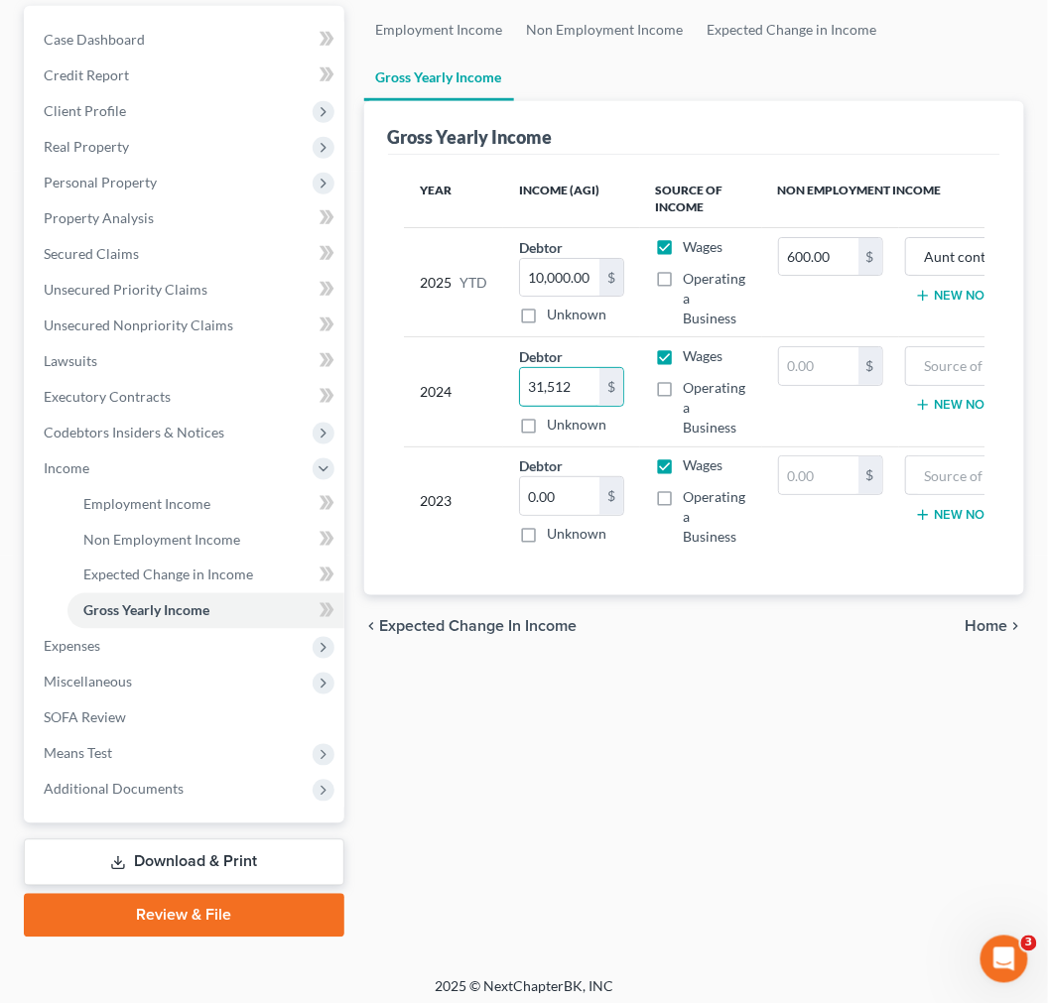
type input "31,512"
click at [626, 141] on div "Gross Yearly Income" at bounding box center [694, 128] width 612 height 54
click at [552, 500] on input "0.00" at bounding box center [559, 496] width 79 height 38
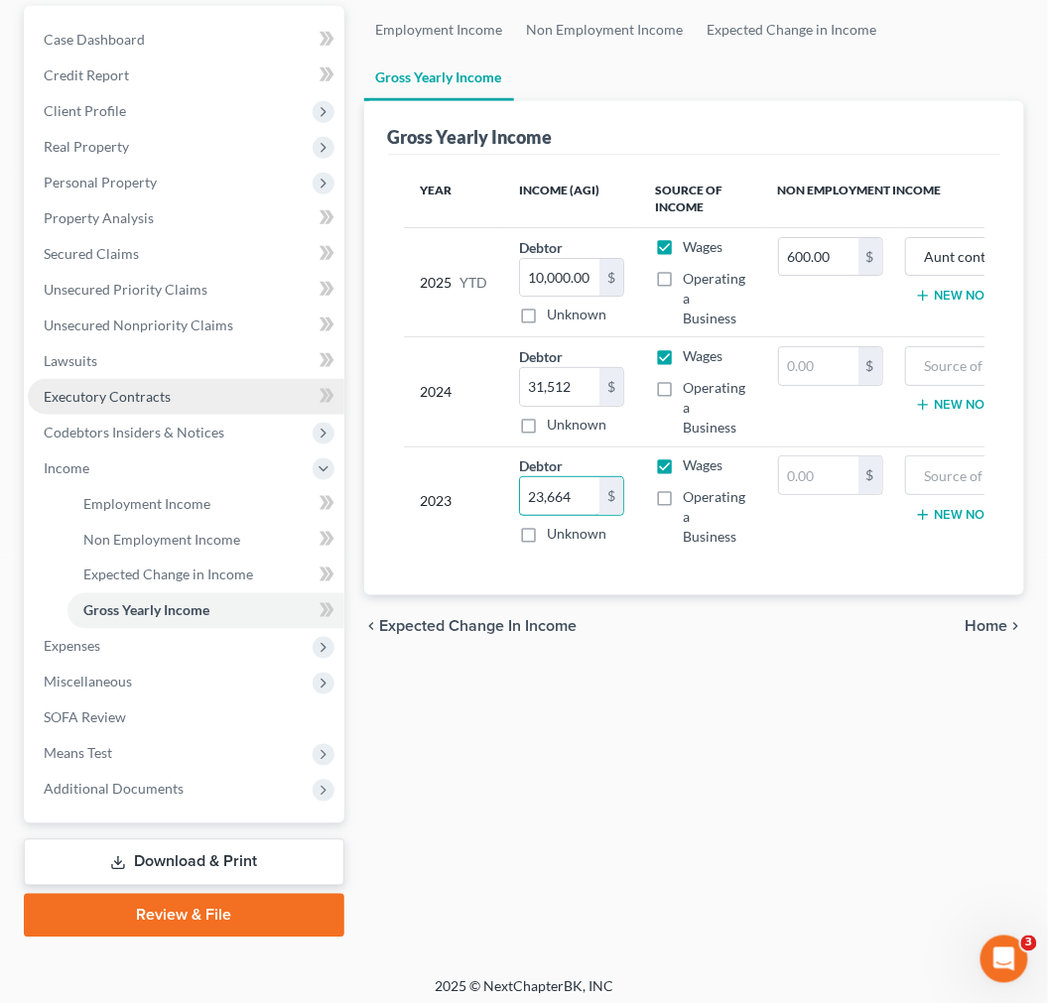
type input "23,664"
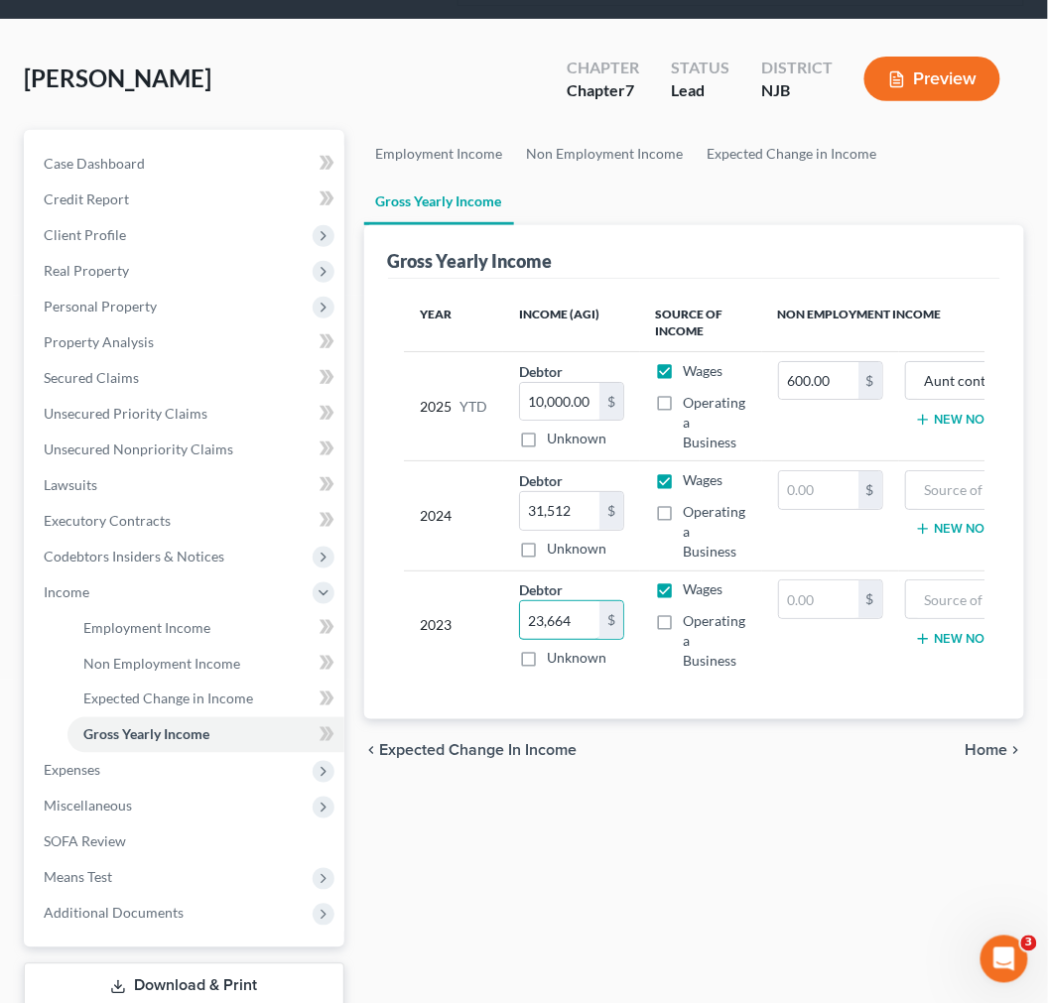
scroll to position [0, 0]
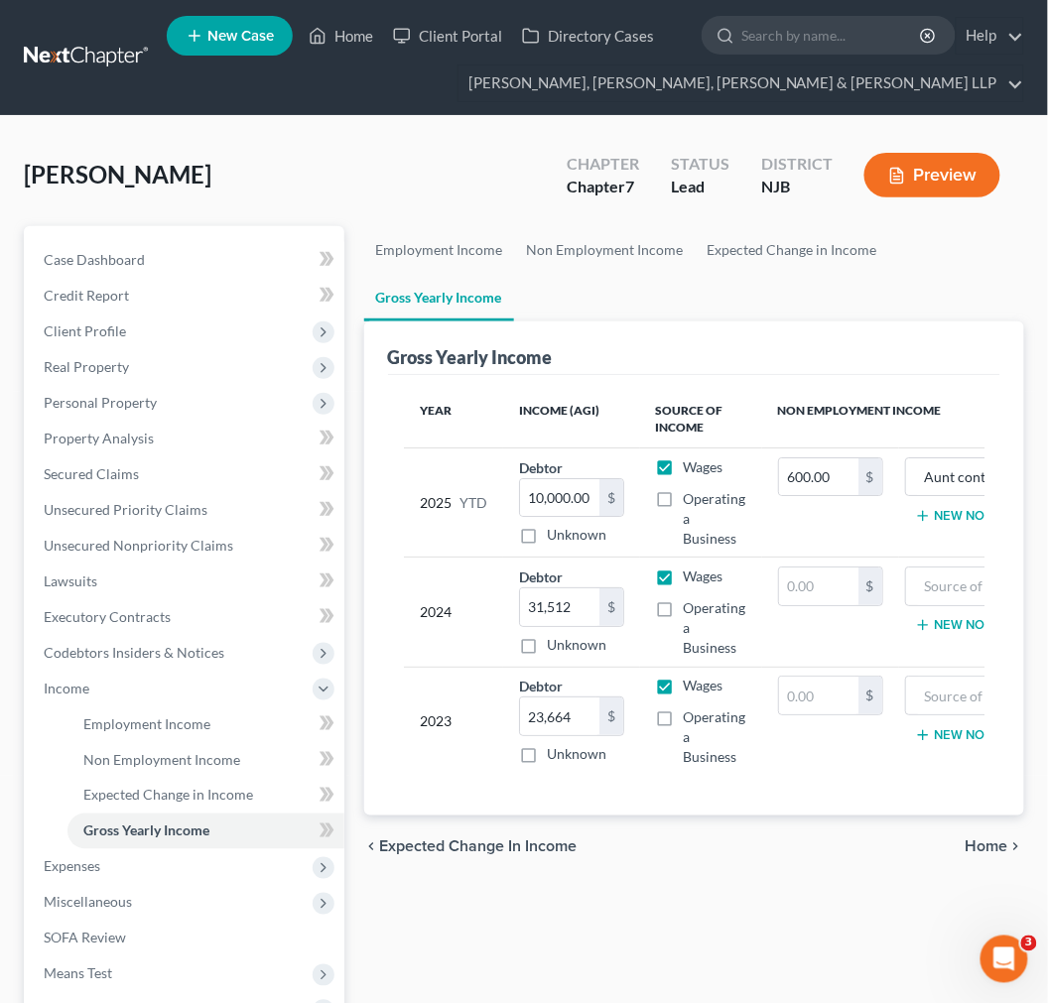
click at [660, 352] on div "Gross Yearly Income" at bounding box center [694, 348] width 612 height 54
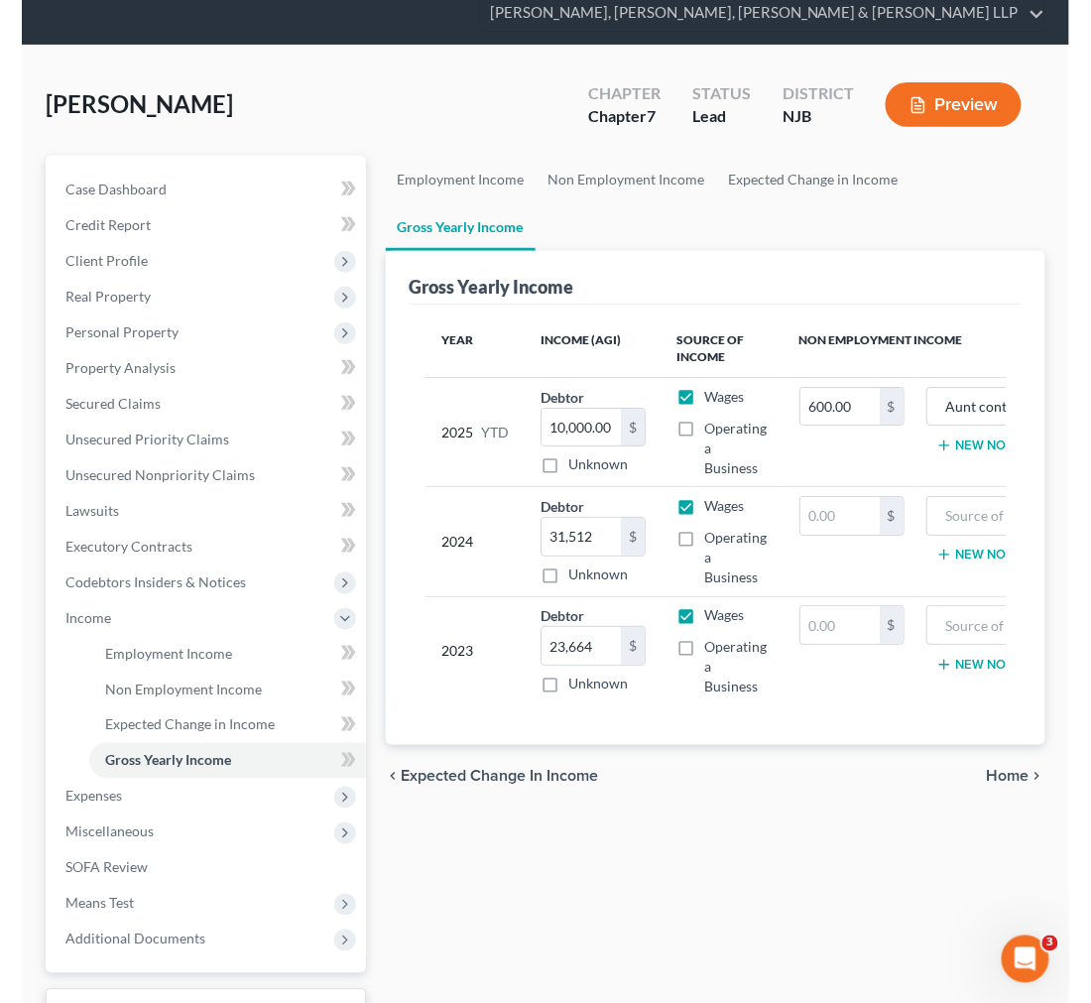
scroll to position [110, 0]
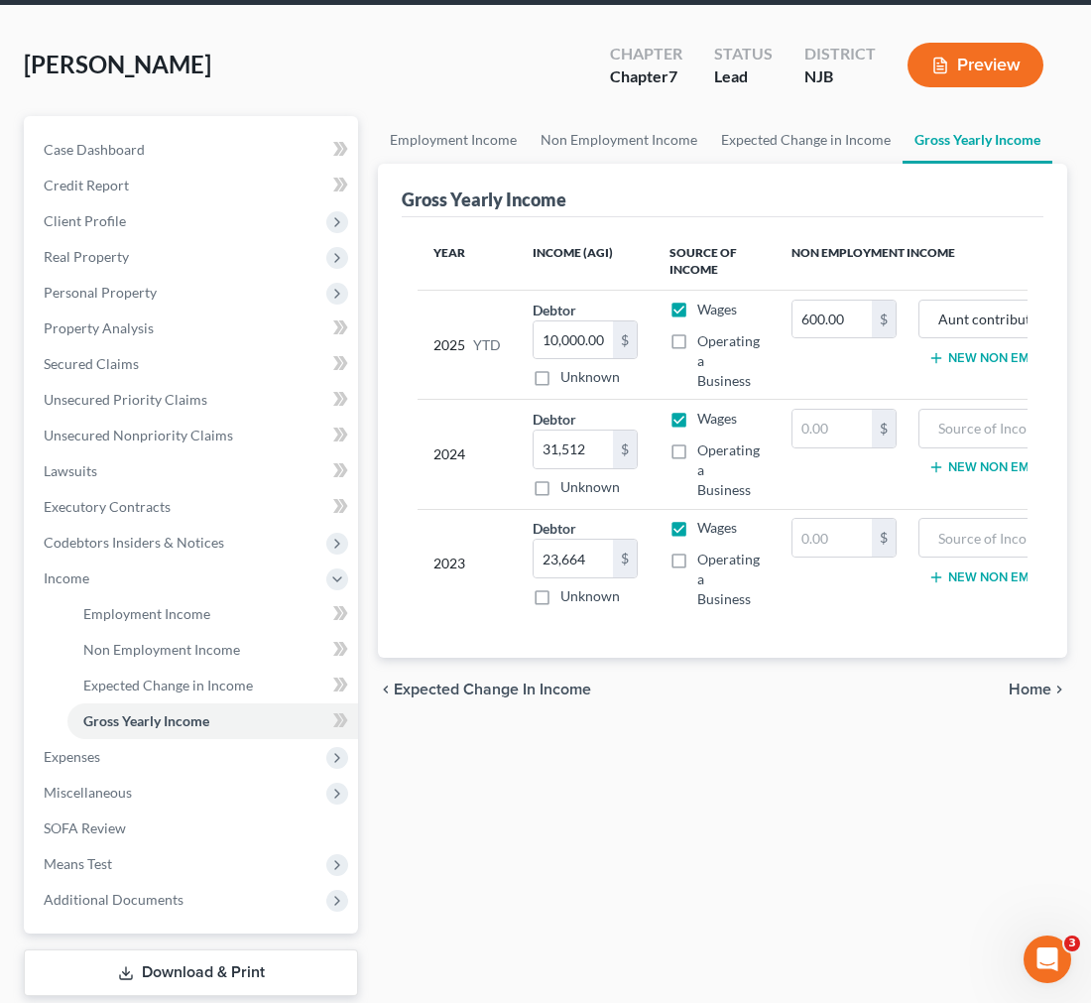
click at [917, 799] on div "Employment Income Non Employment Income Expected Change in Income Gross Yearly …" at bounding box center [722, 582] width 709 height 932
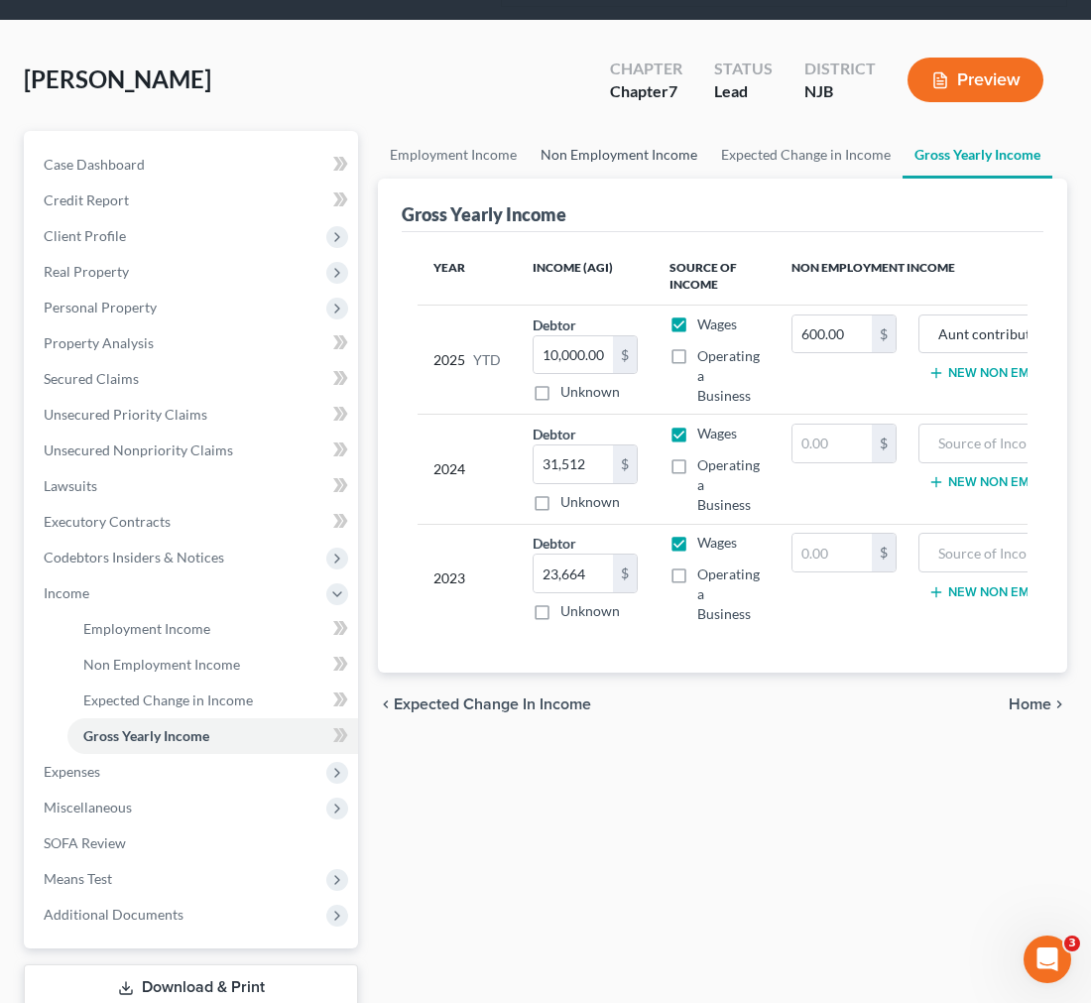
click at [590, 125] on div "Samuels, Michael Upgraded Chapter Chapter 7 Status Lead District NJB Preview Pe…" at bounding box center [546, 562] width 1044 height 1034
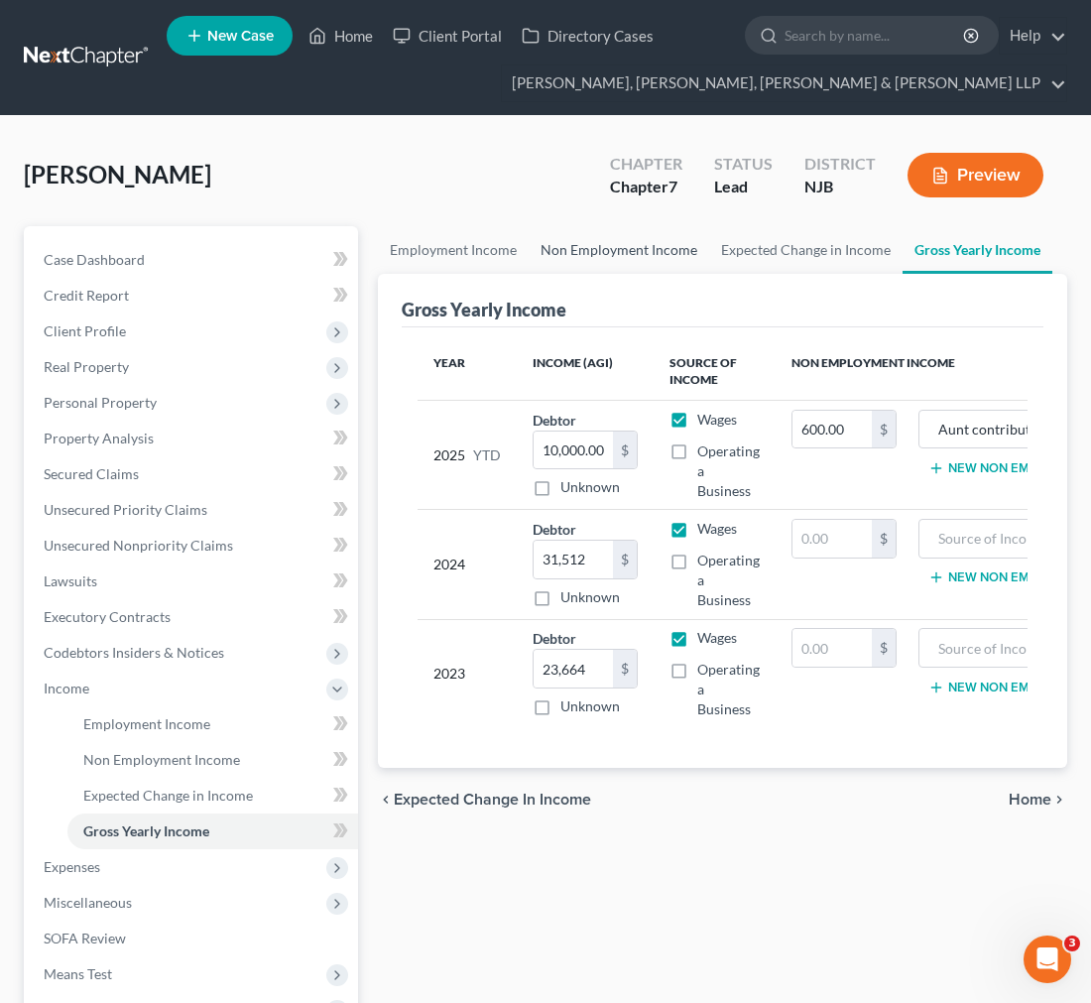
click at [577, 261] on link "Non Employment Income" at bounding box center [619, 250] width 181 height 48
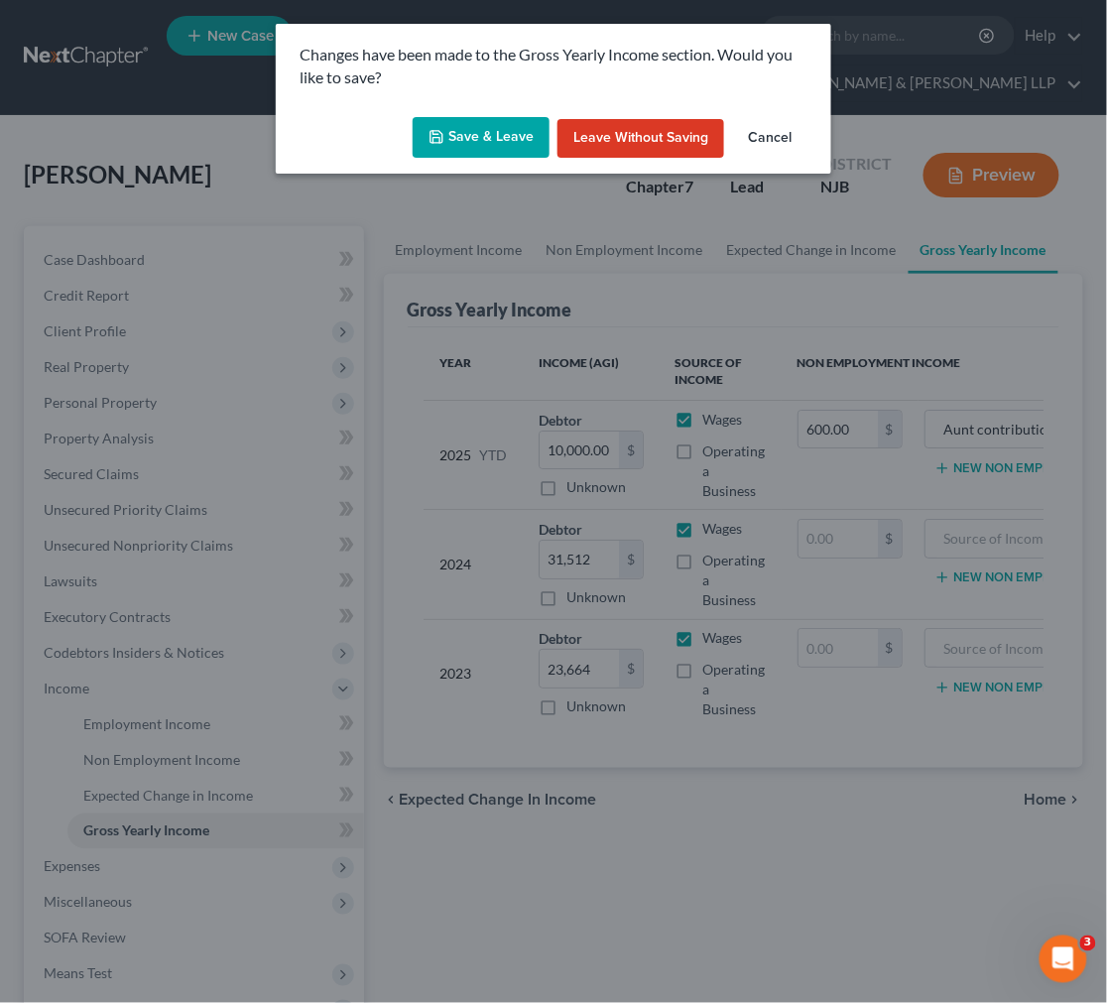
click at [493, 117] on button "Save & Leave" at bounding box center [481, 138] width 137 height 42
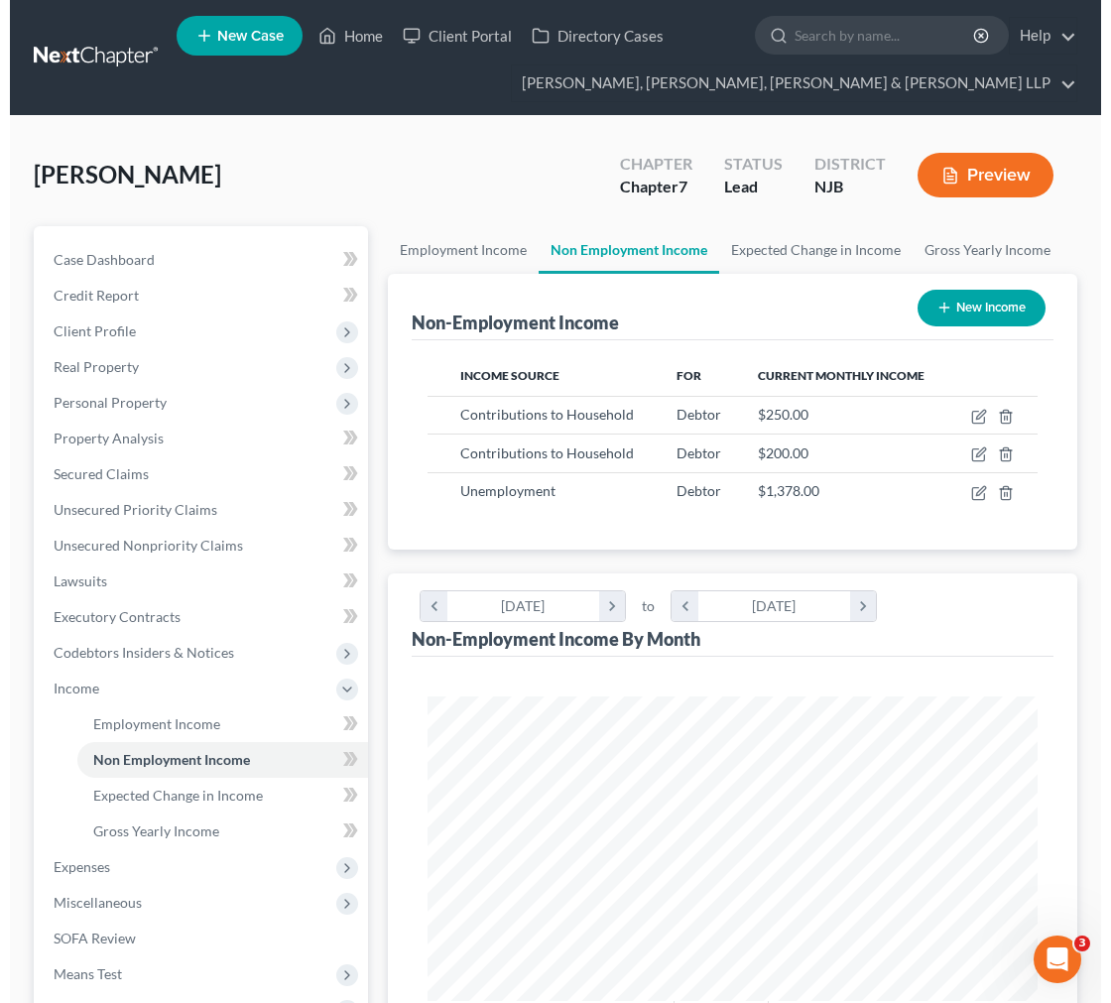
scroll to position [305, 649]
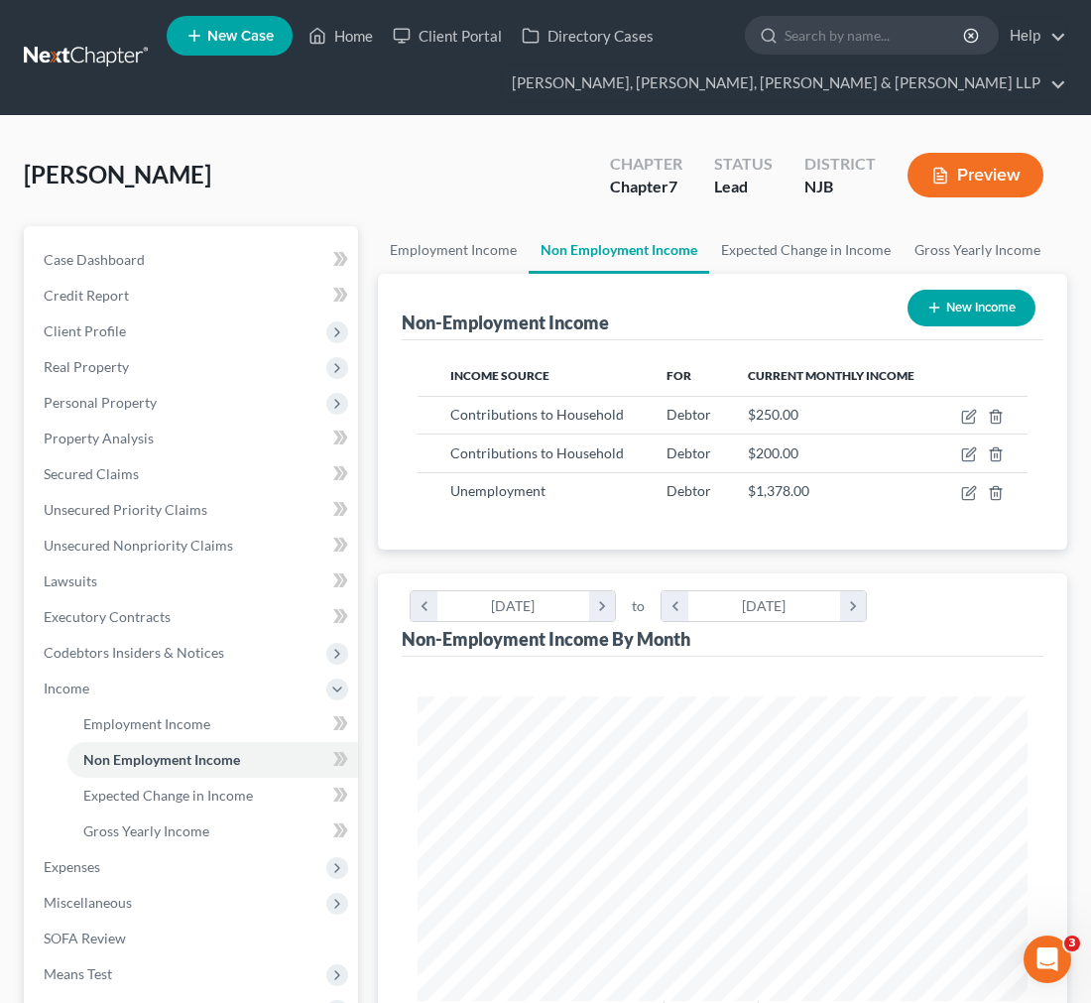
drag, startPoint x: 351, startPoint y: 141, endPoint x: 311, endPoint y: 10, distance: 137.1
click at [351, 140] on div "Samuels, Michael Upgraded Chapter Chapter 7 Status Lead District NJB Preview" at bounding box center [546, 183] width 1044 height 86
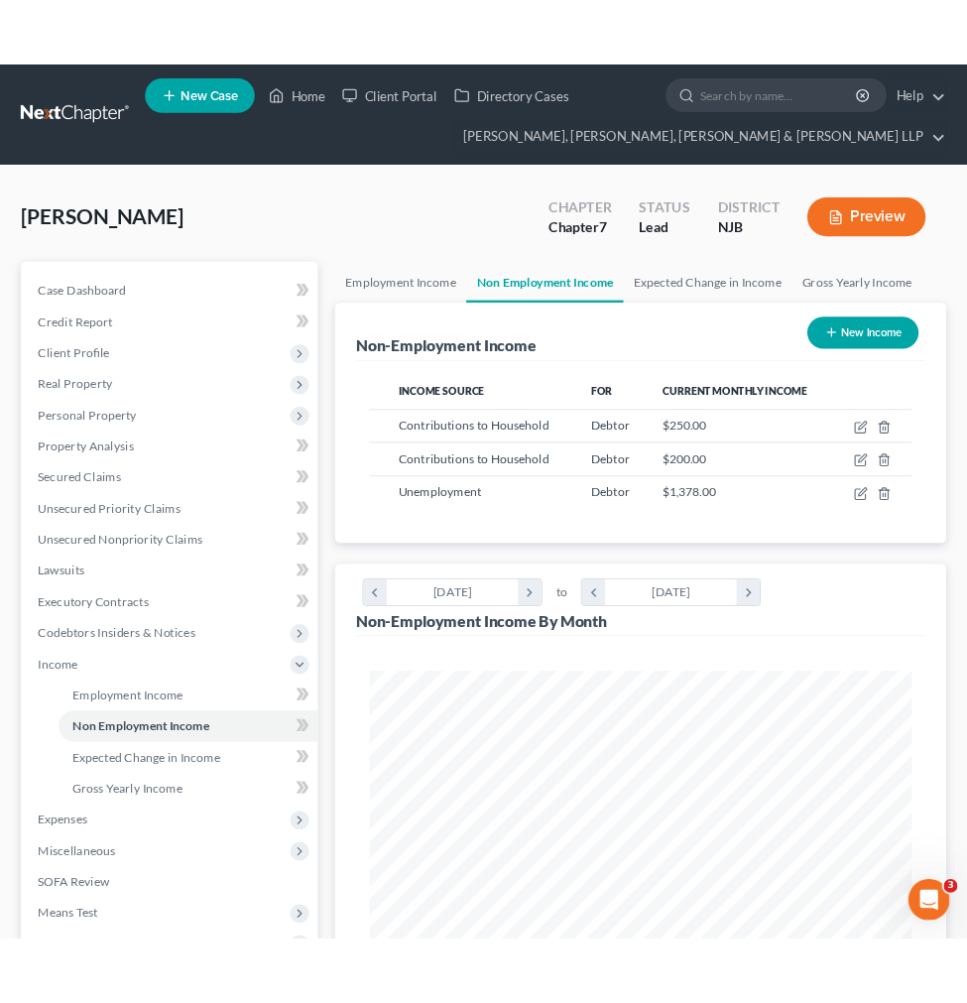
scroll to position [991987, 991683]
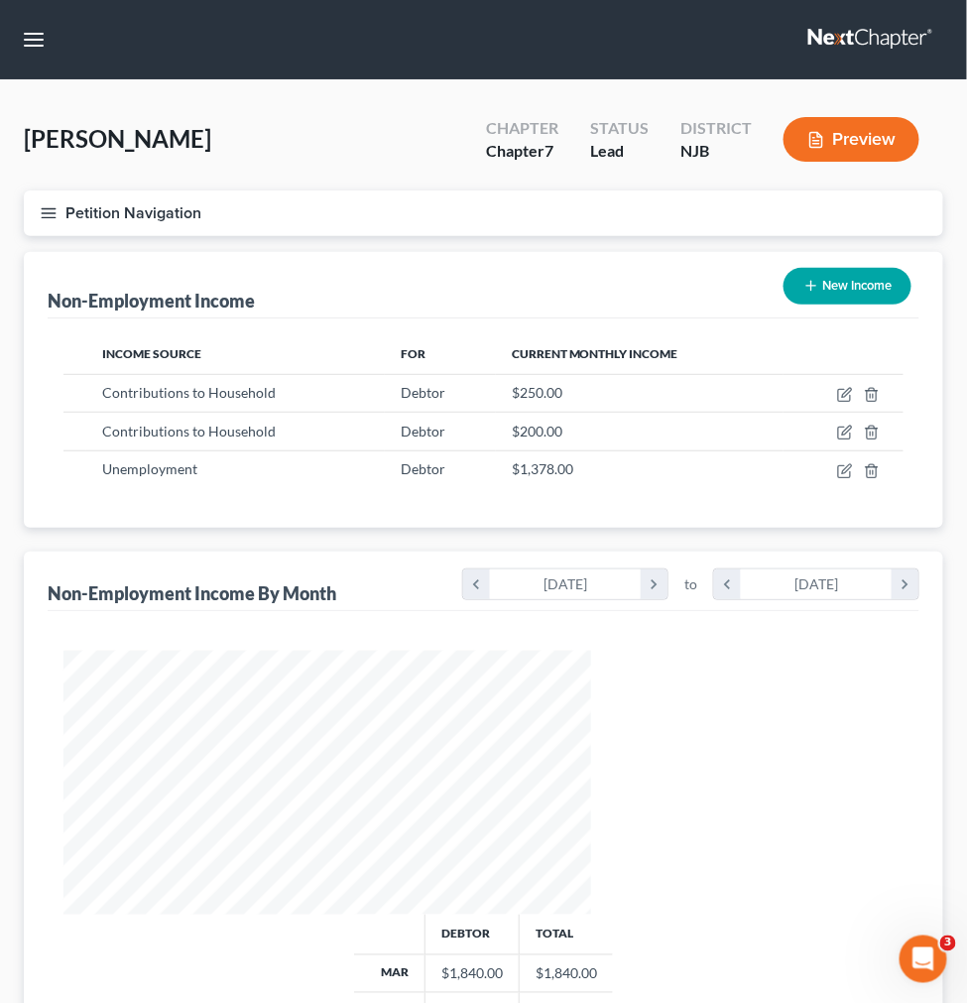
click at [0, 0] on link "Expected Change in Income" at bounding box center [0, 0] width 0 height 0
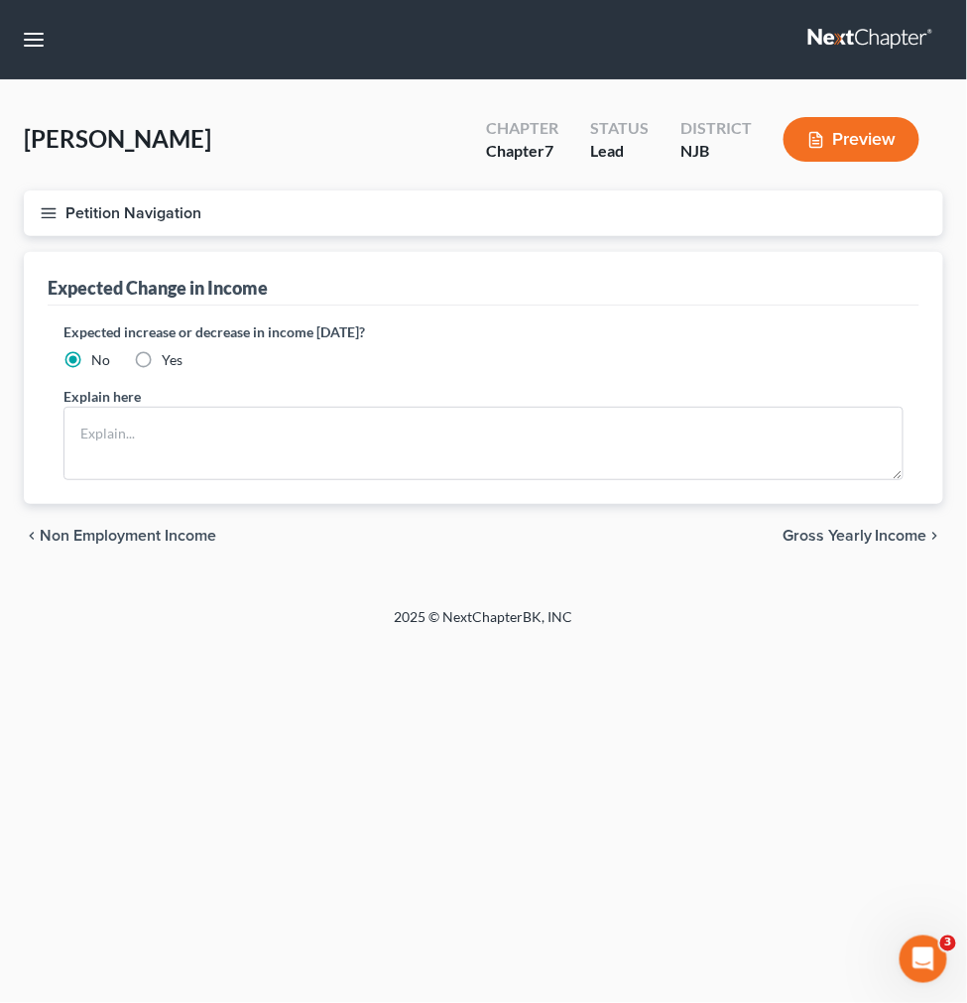
click at [0, 0] on link "Non Employment Income" at bounding box center [0, 0] width 0 height 0
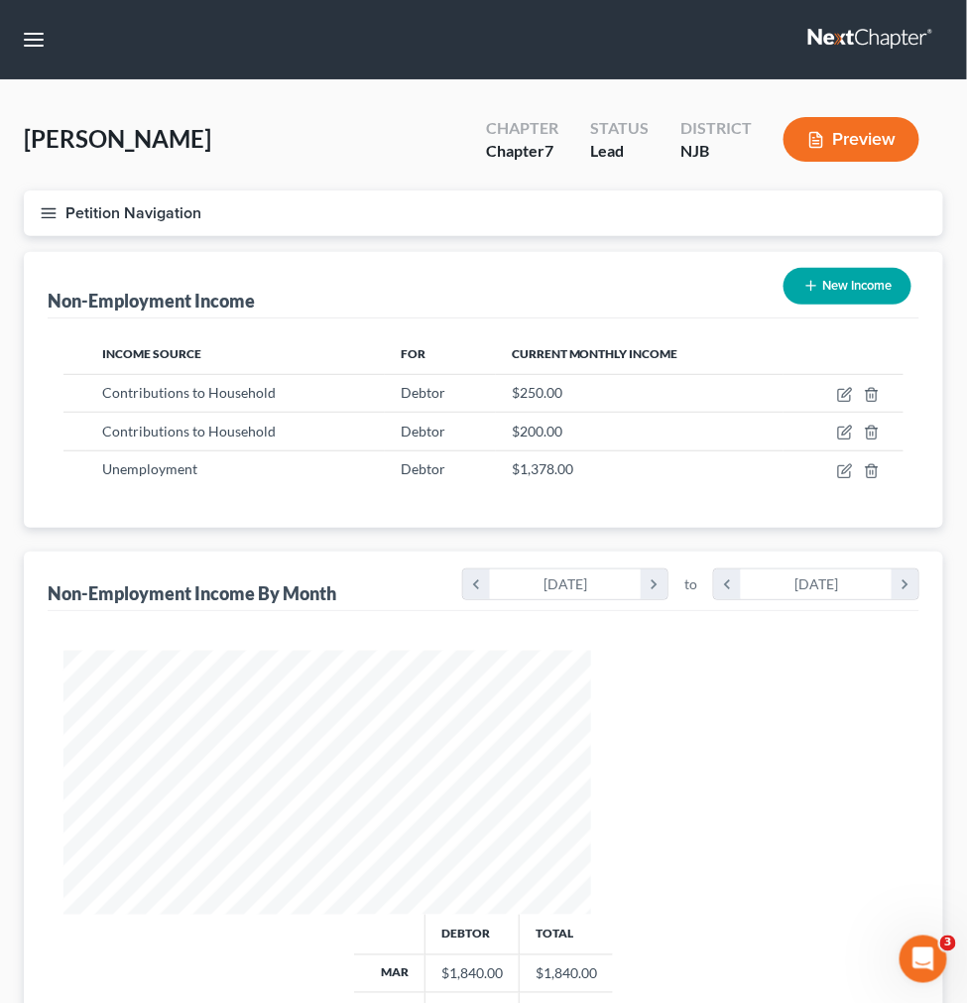
scroll to position [264, 567]
click at [0, 0] on link "Gross Yearly Income" at bounding box center [0, 0] width 0 height 0
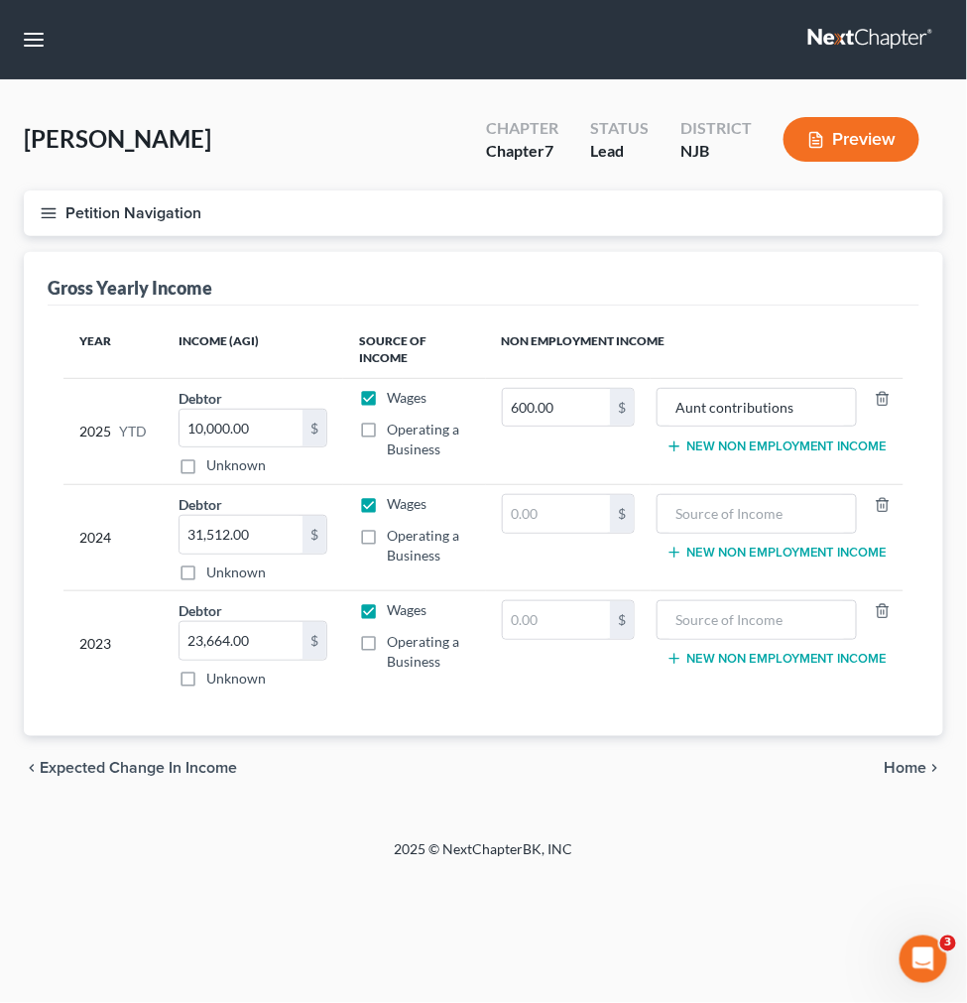
click at [0, 0] on link "Expected Change in Income" at bounding box center [0, 0] width 0 height 0
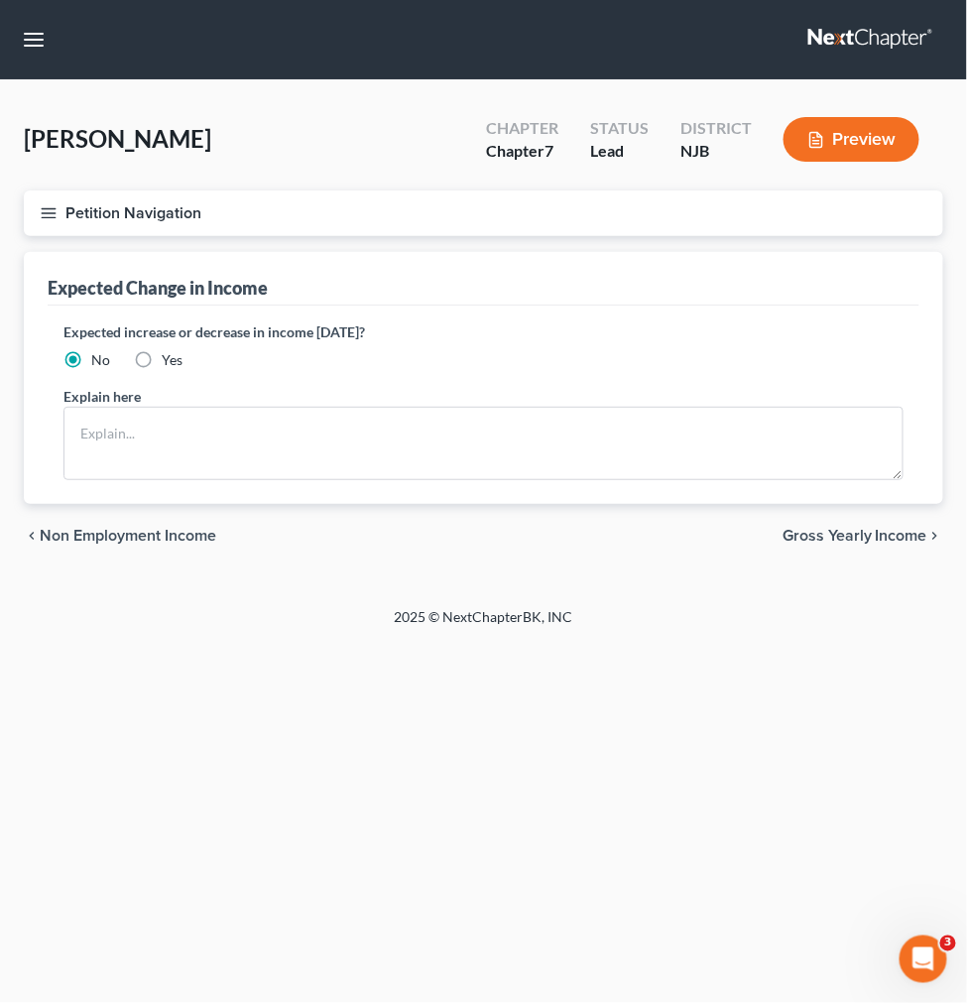
click at [0, 0] on link "Non Employment Income" at bounding box center [0, 0] width 0 height 0
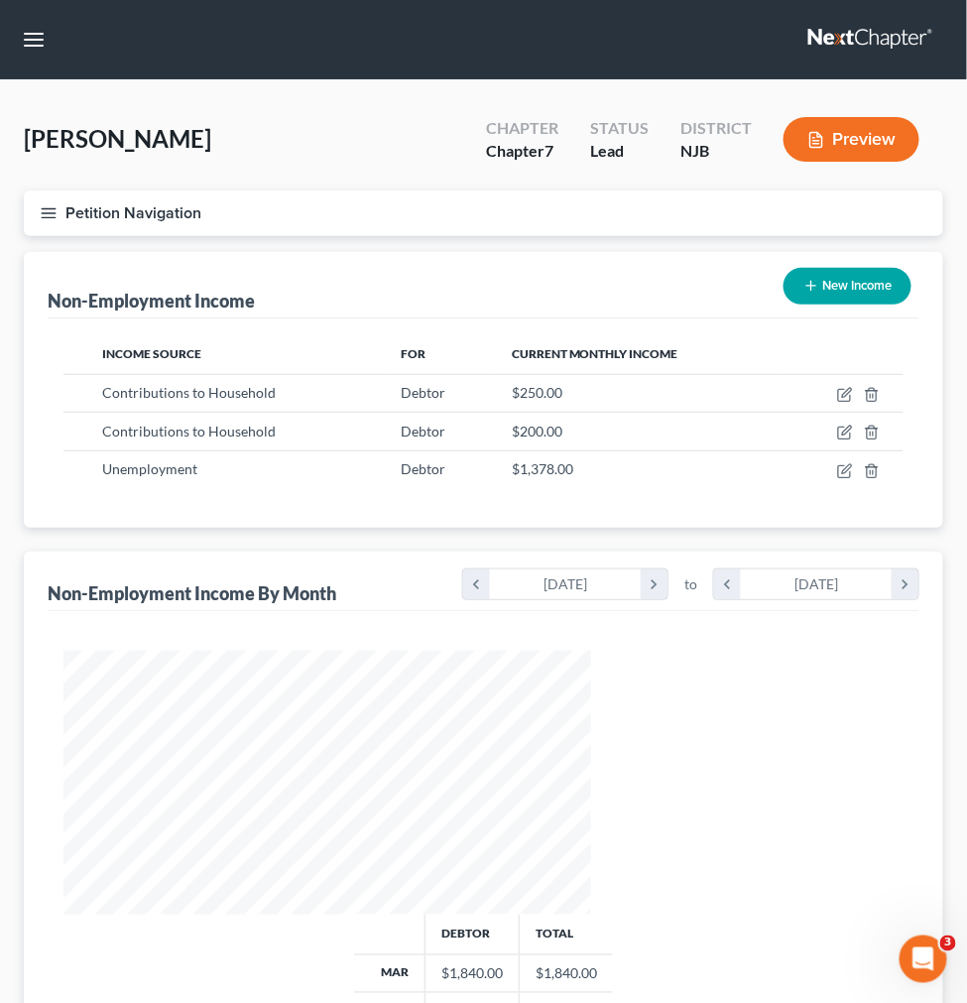
scroll to position [264, 567]
click at [0, 0] on link "Employment Income" at bounding box center [0, 0] width 0 height 0
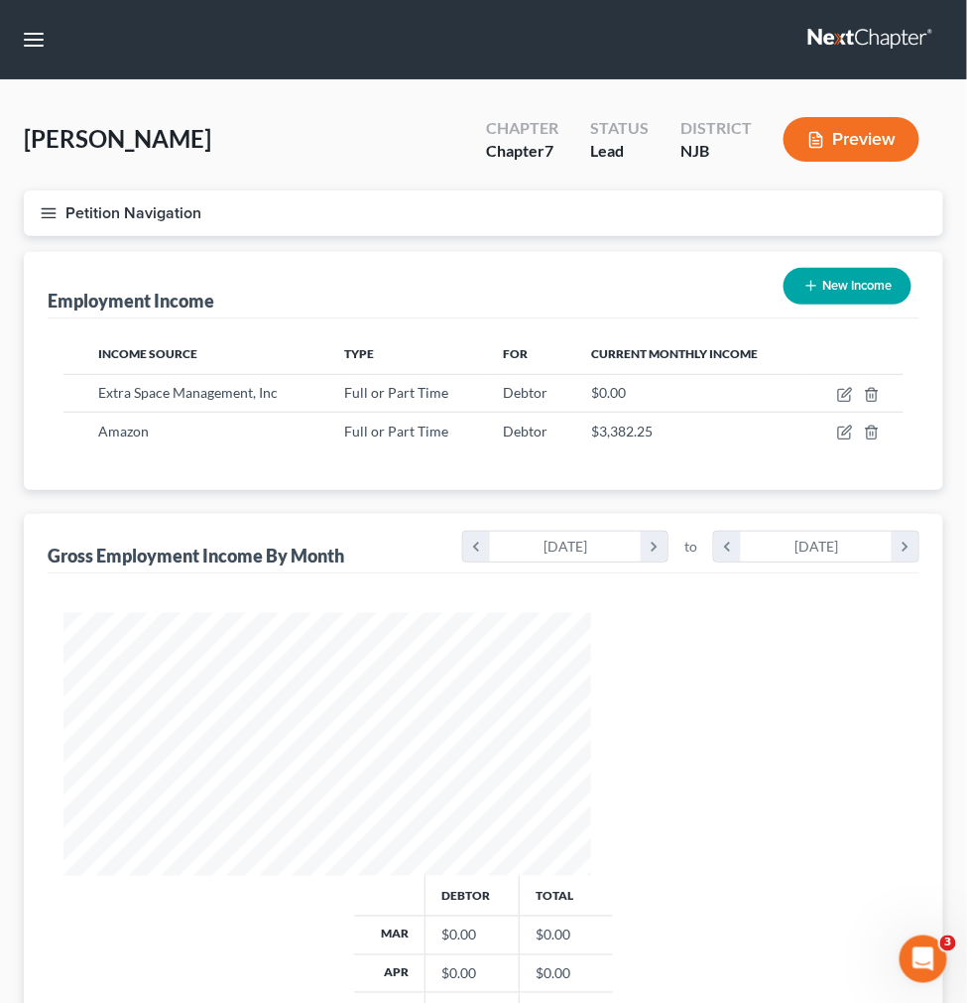
click at [0, 0] on span "Client Profile" at bounding box center [0, 0] width 0 height 0
click at [0, 0] on span "Credit Counseling Course" at bounding box center [0, 0] width 0 height 0
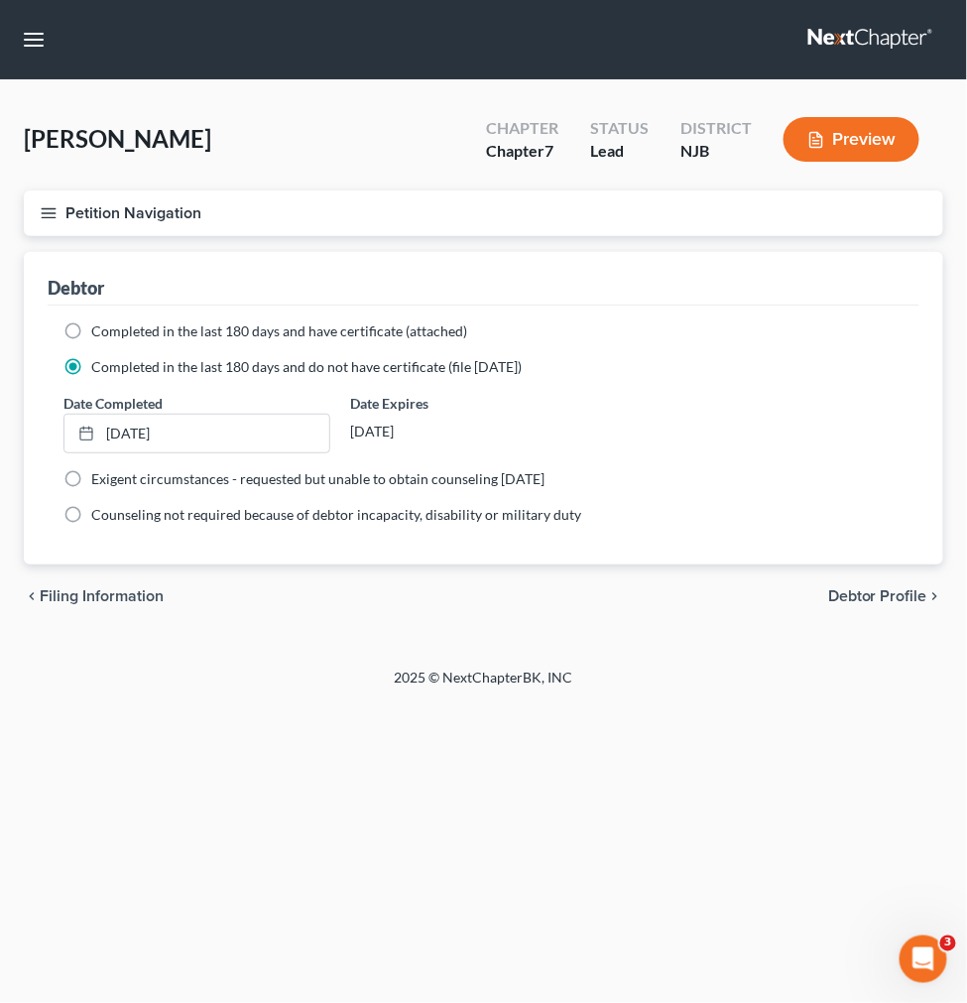
click at [0, 0] on link "Filing Information" at bounding box center [0, 0] width 0 height 0
select select "1"
select select "0"
select select "51"
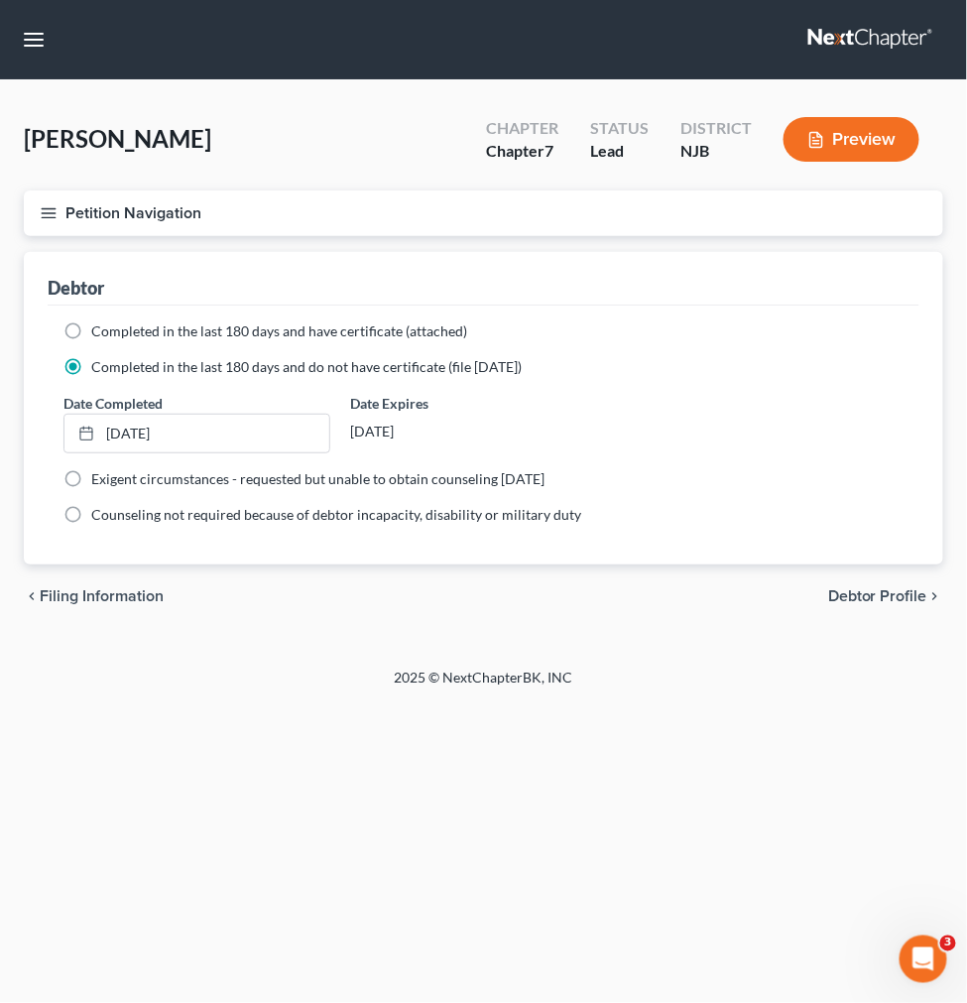
select select "7"
select select "0"
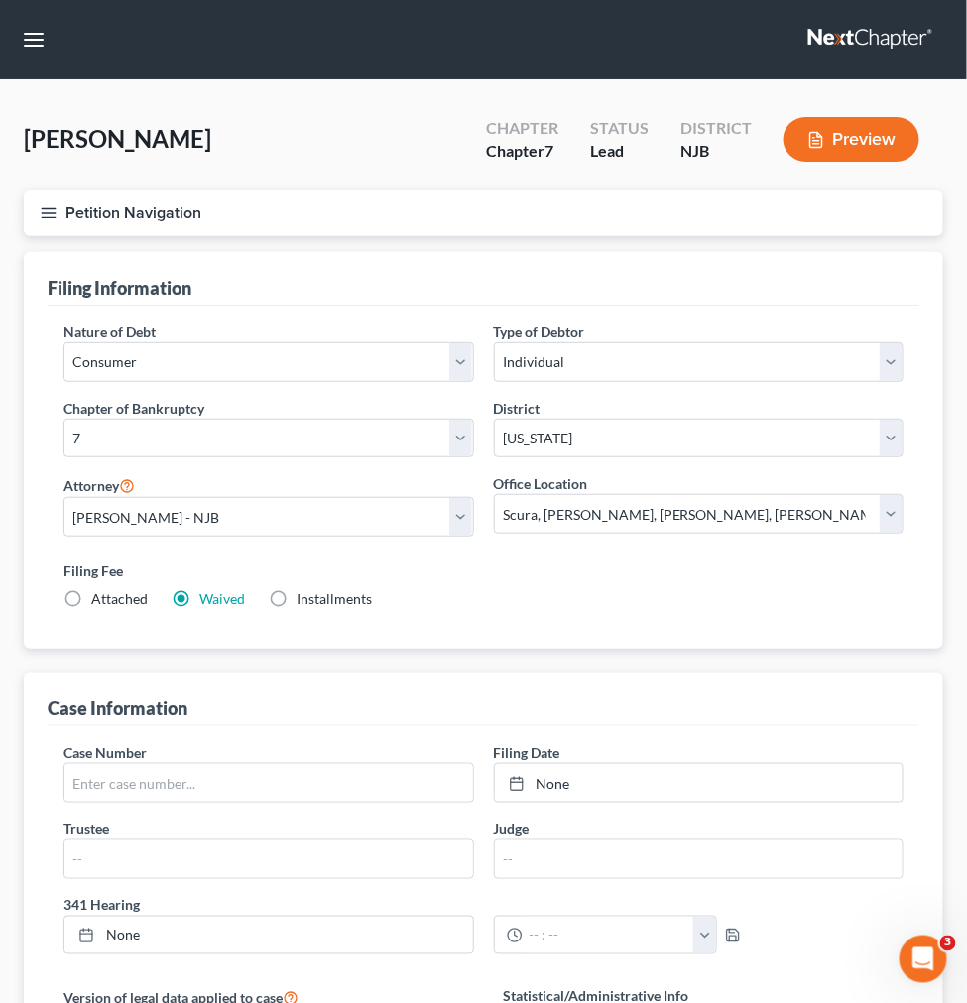
click at [0, 0] on span "Credit Counseling Course" at bounding box center [0, 0] width 0 height 0
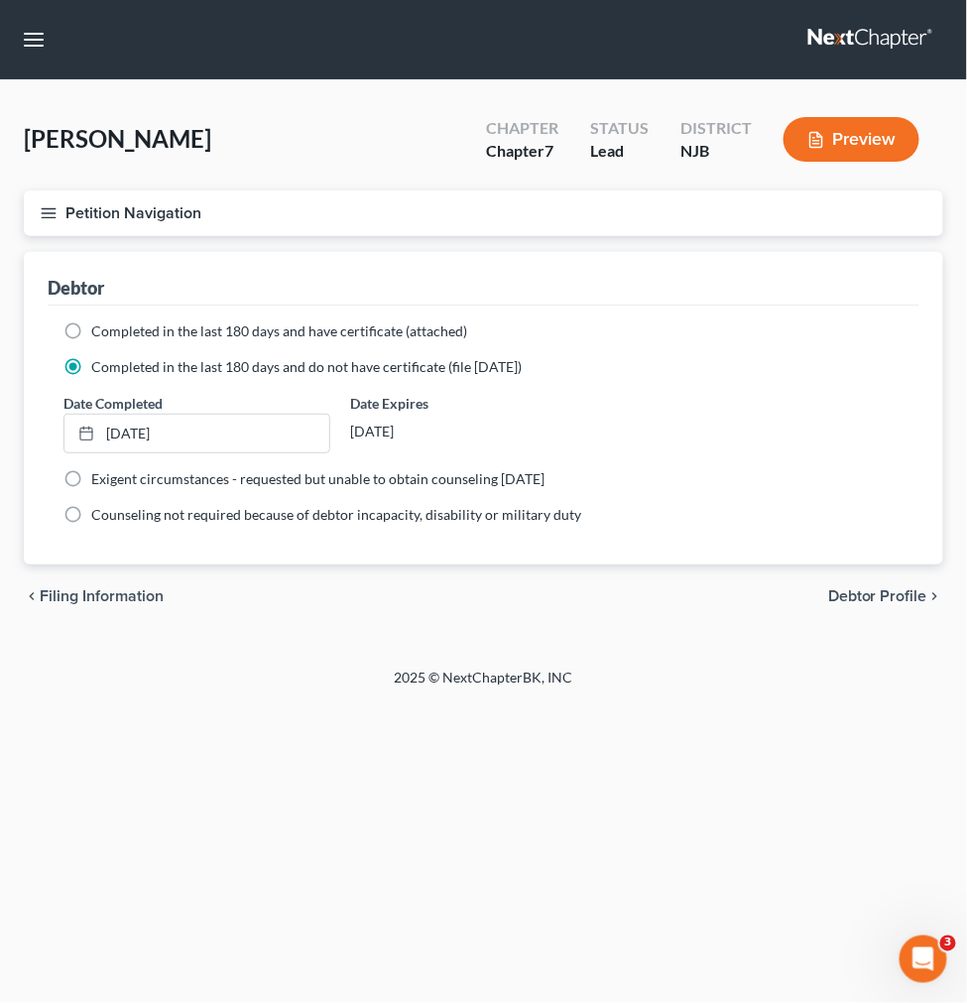
click at [0, 0] on link "Debtor Profile" at bounding box center [0, 0] width 0 height 0
select select "0"
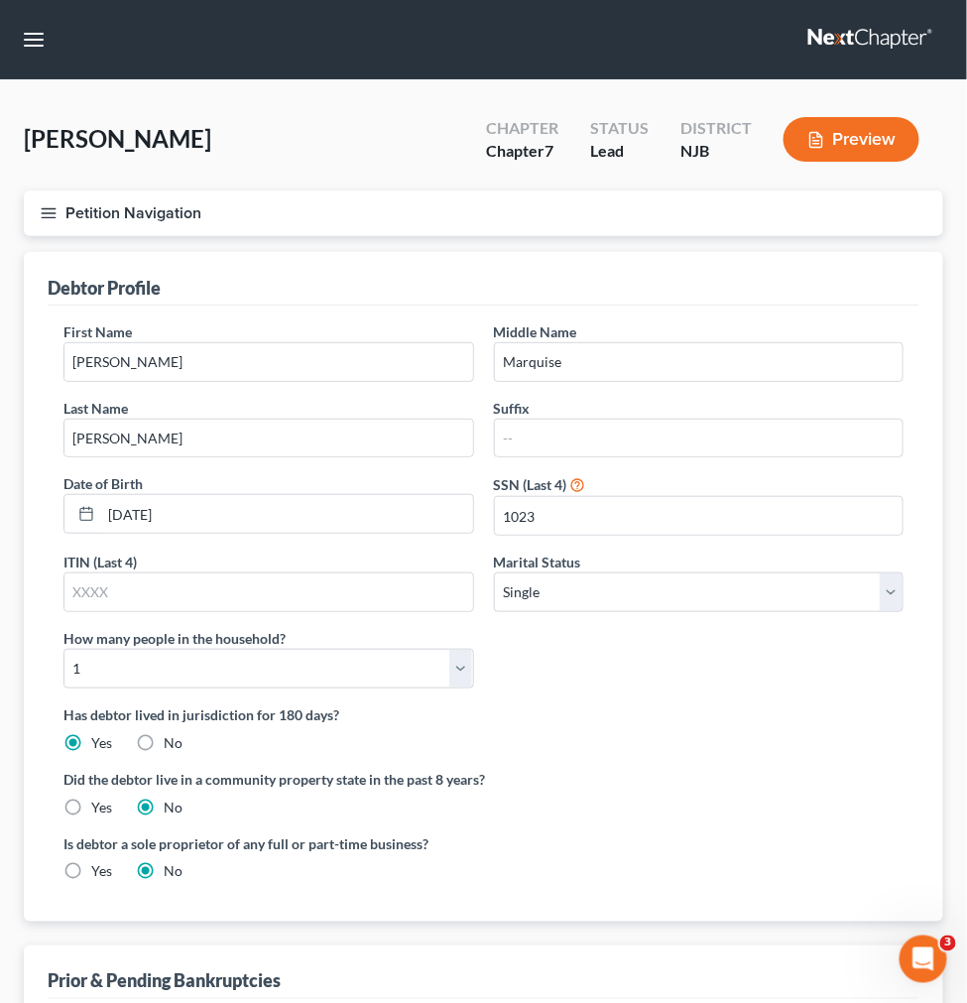
click at [0, 0] on link "Debtor Addresses" at bounding box center [0, 0] width 0 height 0
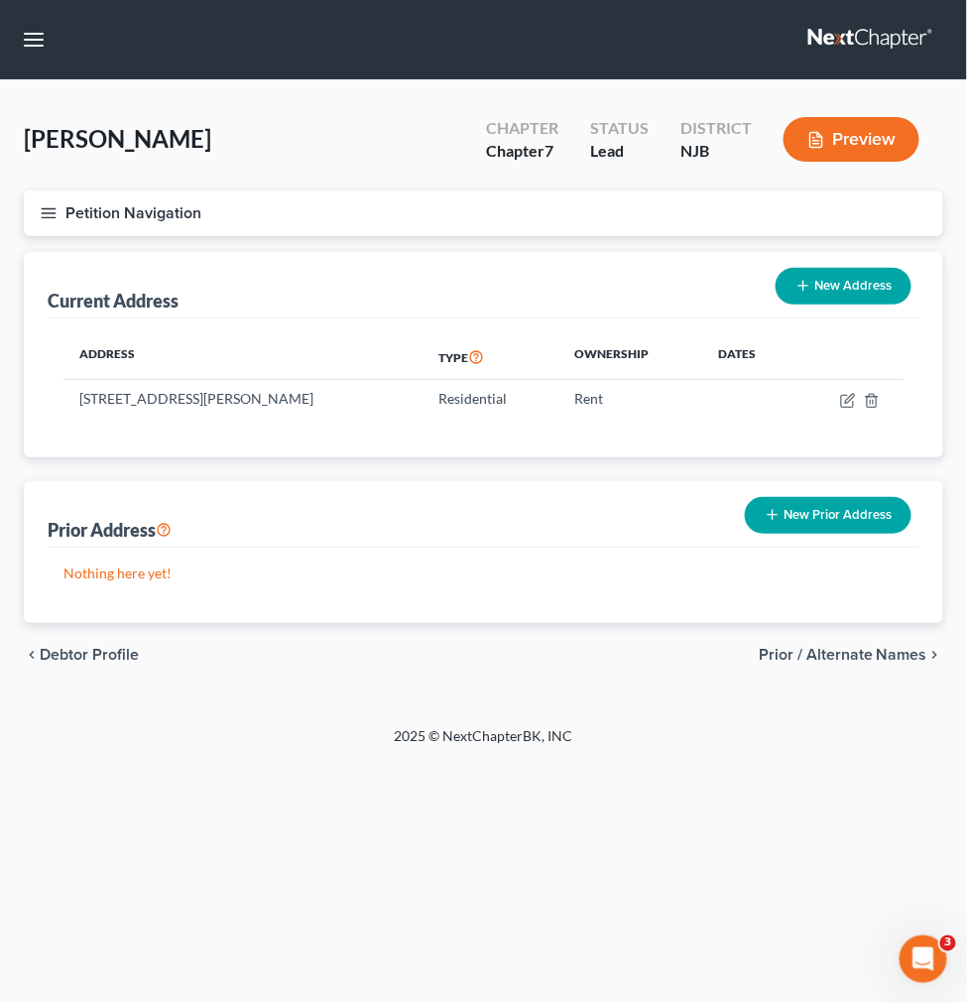
click at [0, 0] on link "Prior / Alternate Names" at bounding box center [0, 0] width 0 height 0
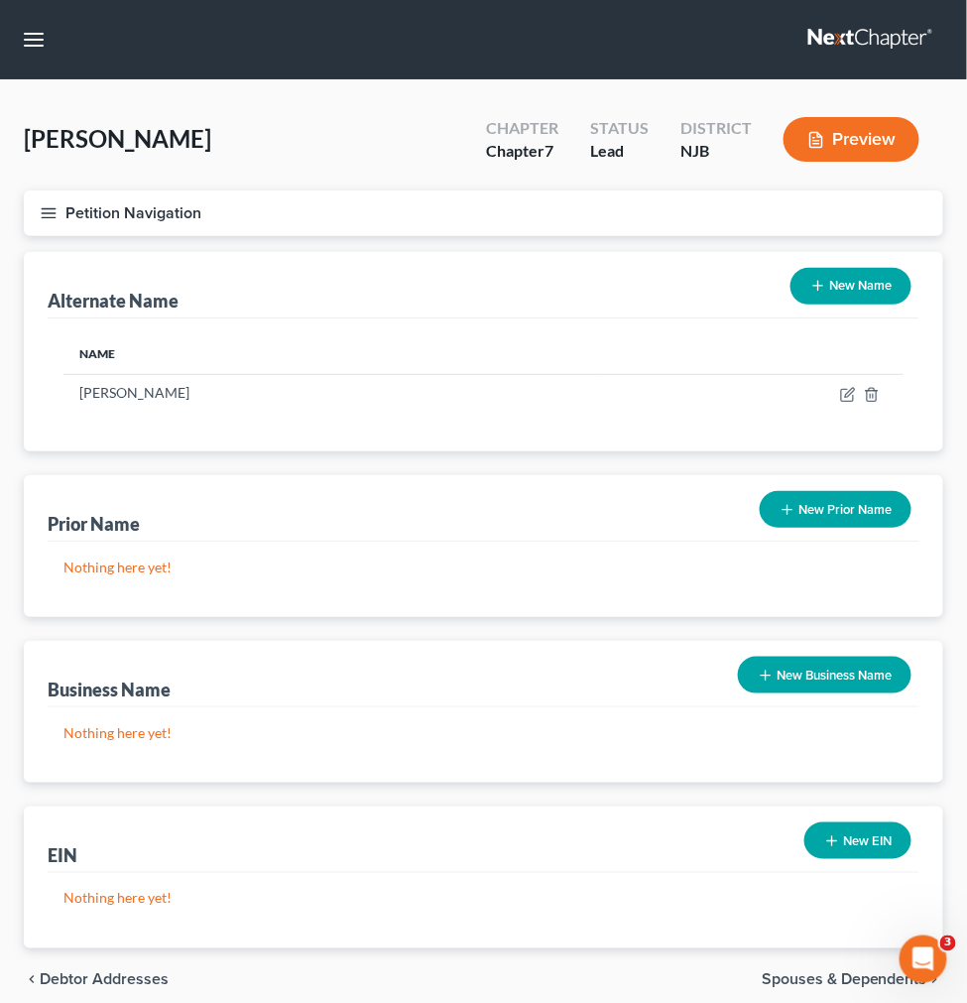
click at [0, 0] on link "Spouses & Dependents" at bounding box center [0, 0] width 0 height 0
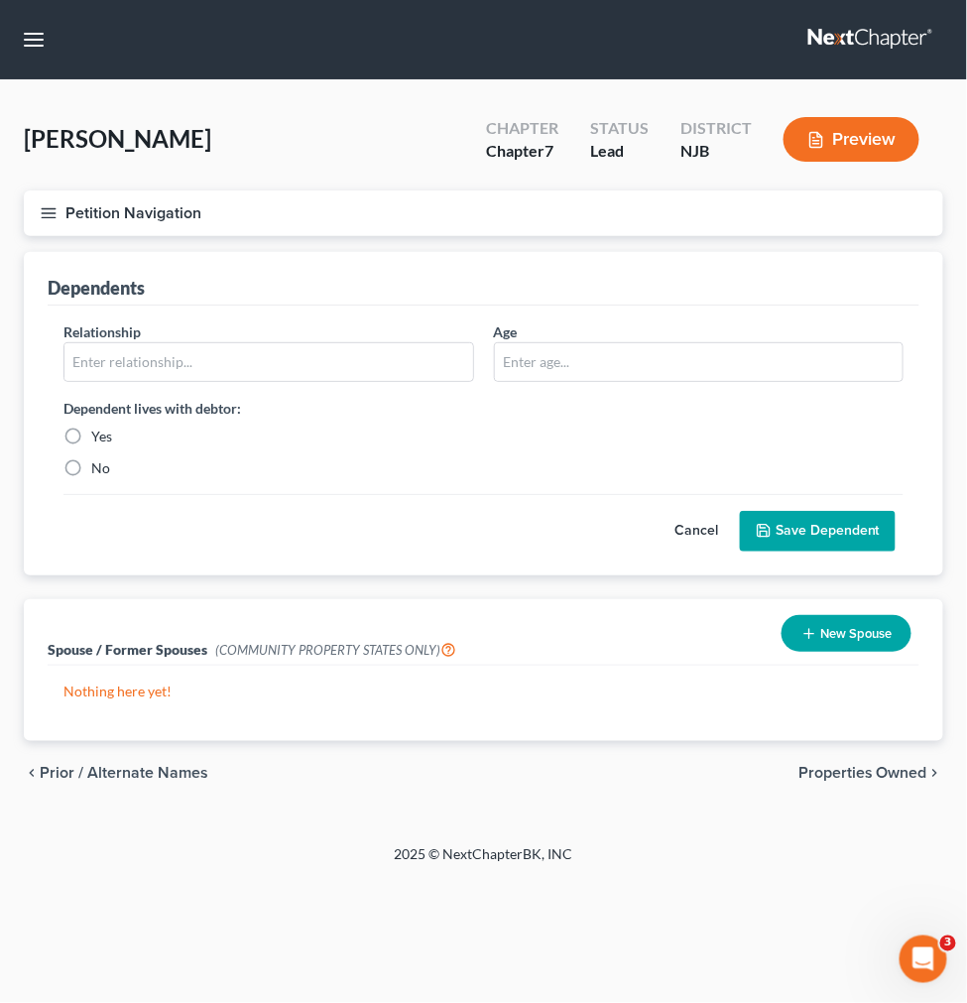
click at [0, 0] on span "Real Property" at bounding box center [0, 0] width 0 height 0
click at [0, 0] on span "Properties Owned" at bounding box center [0, 0] width 0 height 0
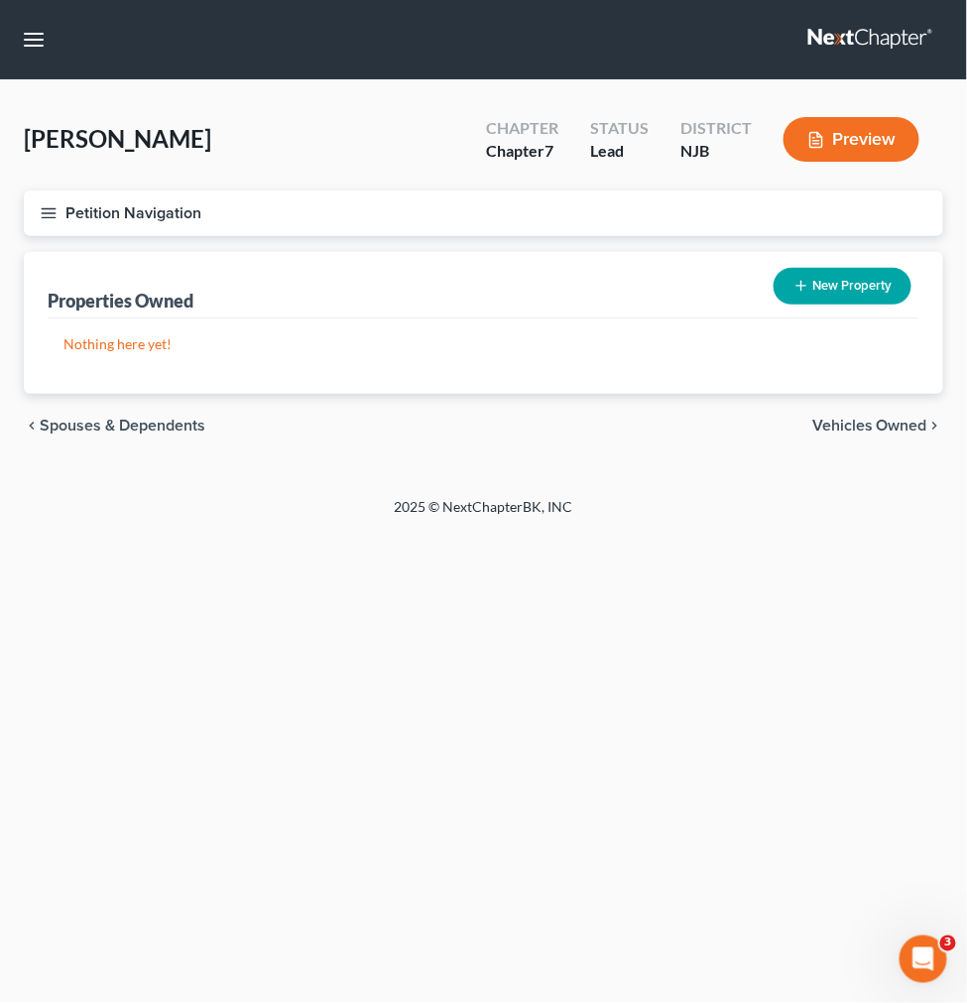
click at [0, 0] on link "Property Analysis" at bounding box center [0, 0] width 0 height 0
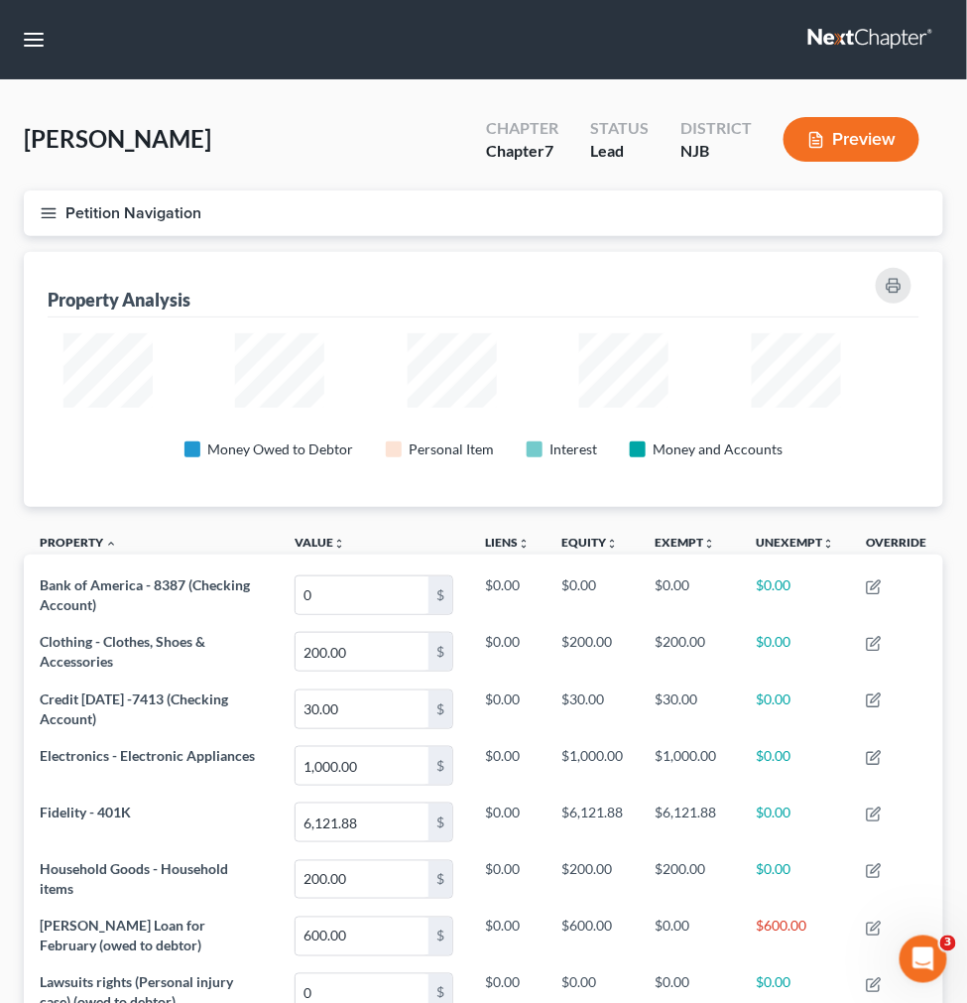
scroll to position [290, 606]
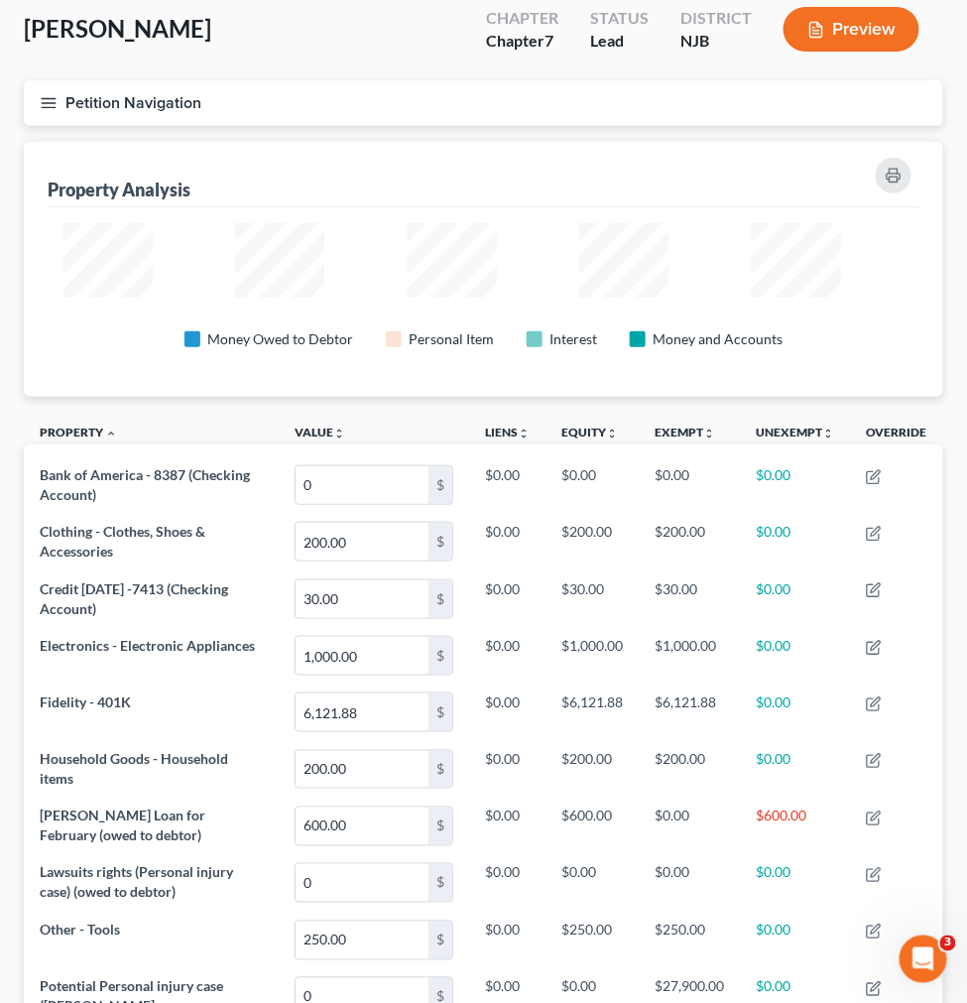
click at [0, 0] on link "Unsecured Nonpriority Claims" at bounding box center [0, 0] width 0 height 0
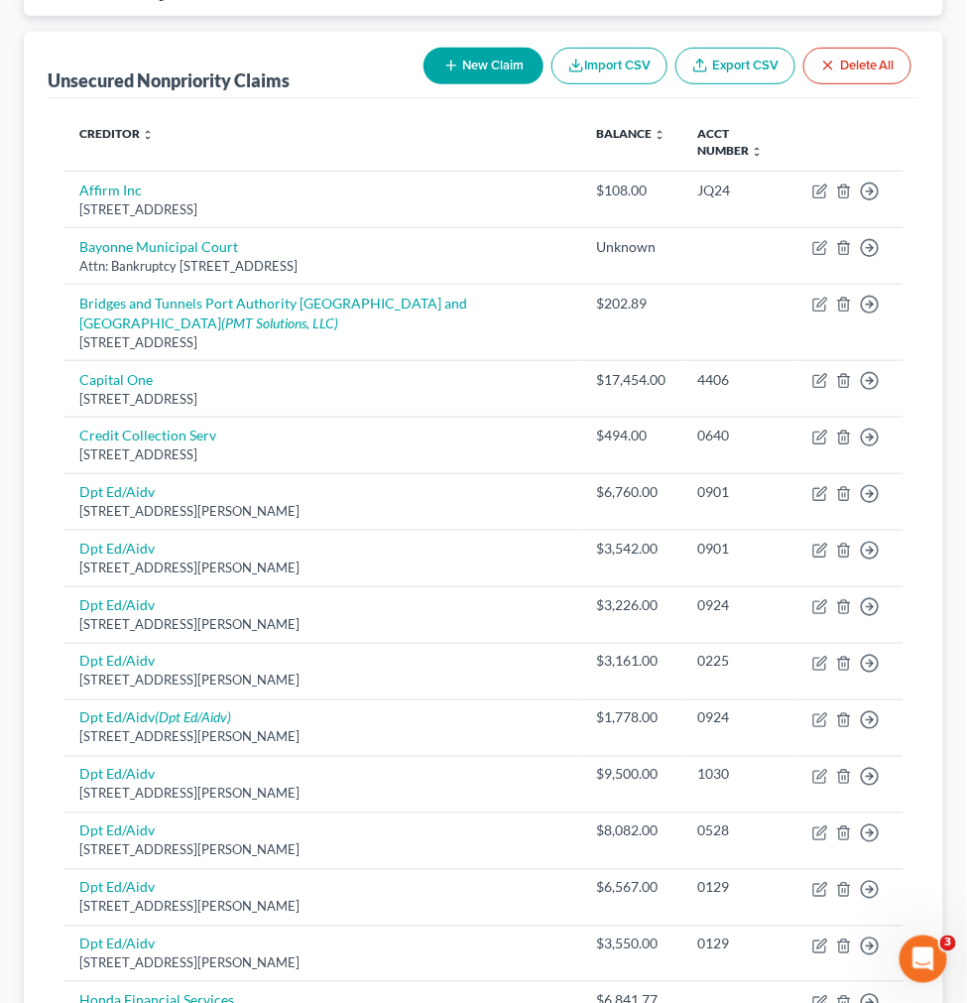
click at [0, 0] on span "Codebtors Insiders & Notices" at bounding box center [0, 0] width 0 height 0
click at [0, 0] on span "Codebtors" at bounding box center [0, 0] width 0 height 0
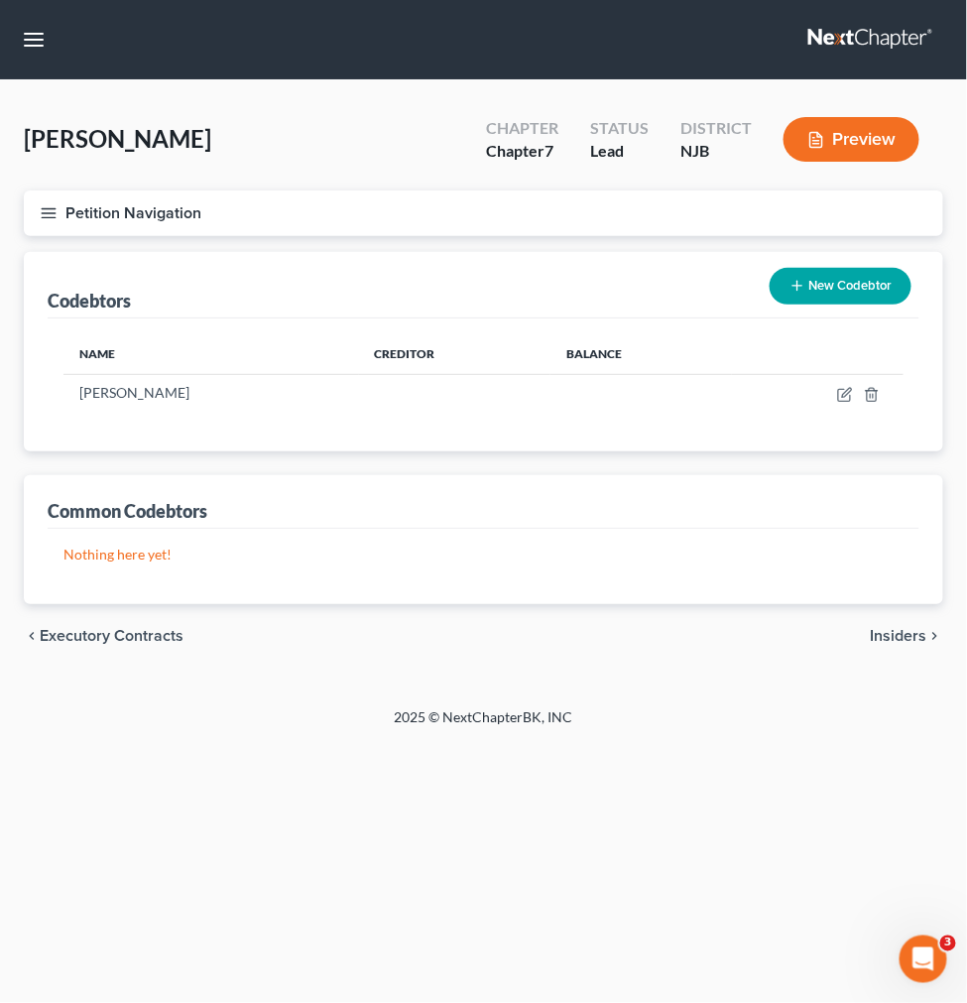
click at [0, 0] on span "Income" at bounding box center [0, 0] width 0 height 0
click at [0, 0] on link "Employment Income" at bounding box center [0, 0] width 0 height 0
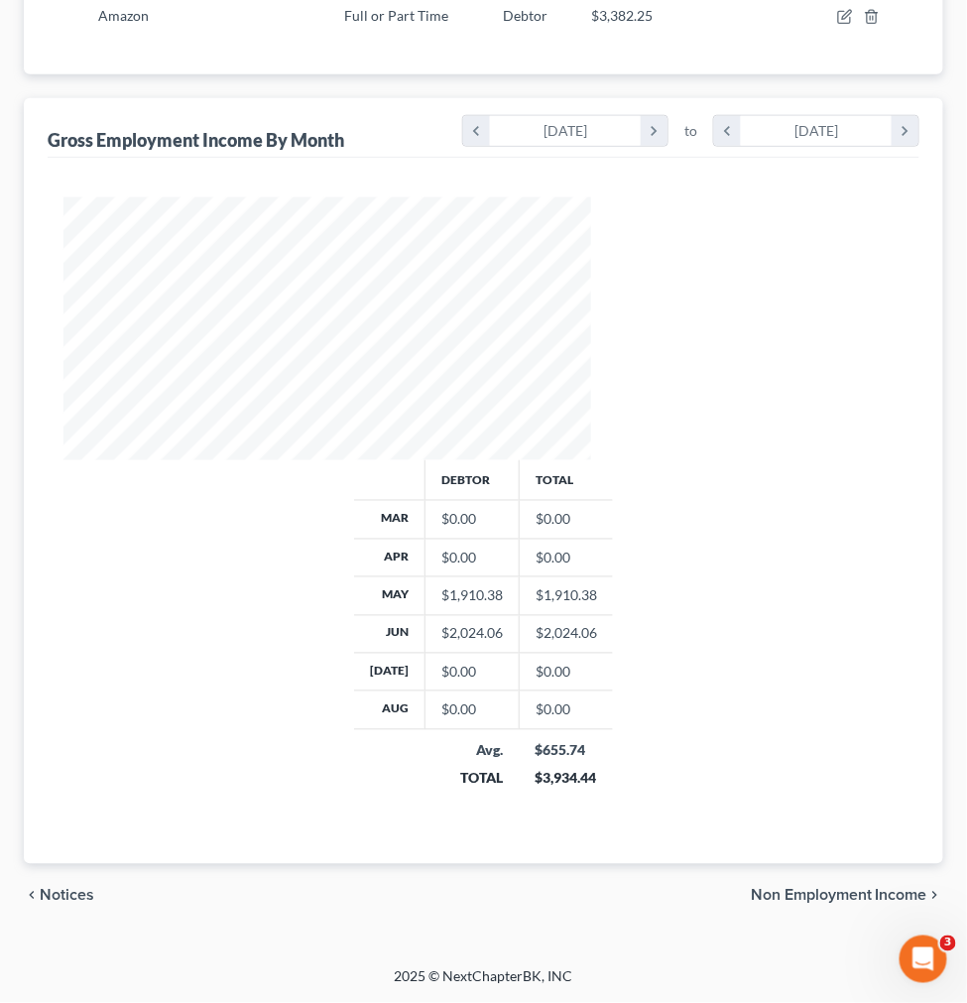
click at [0, 0] on span "Expenses" at bounding box center [0, 0] width 0 height 0
click at [0, 0] on link "Home" at bounding box center [0, 0] width 0 height 0
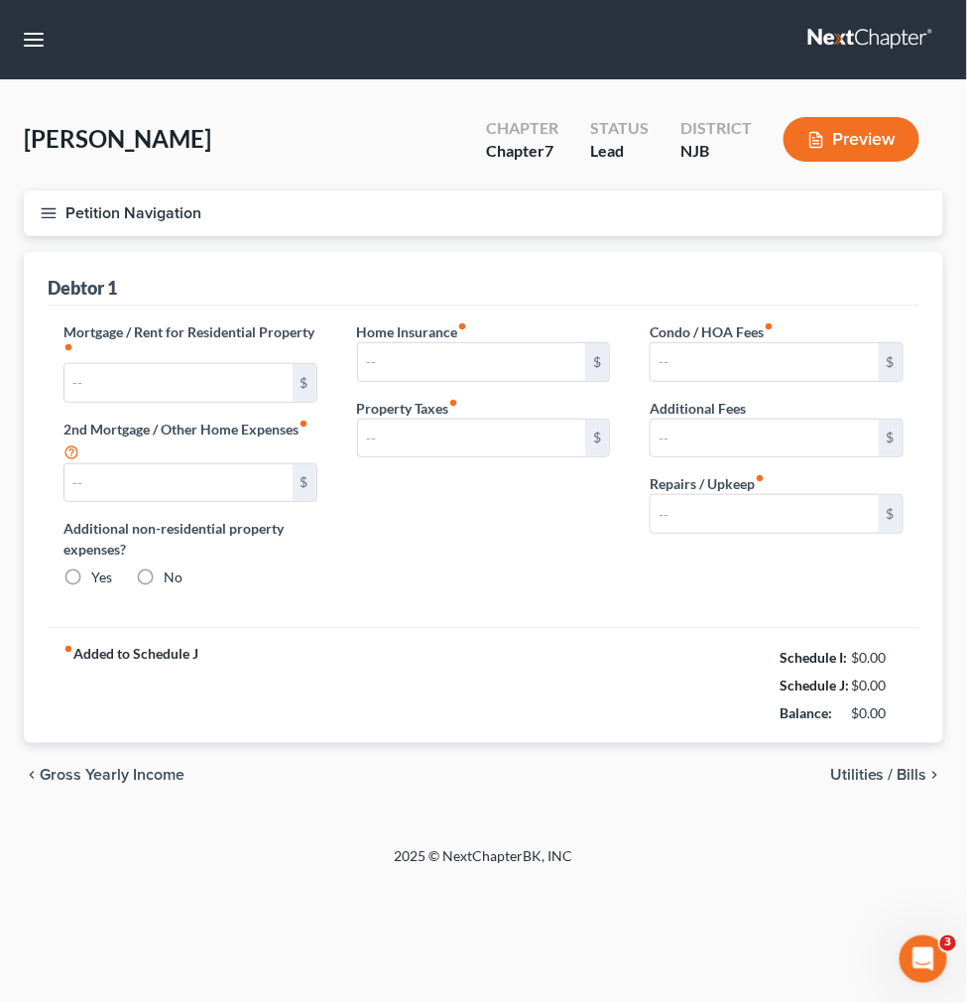
type input "0.00"
radio input "true"
type input "0.00"
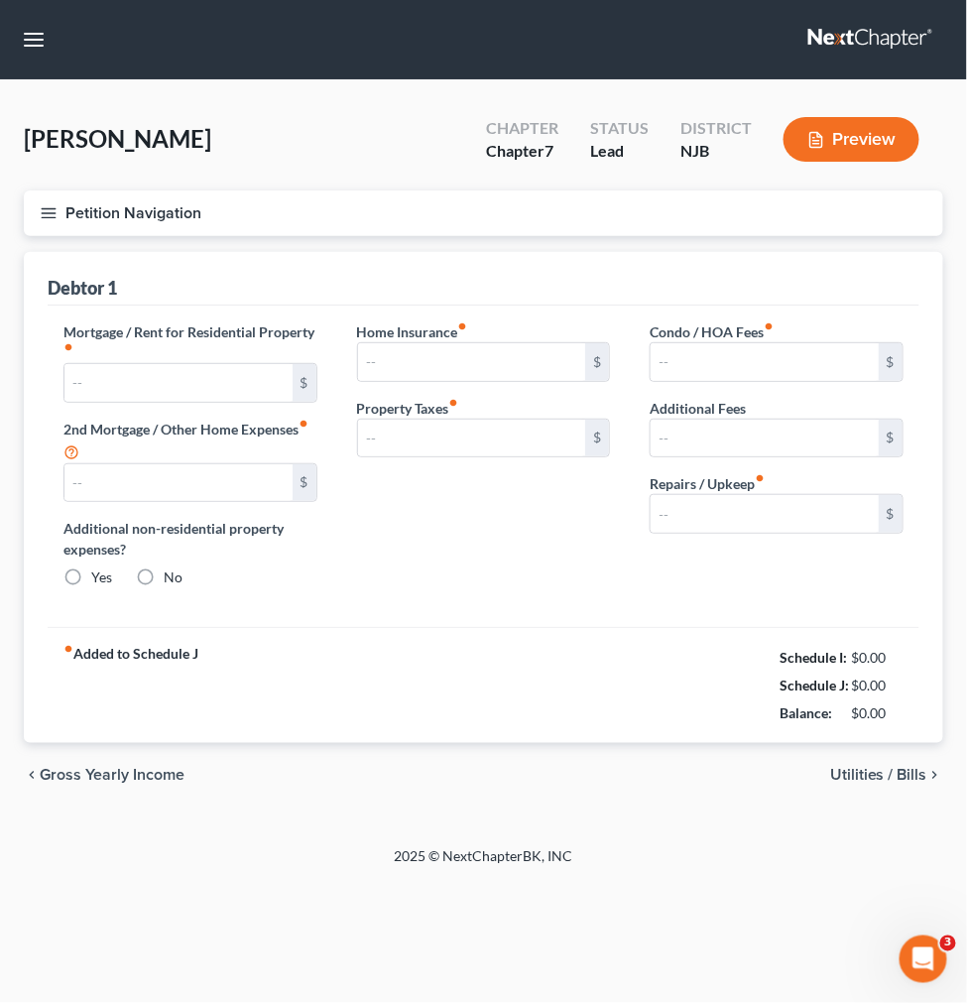
type input "0.00"
type input "100.00"
click at [0, 0] on link "Utilities / Bills" at bounding box center [0, 0] width 0 height 0
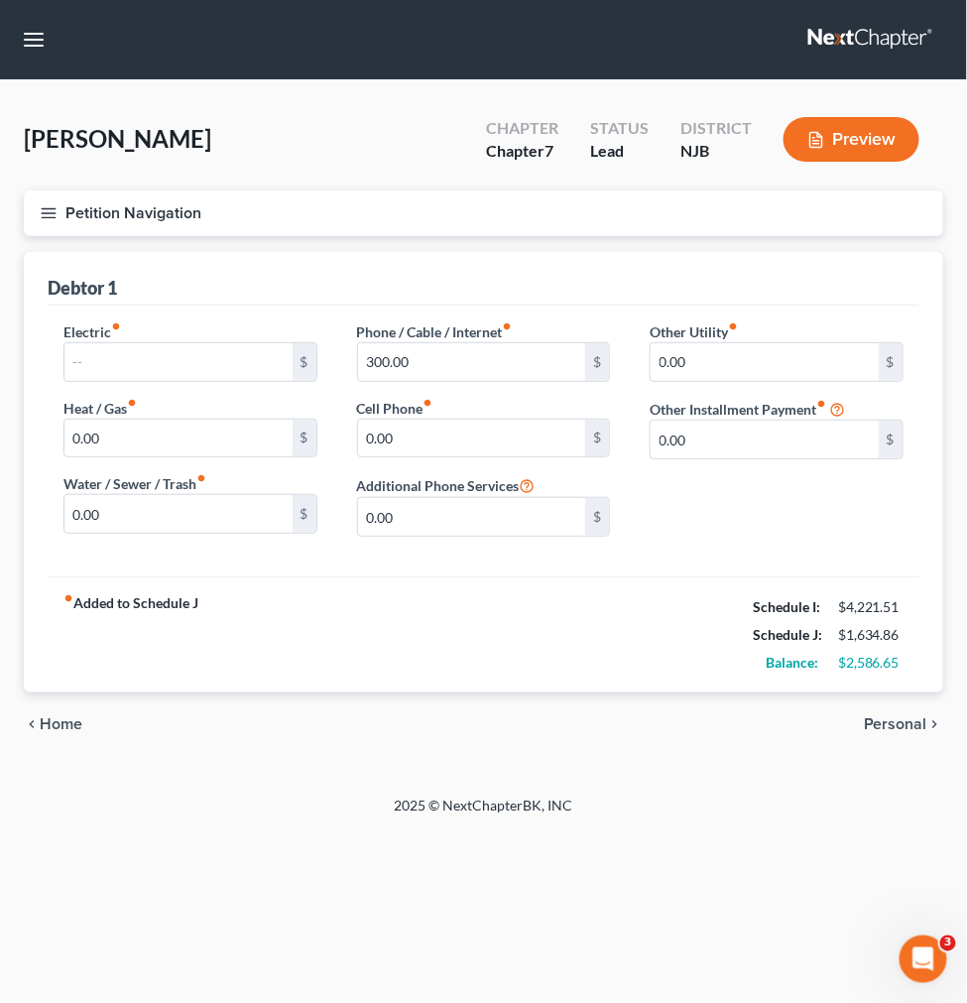
click at [0, 0] on link "Personal" at bounding box center [0, 0] width 0 height 0
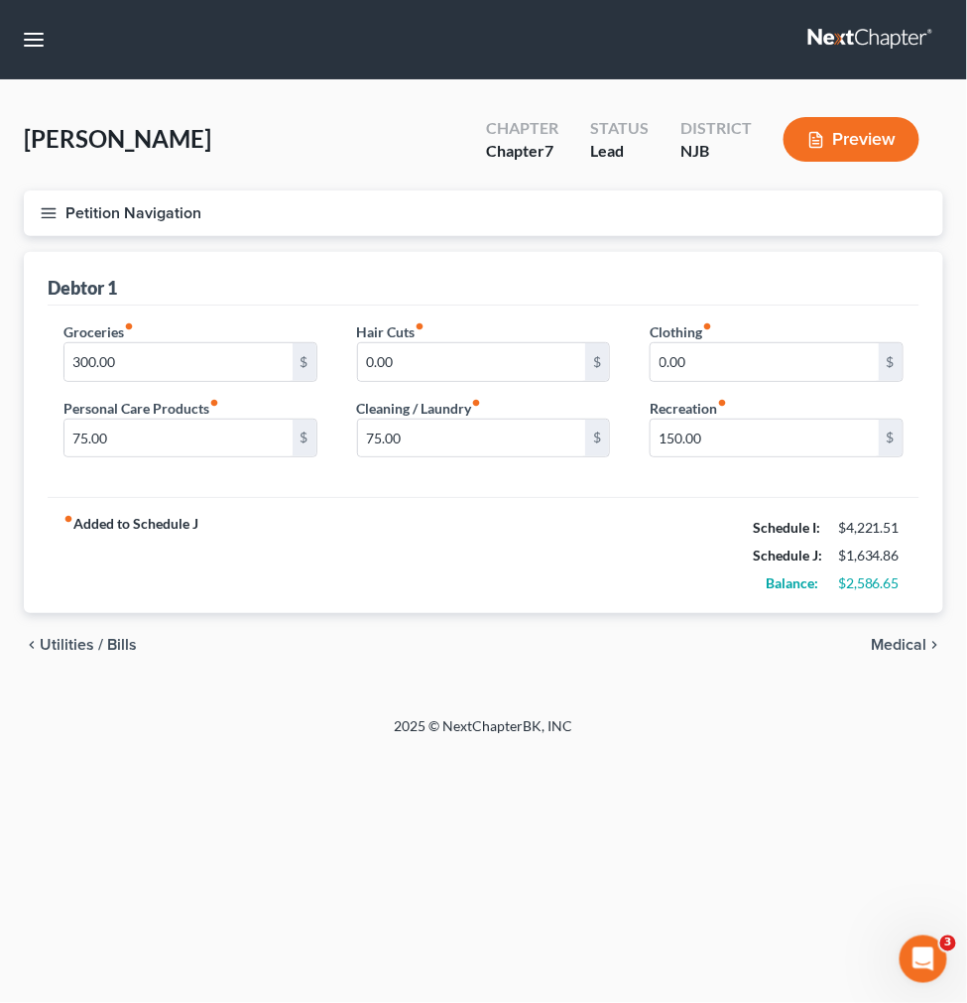
click at [0, 0] on span "Client Profile" at bounding box center [0, 0] width 0 height 0
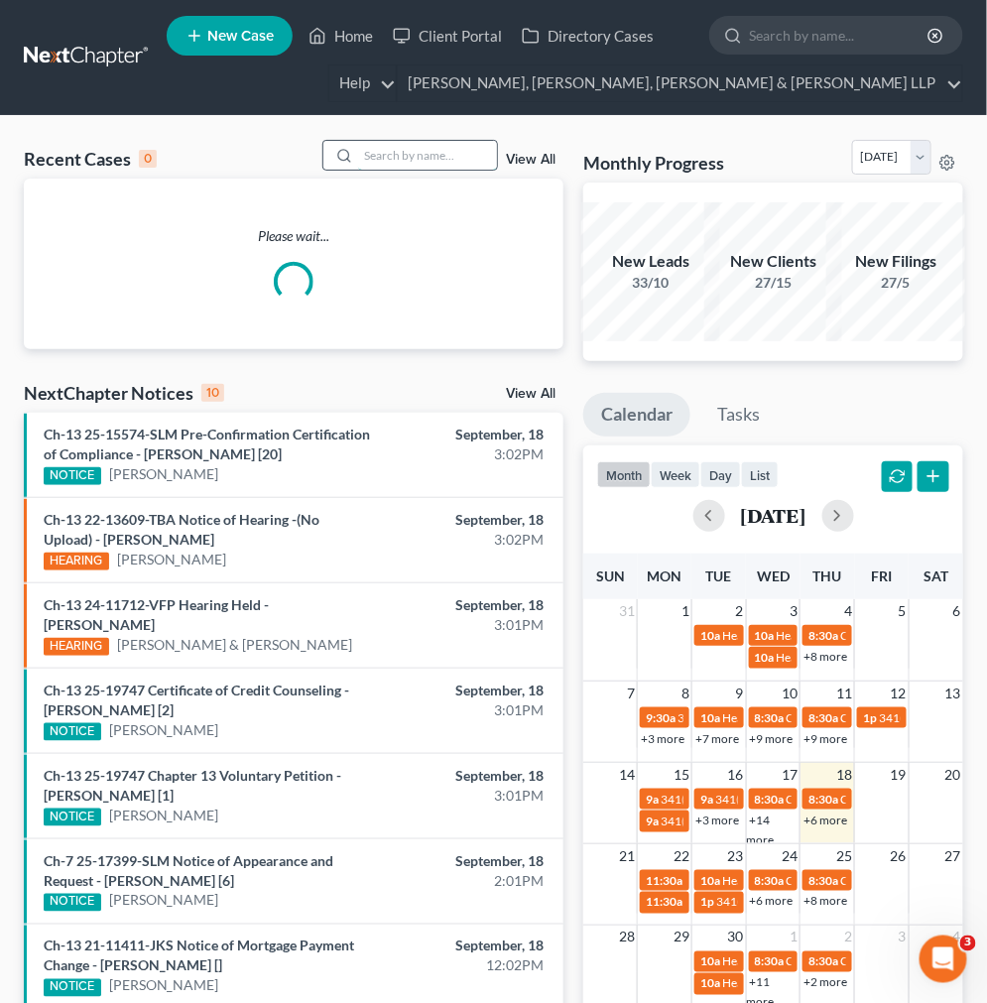
click at [380, 163] on input "search" at bounding box center [427, 155] width 139 height 29
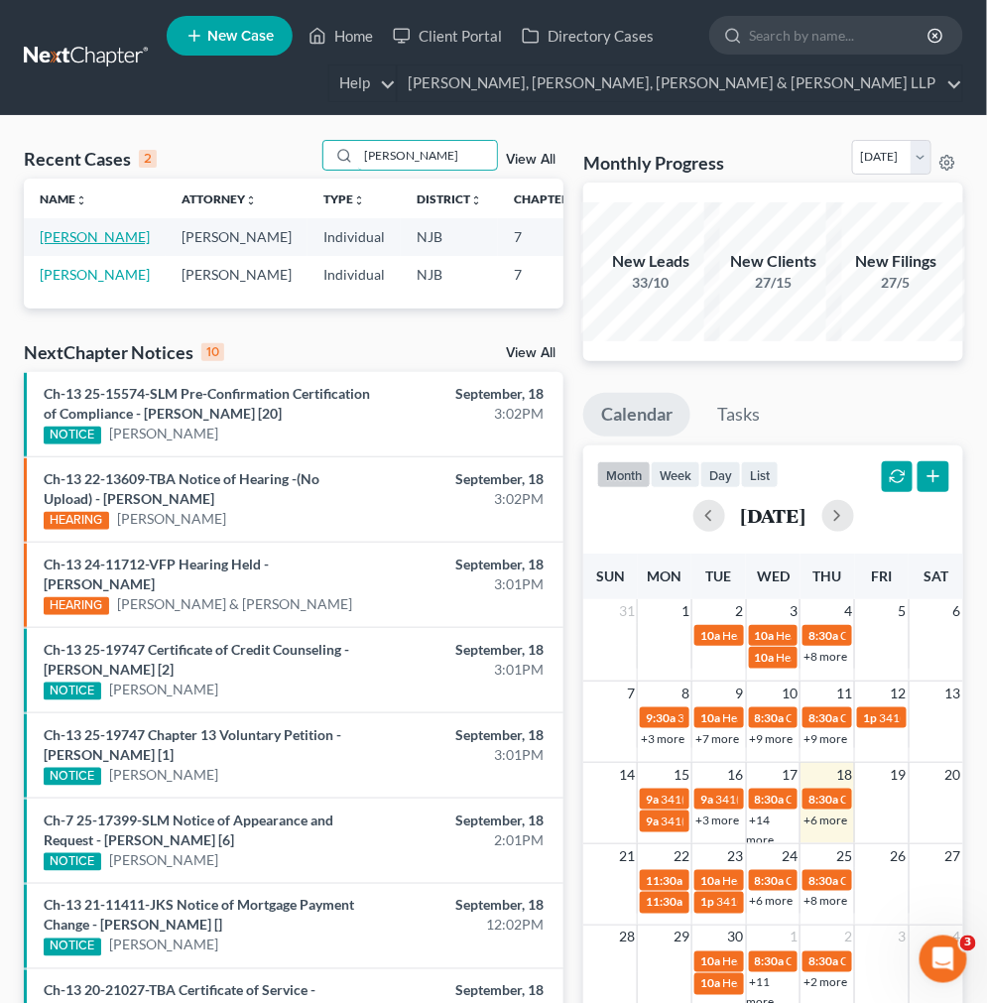
type input "samuels"
click at [65, 245] on link "[PERSON_NAME]" at bounding box center [95, 236] width 110 height 17
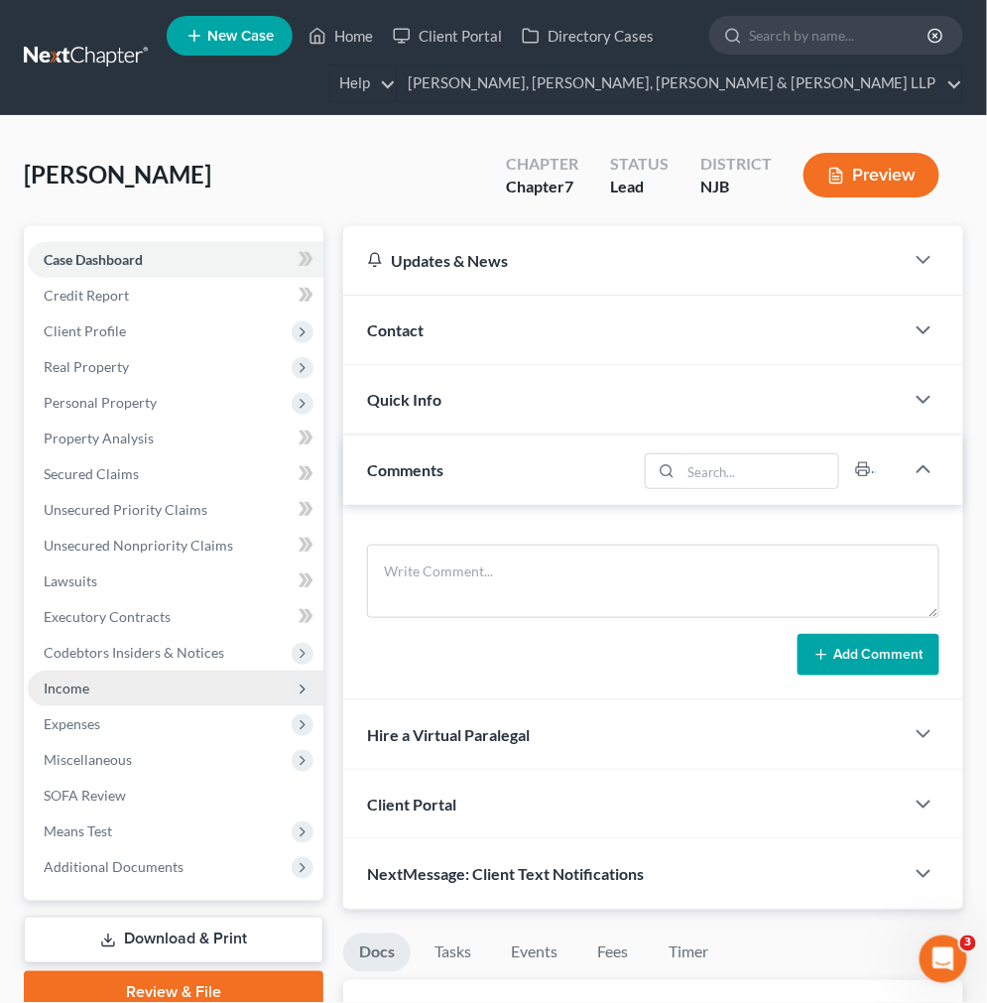
click at [106, 699] on span "Income" at bounding box center [176, 689] width 296 height 36
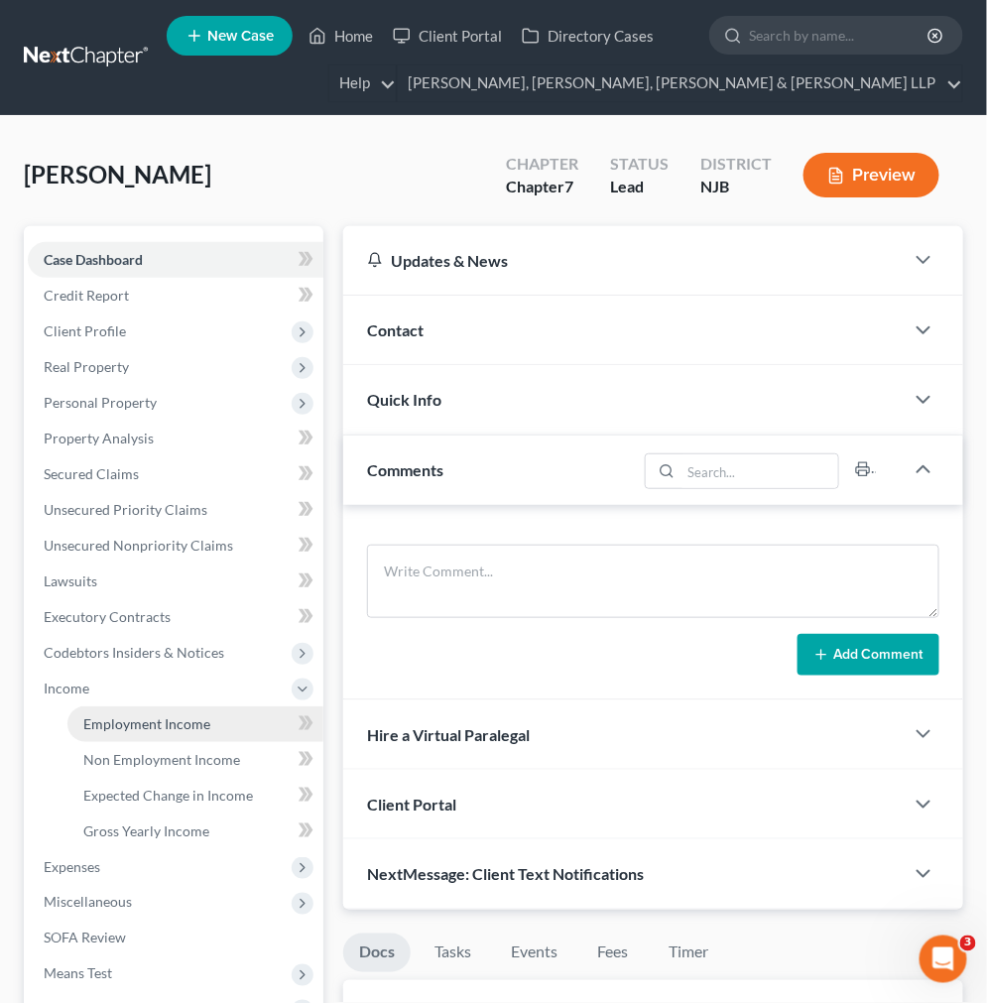
click at [119, 737] on link "Employment Income" at bounding box center [195, 724] width 256 height 36
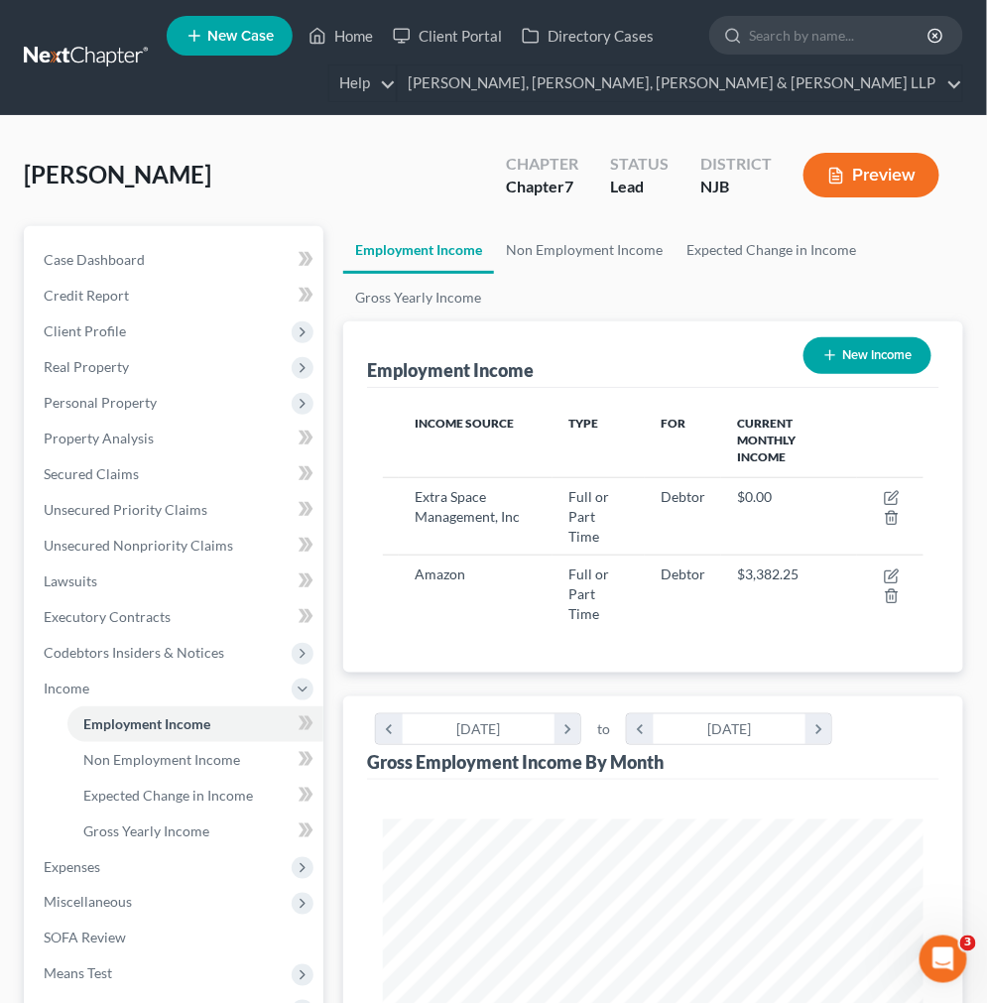
click at [501, 219] on div "Samuels, Michael Upgraded Chapter Chapter 7 Status Lead District NJB Preview" at bounding box center [494, 183] width 940 height 86
click at [567, 260] on link "Non Employment Income" at bounding box center [584, 250] width 181 height 48
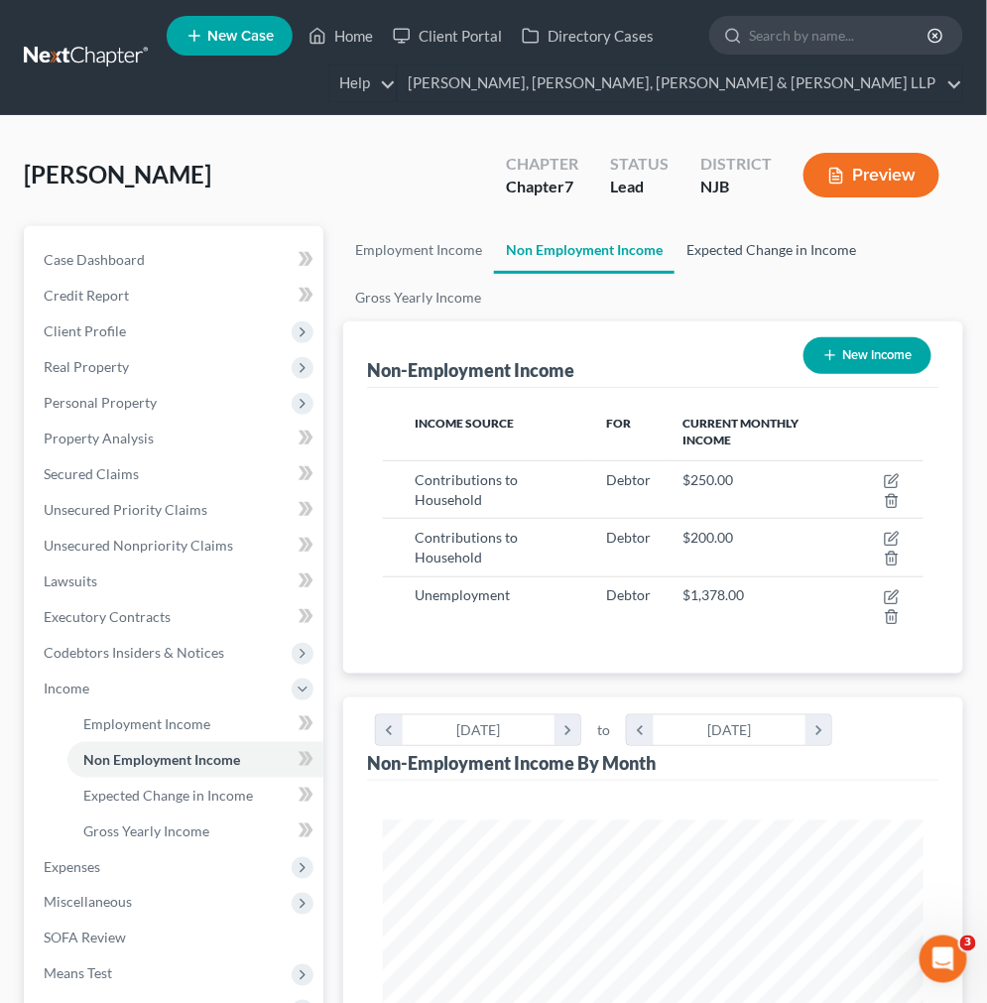
click at [725, 254] on link "Expected Change in Income" at bounding box center [771, 250] width 193 height 48
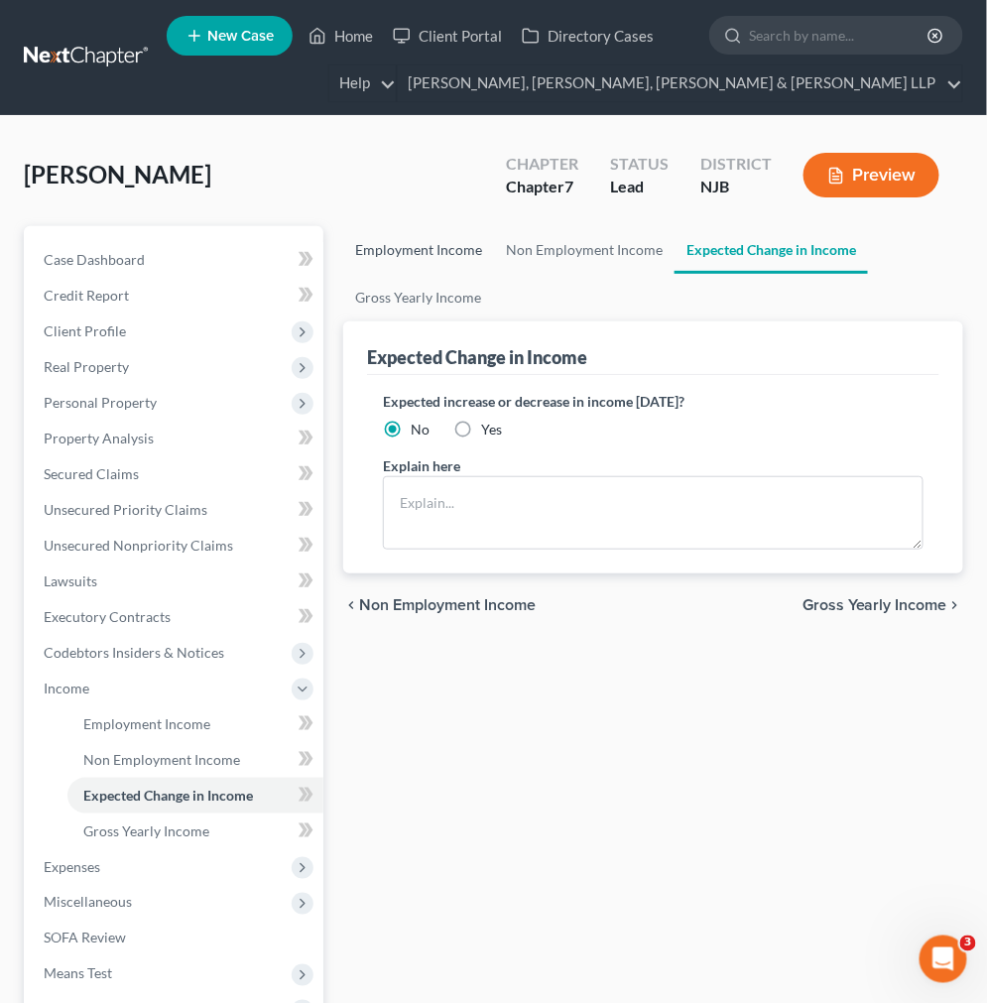
click at [412, 254] on link "Employment Income" at bounding box center [418, 250] width 151 height 48
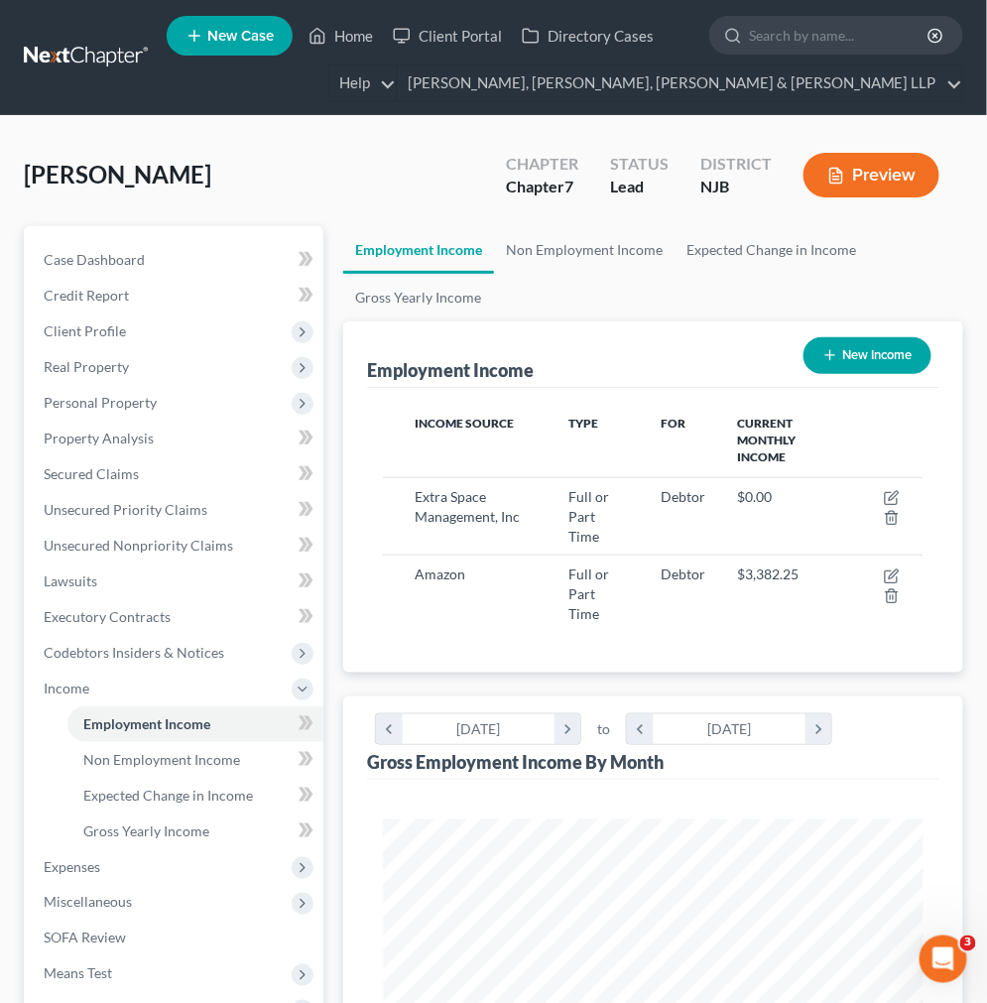
scroll to position [270, 579]
click at [637, 236] on link "Non Employment Income" at bounding box center [584, 250] width 181 height 48
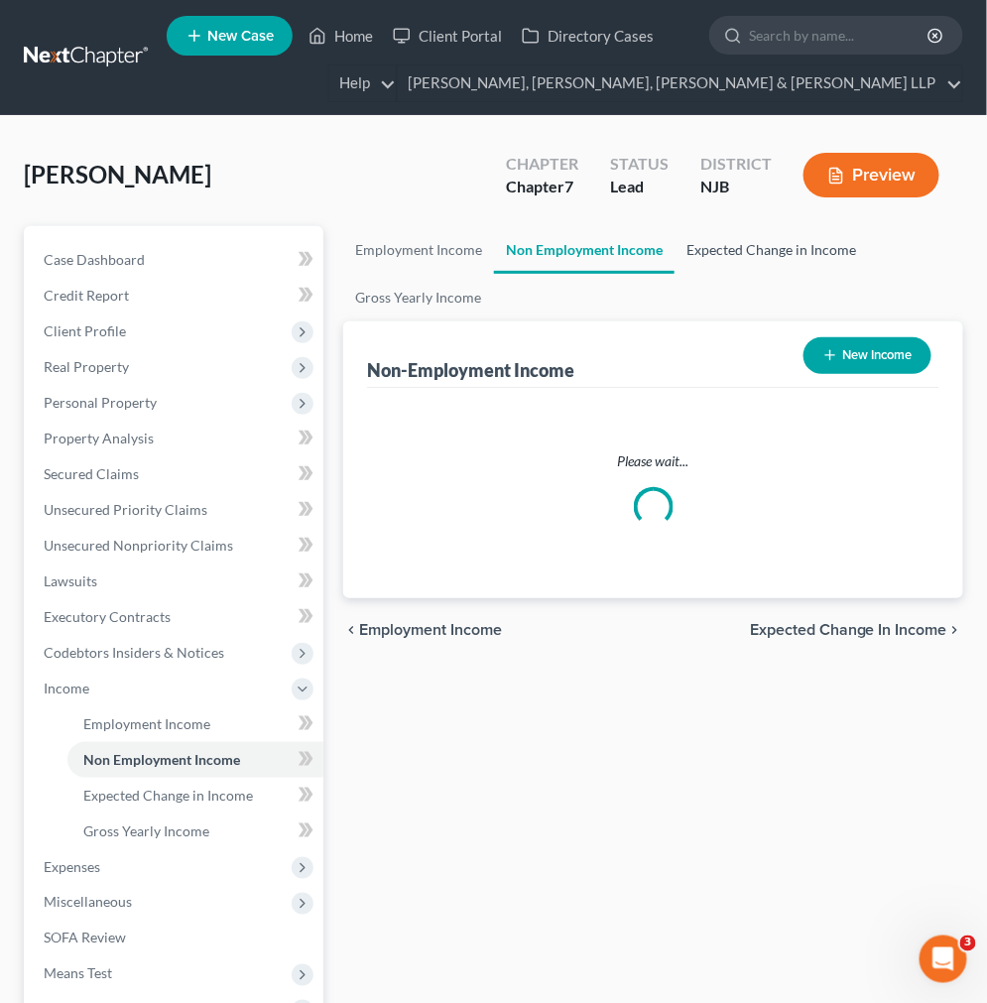
click at [747, 261] on link "Expected Change in Income" at bounding box center [771, 250] width 193 height 48
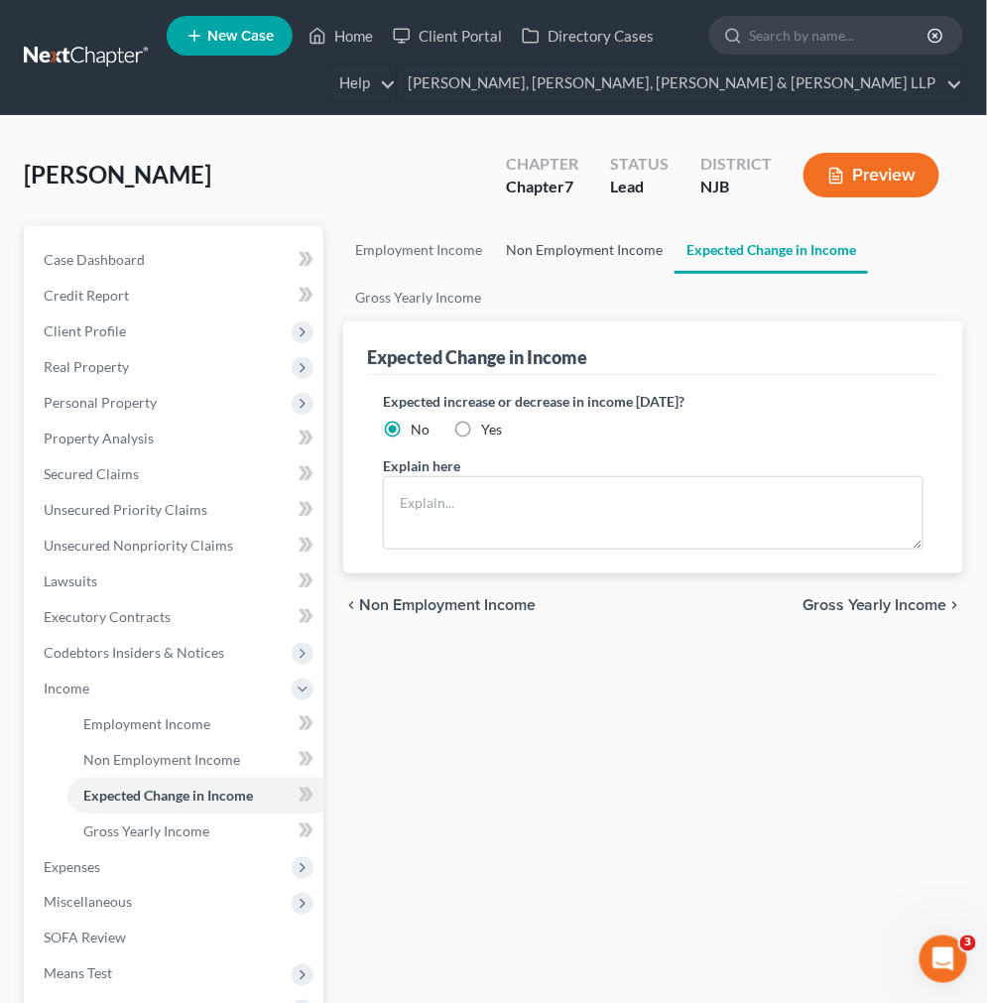
click at [597, 251] on link "Non Employment Income" at bounding box center [584, 250] width 181 height 48
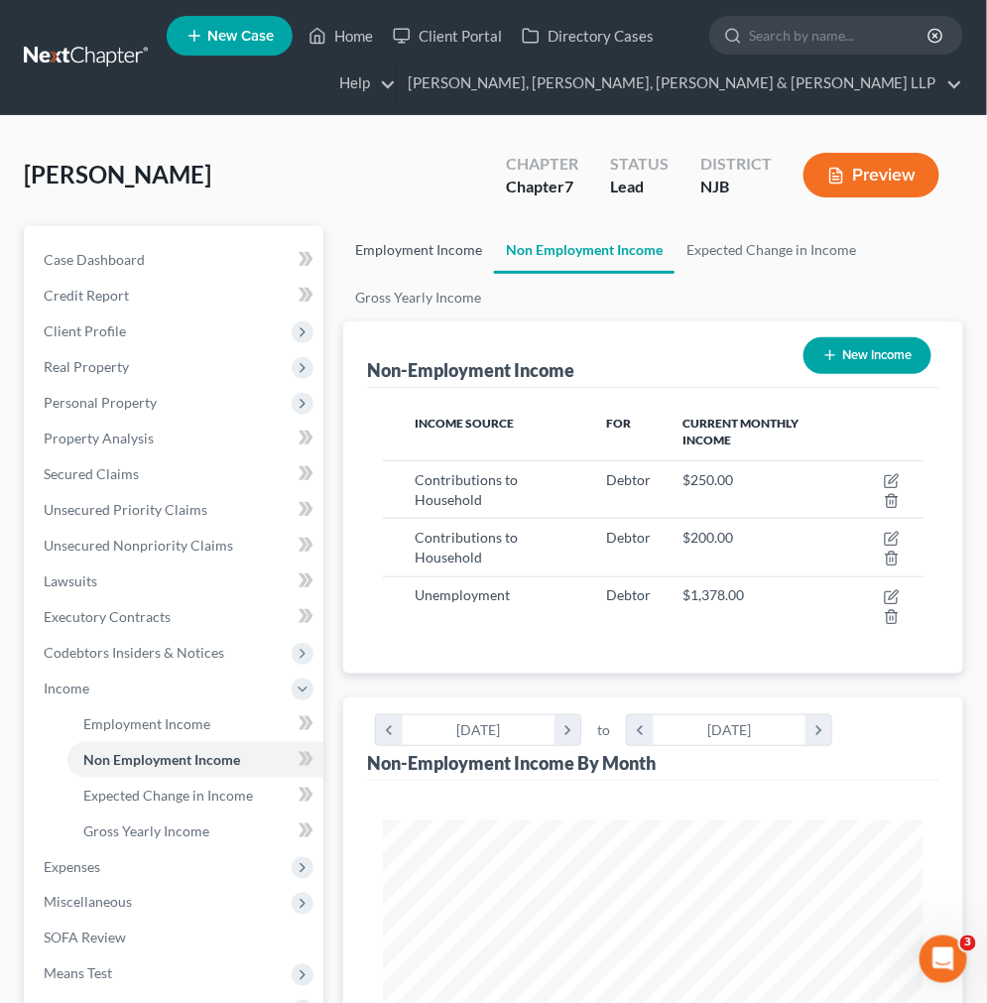
click at [433, 254] on link "Employment Income" at bounding box center [418, 250] width 151 height 48
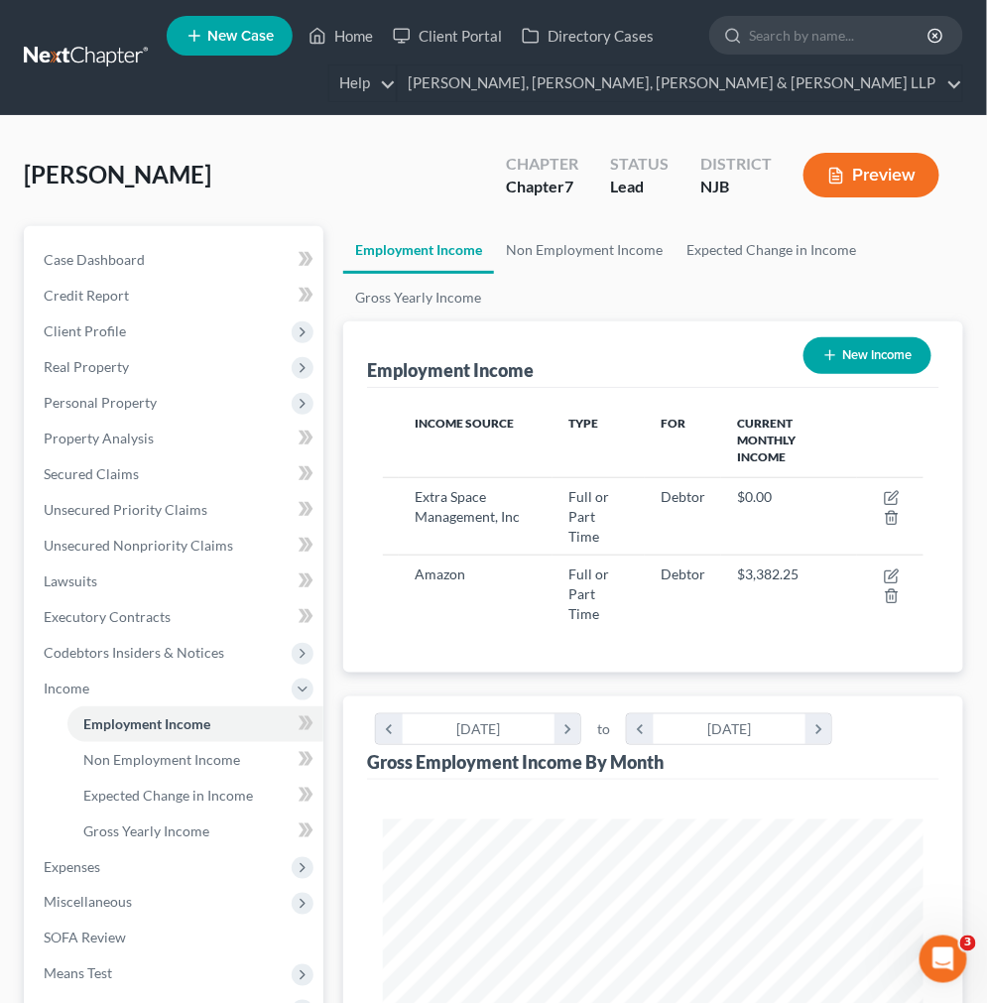
scroll to position [270, 579]
click at [481, 309] on link "Gross Yearly Income" at bounding box center [418, 298] width 150 height 48
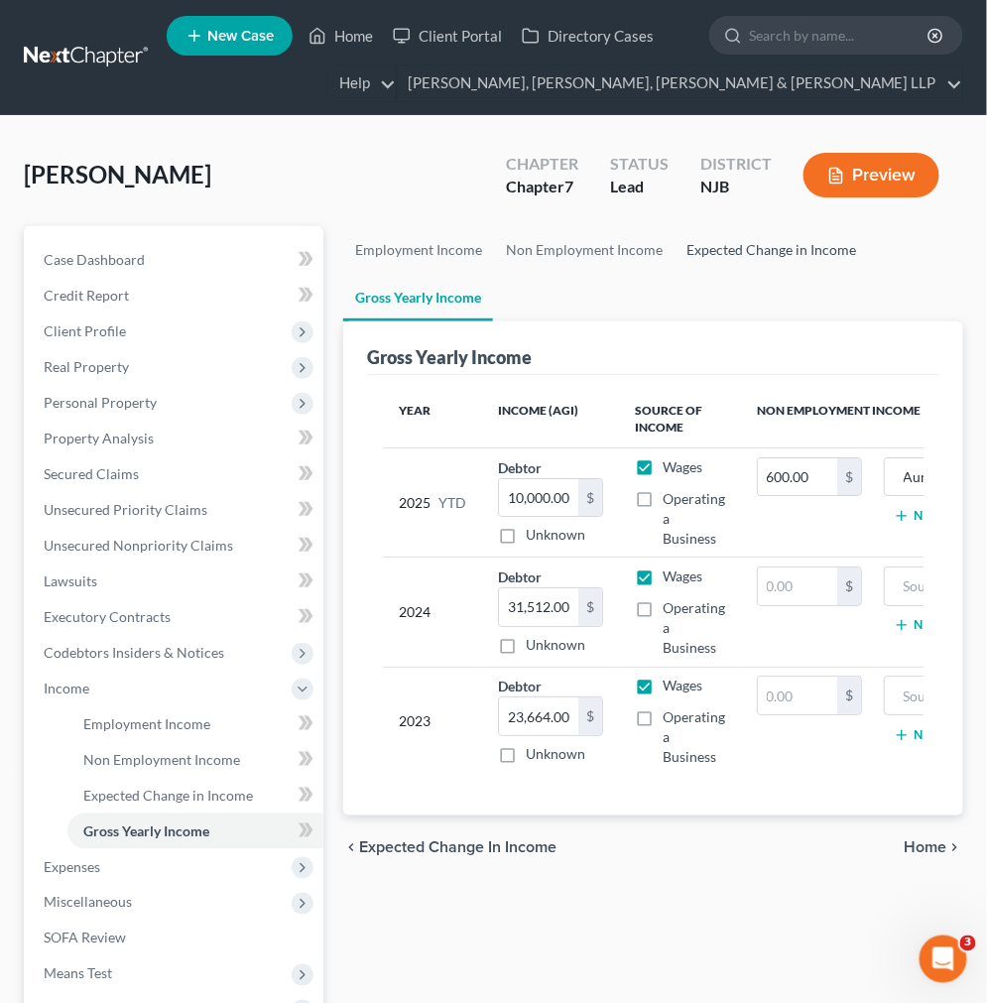
click at [802, 250] on link "Expected Change in Income" at bounding box center [771, 250] width 193 height 48
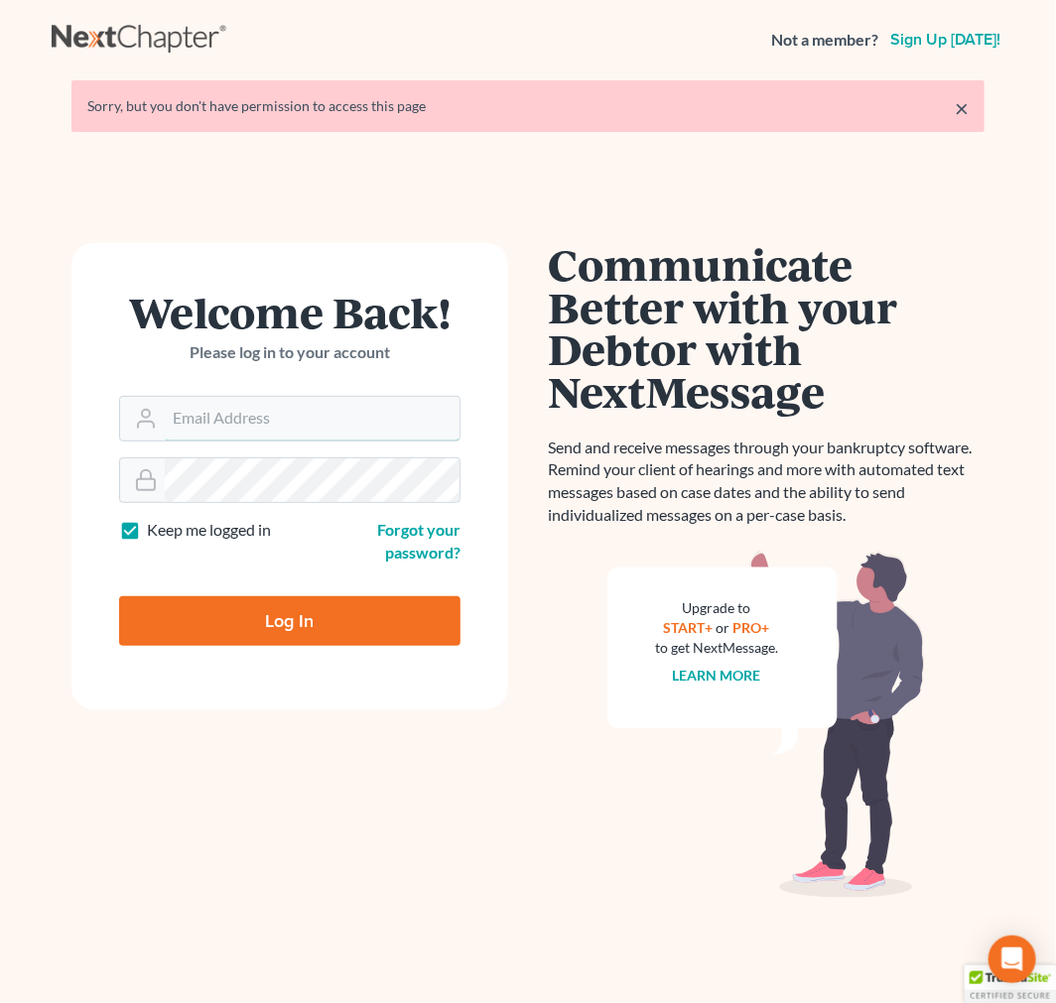
type input "[EMAIL_ADDRESS][DOMAIN_NAME]"
click at [341, 620] on input "Log In" at bounding box center [289, 621] width 341 height 50
type input "Thinking..."
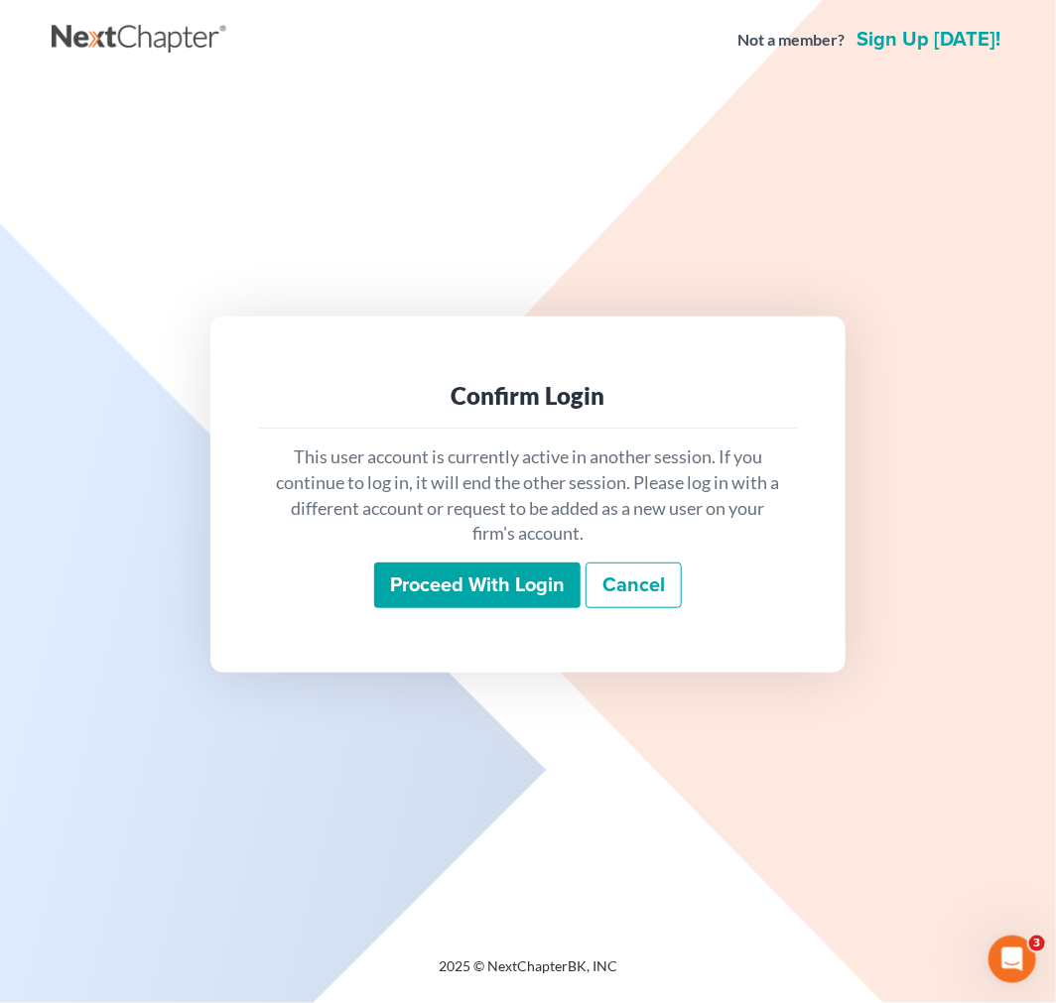
click at [556, 574] on input "Proceed with login" at bounding box center [477, 586] width 206 height 46
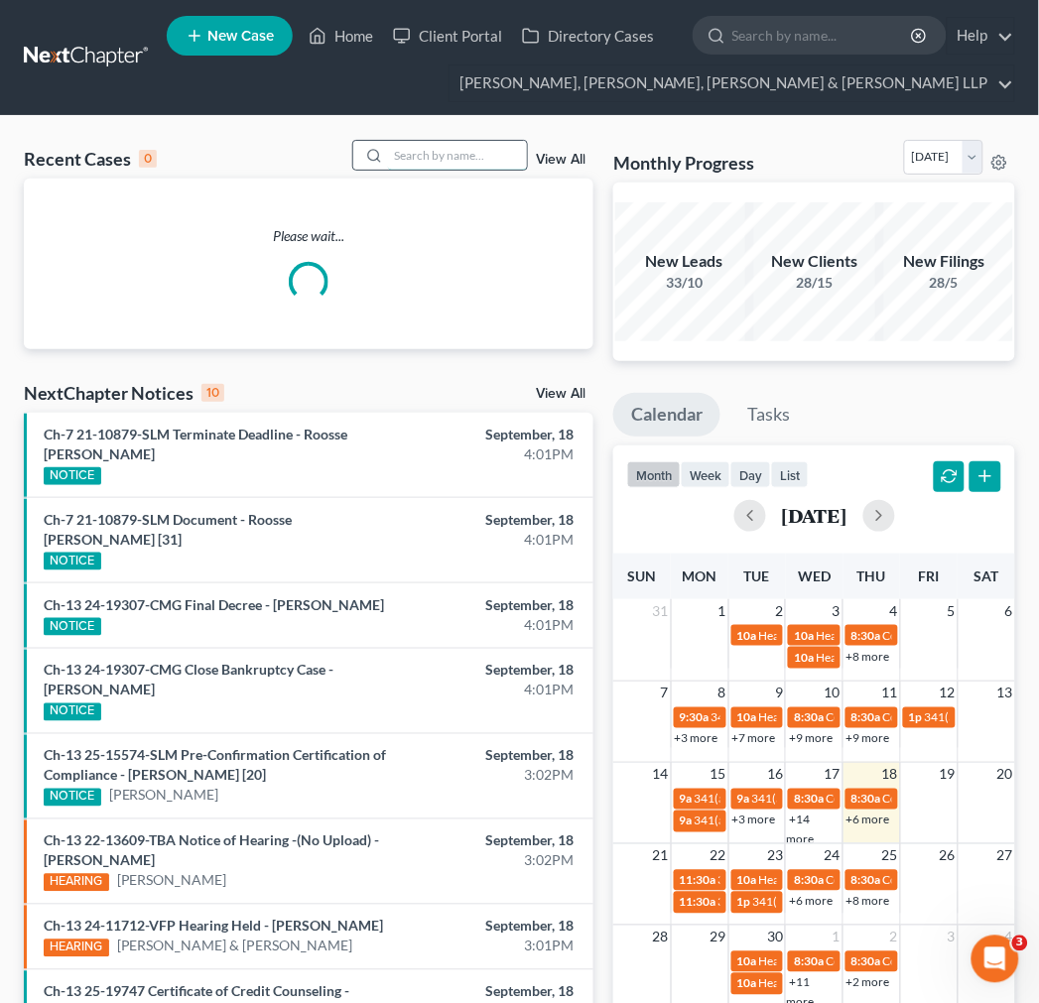
click at [428, 165] on input "search" at bounding box center [457, 155] width 139 height 29
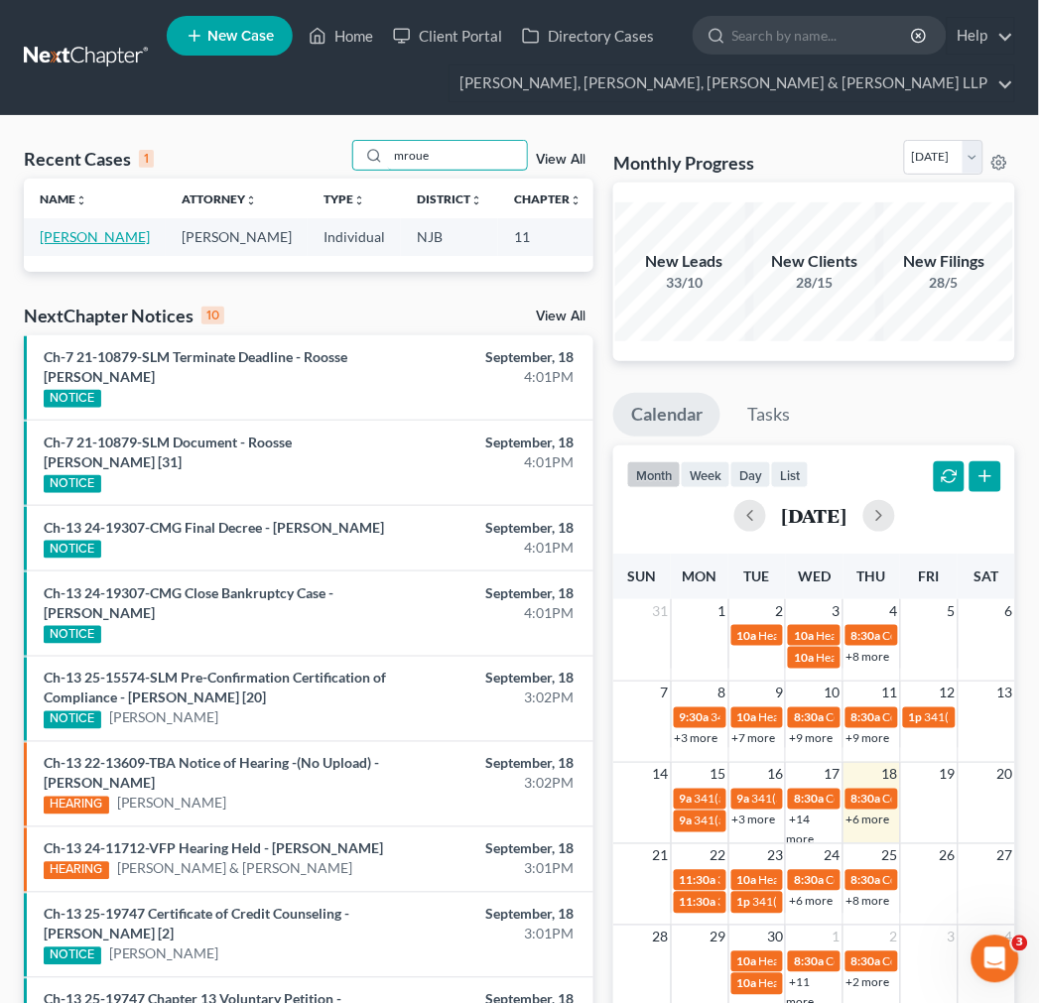
type input "mroue"
click at [70, 245] on link "[PERSON_NAME]" at bounding box center [95, 236] width 110 height 17
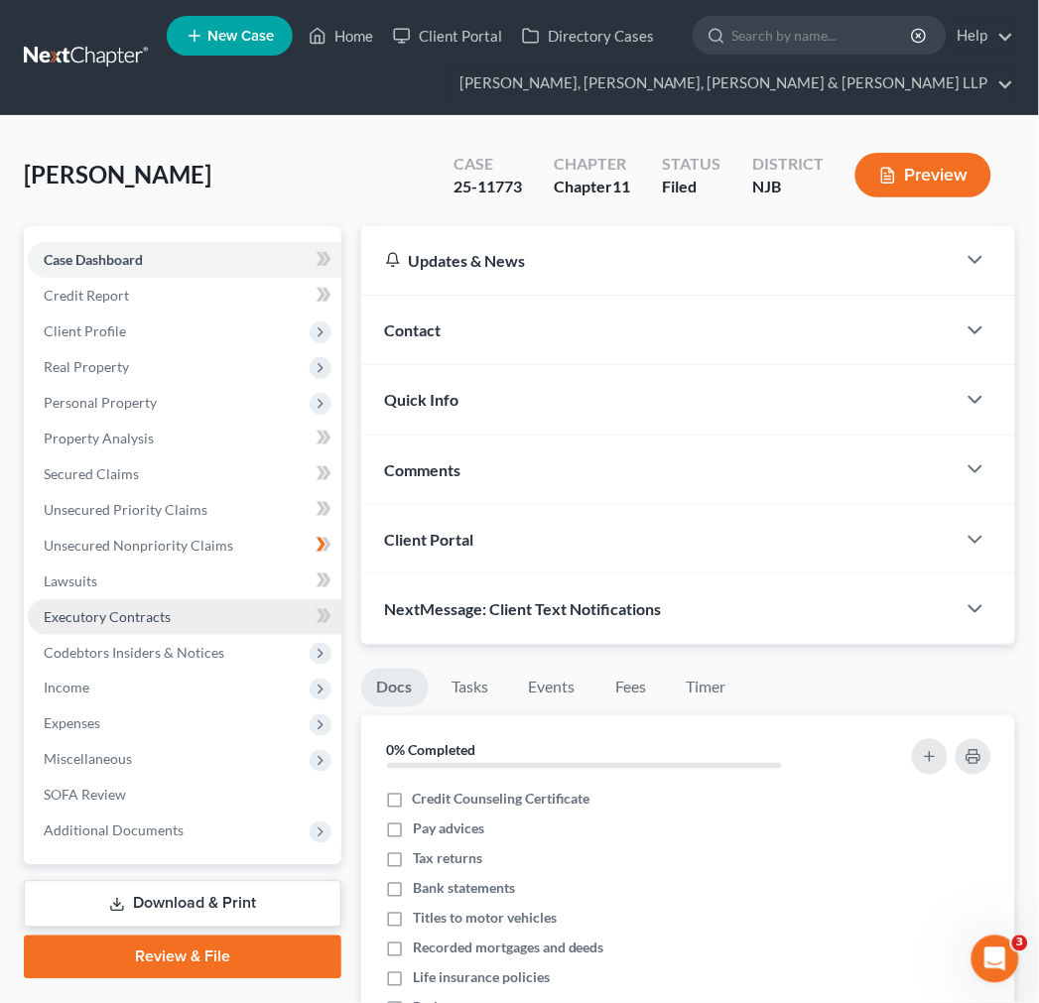
click at [231, 615] on link "Executory Contracts" at bounding box center [185, 617] width 314 height 36
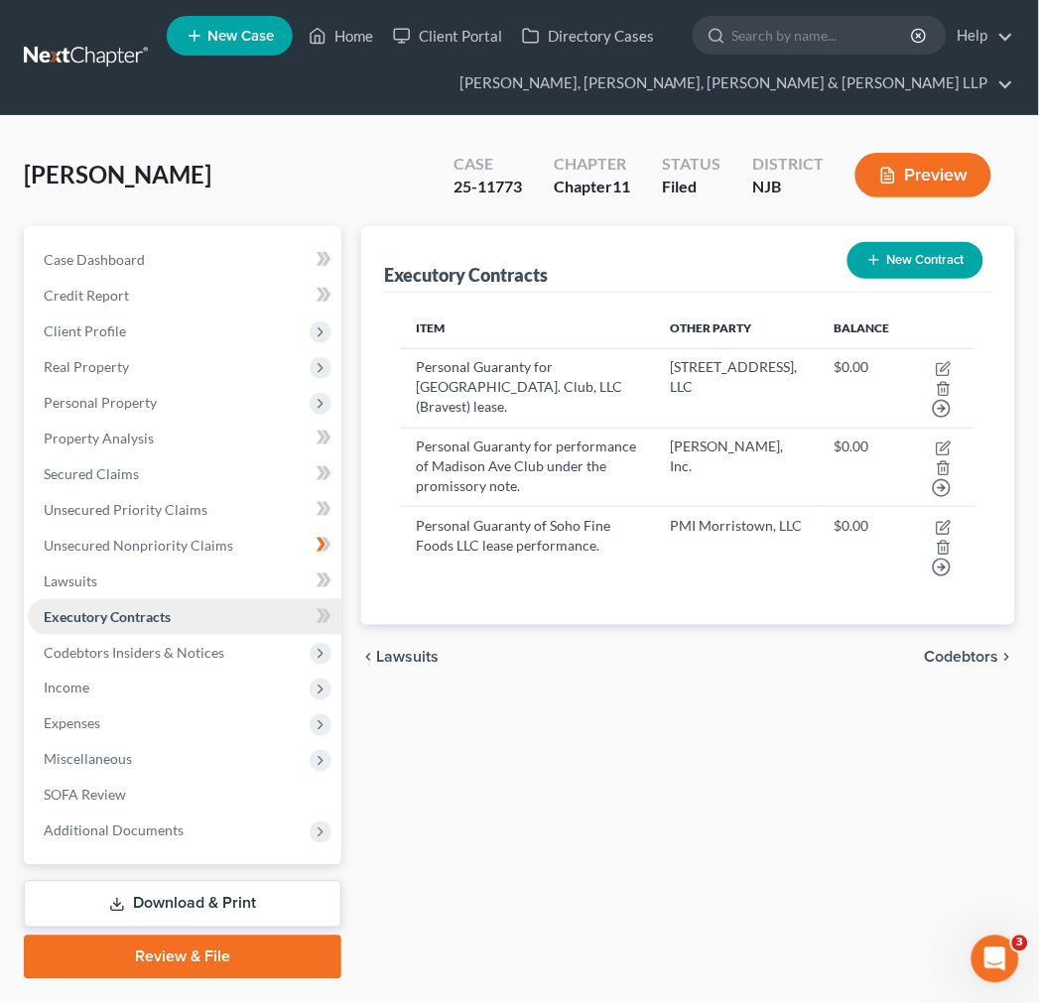
click at [231, 615] on link "Executory Contracts" at bounding box center [185, 617] width 314 height 36
click at [195, 391] on span "Personal Property" at bounding box center [185, 403] width 314 height 36
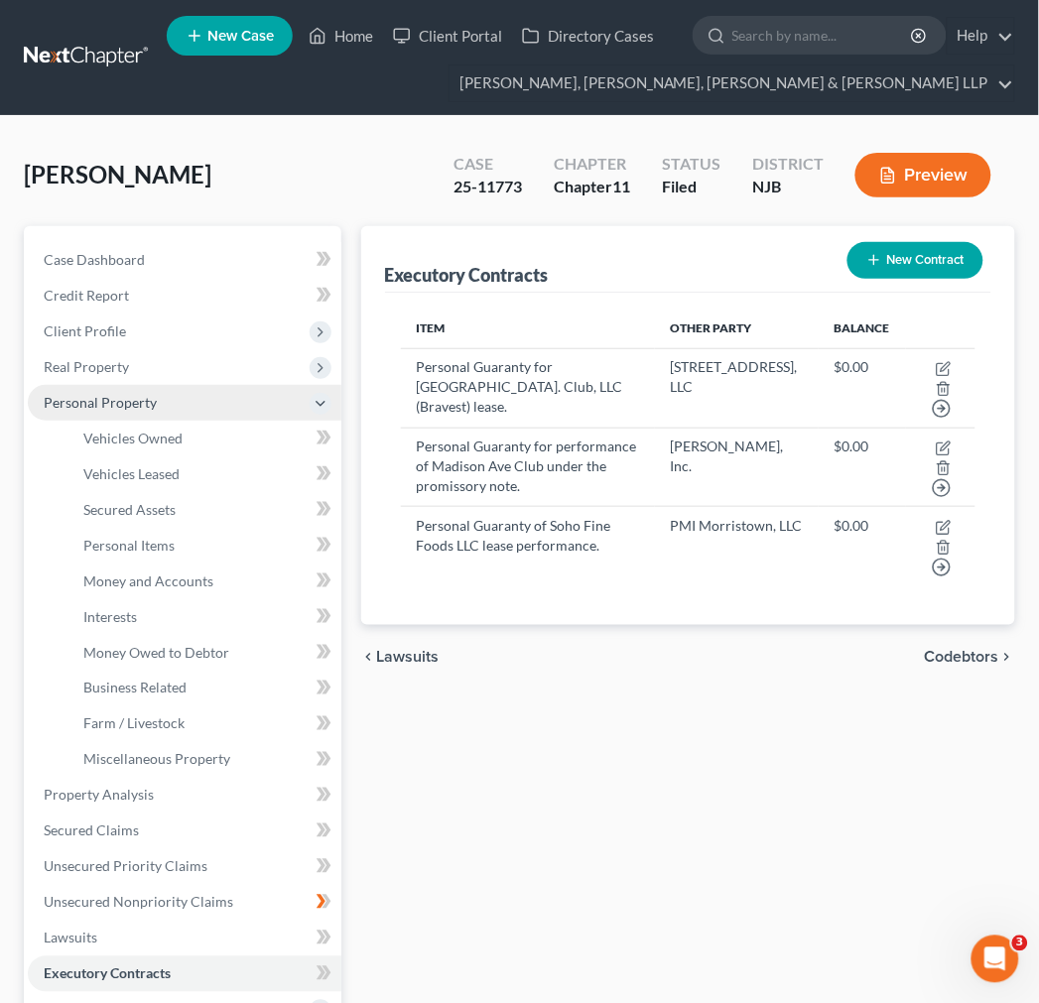
click at [163, 388] on span "Personal Property" at bounding box center [185, 403] width 314 height 36
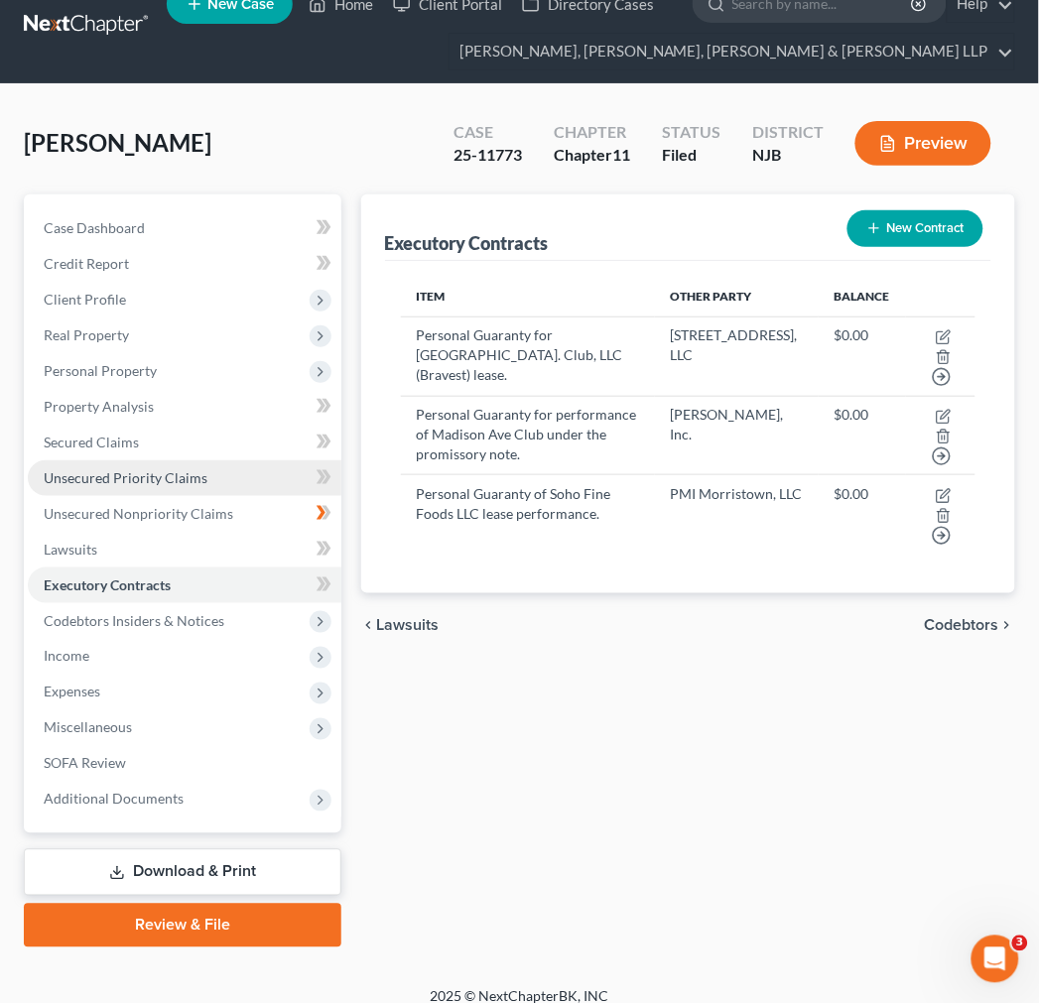
scroll to position [50, 0]
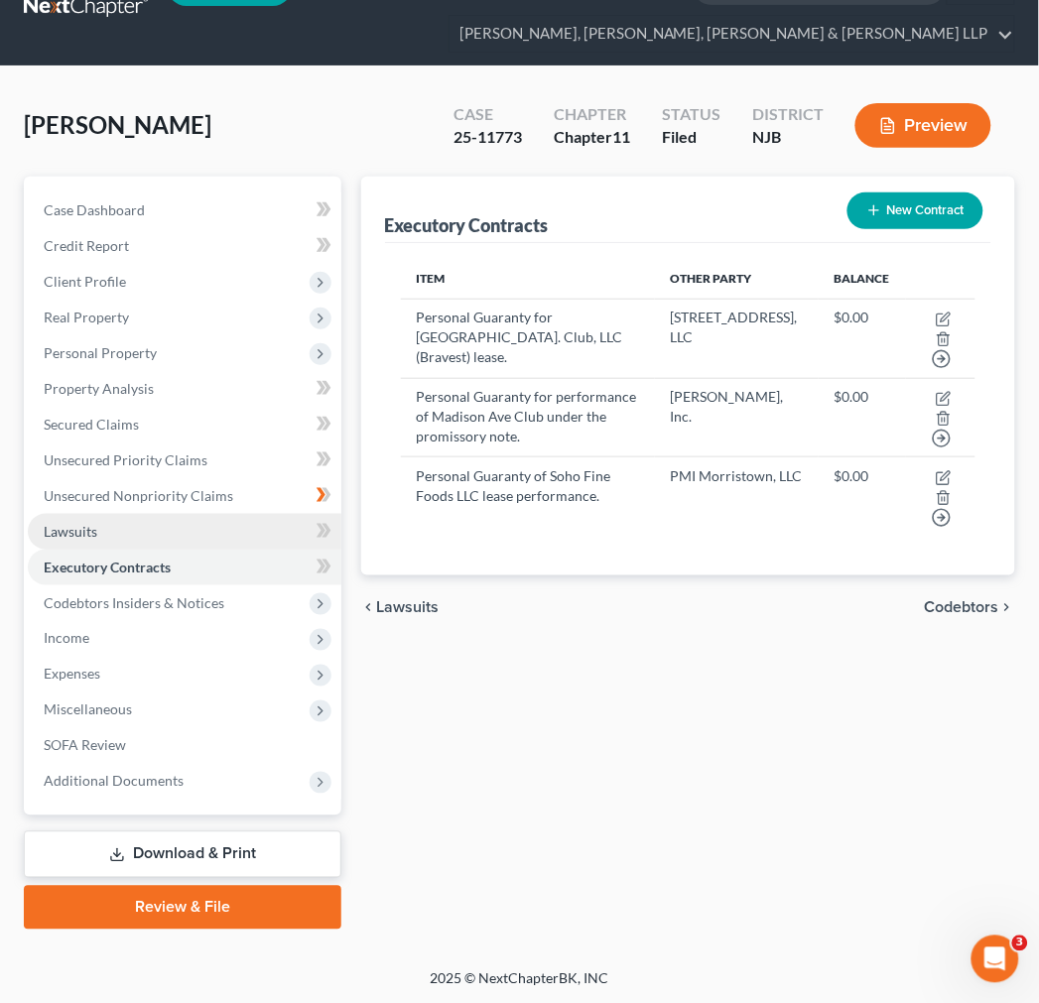
click at [293, 519] on link "Lawsuits" at bounding box center [185, 532] width 314 height 36
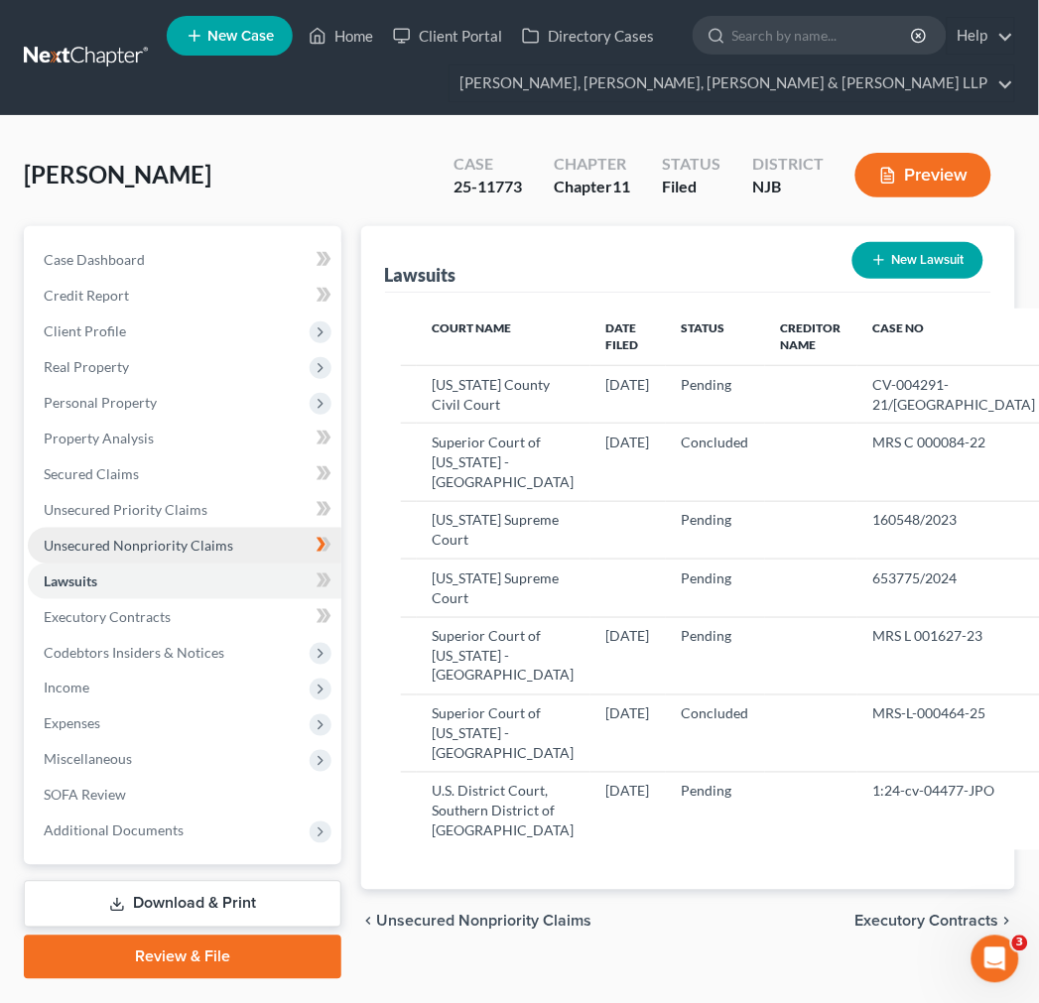
click at [264, 537] on link "Unsecured Nonpriority Claims" at bounding box center [185, 546] width 314 height 36
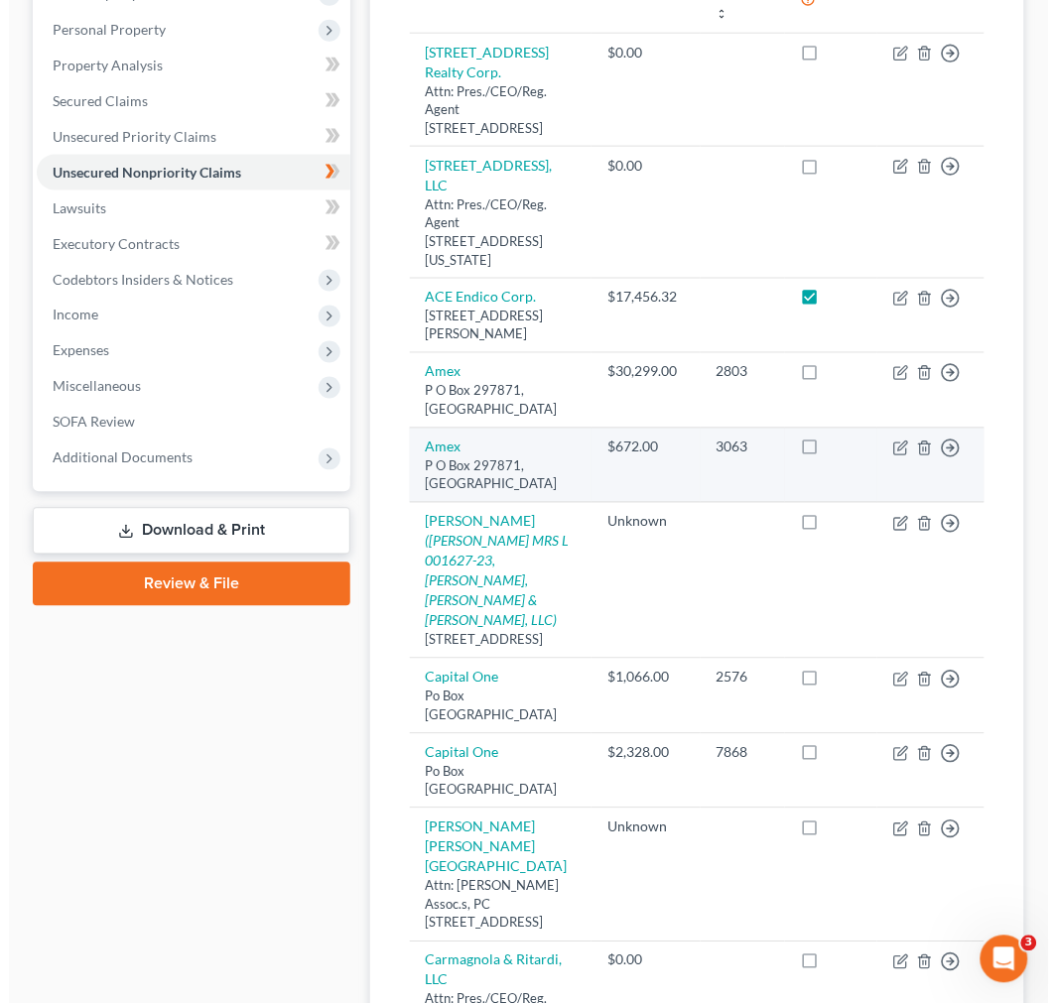
scroll to position [441, 0]
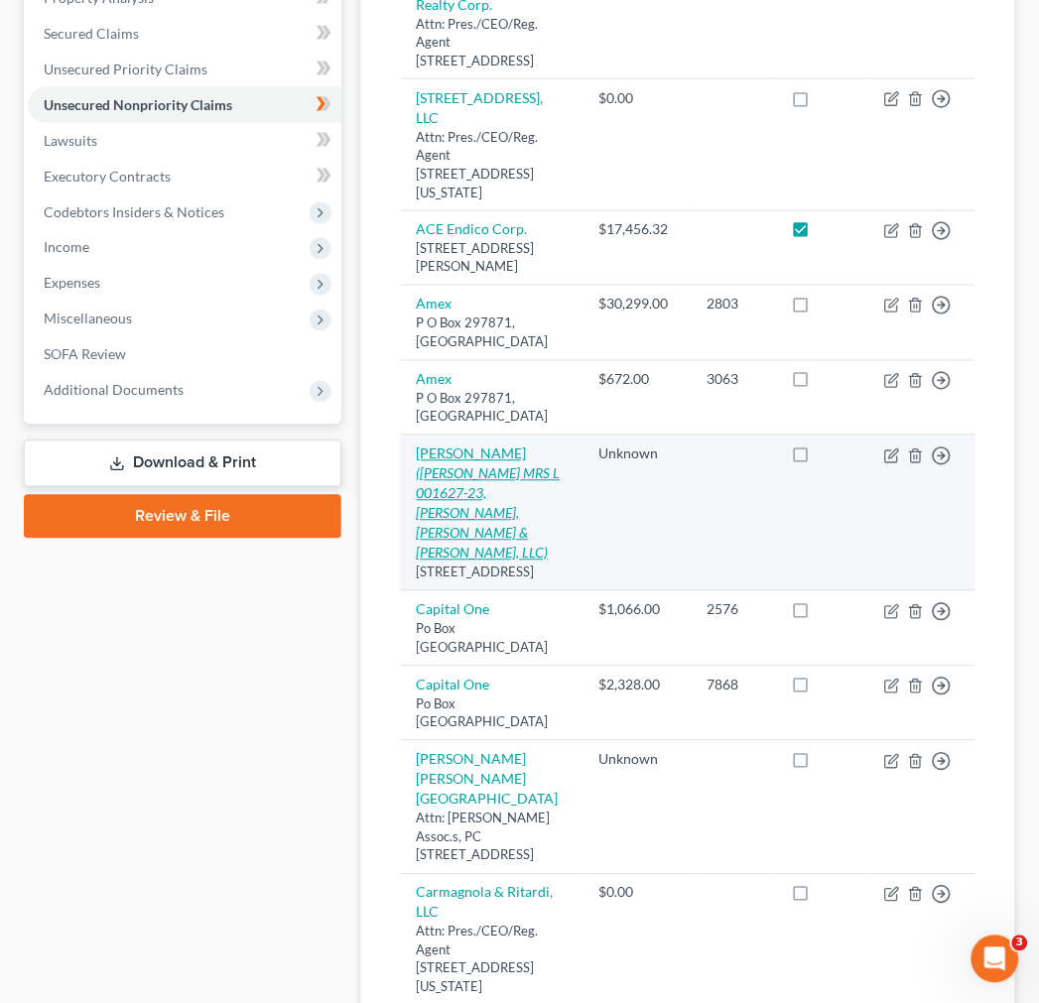
click at [452, 521] on icon "([PERSON_NAME] MRS L 001627-23, [PERSON_NAME], [PERSON_NAME] & [PERSON_NAME], L…" at bounding box center [489, 513] width 144 height 96
select select "33"
select select "14"
select select "0"
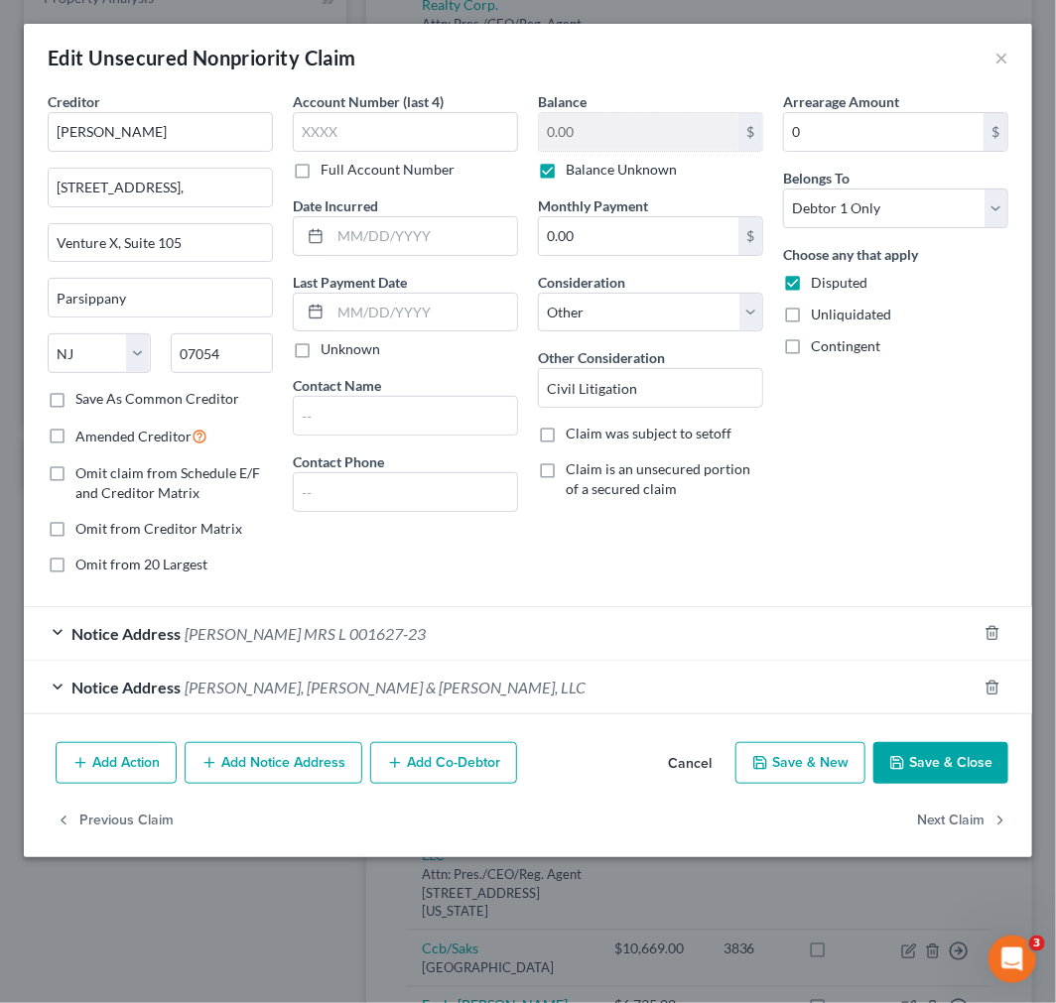
click at [598, 658] on div "Notice Address [PERSON_NAME] MRS L 001627-23" at bounding box center [500, 633] width 953 height 53
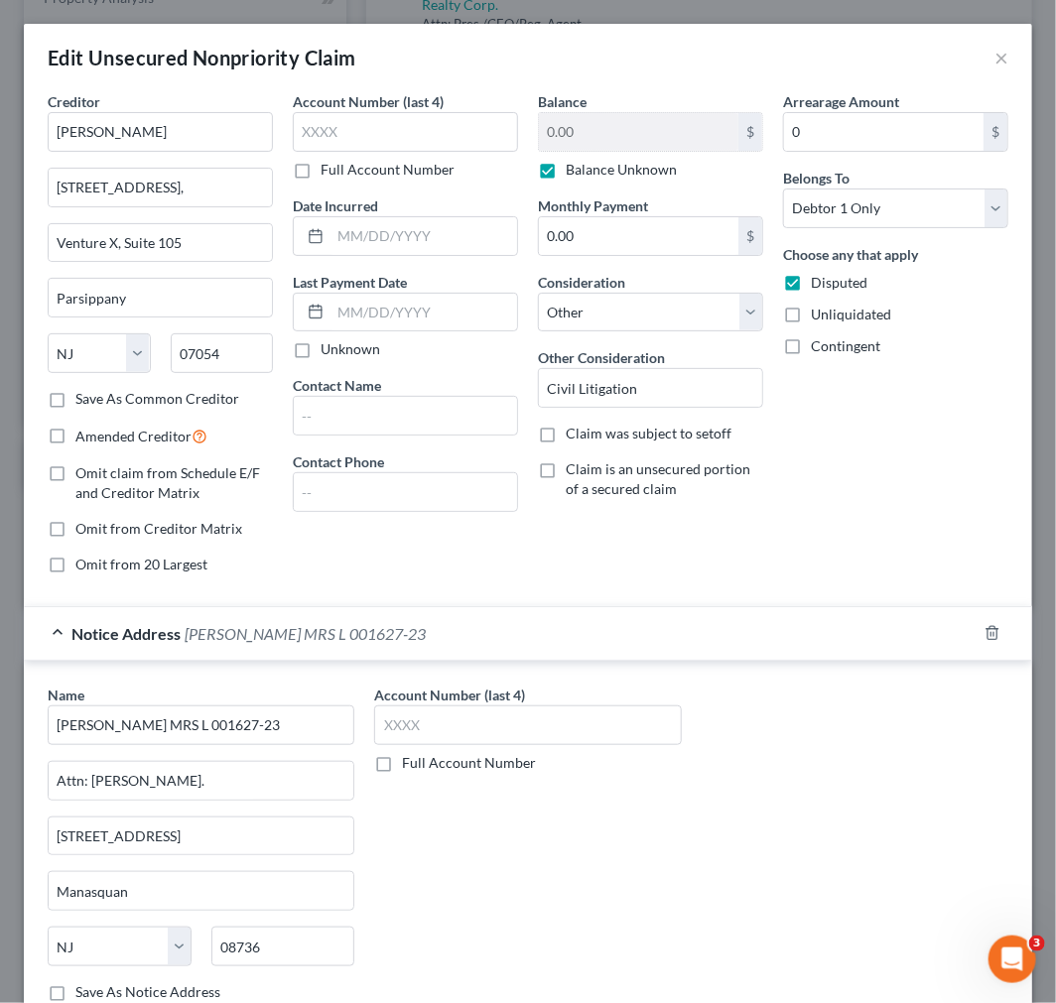
click at [598, 658] on div "Notice Address [PERSON_NAME] MRS L 001627-23" at bounding box center [500, 633] width 953 height 53
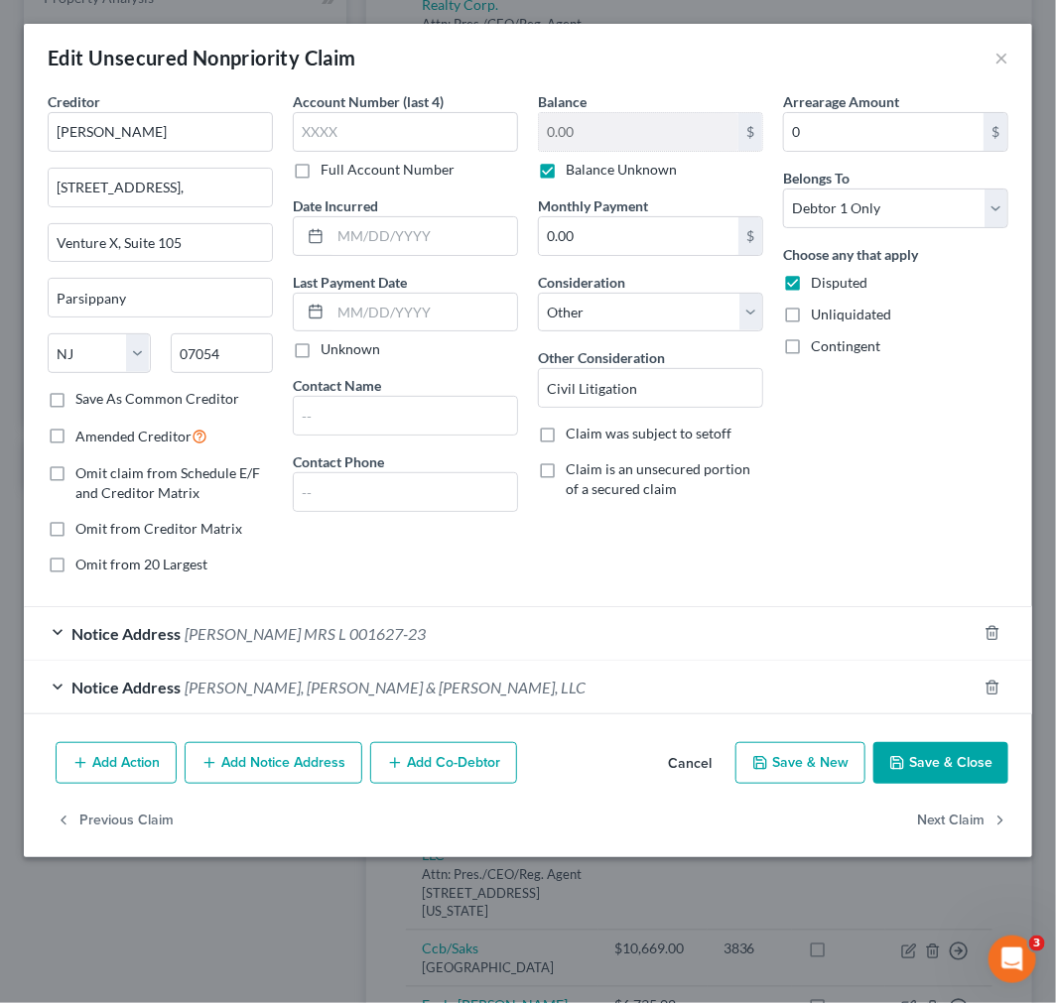
drag, startPoint x: 587, startPoint y: 709, endPoint x: 576, endPoint y: 709, distance: 10.9
click at [583, 709] on div "Notice Address [GEOGRAPHIC_DATA], [PERSON_NAME] & [PERSON_NAME], LLC" at bounding box center [500, 687] width 953 height 53
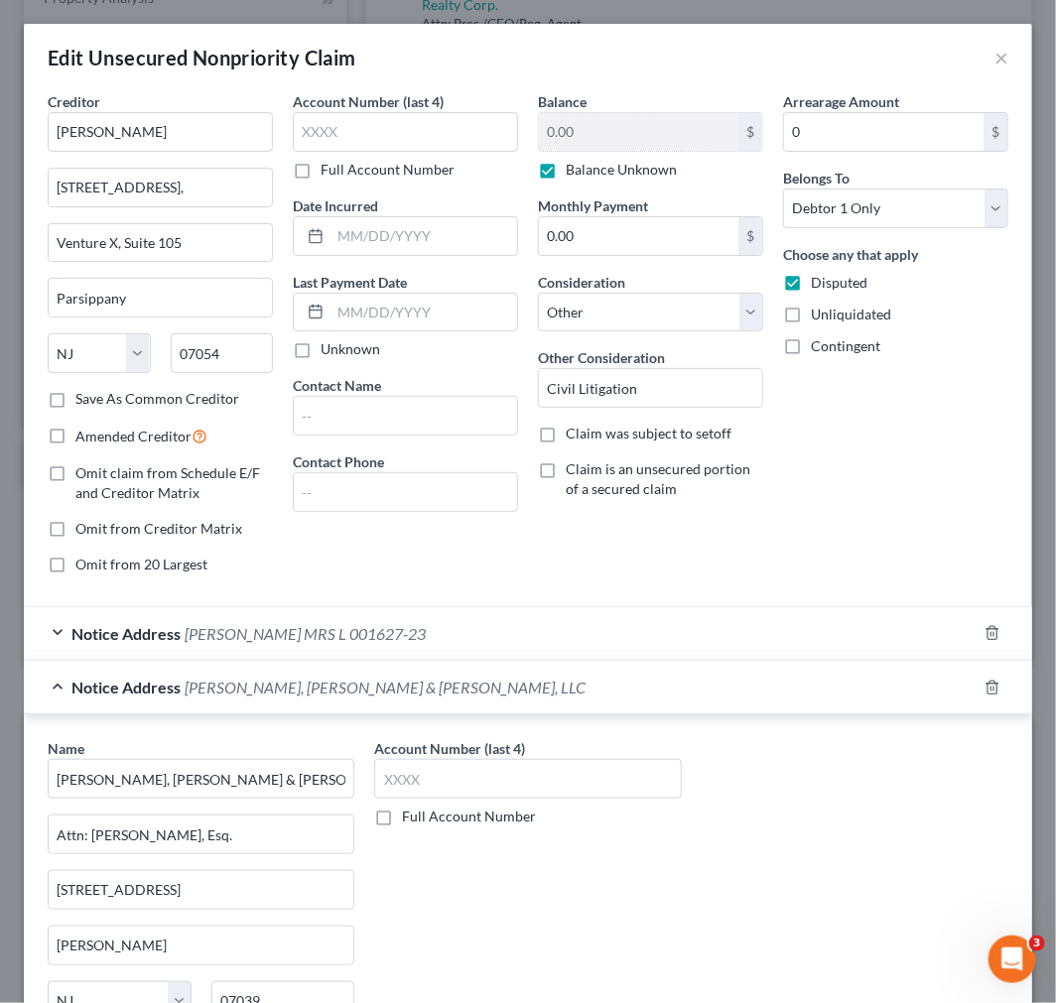
click at [544, 648] on div "Notice Address [PERSON_NAME] MRS L 001627-23" at bounding box center [500, 633] width 953 height 53
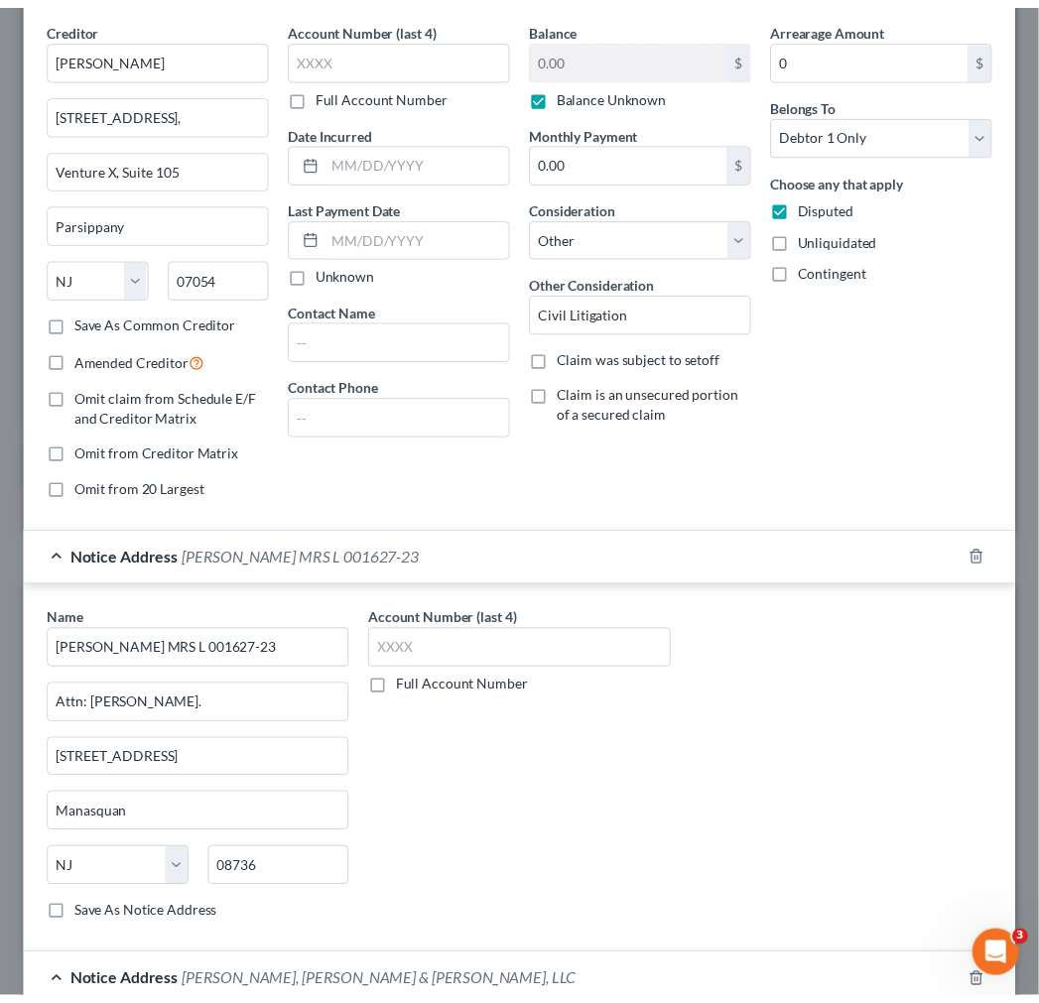
scroll to position [0, 0]
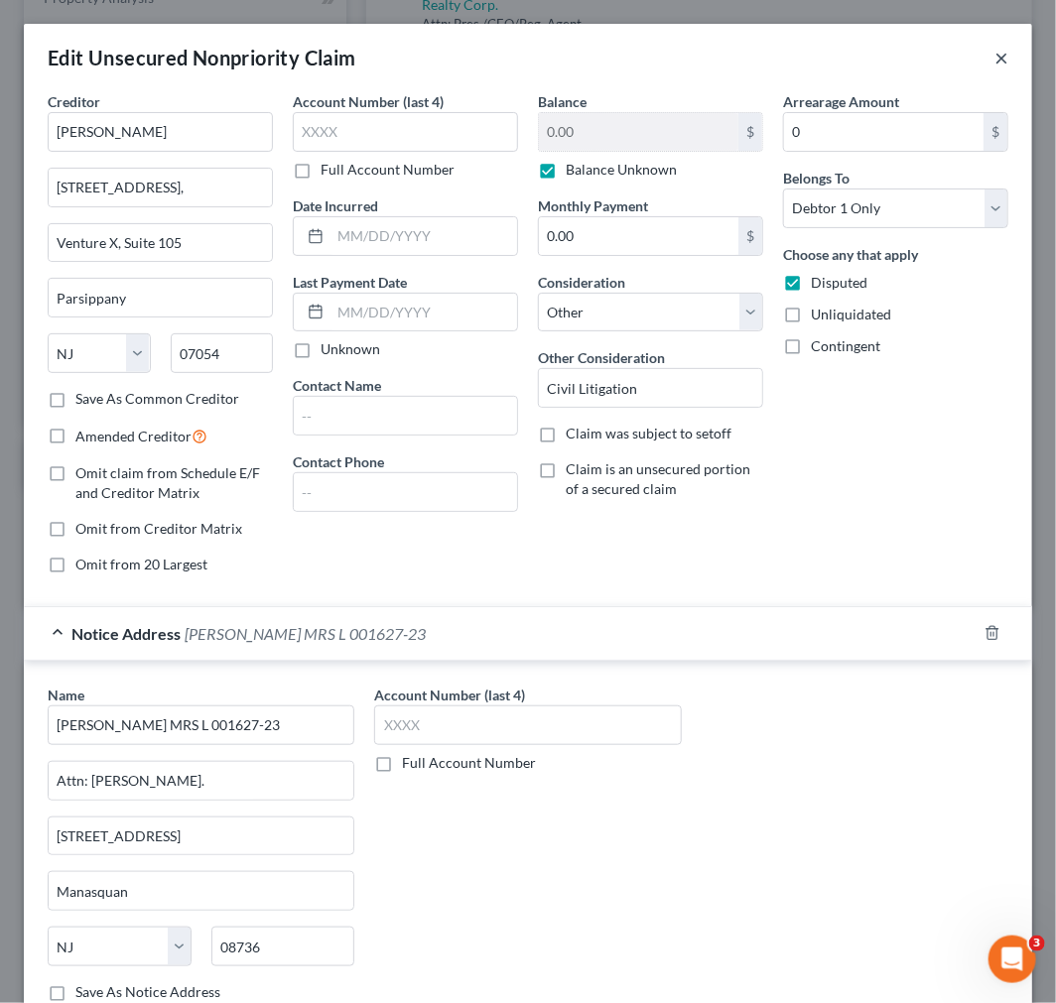
click at [994, 65] on button "×" at bounding box center [1001, 58] width 14 height 24
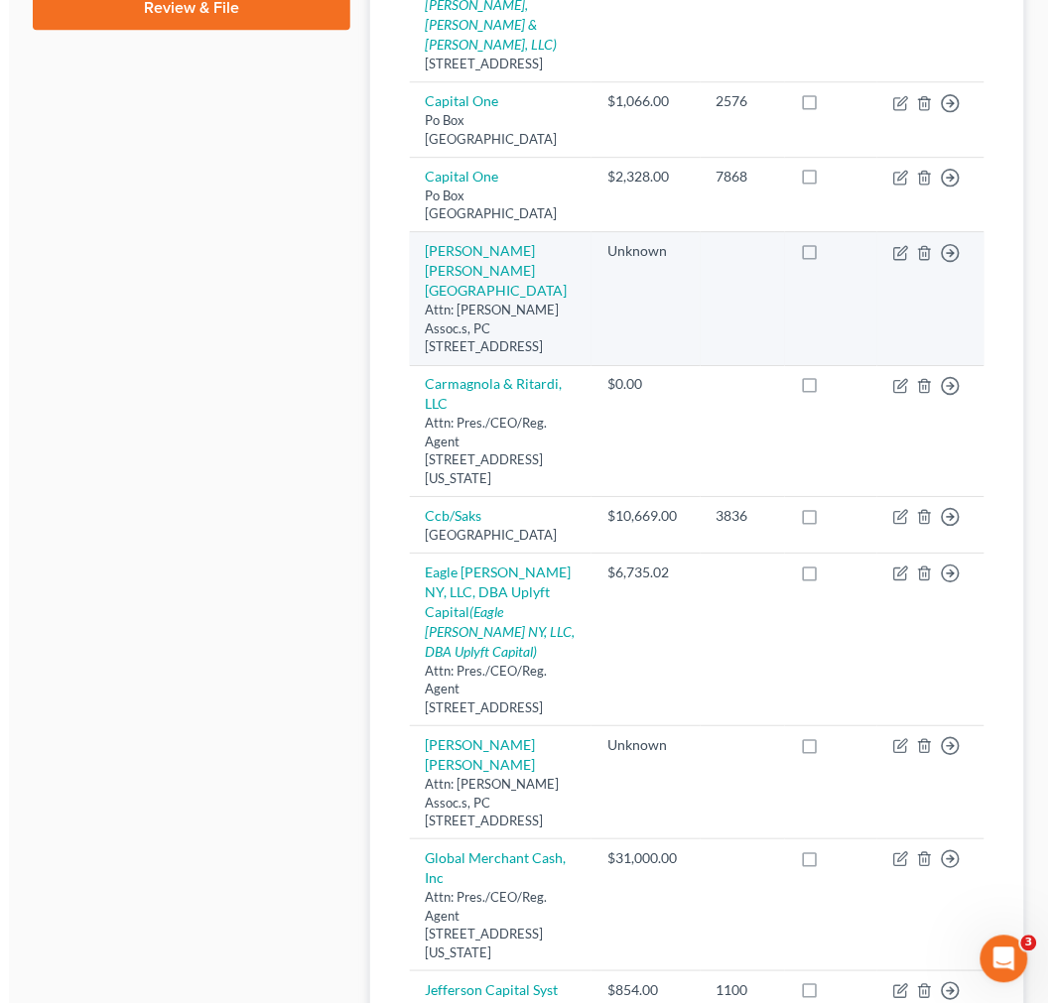
scroll to position [1102, 0]
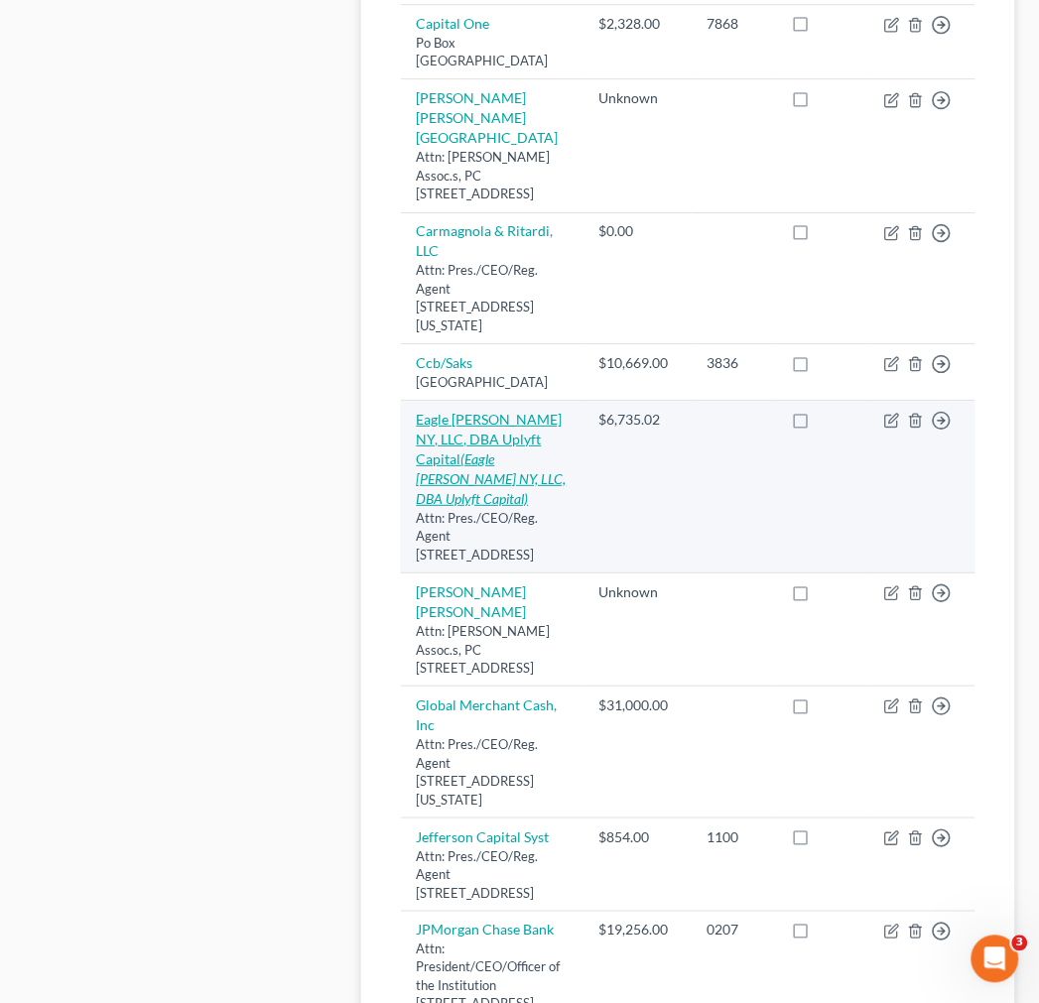
click at [540, 418] on link "Eagle [PERSON_NAME] NY, LLC, DBA Uplyft Capital (Eagle [PERSON_NAME] NY, LLC, D…" at bounding box center [492, 459] width 150 height 96
select select "33"
select select "0"
select select "33"
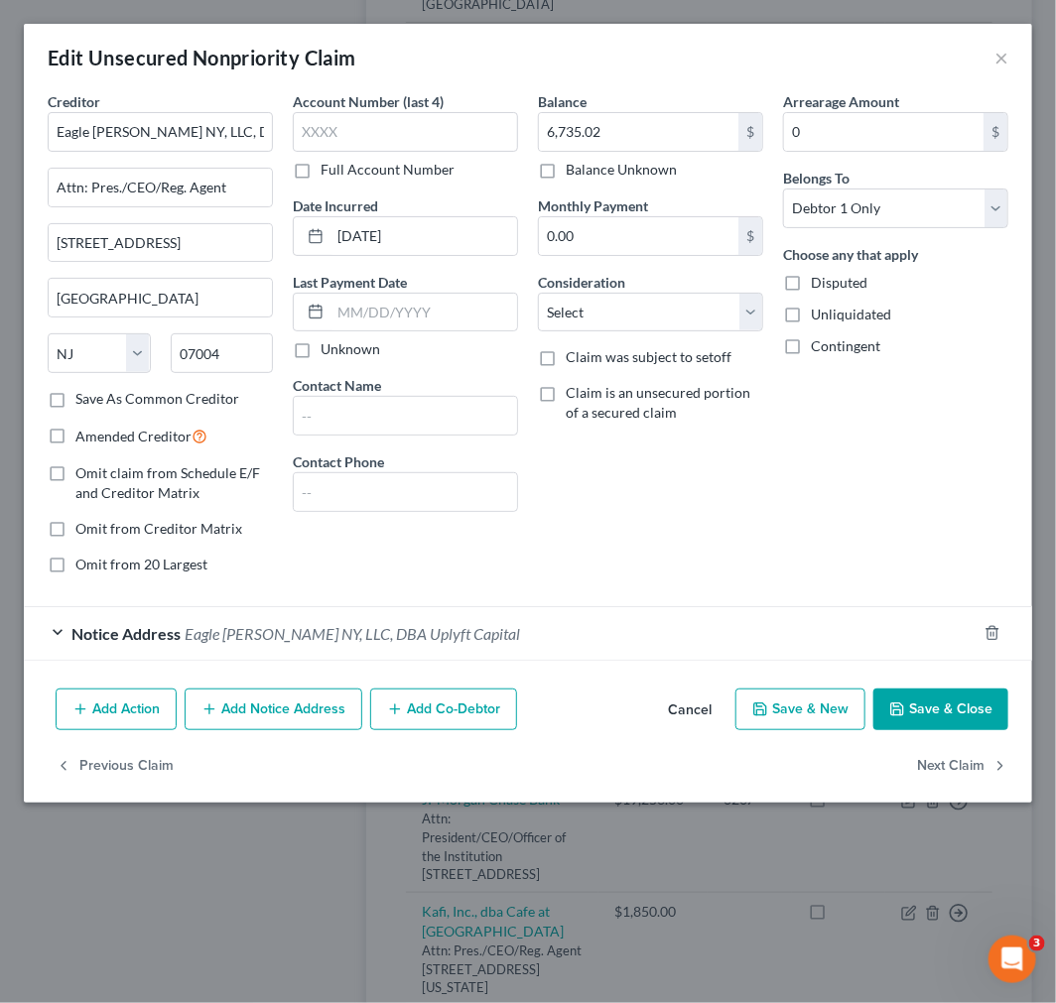
click at [432, 666] on div "Creditor * Eagle [PERSON_NAME] NY, LLC, DBA Uplyft Capital Attn: Pres./CEO/Reg.…" at bounding box center [528, 385] width 1008 height 589
click at [429, 649] on div "Notice Address Eagle [PERSON_NAME] NY, LLC, DBA Uplyft Capital" at bounding box center [500, 633] width 953 height 53
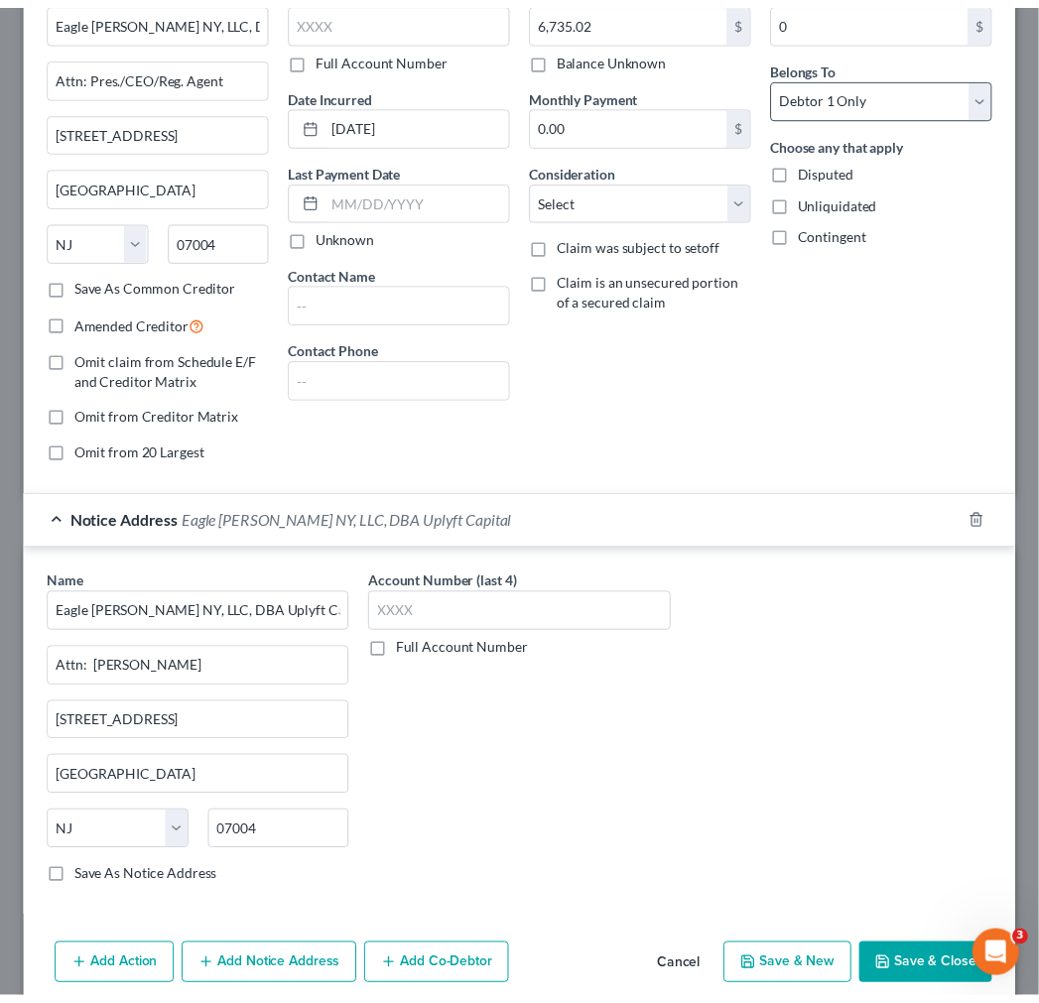
scroll to position [0, 0]
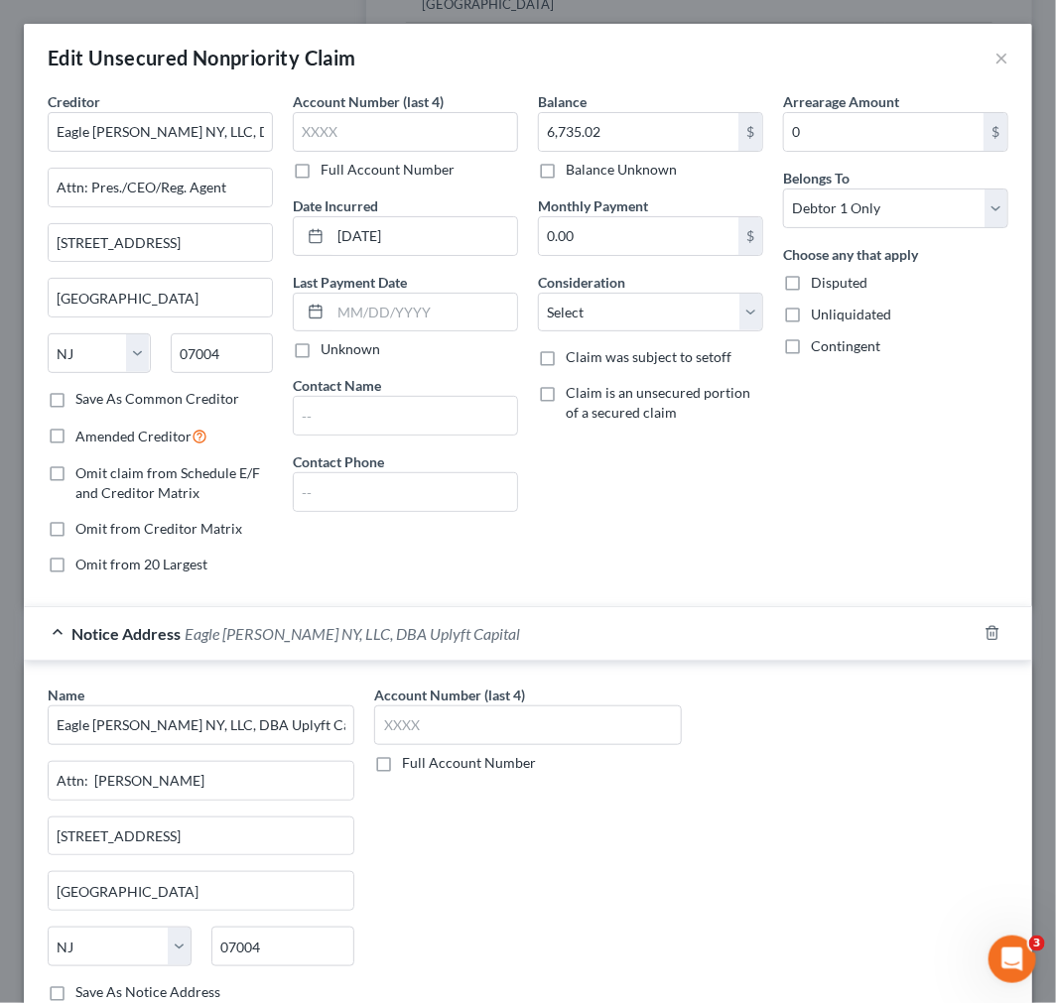
click at [975, 56] on div "Edit Unsecured Nonpriority Claim ×" at bounding box center [528, 57] width 1008 height 67
click at [994, 61] on button "×" at bounding box center [1001, 58] width 14 height 24
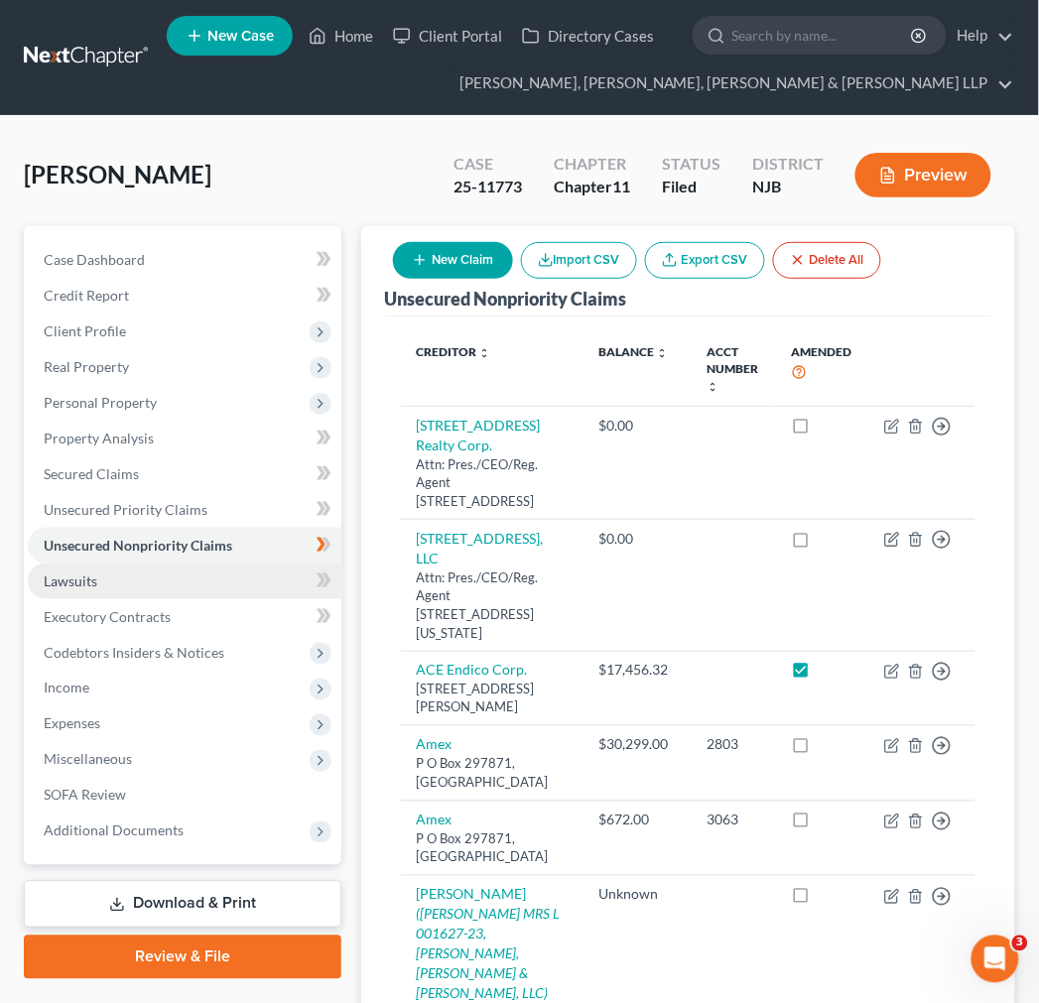
click at [244, 569] on link "Lawsuits" at bounding box center [185, 582] width 314 height 36
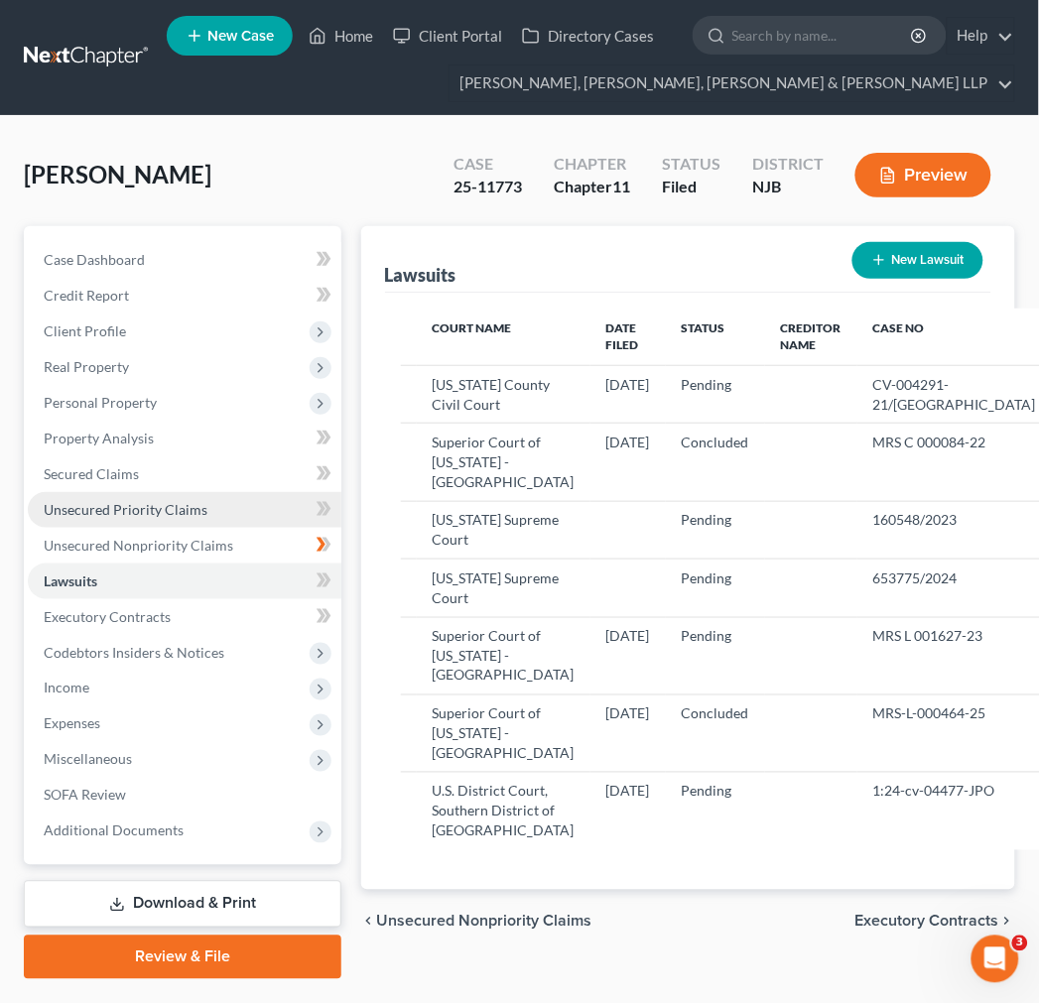
click at [226, 523] on link "Unsecured Priority Claims" at bounding box center [185, 510] width 314 height 36
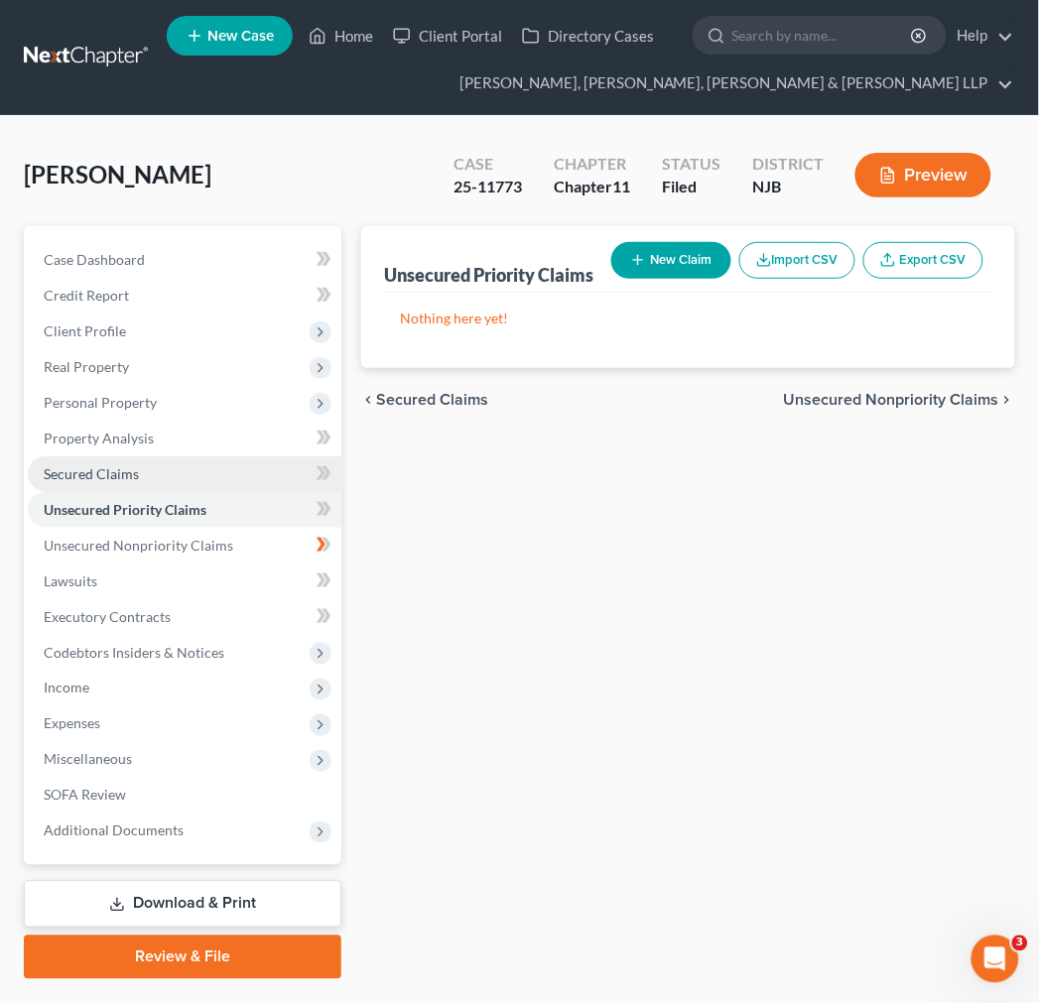
click at [226, 467] on link "Secured Claims" at bounding box center [185, 474] width 314 height 36
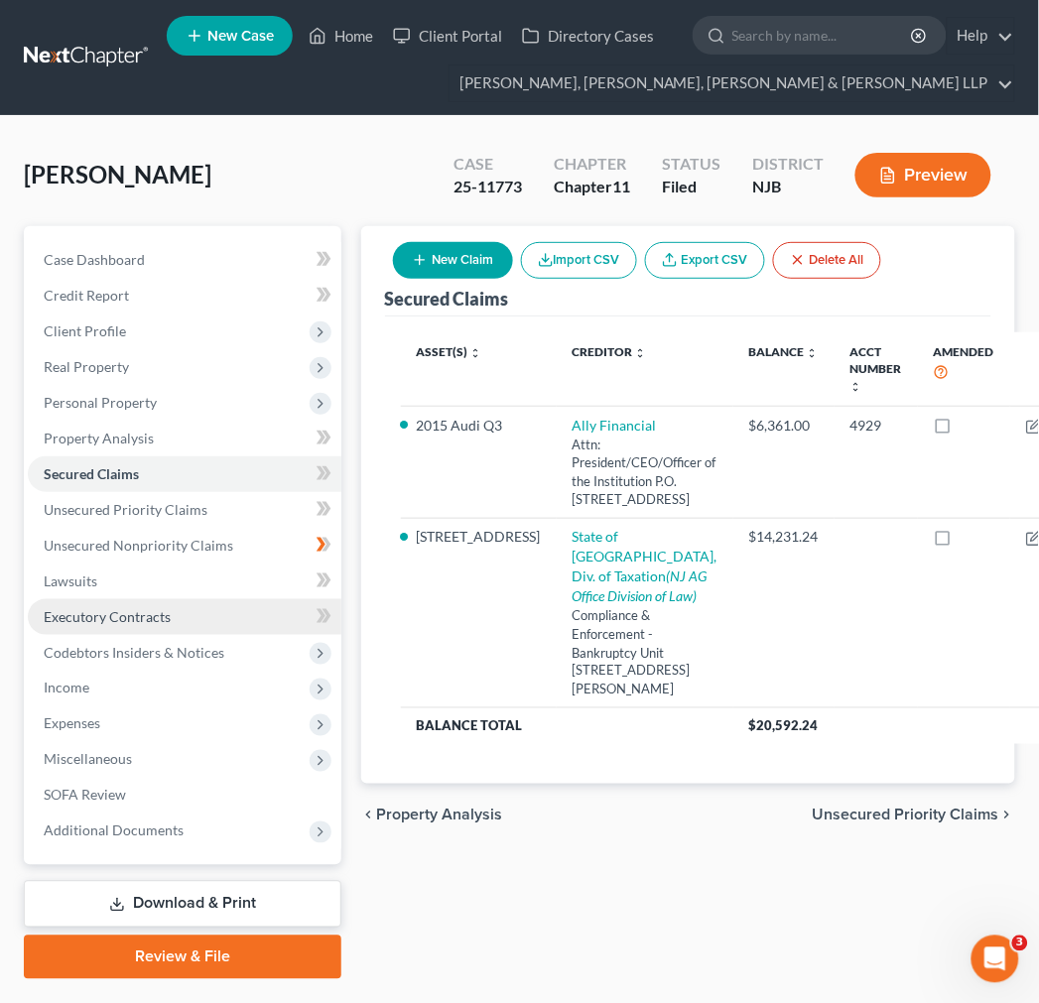
click at [243, 611] on link "Executory Contracts" at bounding box center [185, 617] width 314 height 36
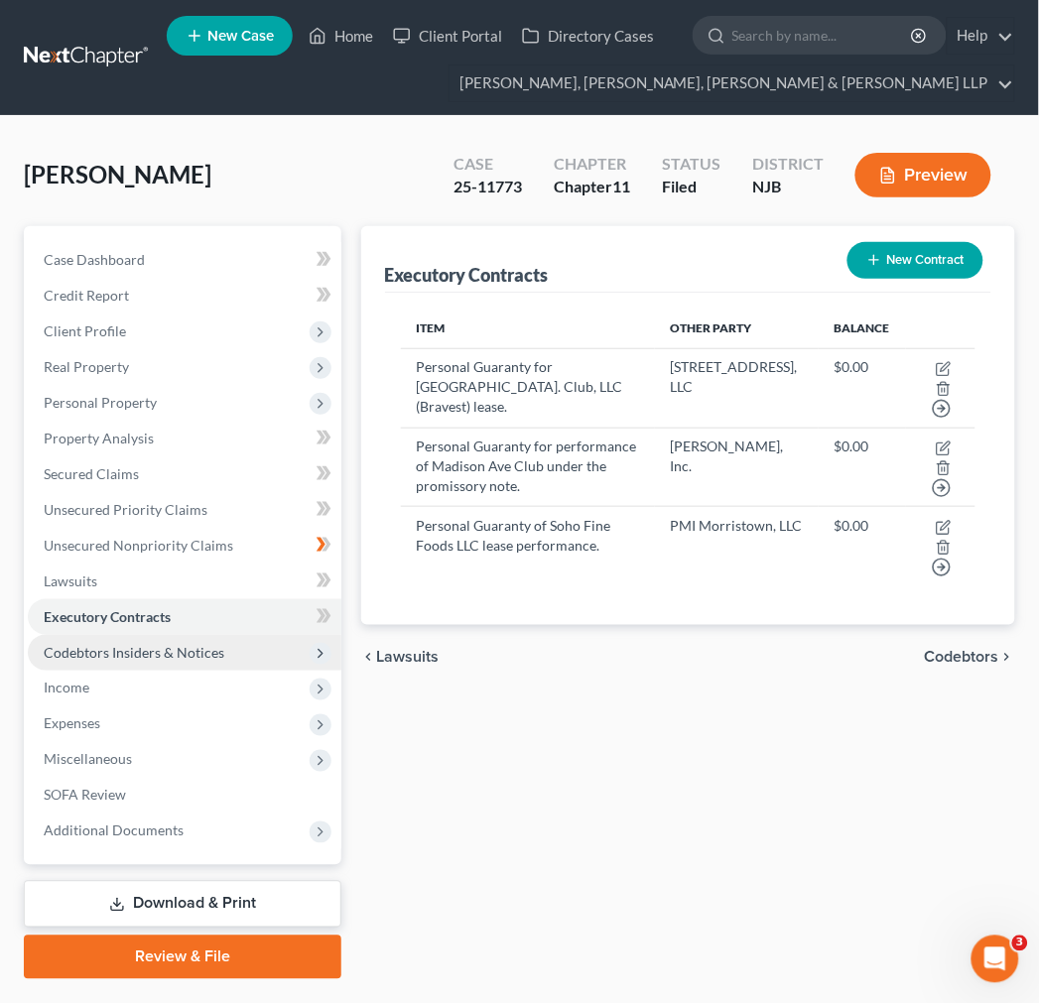
click at [244, 646] on span "Codebtors Insiders & Notices" at bounding box center [185, 653] width 314 height 36
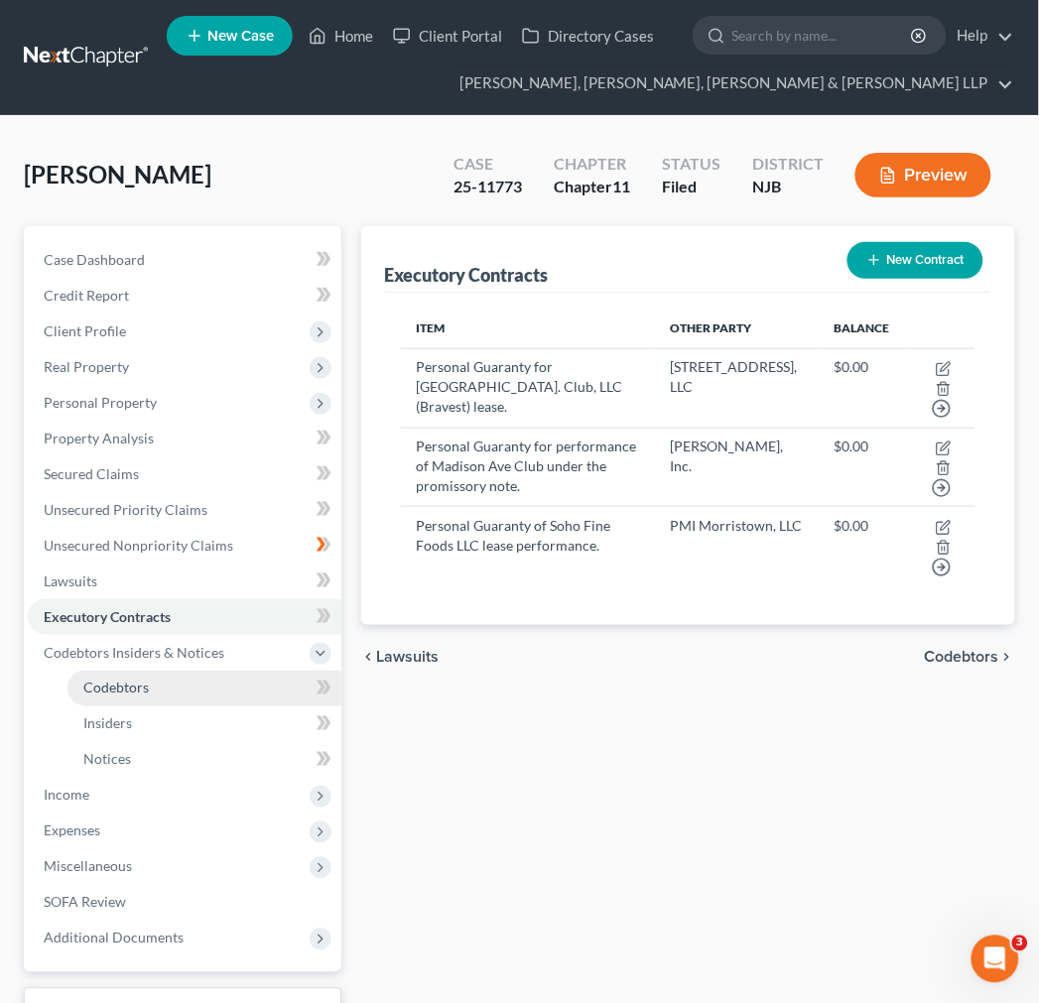
click at [248, 685] on link "Codebtors" at bounding box center [204, 689] width 274 height 36
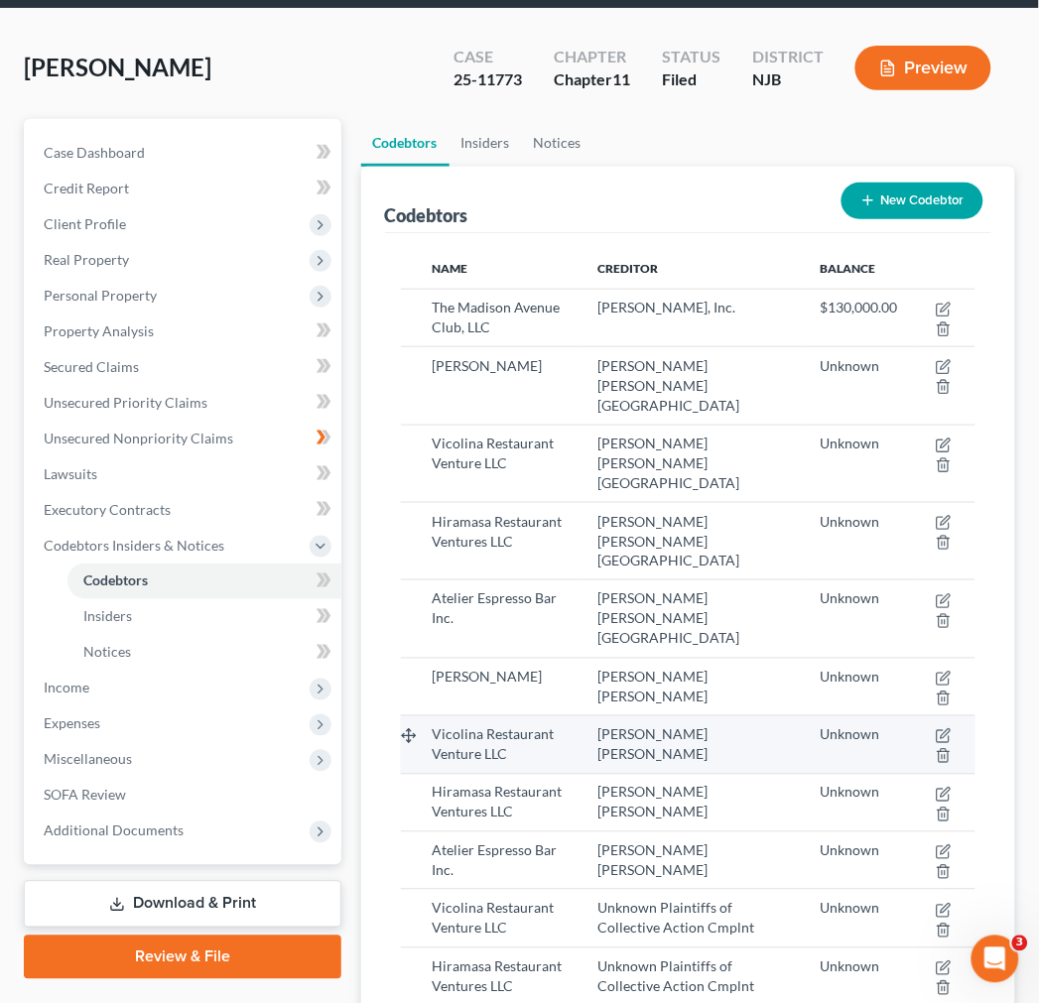
scroll to position [238, 0]
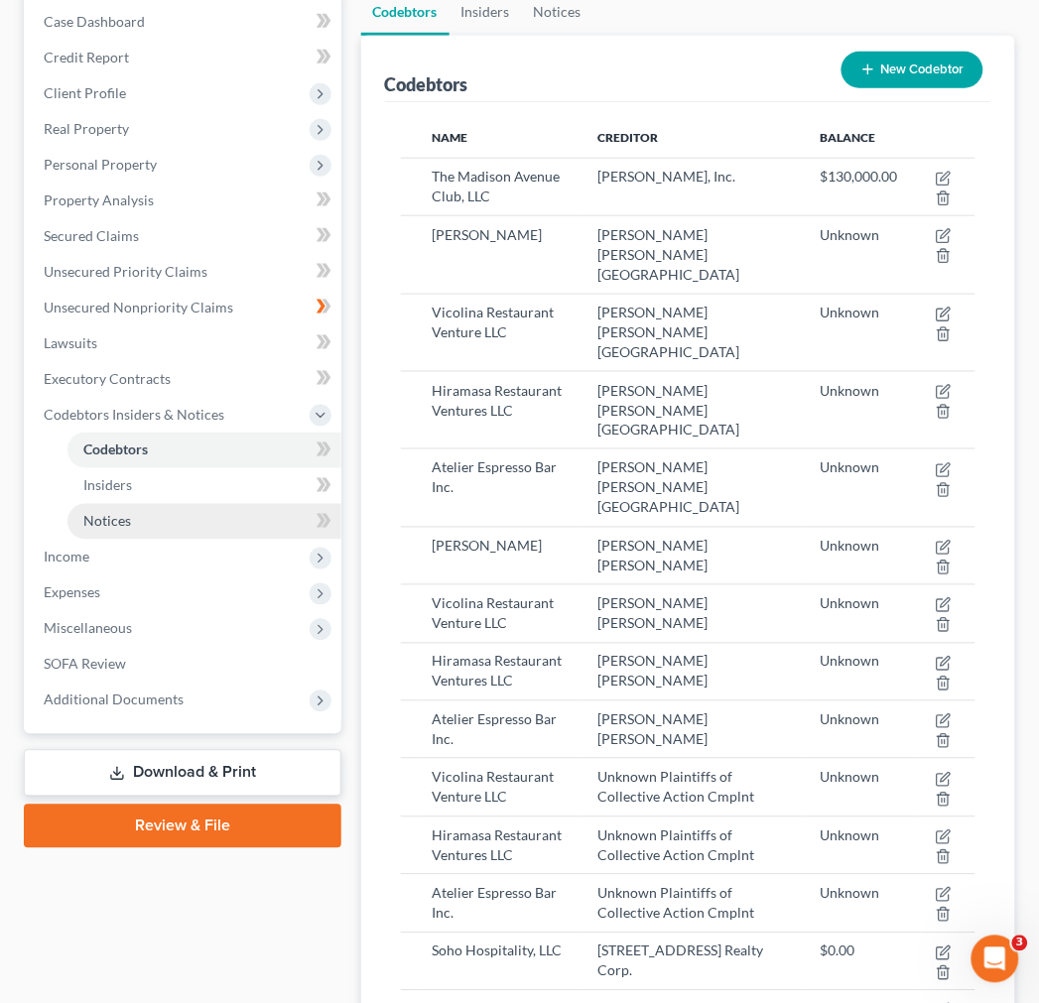
click at [206, 509] on link "Notices" at bounding box center [204, 522] width 274 height 36
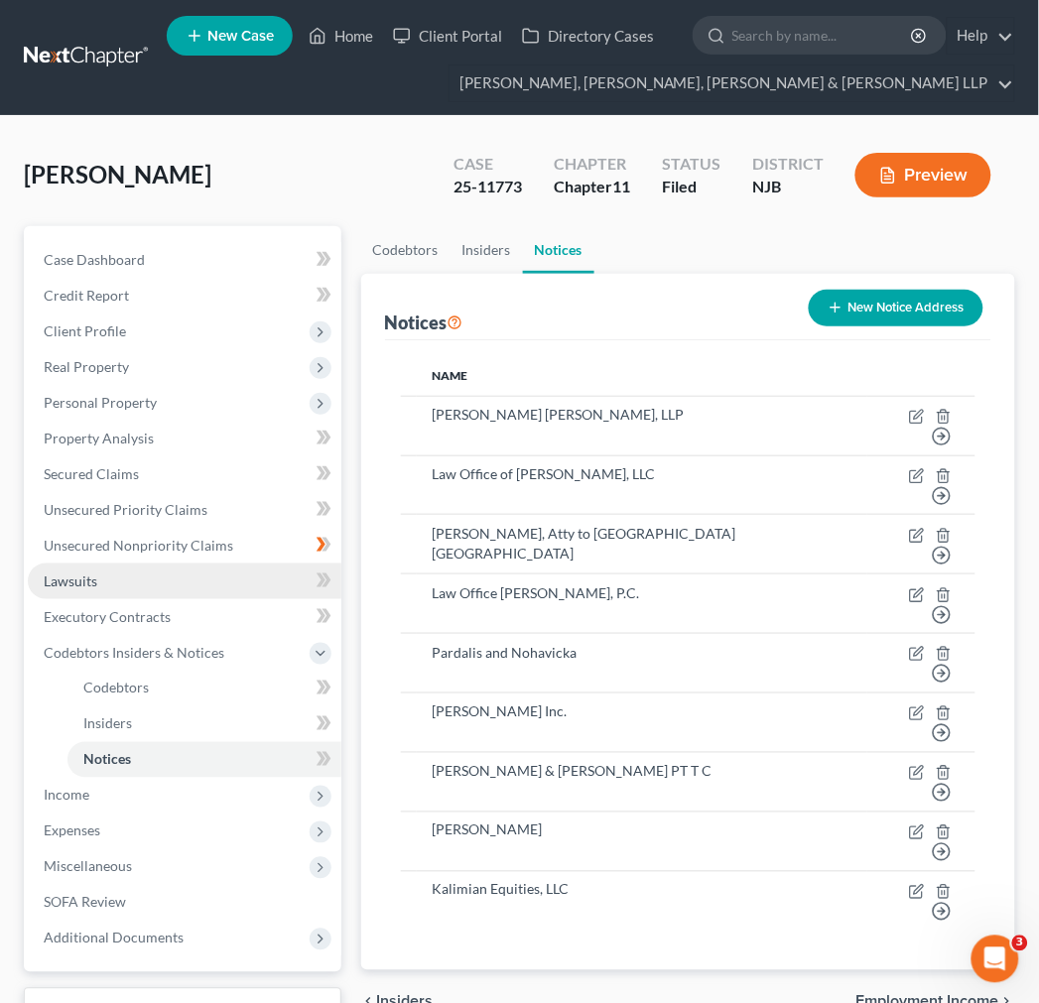
click at [223, 590] on link "Lawsuits" at bounding box center [185, 582] width 314 height 36
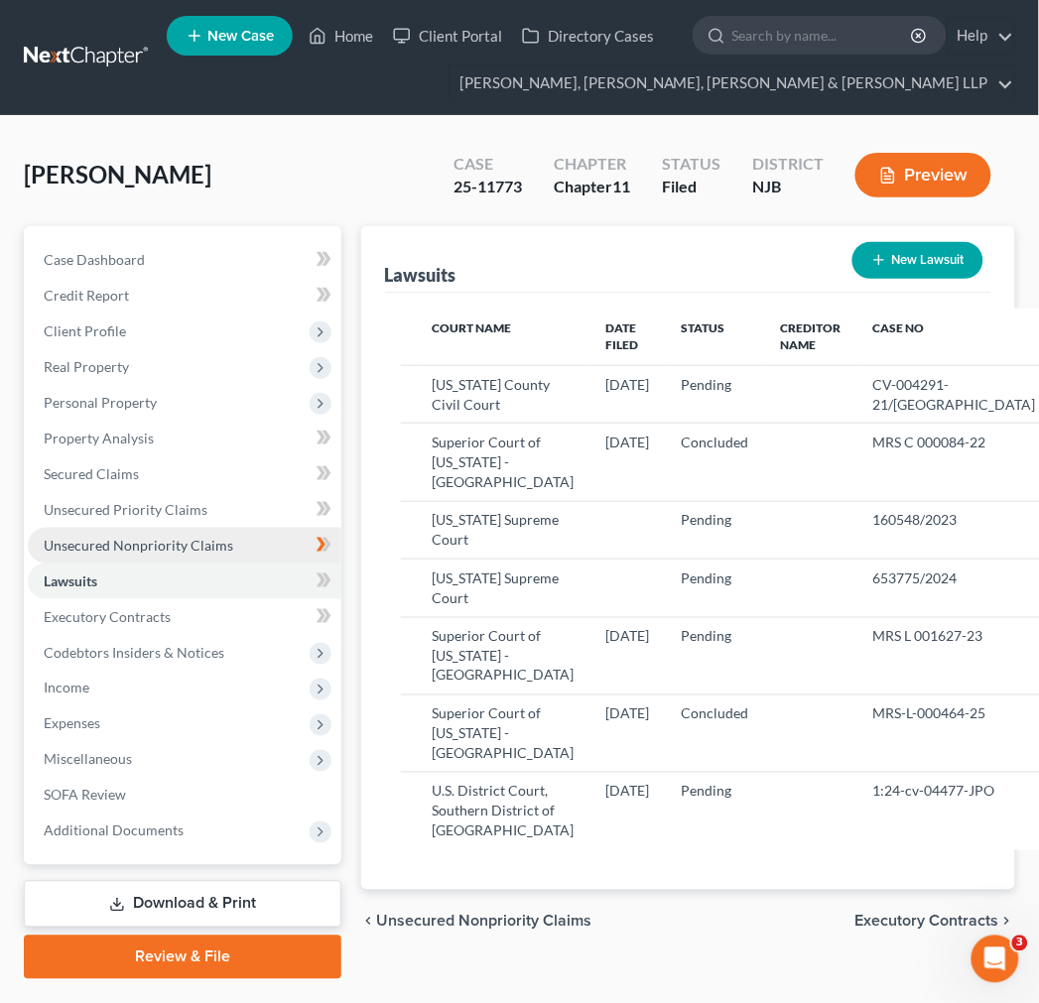
click at [202, 543] on span "Unsecured Nonpriority Claims" at bounding box center [139, 545] width 190 height 17
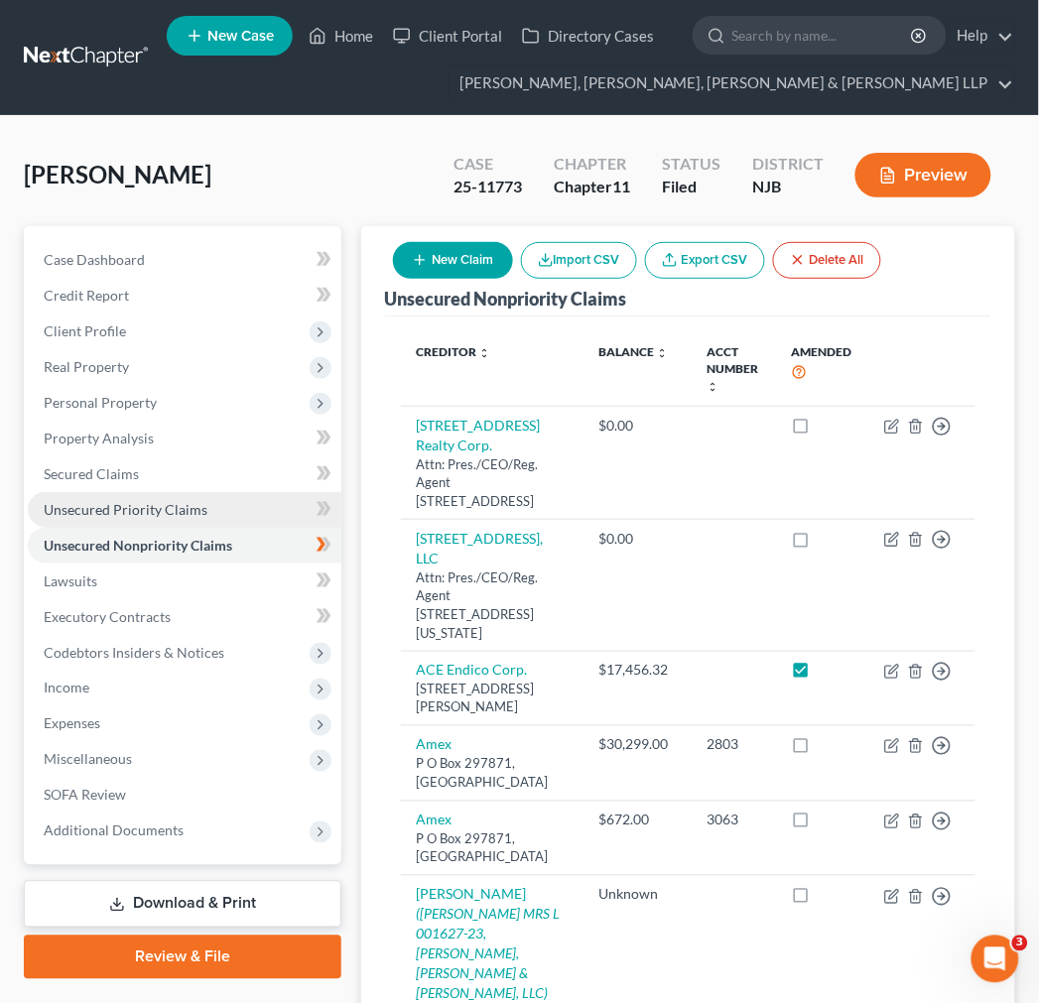
click at [201, 512] on span "Unsecured Priority Claims" at bounding box center [126, 509] width 164 height 17
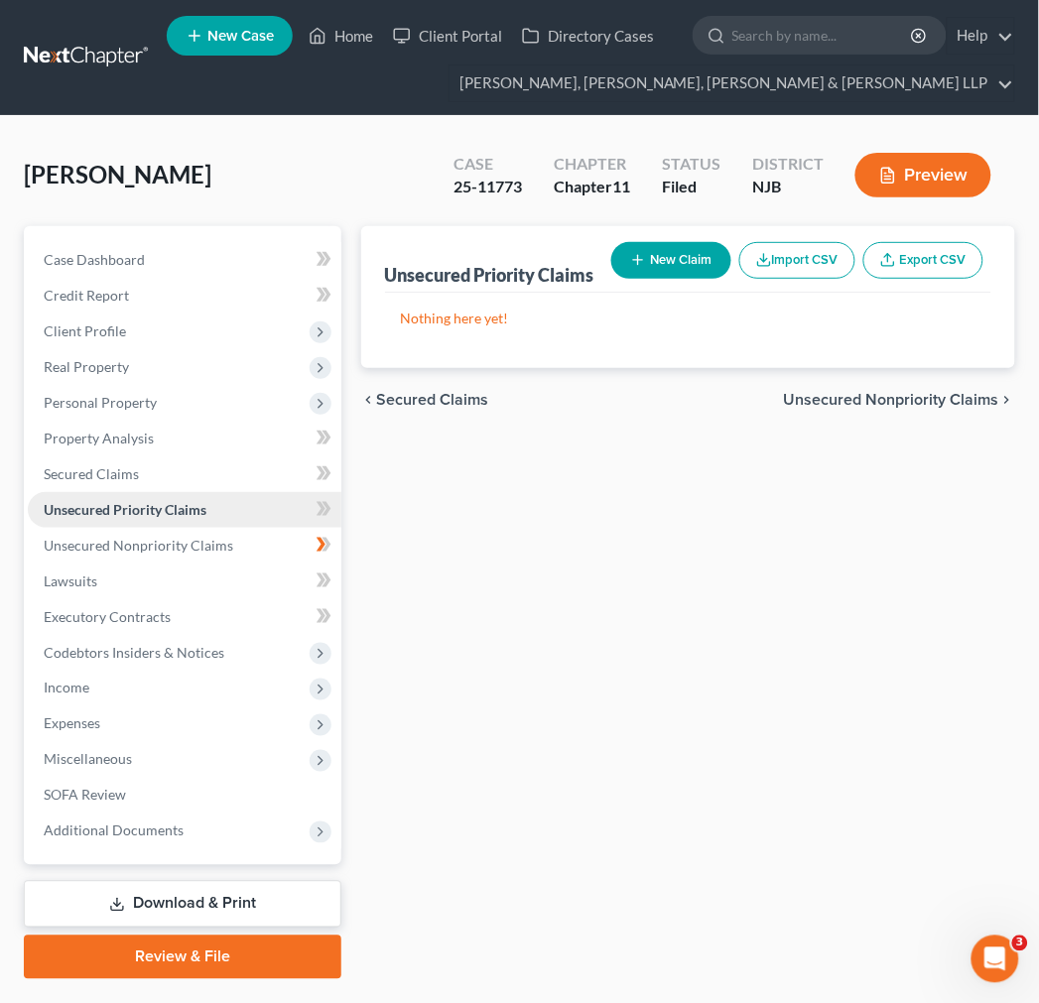
click at [201, 492] on link "Unsecured Priority Claims" at bounding box center [185, 510] width 314 height 36
click at [201, 474] on link "Secured Claims" at bounding box center [185, 474] width 314 height 36
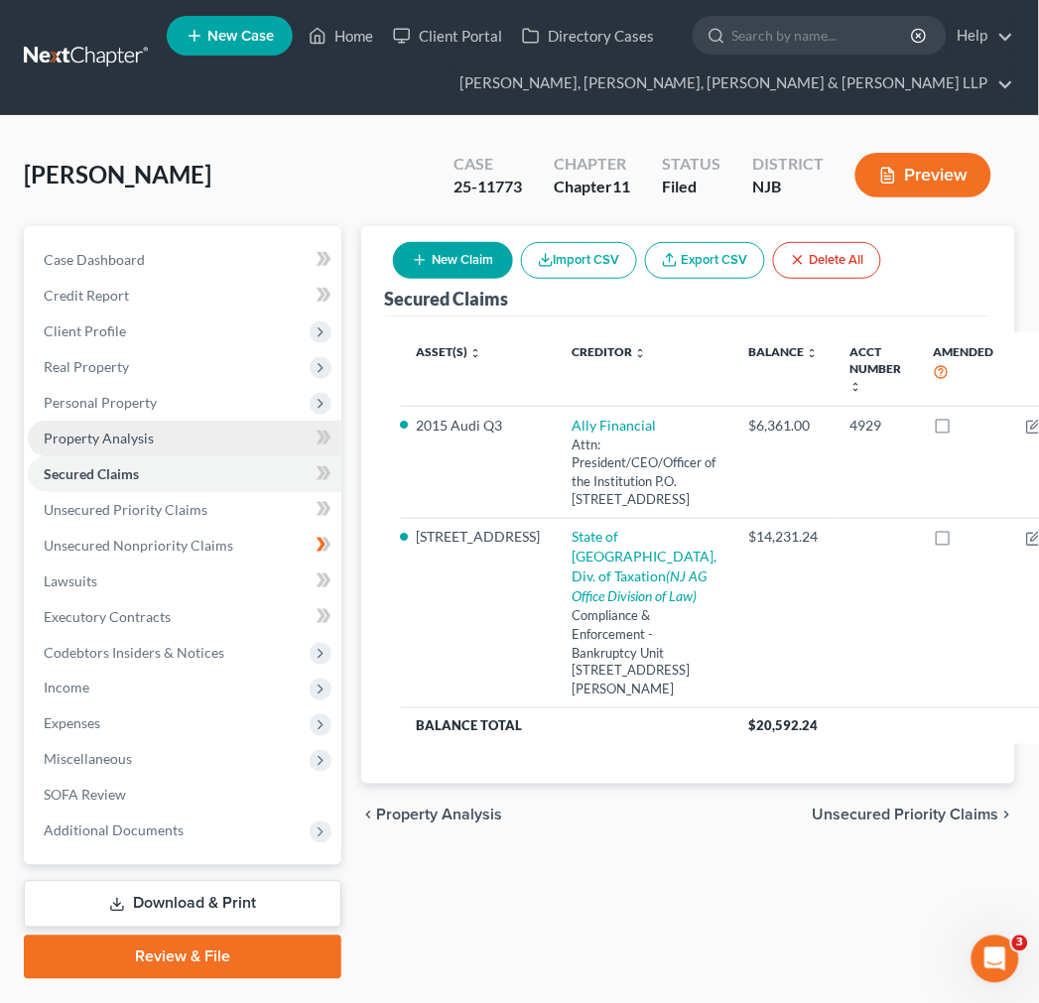
click at [203, 443] on link "Property Analysis" at bounding box center [185, 439] width 314 height 36
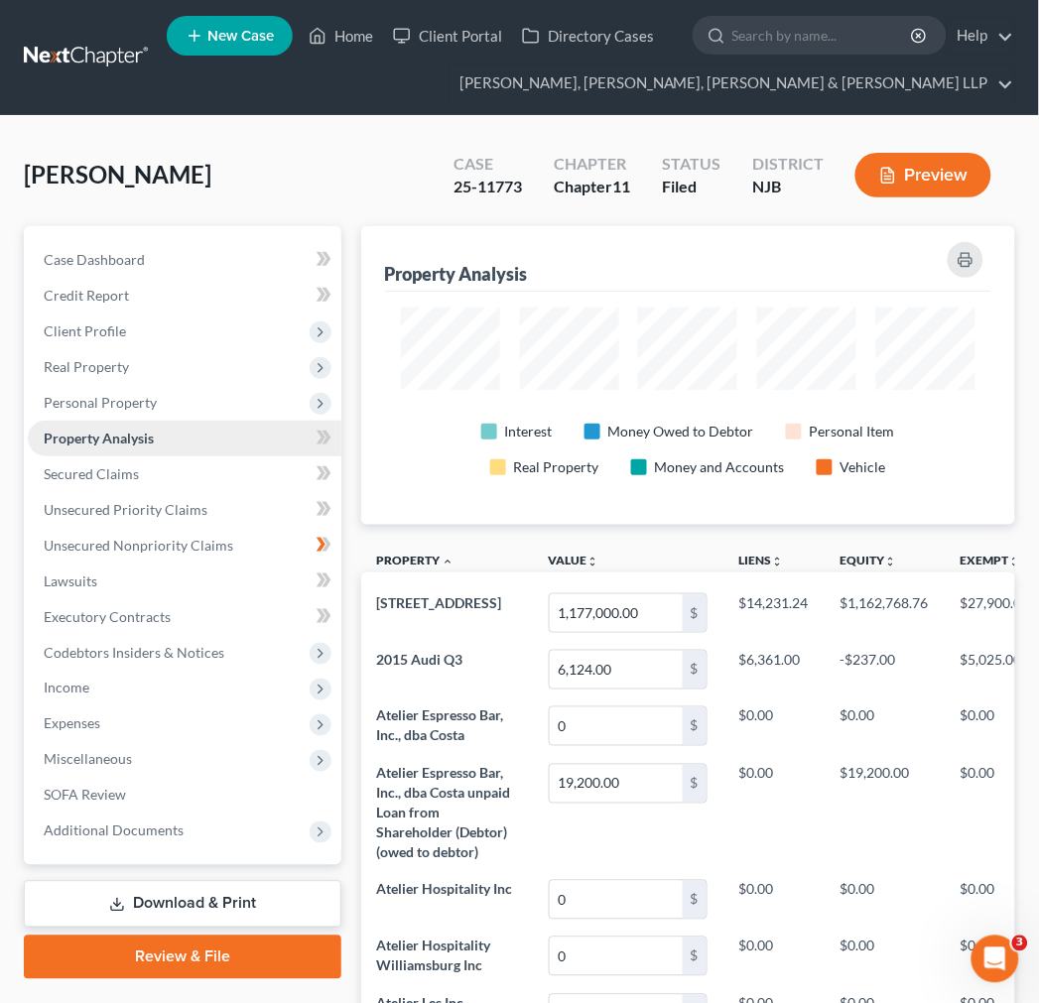
click at [164, 431] on link "Property Analysis" at bounding box center [185, 439] width 314 height 36
click at [155, 399] on span "Personal Property" at bounding box center [185, 403] width 314 height 36
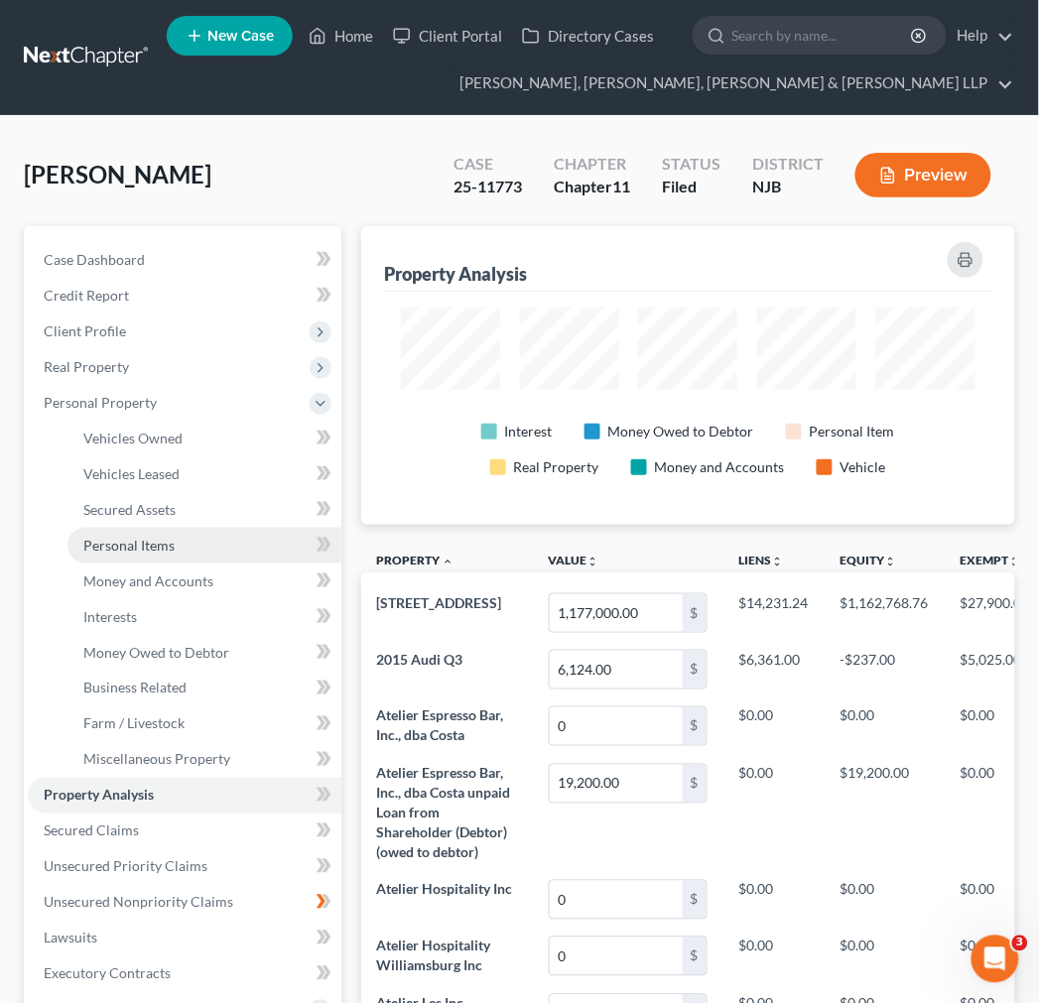
click at [204, 557] on link "Personal Items" at bounding box center [204, 546] width 274 height 36
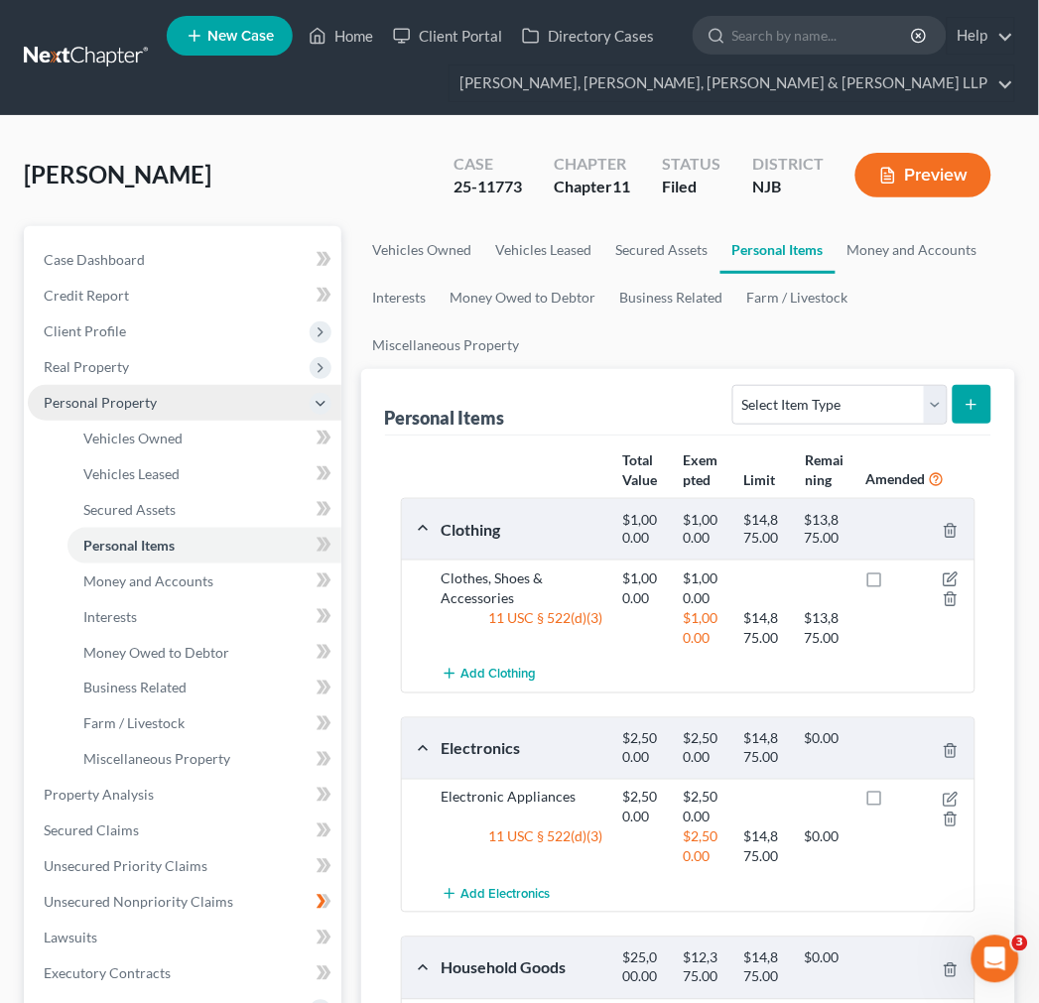
click at [123, 404] on span "Personal Property" at bounding box center [100, 402] width 113 height 17
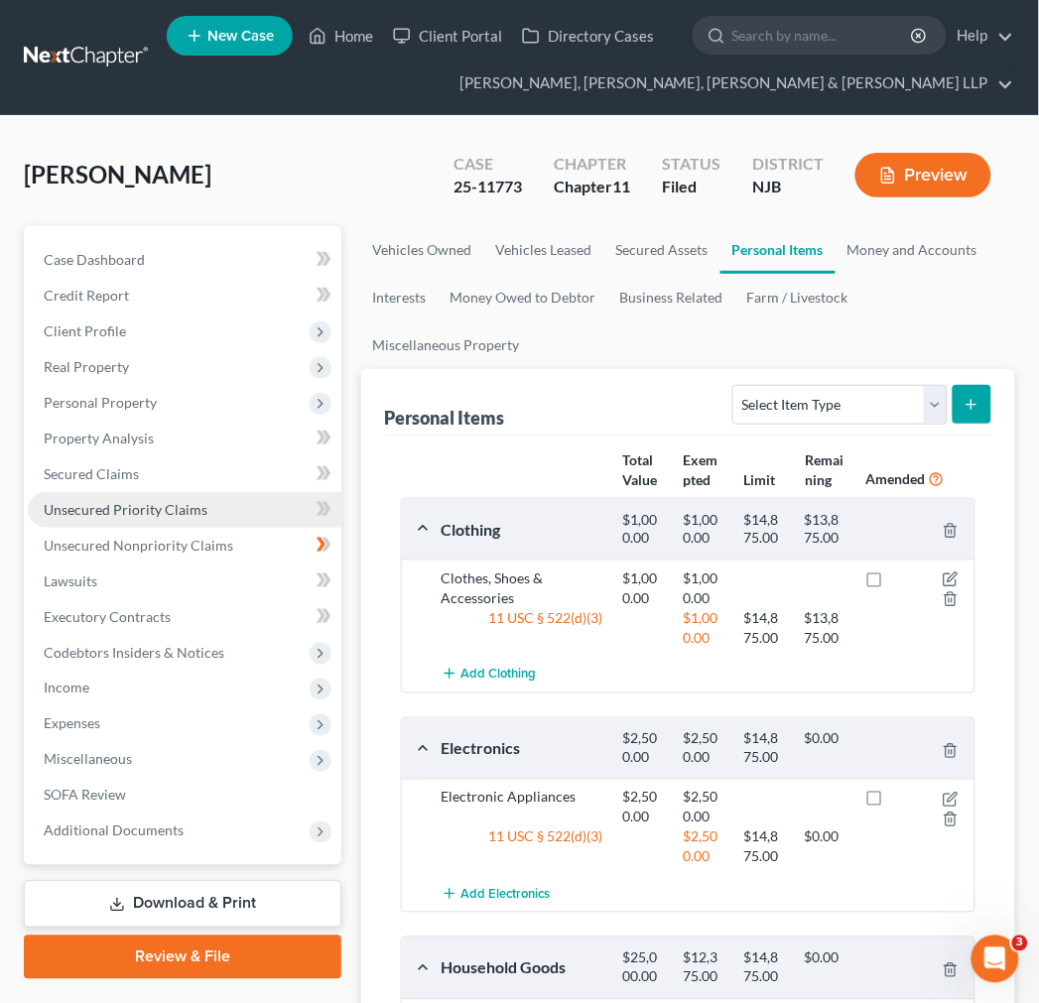
click at [144, 501] on span "Unsecured Priority Claims" at bounding box center [126, 509] width 164 height 17
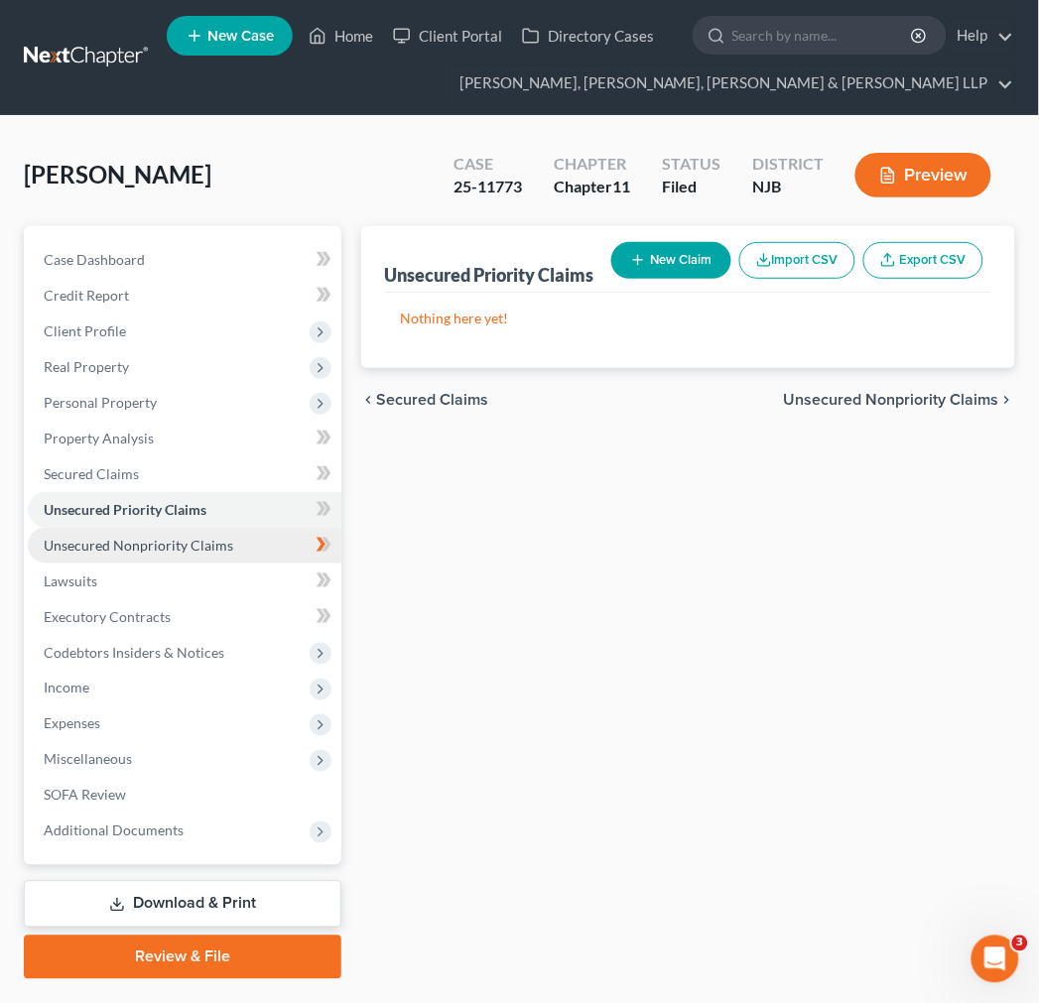
click at [172, 544] on span "Unsecured Nonpriority Claims" at bounding box center [139, 545] width 190 height 17
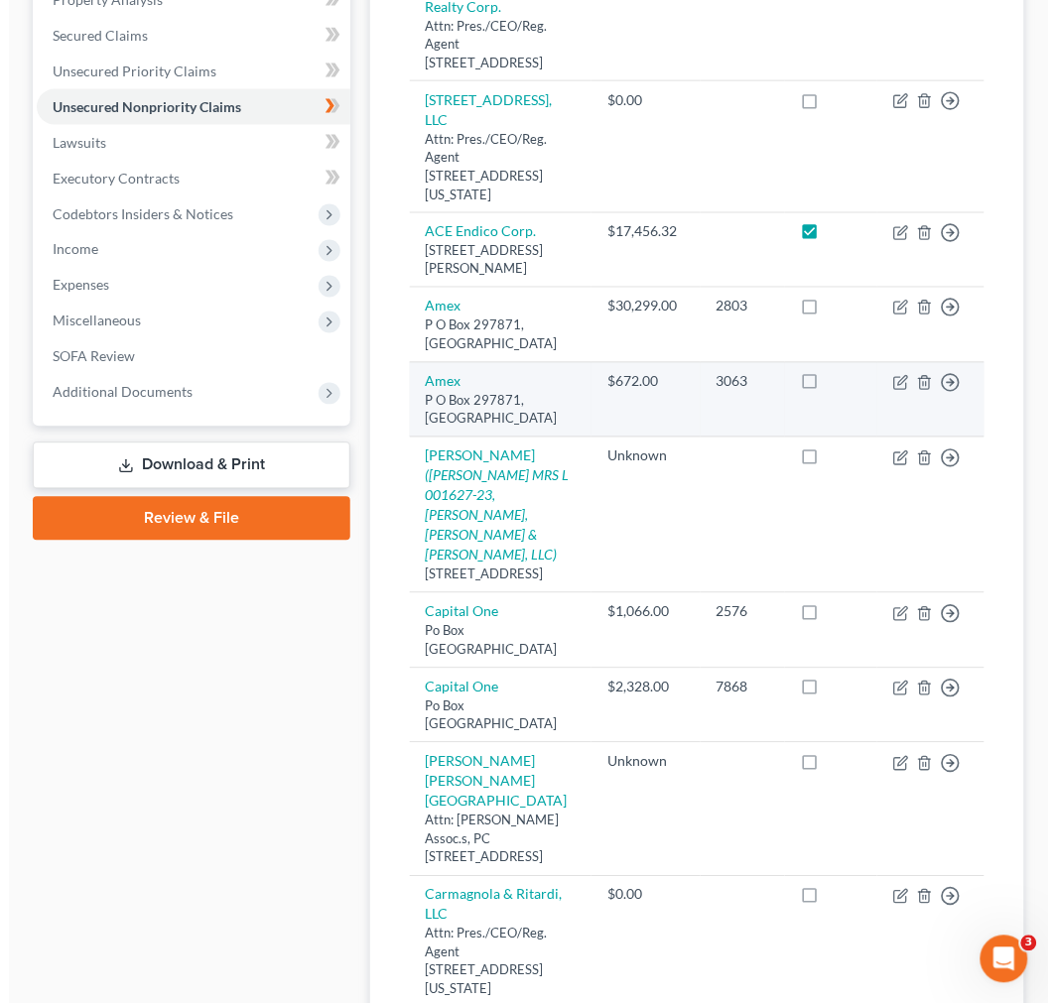
scroll to position [441, 0]
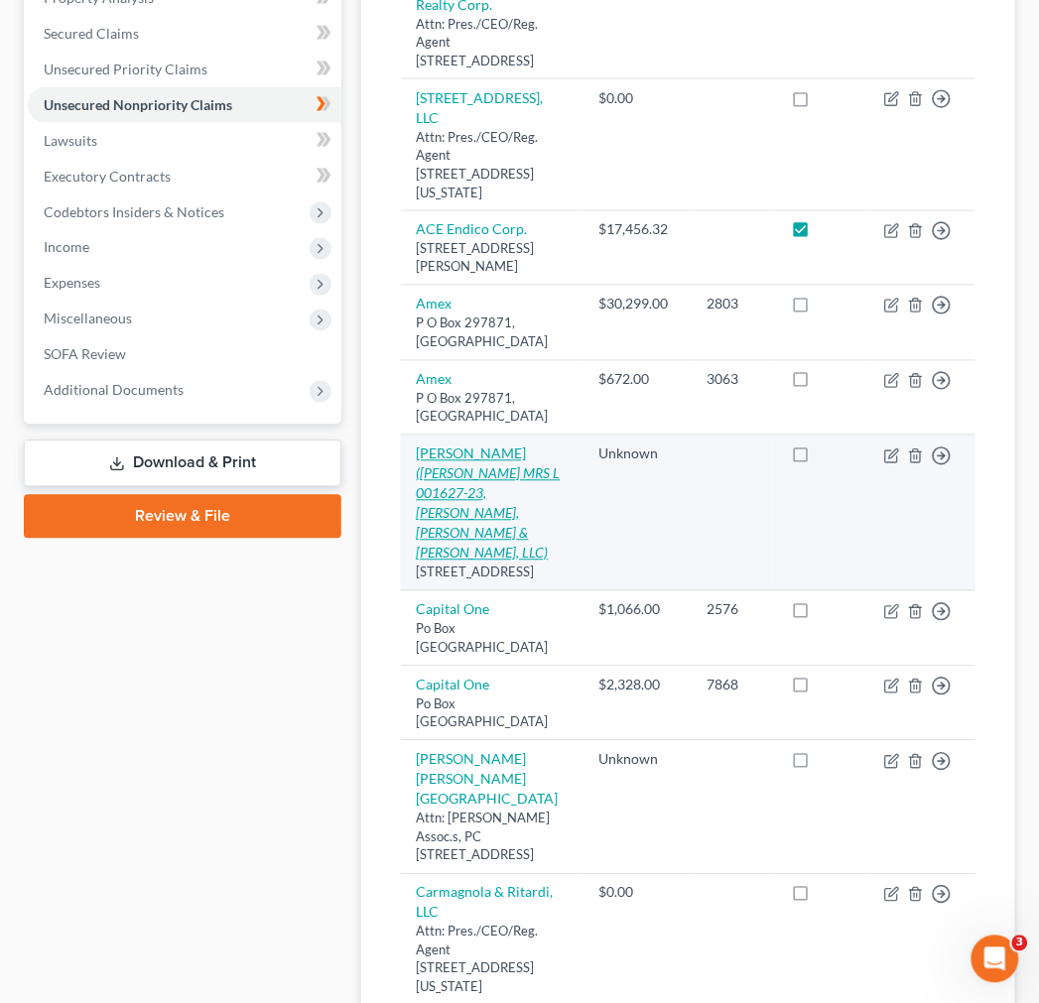
click at [548, 483] on icon "([PERSON_NAME] MRS L 001627-23, [PERSON_NAME], [PERSON_NAME] & [PERSON_NAME], L…" at bounding box center [489, 513] width 144 height 96
select select "33"
select select "14"
select select "0"
select select "33"
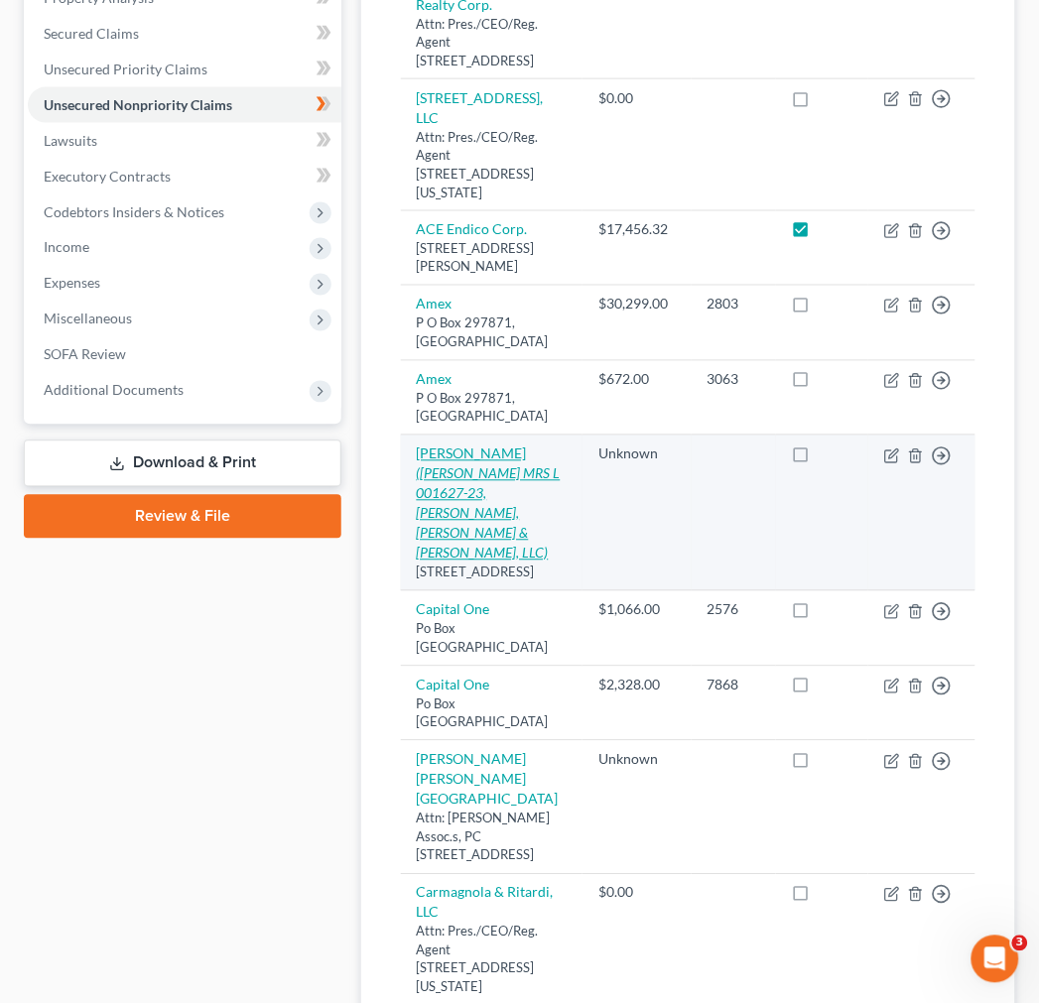
select select "33"
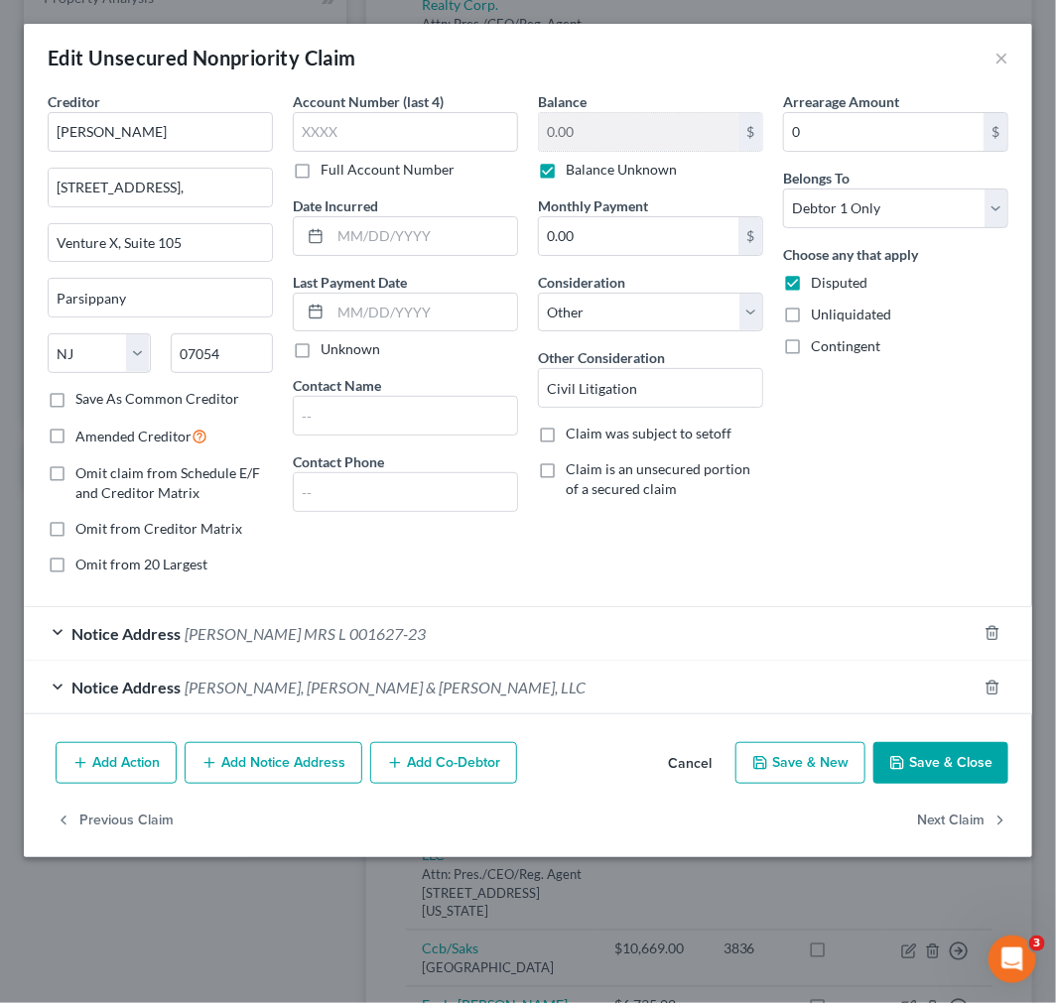
click at [551, 691] on div "Notice Address [GEOGRAPHIC_DATA], [PERSON_NAME] & [PERSON_NAME], LLC" at bounding box center [500, 687] width 953 height 53
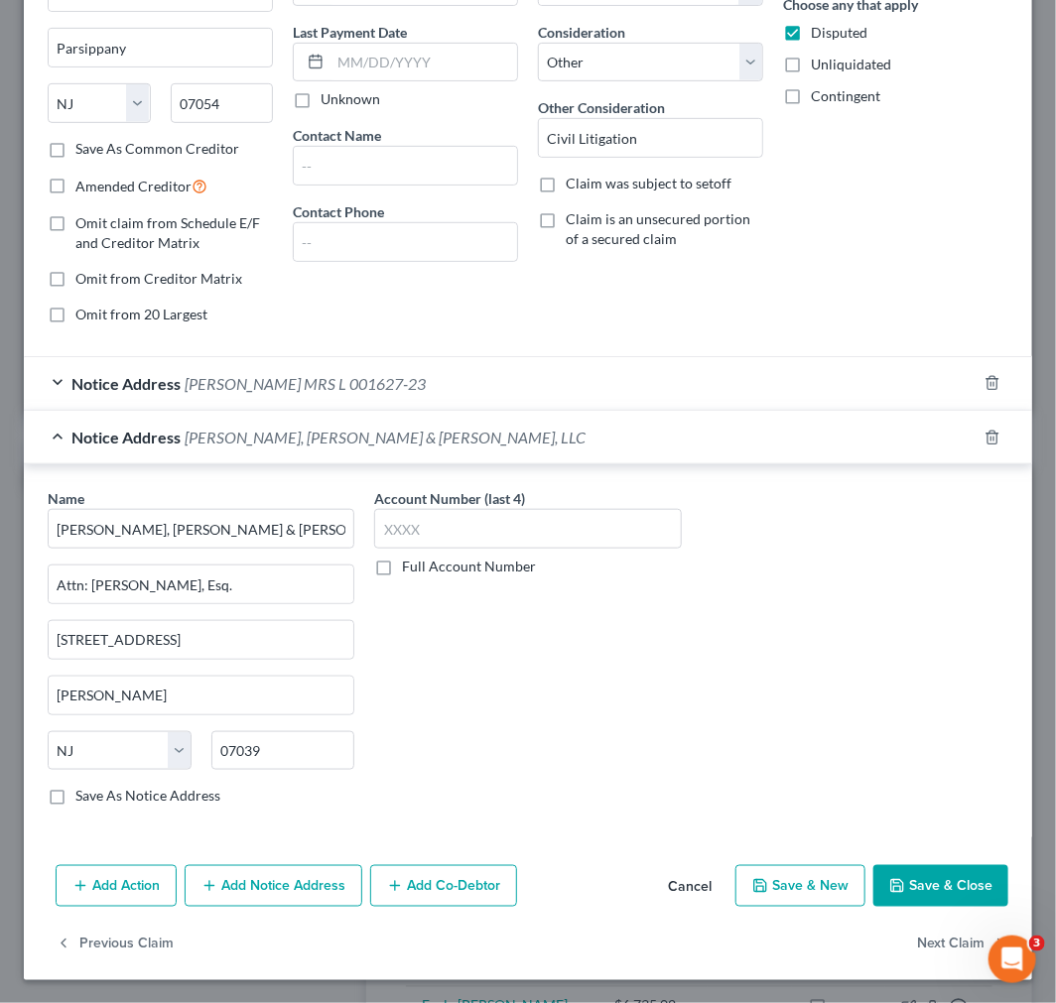
scroll to position [252, 0]
click at [467, 371] on div "Notice Address [PERSON_NAME] MRS L 001627-23" at bounding box center [500, 382] width 953 height 53
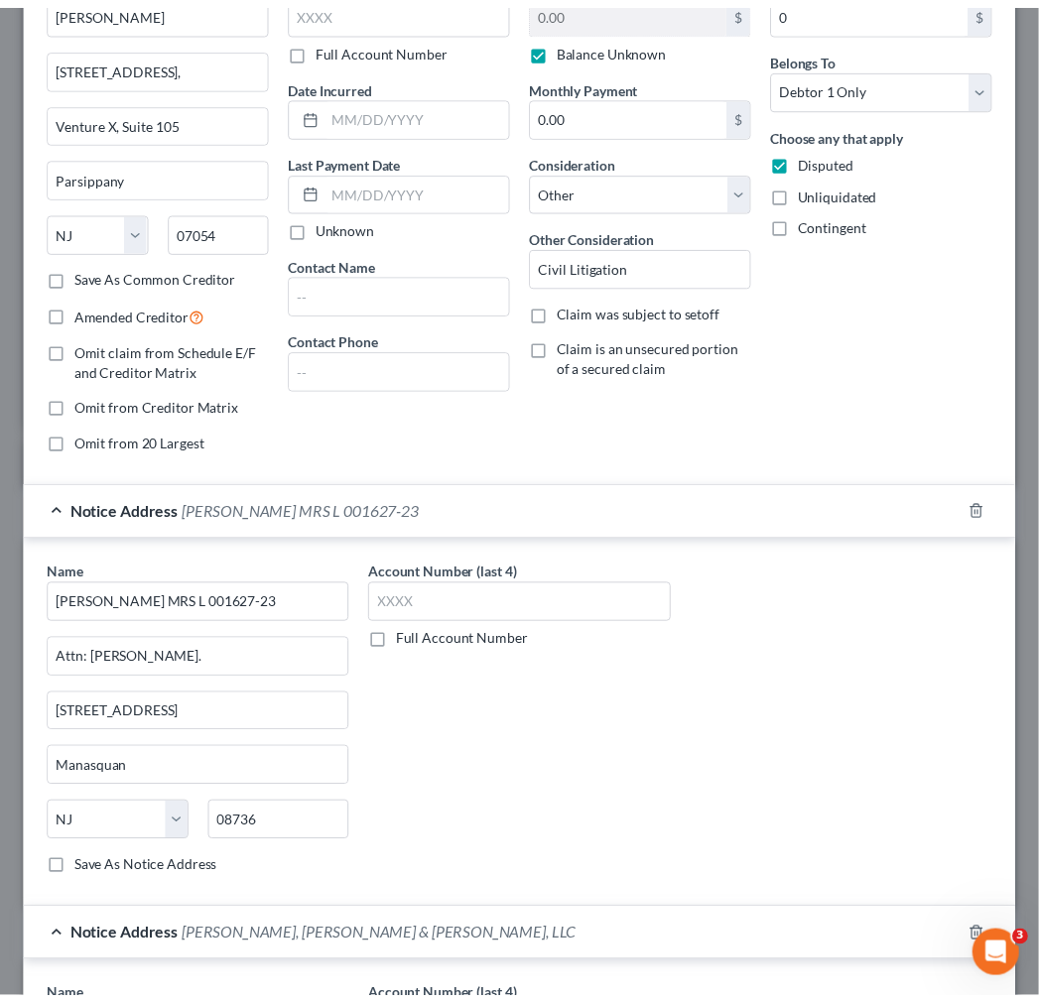
scroll to position [0, 0]
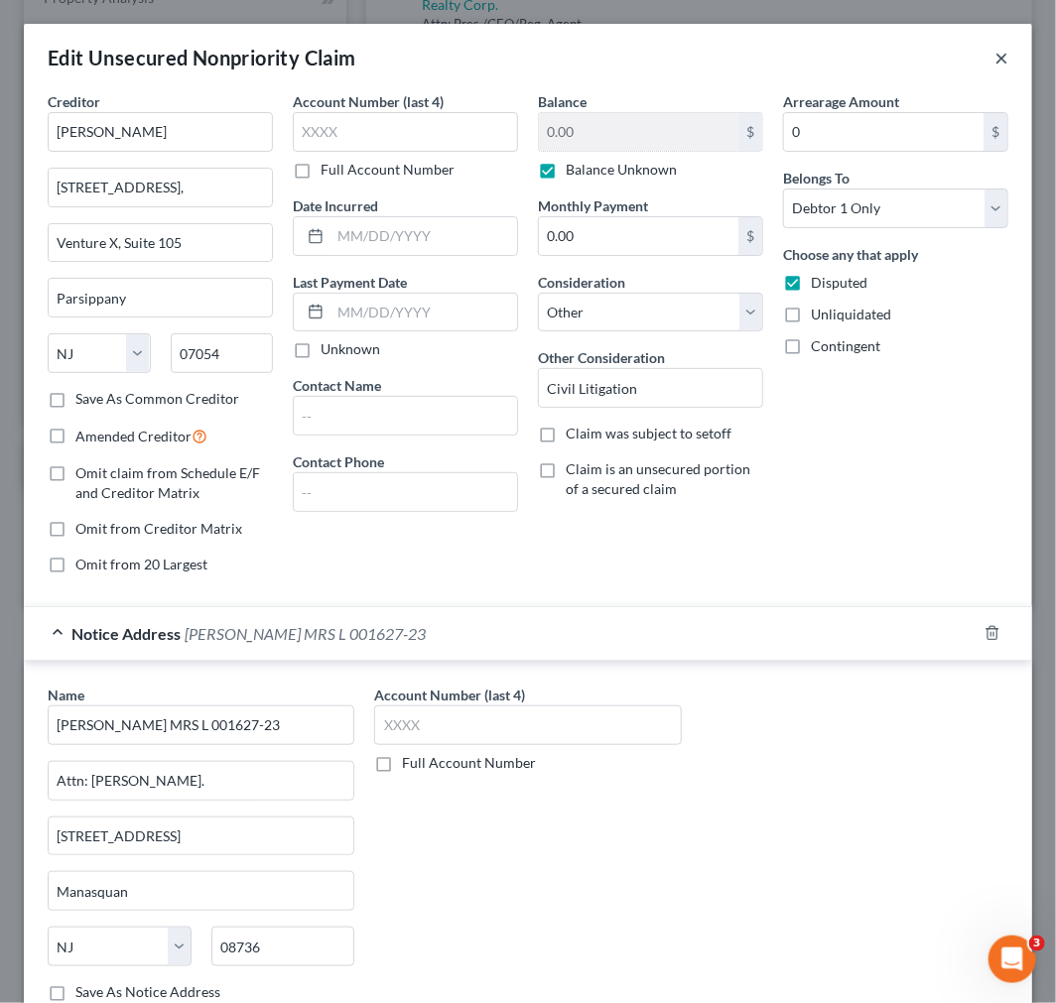
click at [994, 60] on button "×" at bounding box center [1001, 58] width 14 height 24
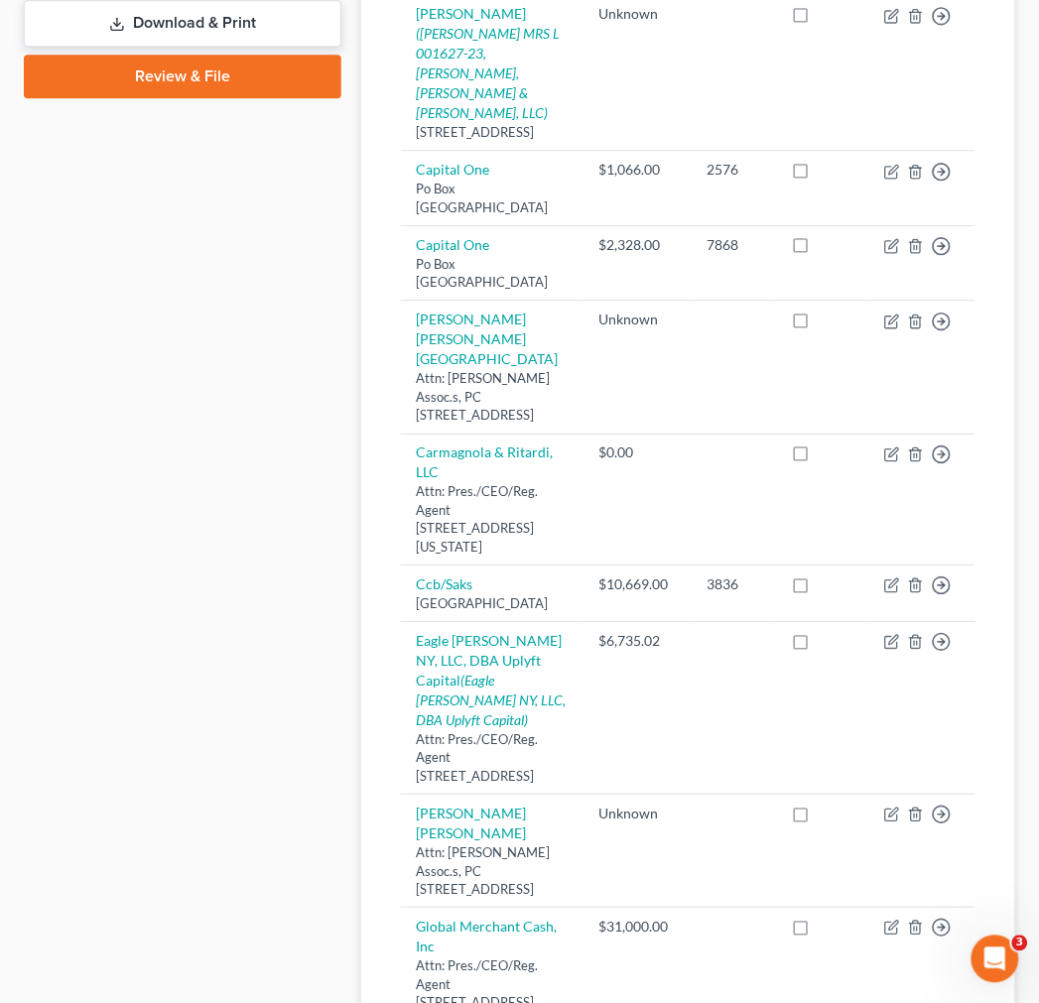
scroll to position [220, 0]
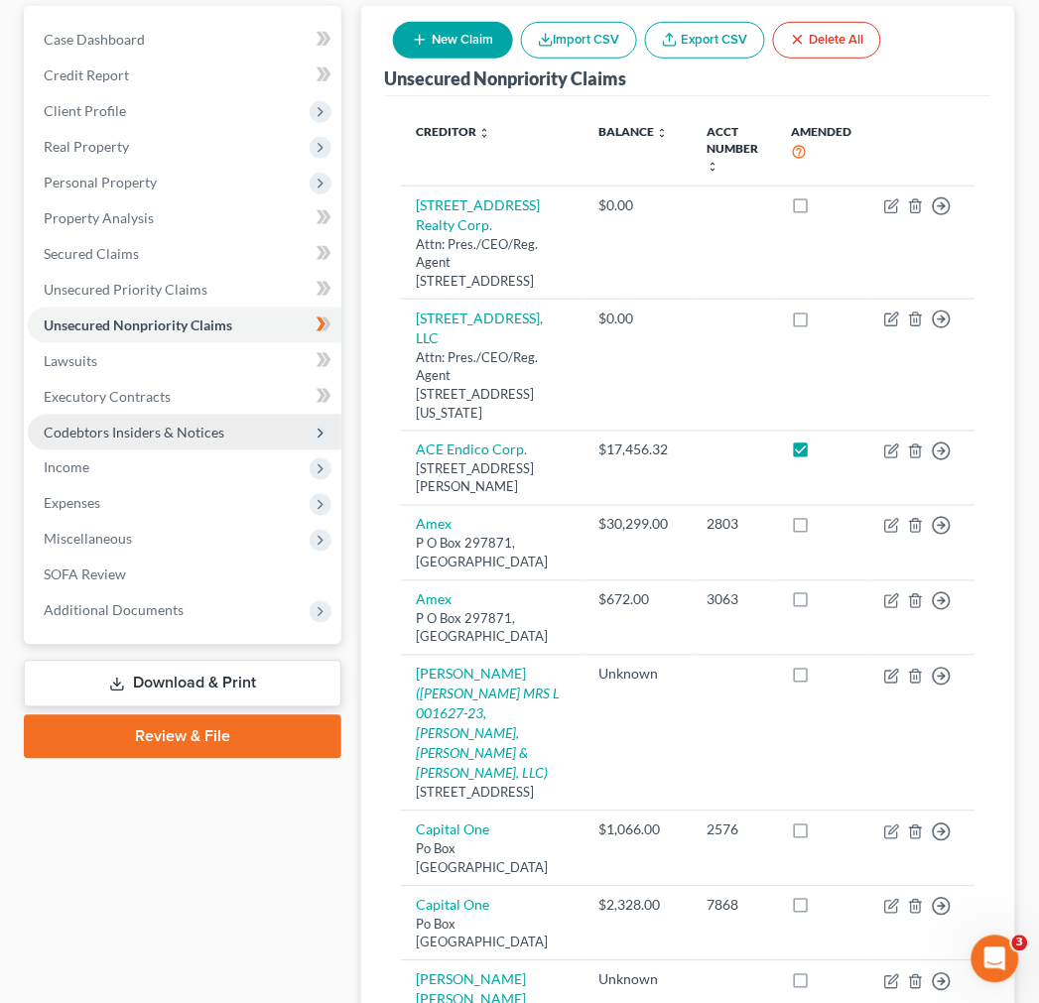
click at [104, 424] on span "Codebtors Insiders & Notices" at bounding box center [134, 432] width 181 height 17
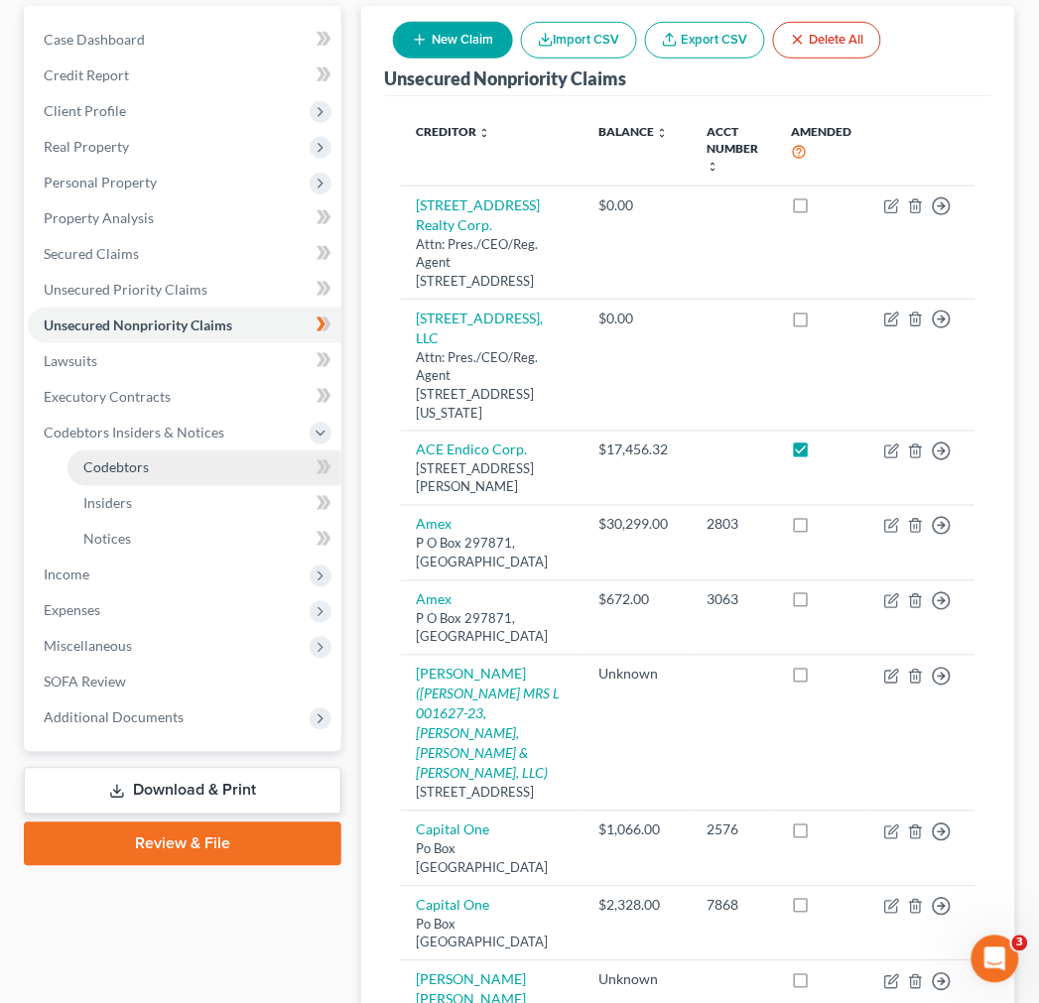
click at [195, 456] on link "Codebtors" at bounding box center [204, 468] width 274 height 36
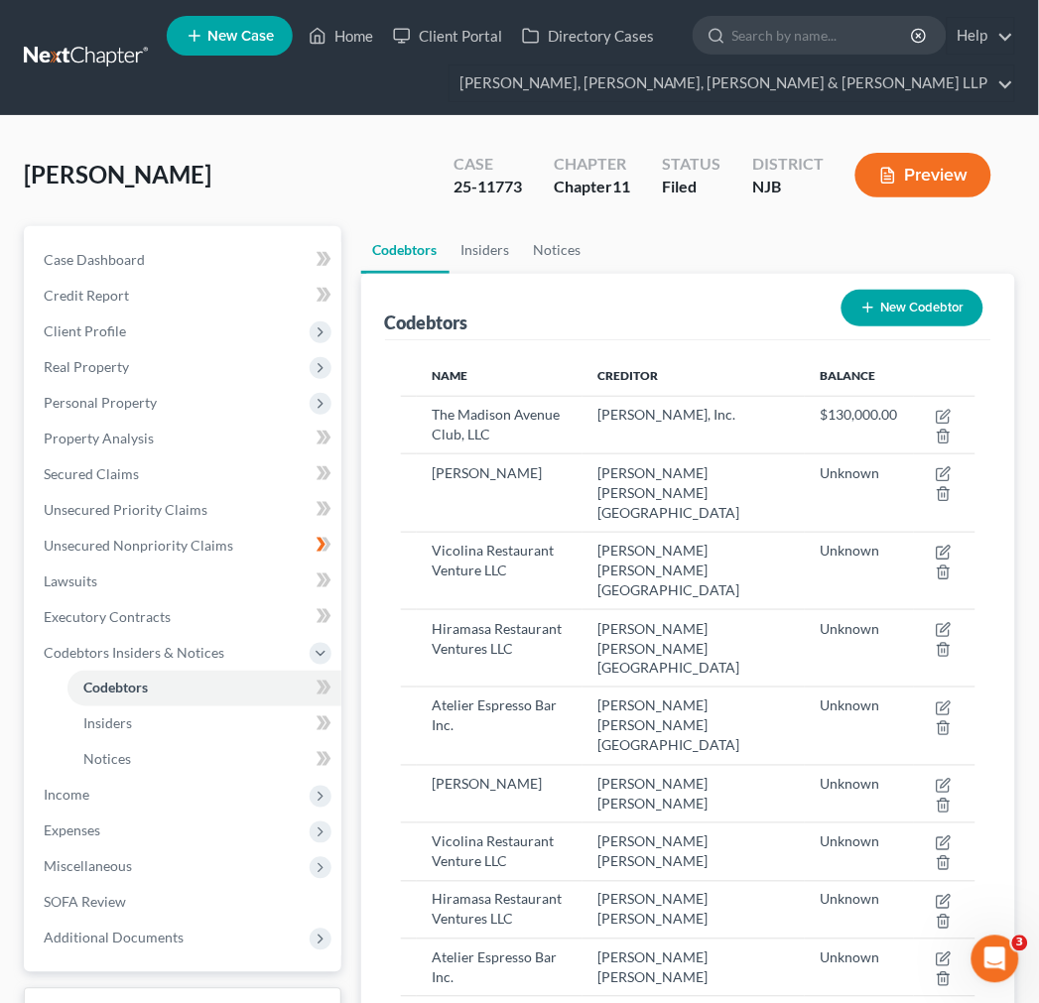
click at [737, 241] on ul "Codebtors Insiders Notices" at bounding box center [688, 250] width 654 height 48
click at [134, 730] on link "Insiders" at bounding box center [204, 724] width 274 height 36
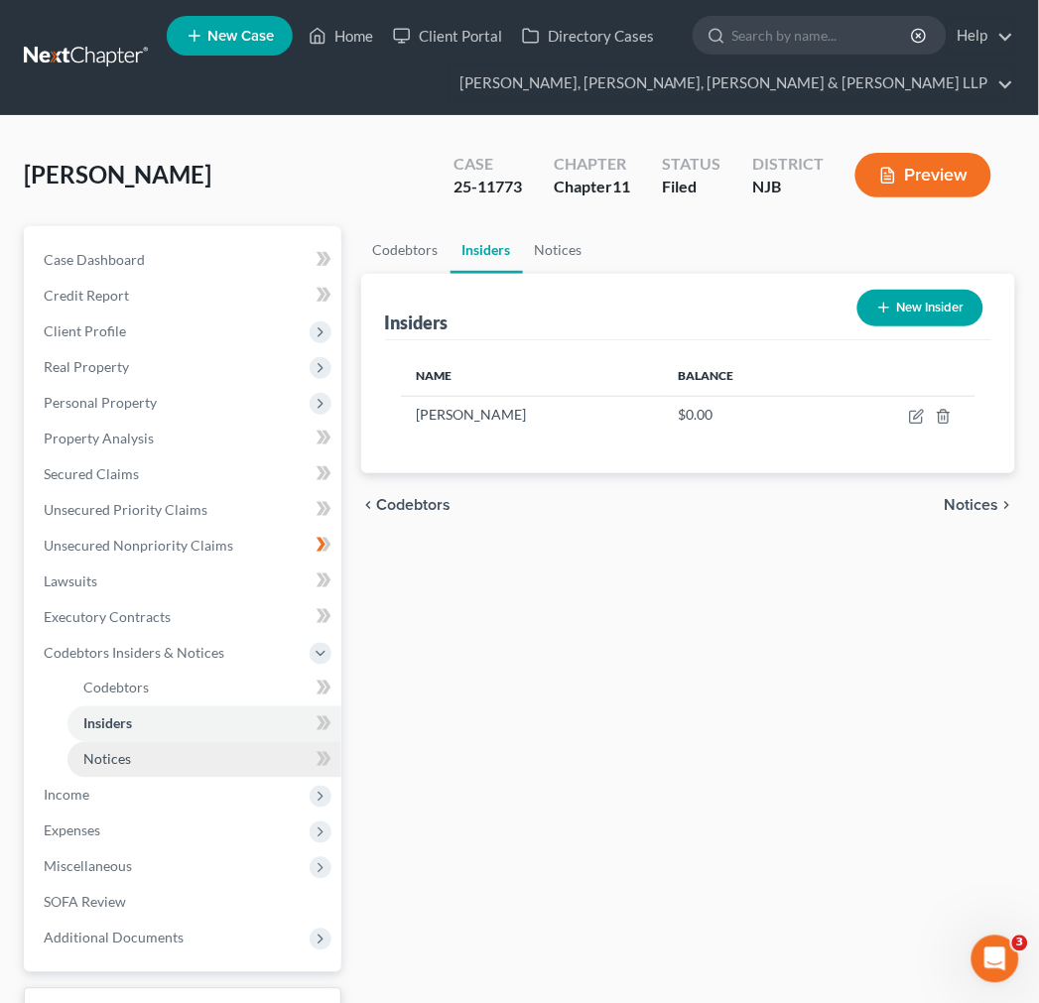
click at [150, 747] on link "Notices" at bounding box center [204, 760] width 274 height 36
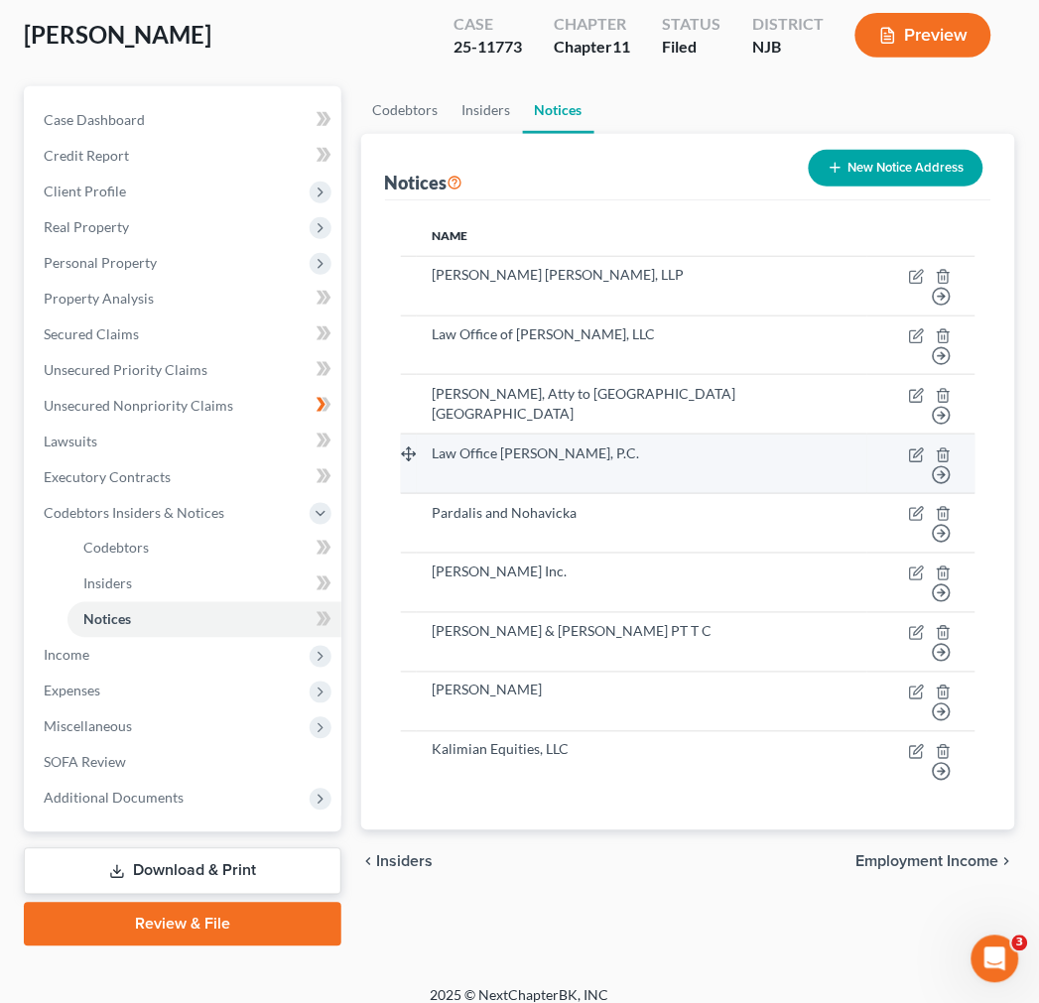
scroll to position [156, 0]
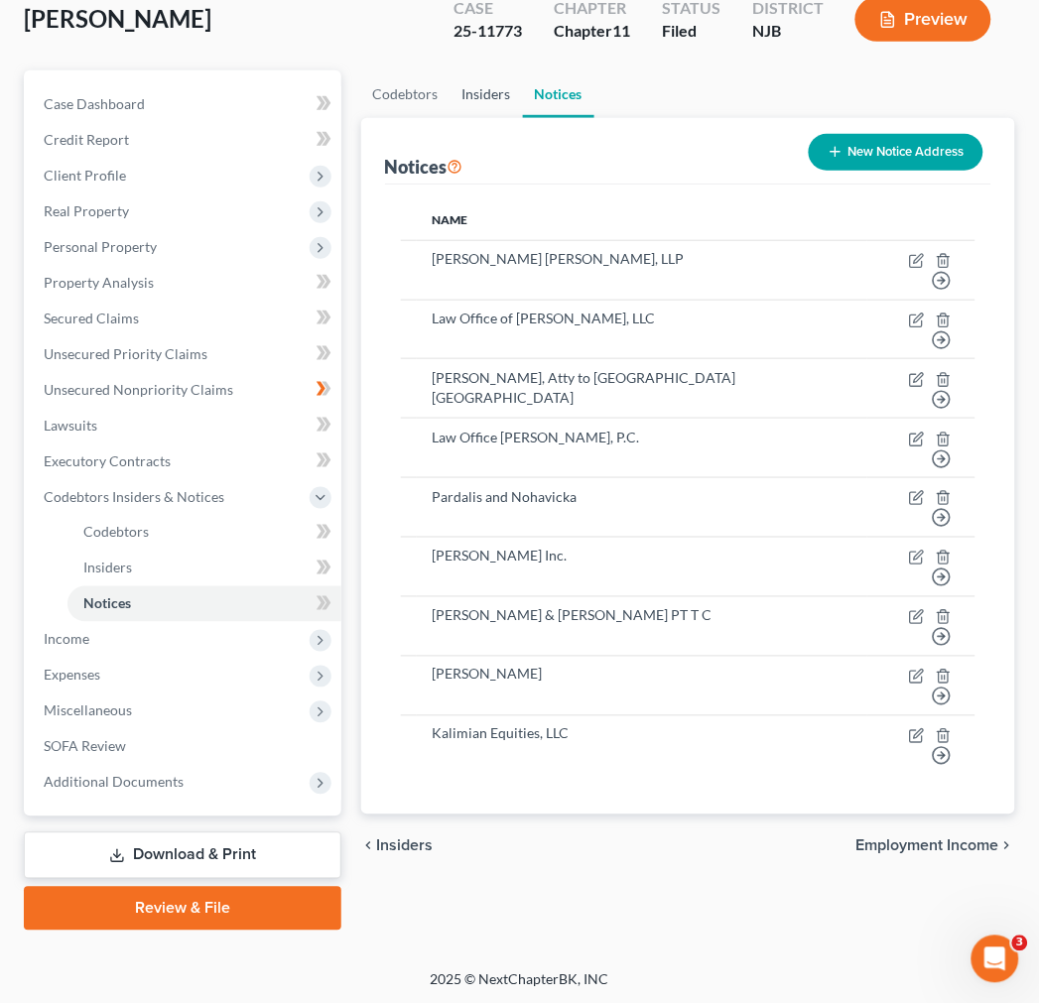
click at [493, 103] on link "Insiders" at bounding box center [486, 94] width 72 height 48
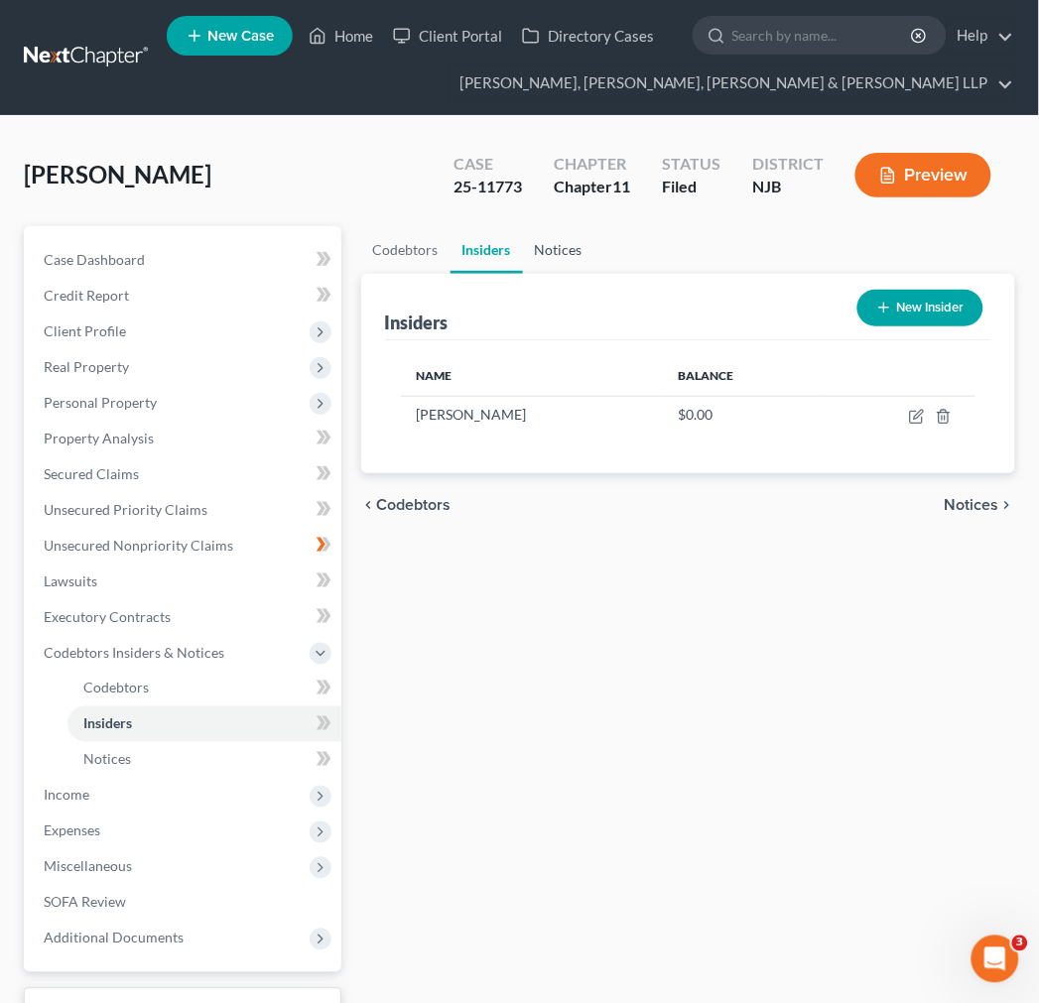
click at [523, 251] on link "Notices" at bounding box center [558, 250] width 71 height 48
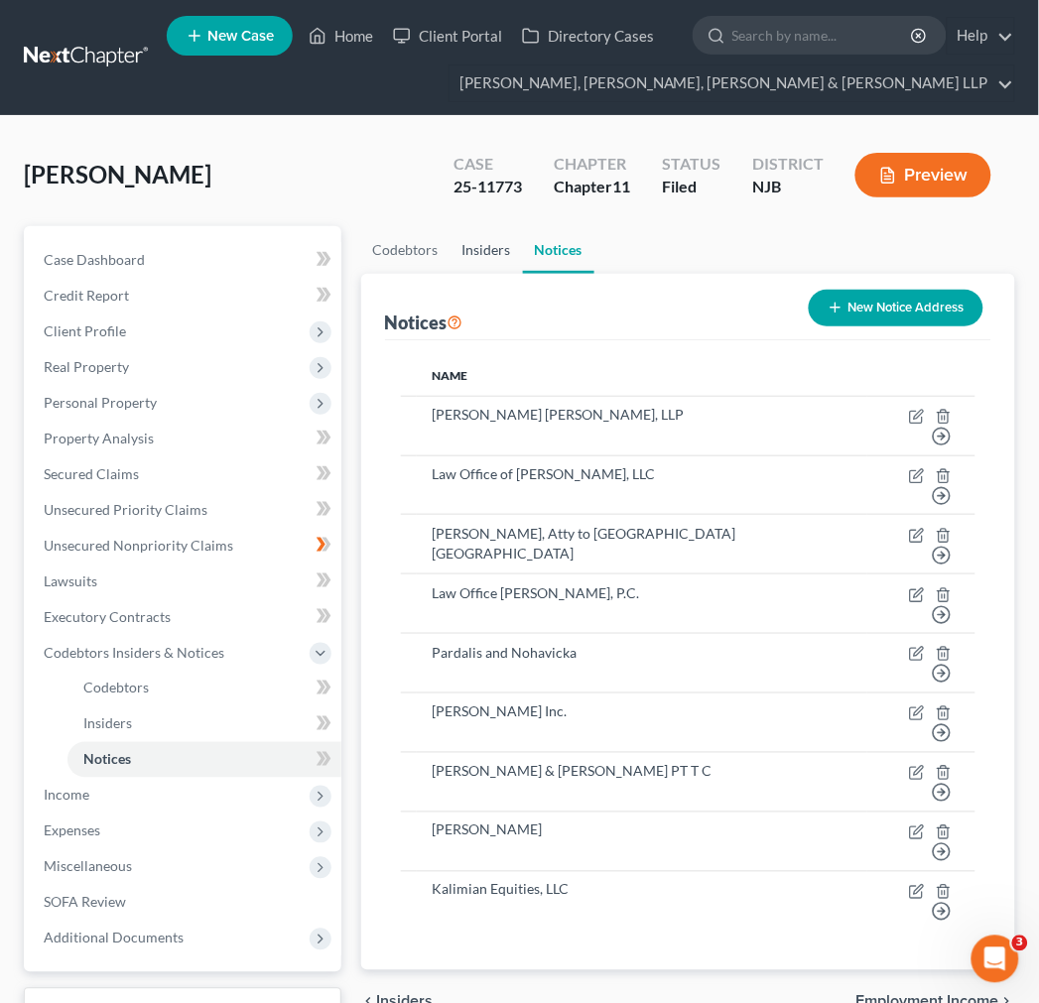
click at [498, 259] on link "Insiders" at bounding box center [486, 250] width 72 height 48
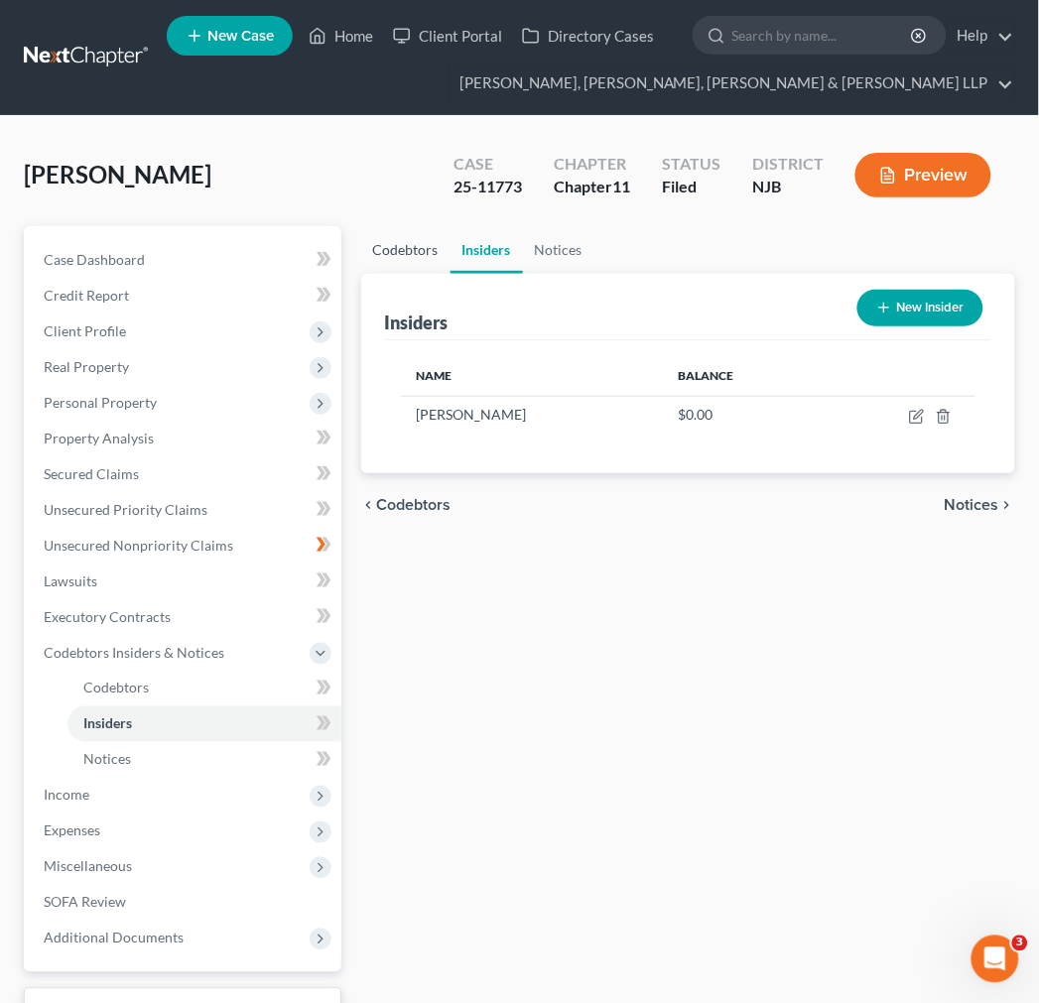
click at [431, 260] on link "Codebtors" at bounding box center [405, 250] width 89 height 48
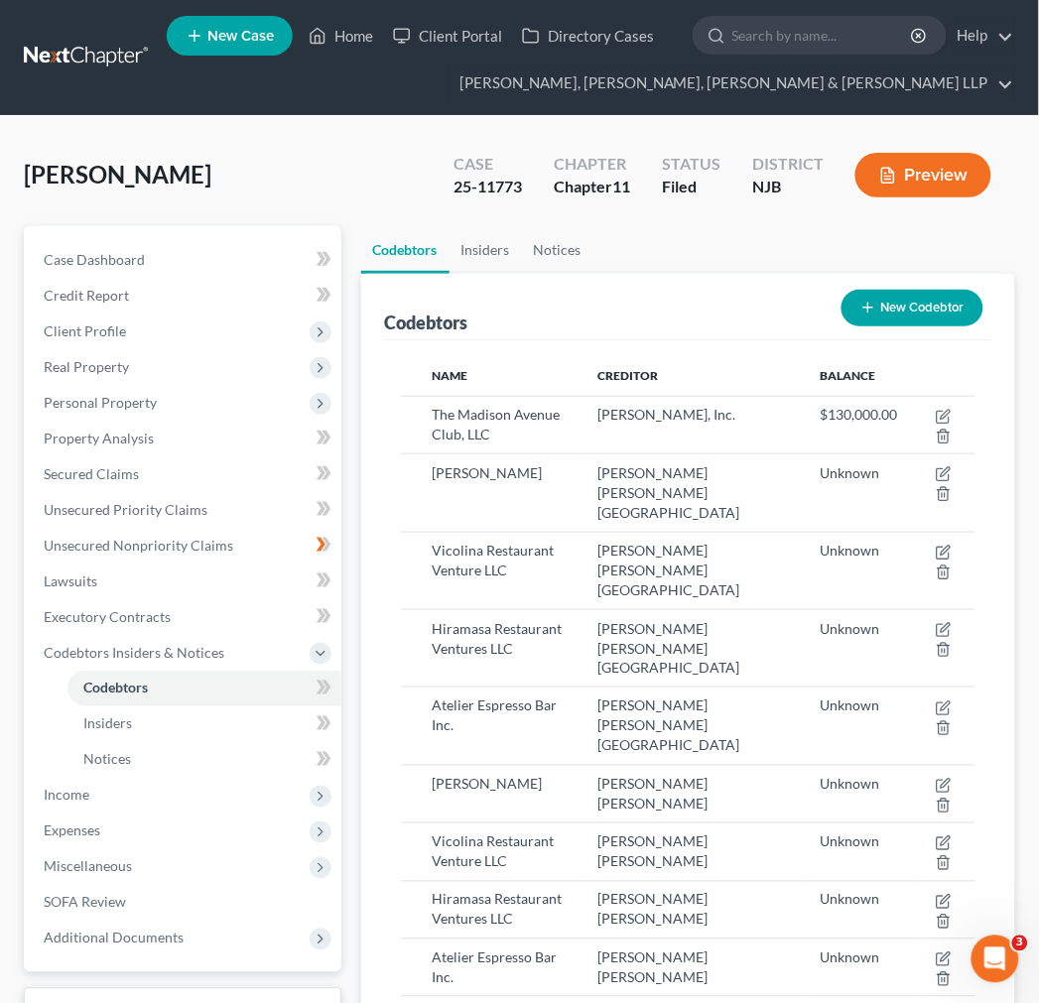
click at [431, 260] on link "Codebtors" at bounding box center [405, 250] width 88 height 48
click at [499, 265] on link "Insiders" at bounding box center [485, 250] width 72 height 48
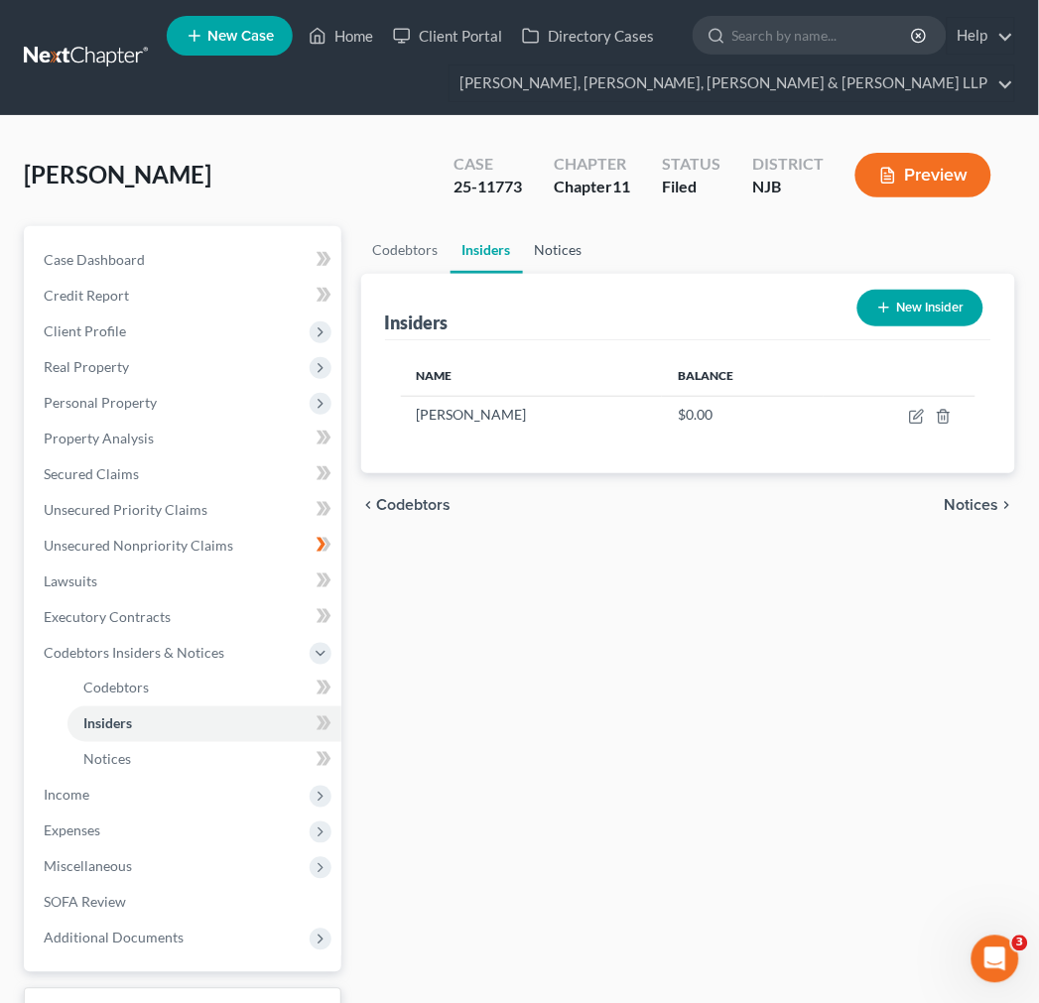
click at [531, 268] on link "Notices" at bounding box center [558, 250] width 71 height 48
